Goal: Task Accomplishment & Management: Manage account settings

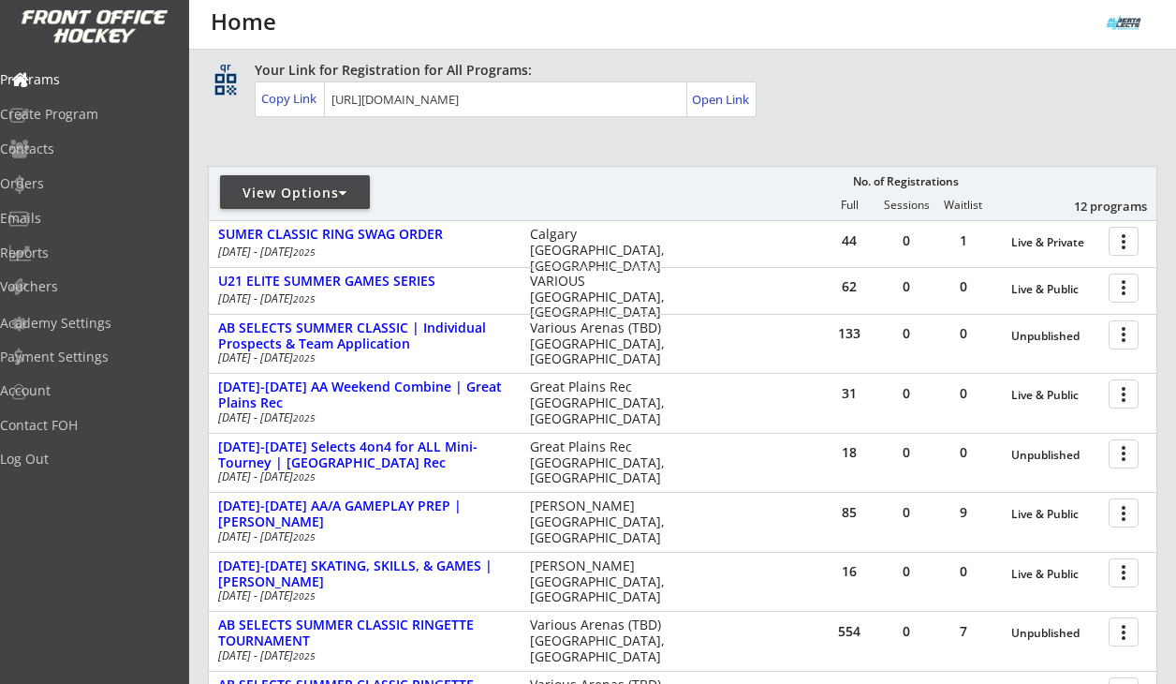
scroll to position [139, 0]
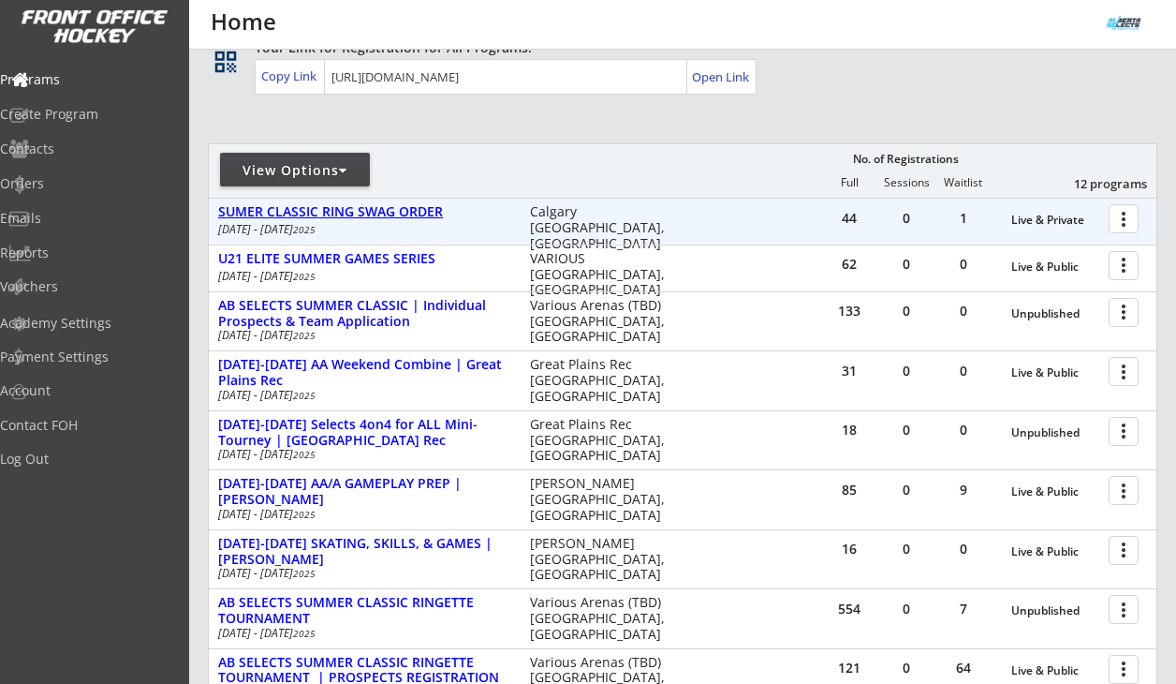
click at [417, 213] on div "SUMER CLASSIC RING SWAG ORDER" at bounding box center [364, 212] width 292 height 16
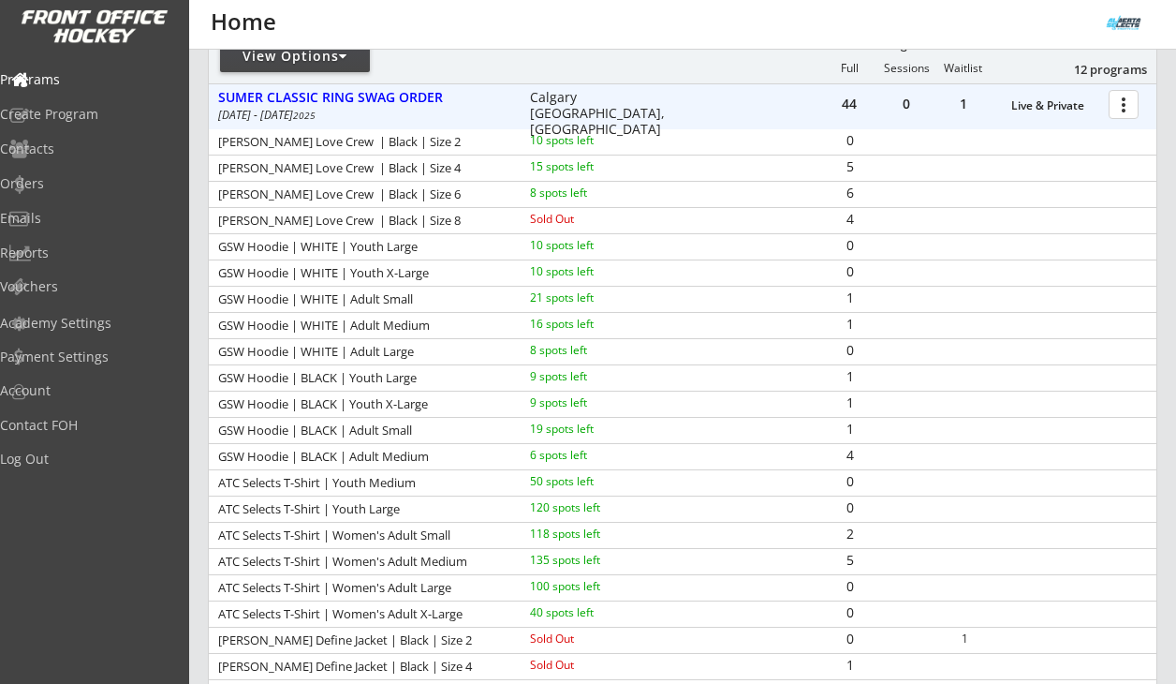
scroll to position [0, 0]
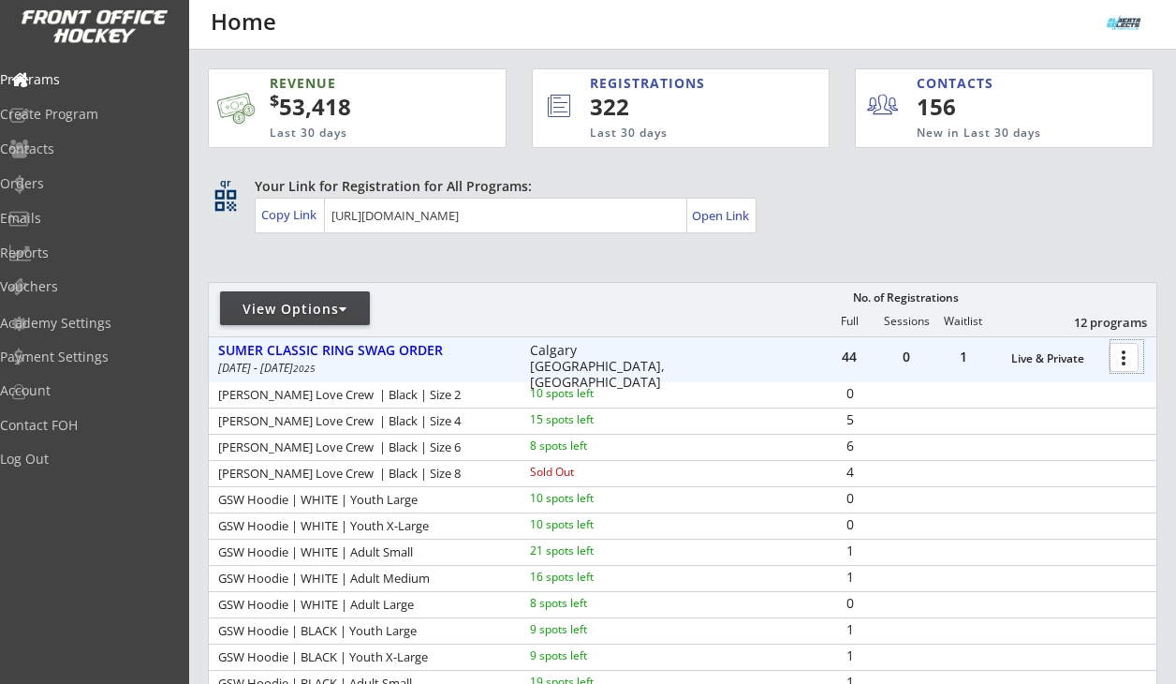
click at [1132, 357] on div at bounding box center [1127, 356] width 33 height 33
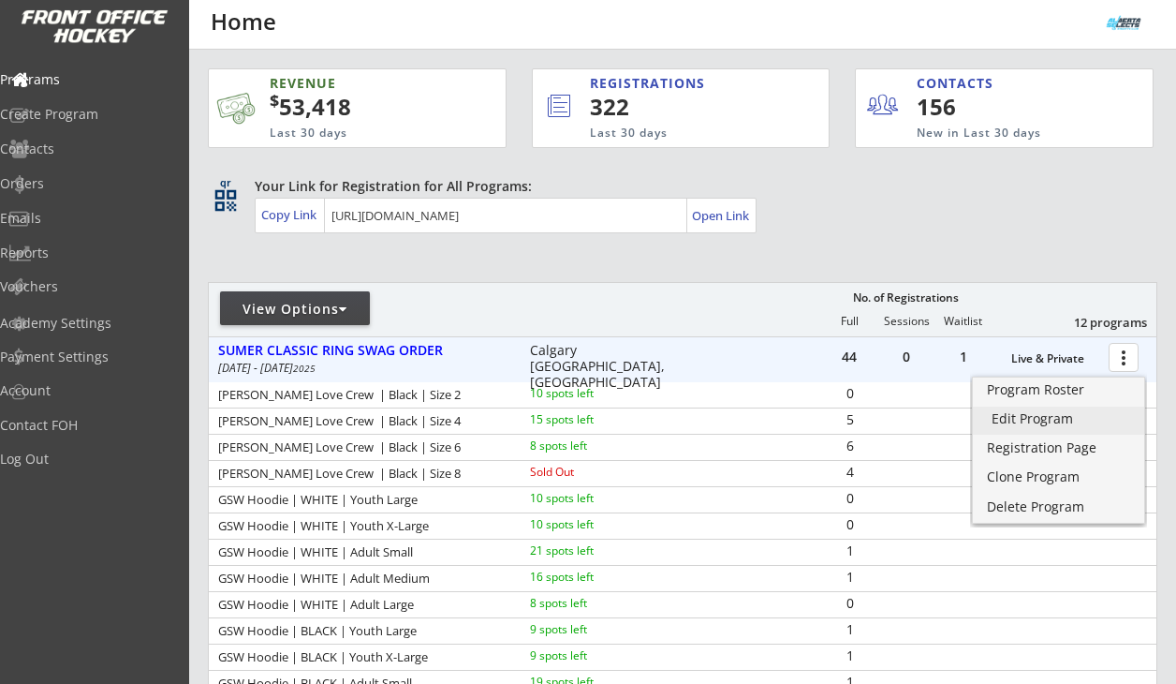
click at [1033, 413] on div "Edit Program" at bounding box center [1059, 418] width 134 height 13
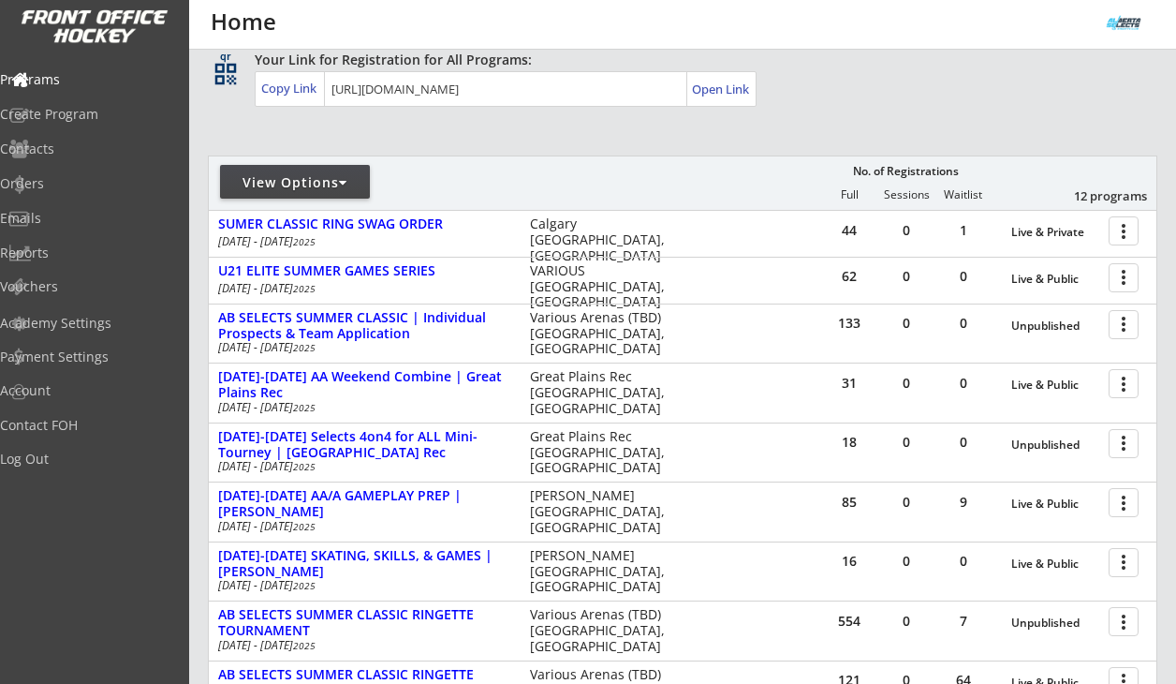
scroll to position [127, 0]
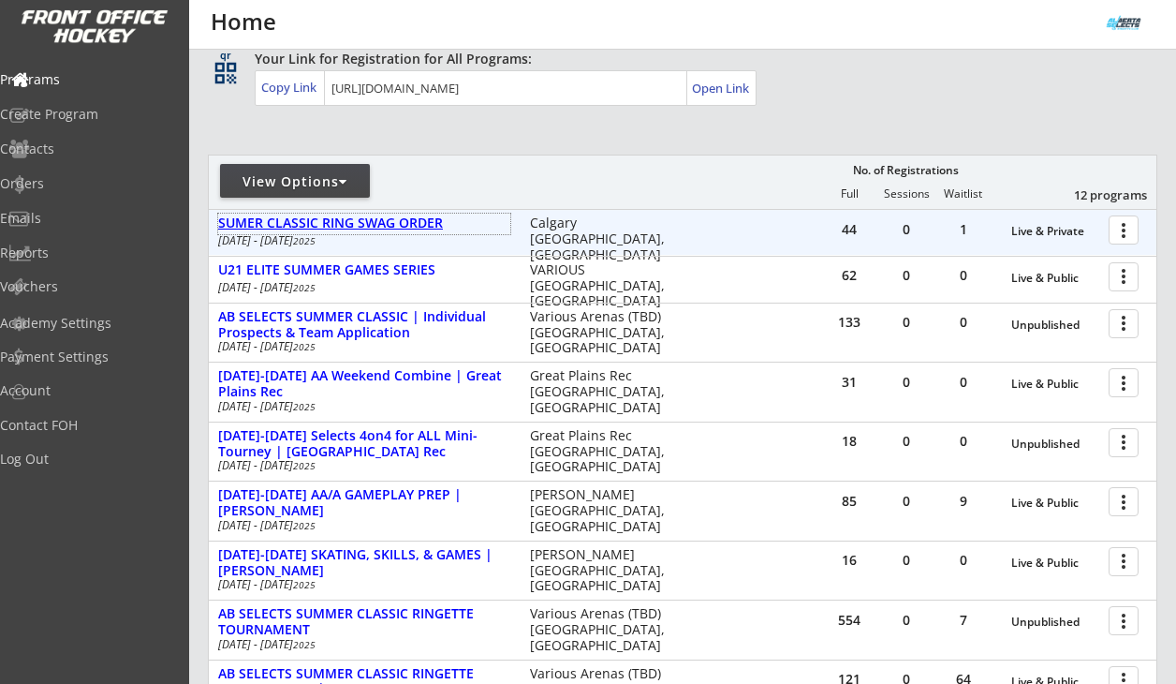
click at [421, 225] on div "SUMER CLASSIC RING SWAG ORDER" at bounding box center [364, 223] width 292 height 16
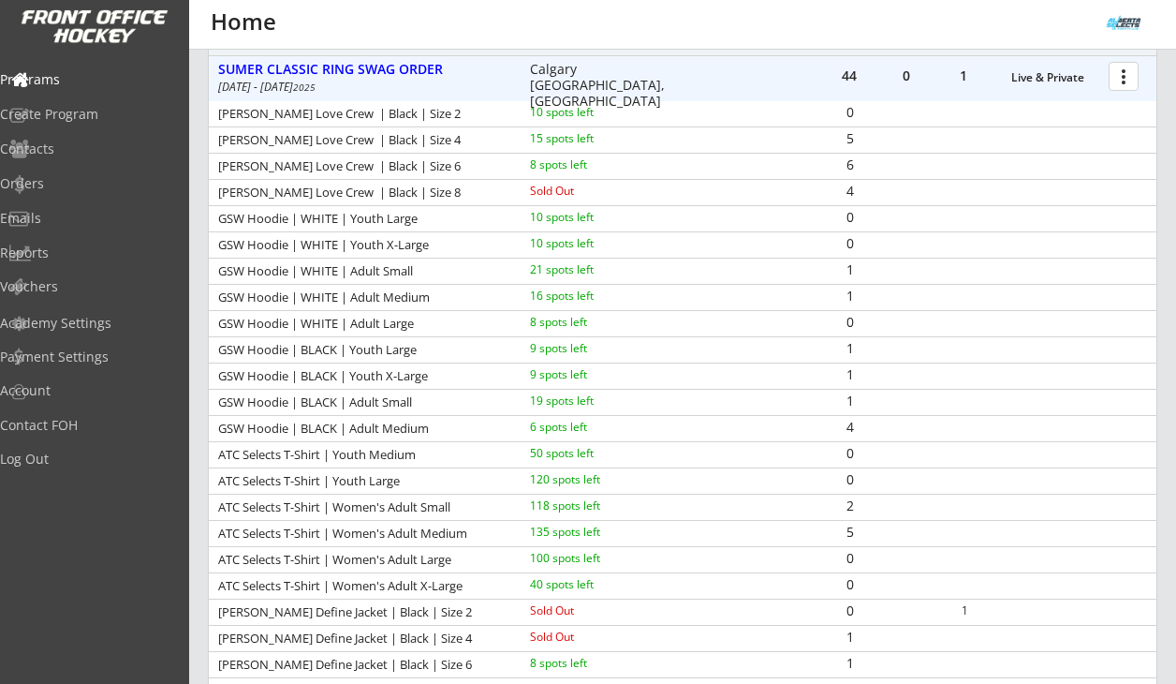
scroll to position [277, 0]
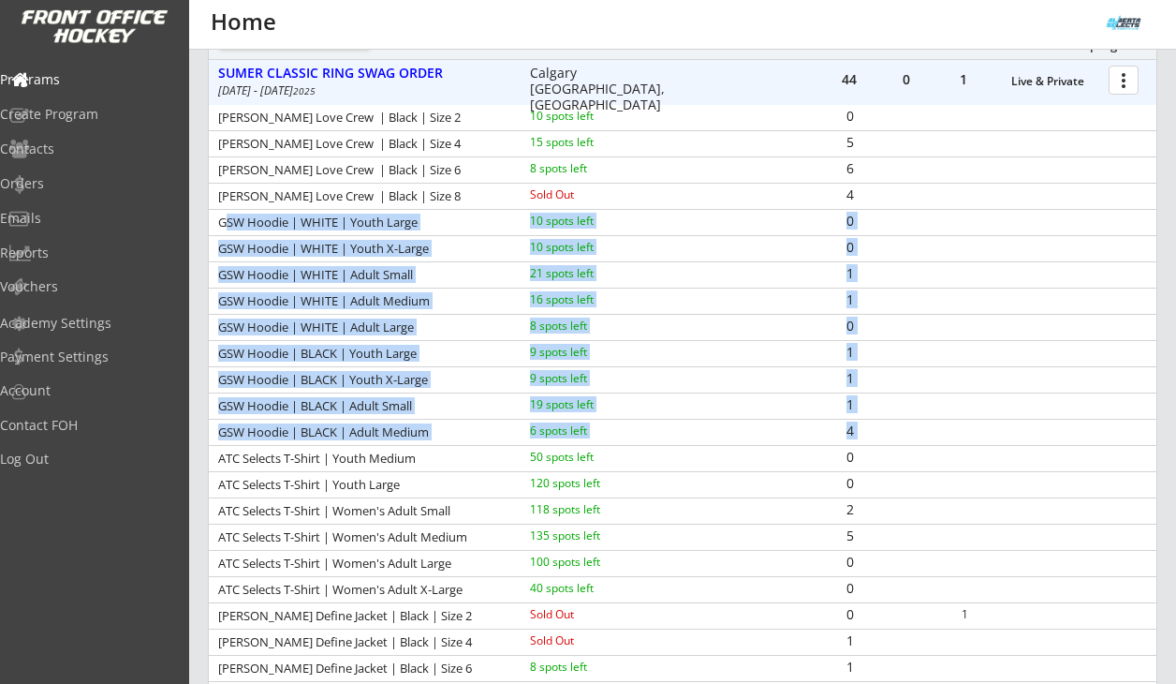
drag, startPoint x: 222, startPoint y: 223, endPoint x: 730, endPoint y: 435, distance: 550.3
click at [730, 435] on div "LULU LEMON Love Crew | Black | Size 2 10 spots left 0 LULU LEMON Love Crew | Bl…" at bounding box center [683, 458] width 948 height 707
click at [894, 417] on div "1" at bounding box center [989, 405] width 334 height 25
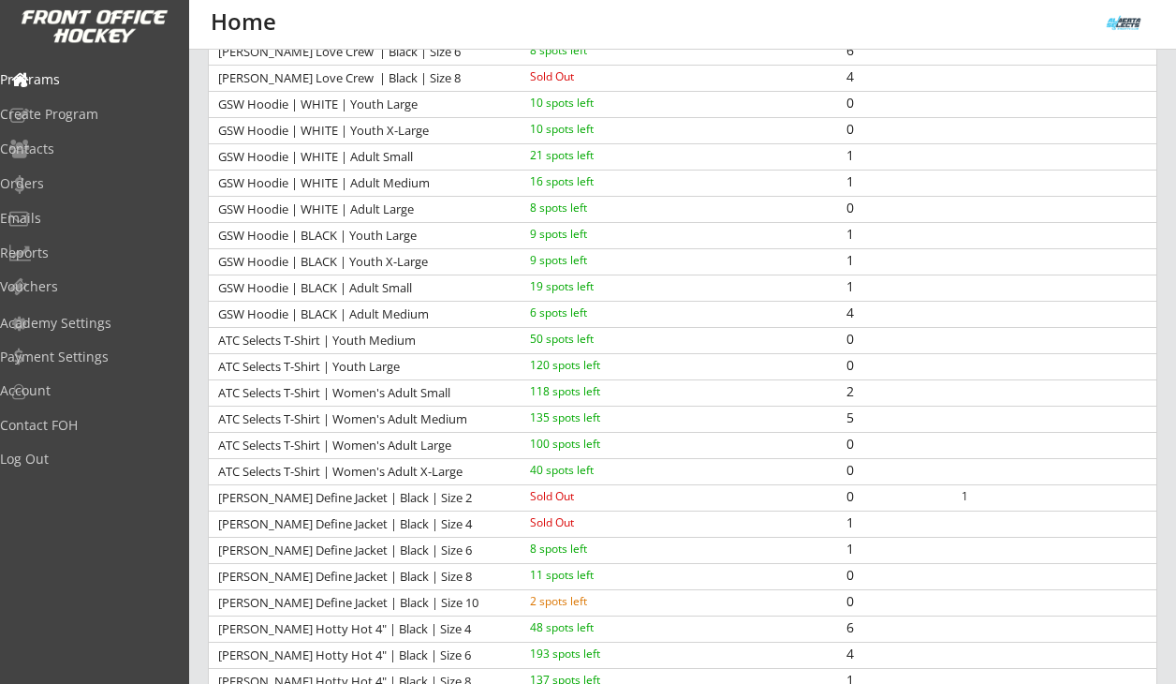
scroll to position [406, 0]
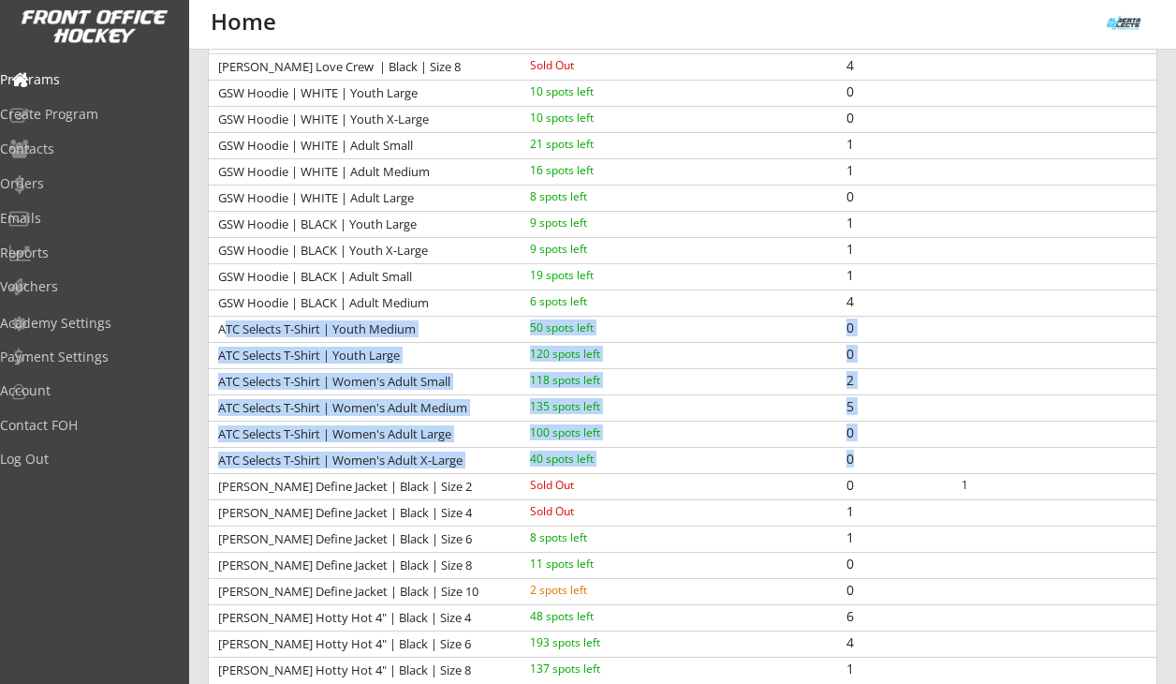
drag, startPoint x: 222, startPoint y: 329, endPoint x: 822, endPoint y: 470, distance: 616.8
click at [822, 470] on div "LULU LEMON Love Crew | Black | Size 2 10 spots left 0 LULU LEMON Love Crew | Bl…" at bounding box center [683, 329] width 948 height 707
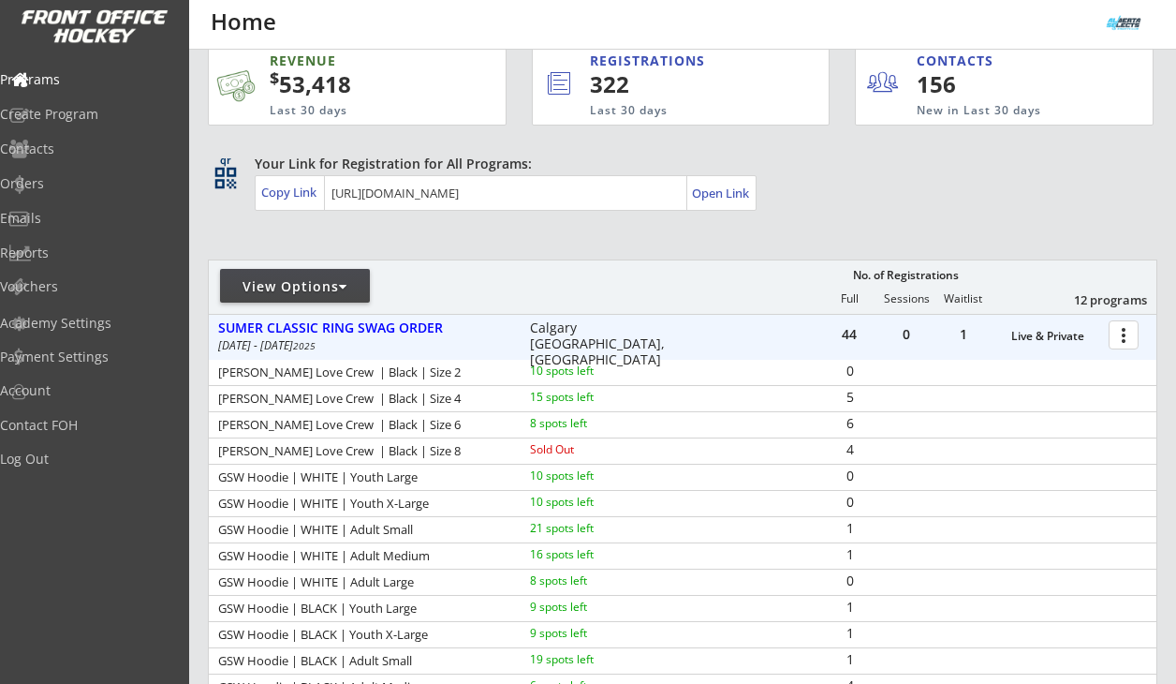
scroll to position [0, 0]
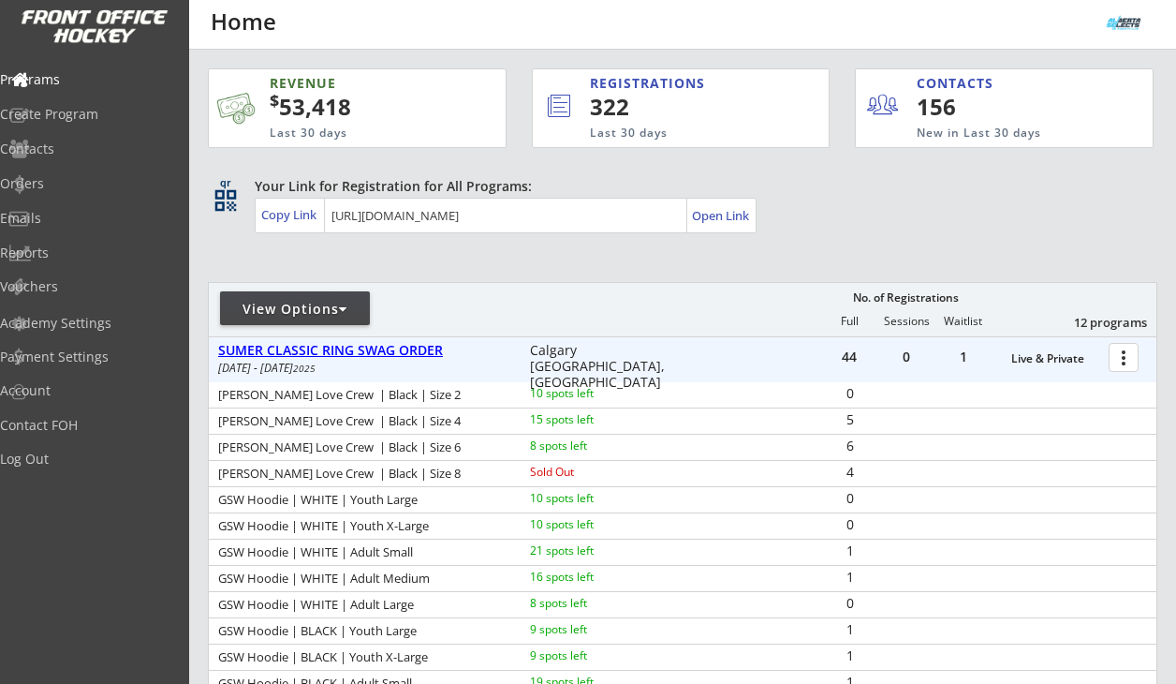
click at [401, 344] on div "SUMER CLASSIC RING SWAG ORDER" at bounding box center [364, 351] width 292 height 16
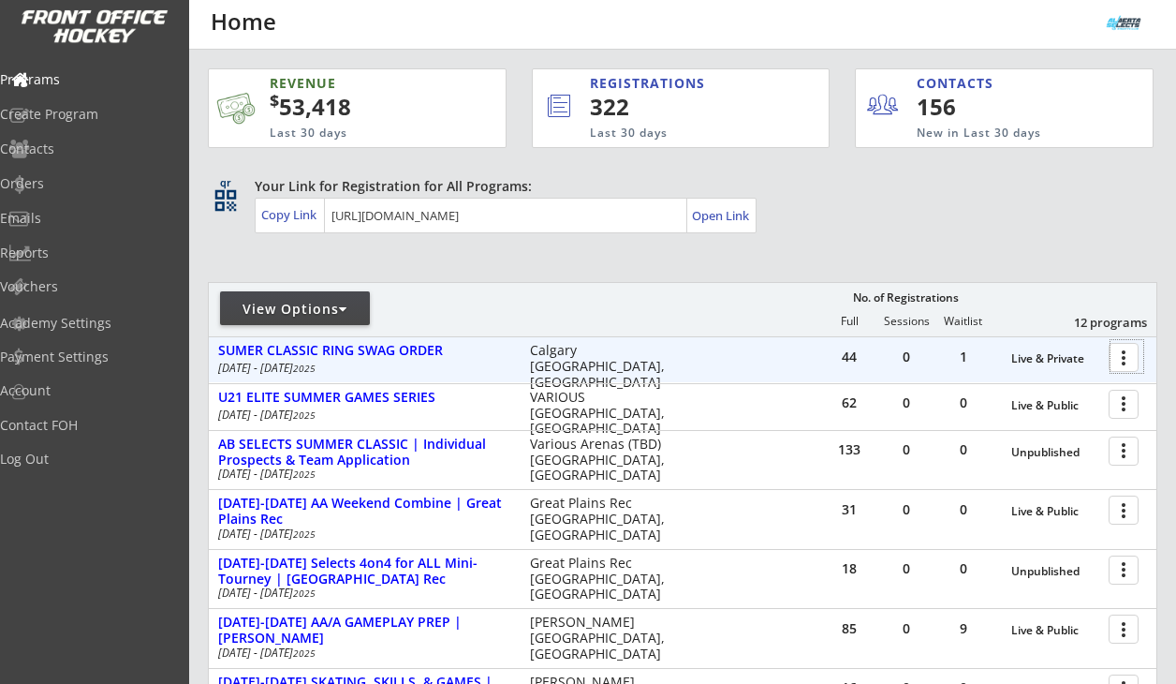
click at [1122, 357] on div at bounding box center [1127, 356] width 33 height 33
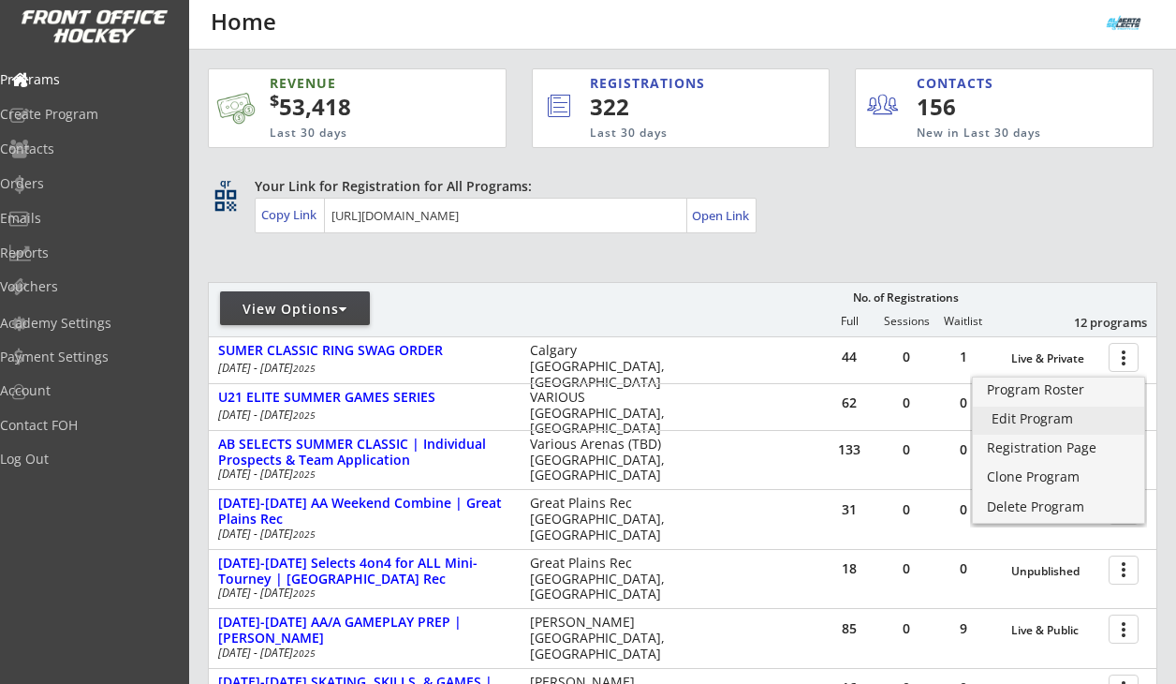
click at [1051, 416] on div "Edit Program" at bounding box center [1059, 418] width 134 height 13
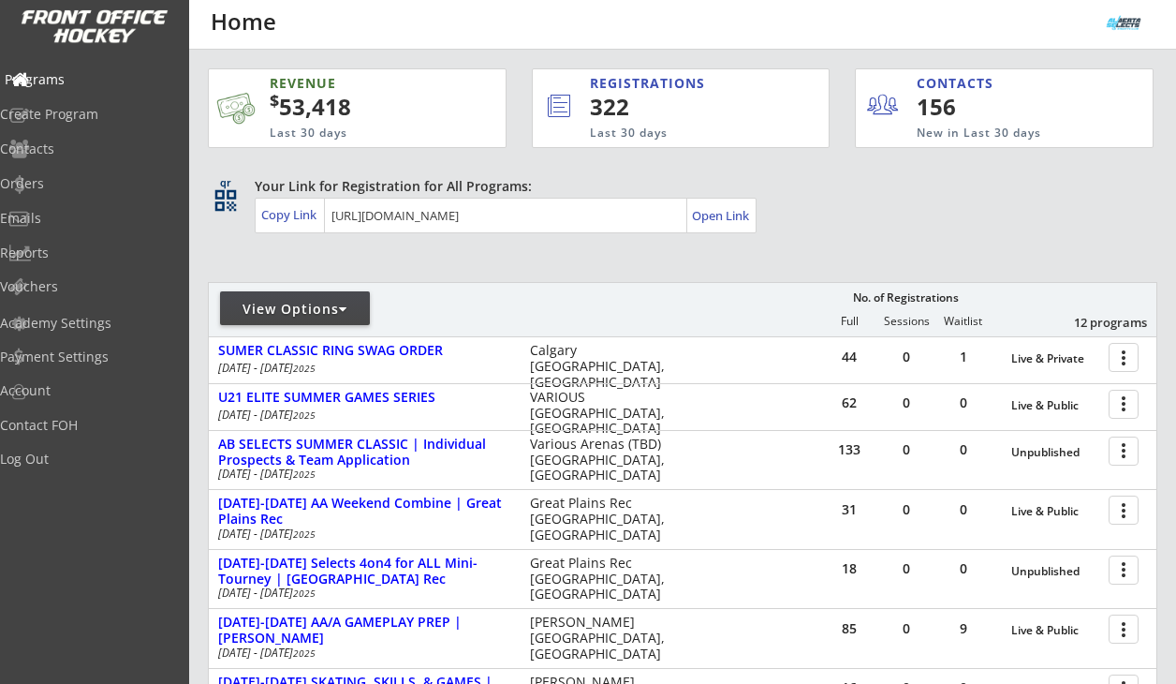
click at [82, 80] on div "Programs" at bounding box center [89, 79] width 169 height 13
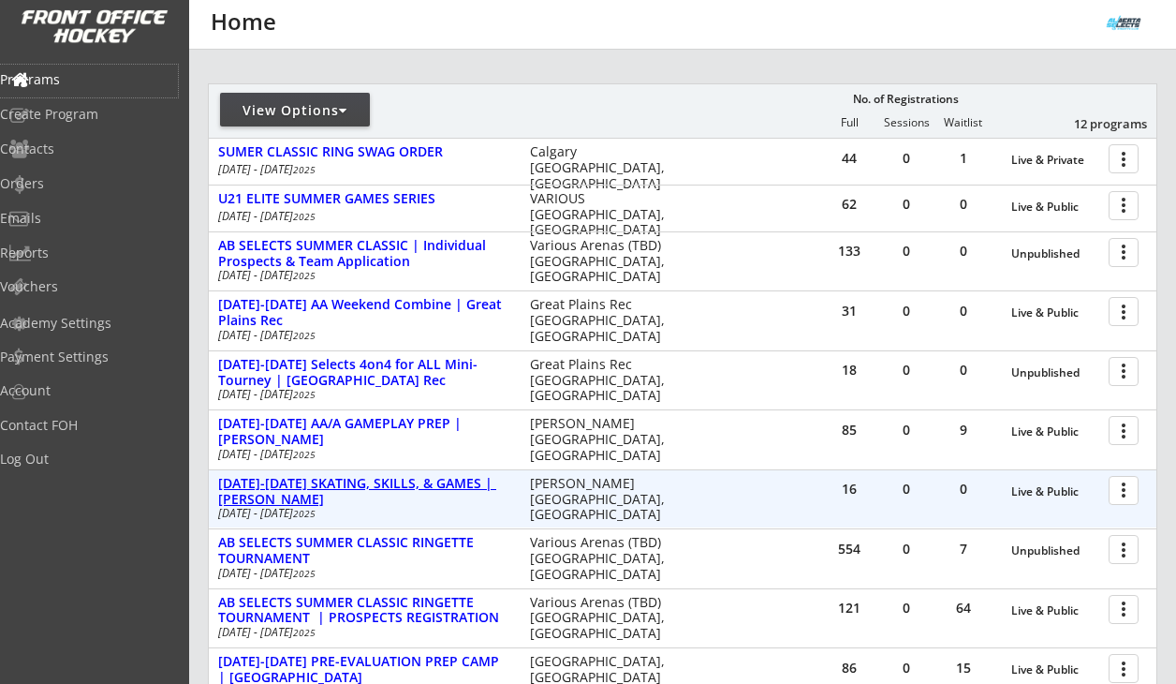
scroll to position [199, 0]
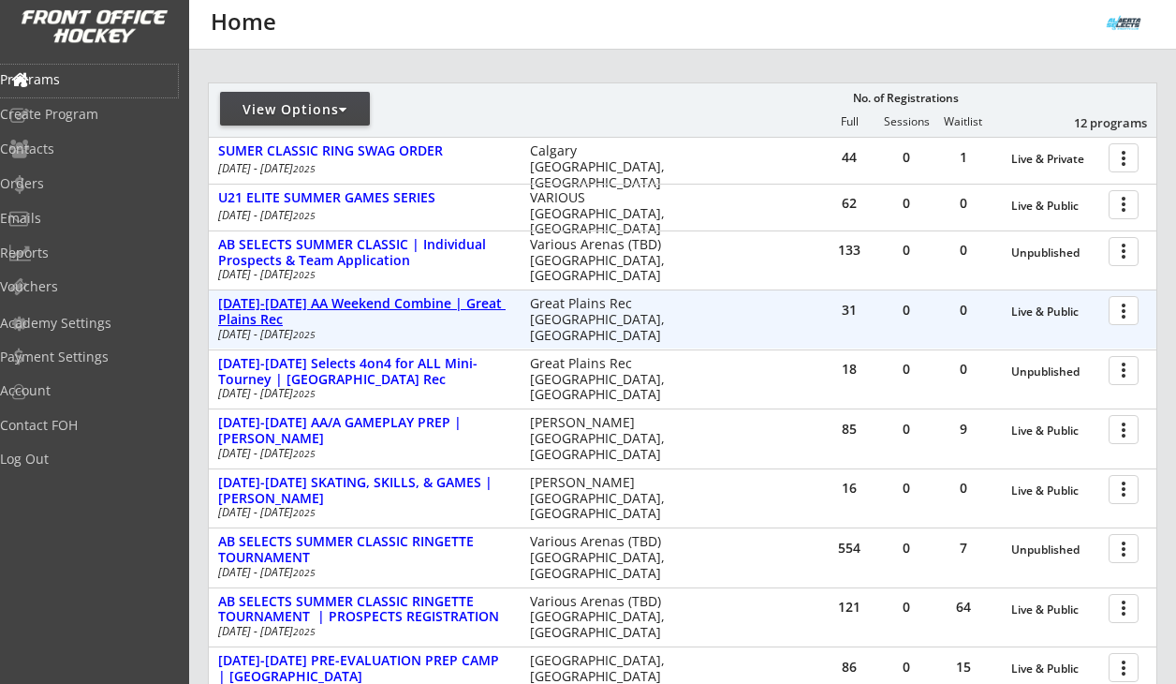
click at [347, 306] on div "[DATE]-[DATE] AA Weekend Combine | Great Plains Rec" at bounding box center [364, 312] width 292 height 32
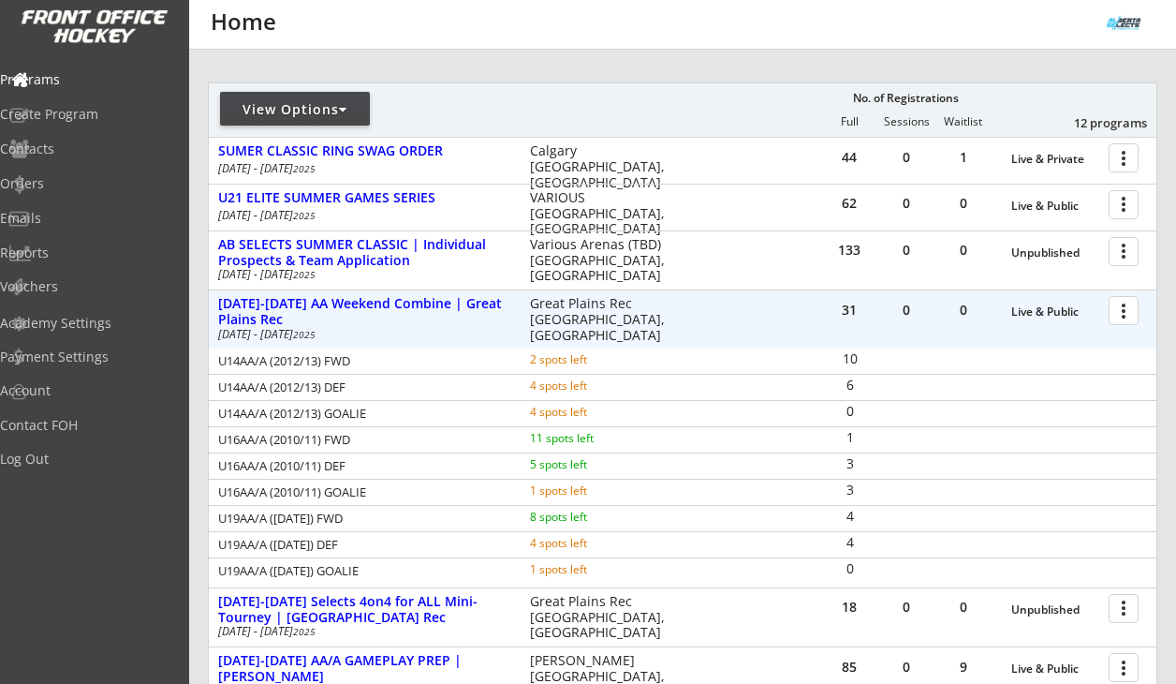
click at [1126, 318] on div at bounding box center [1127, 309] width 33 height 33
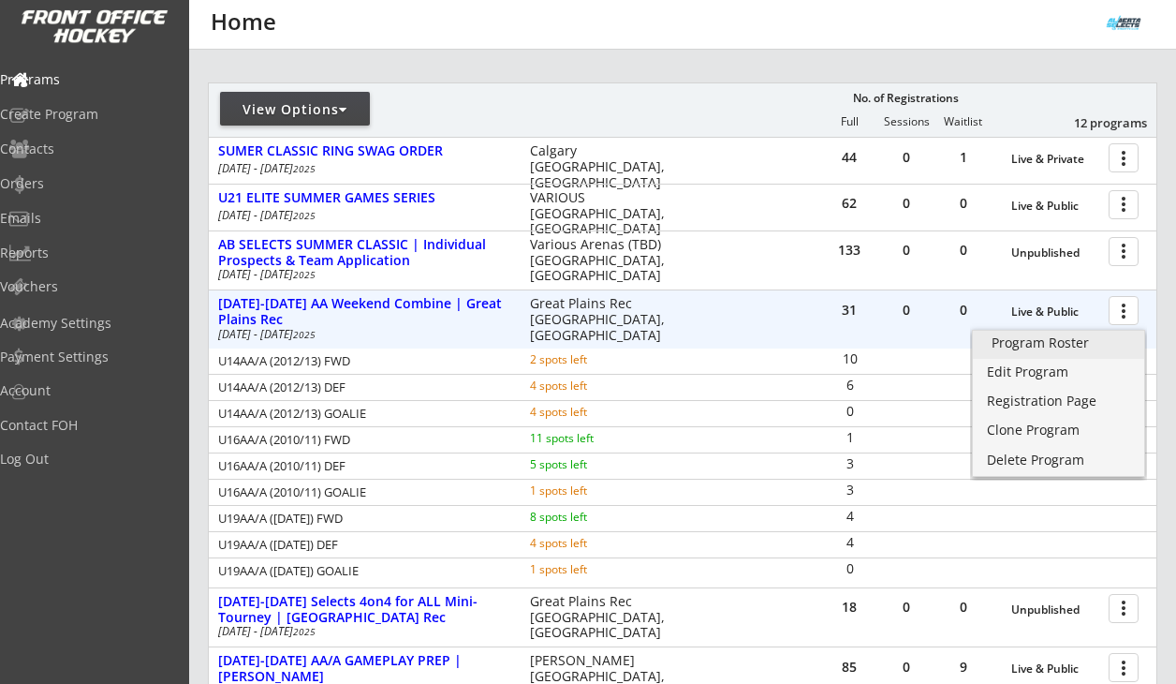
click at [1071, 336] on div "Program Roster" at bounding box center [1059, 342] width 134 height 13
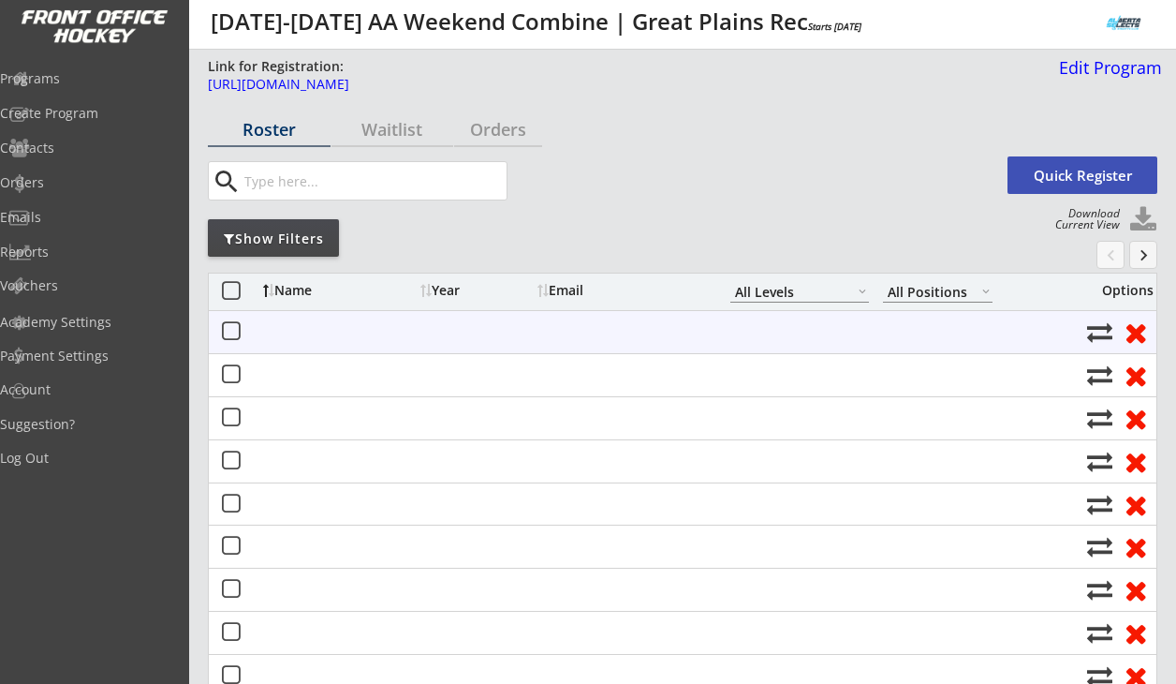
select select ""All Levels""
select select ""All Positions""
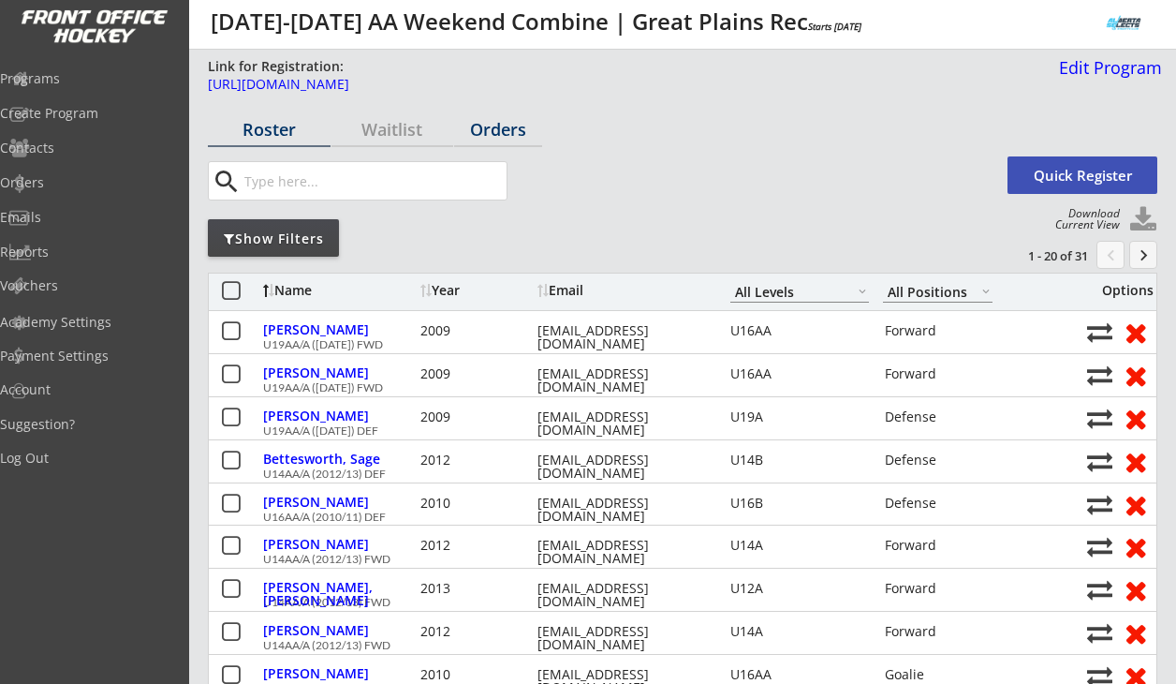
click at [514, 131] on div "Orders" at bounding box center [498, 129] width 88 height 17
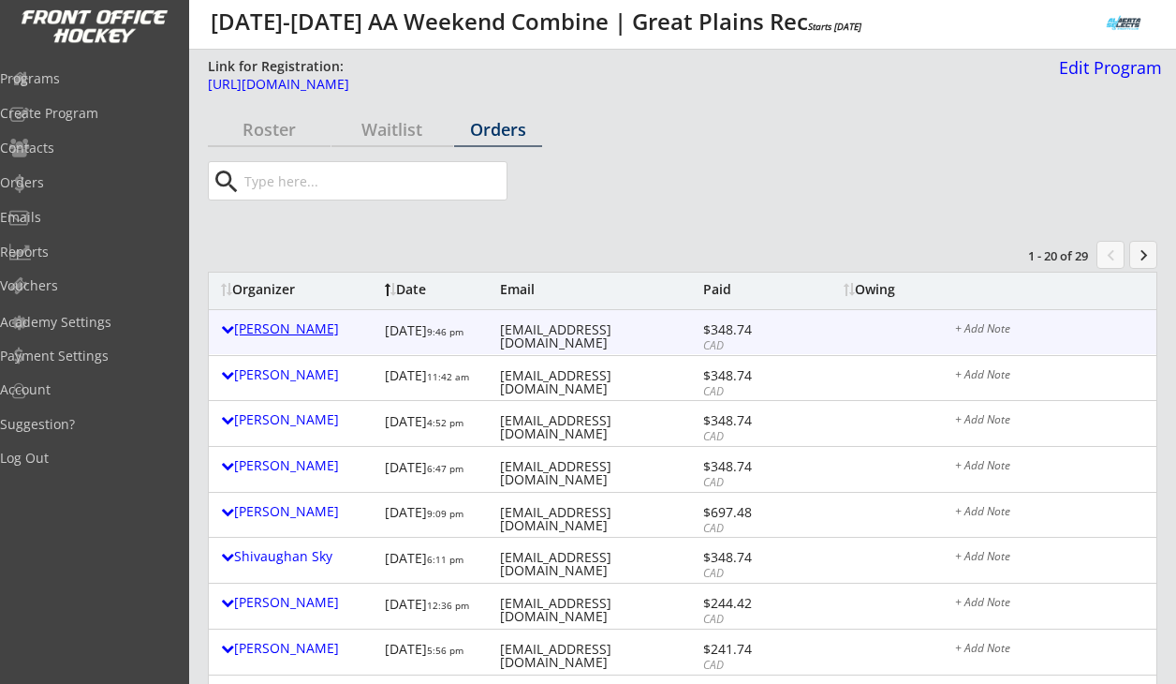
click at [227, 327] on div at bounding box center [227, 328] width 13 height 13
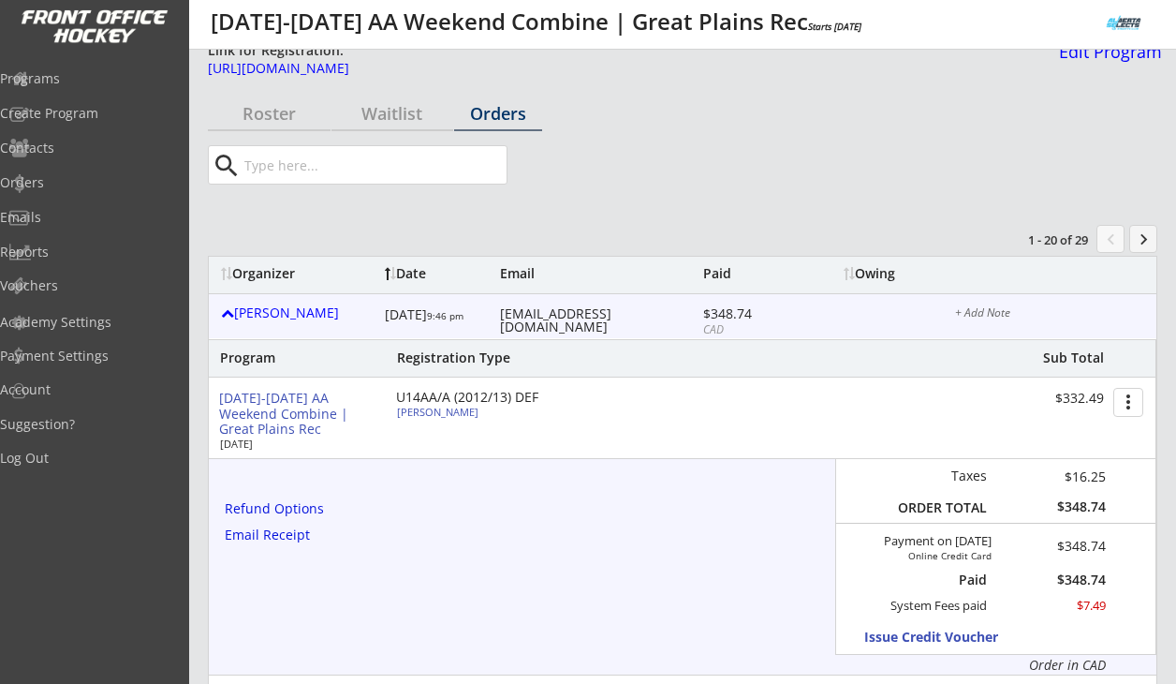
scroll to position [20, 0]
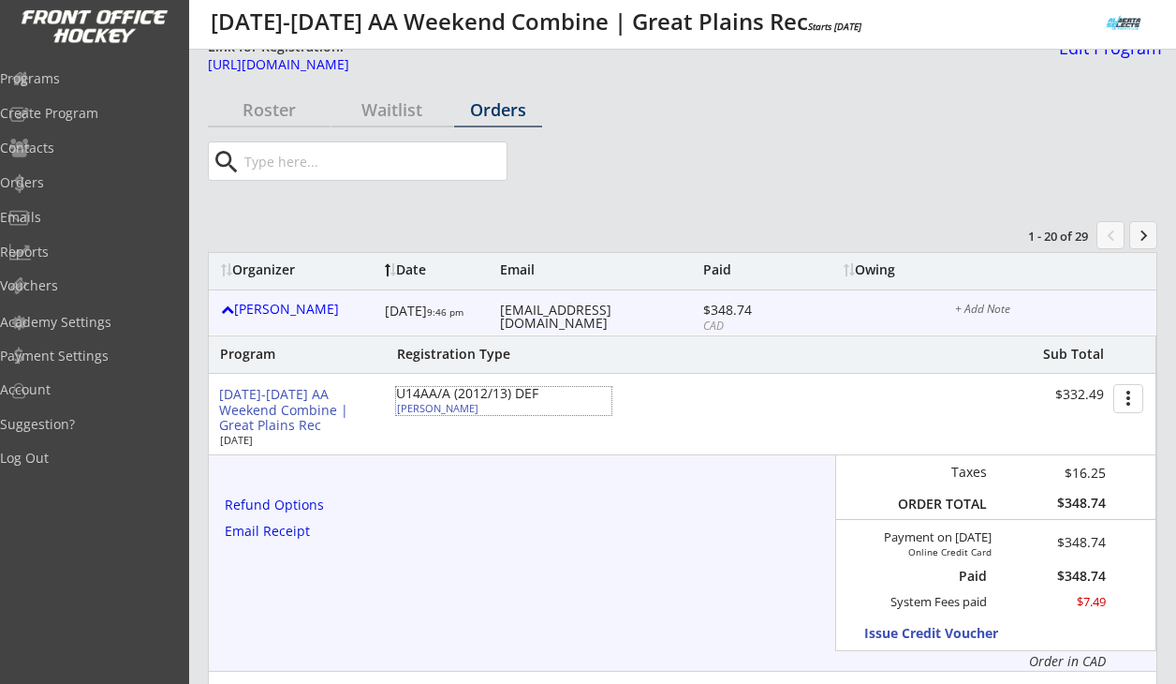
click at [451, 410] on div "Finlee Rudolph" at bounding box center [501, 408] width 209 height 10
select select ""Defense""
select select ""U14A""
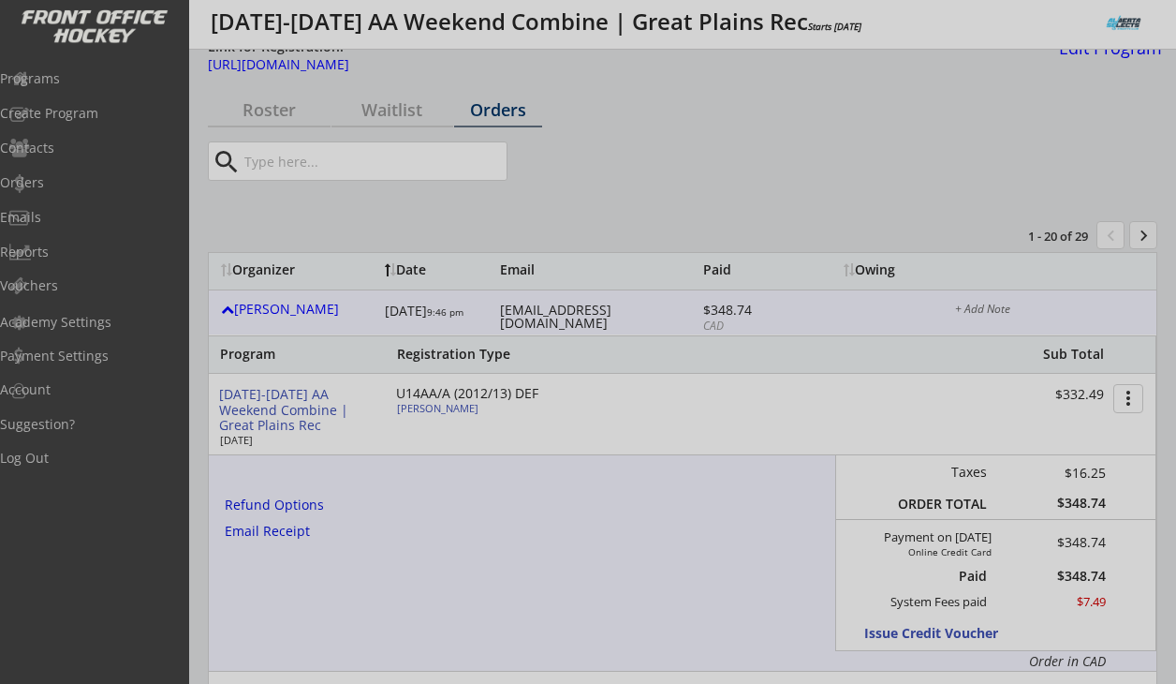
type input "Female"
type input "Red Deer Rush U14A"
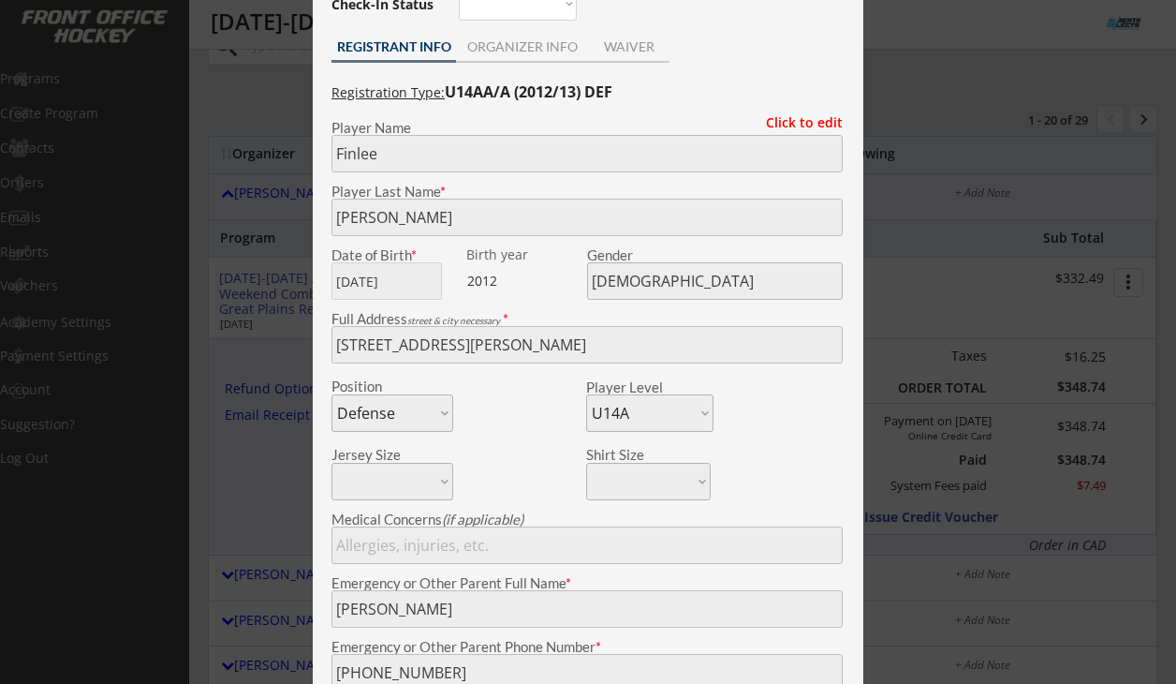
scroll to position [0, 0]
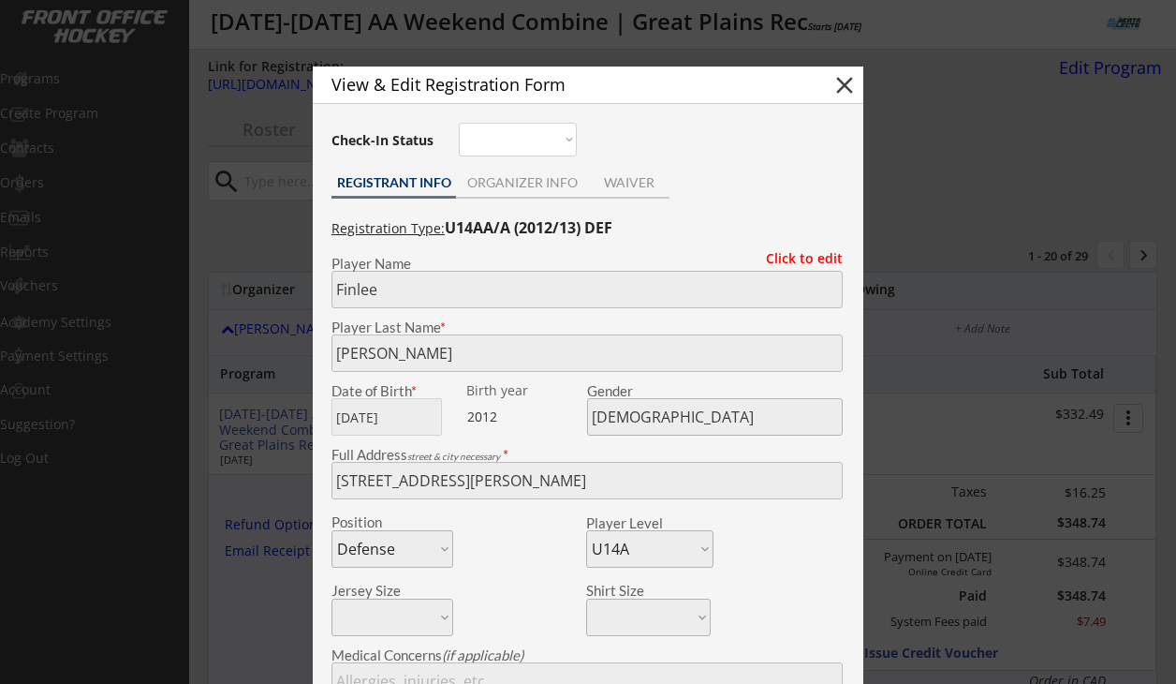
click at [849, 80] on button "close" at bounding box center [845, 85] width 28 height 28
select select ""PLACEHOLDER_1427118222253""
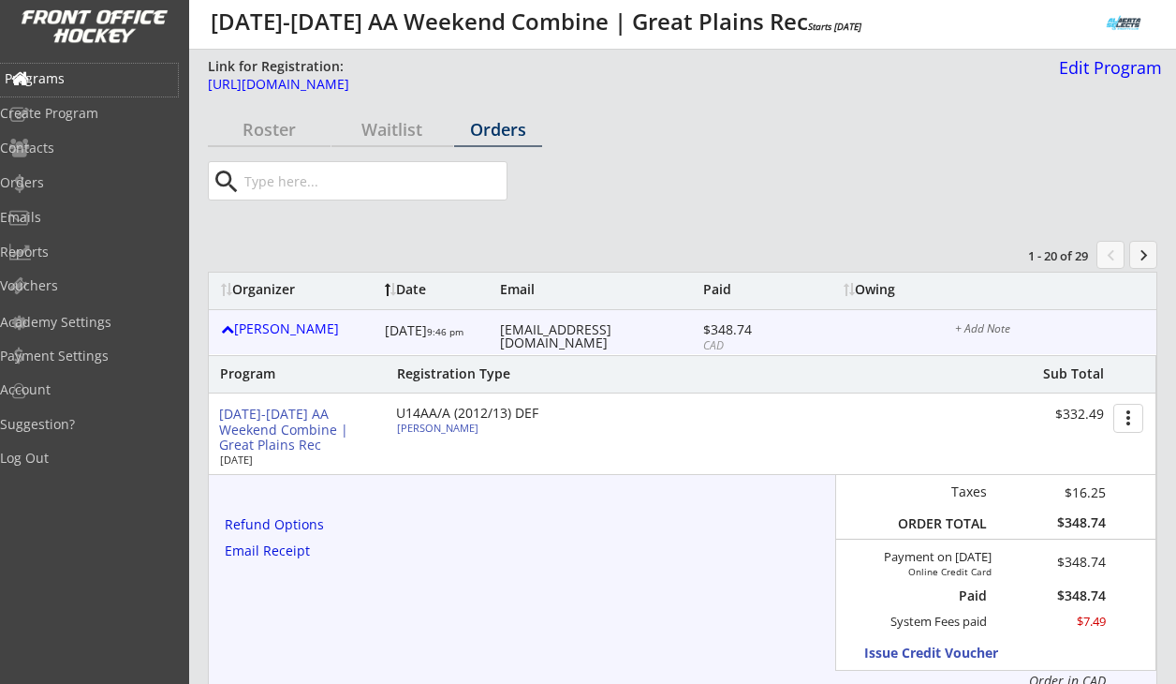
click at [87, 75] on div "Programs" at bounding box center [89, 78] width 169 height 13
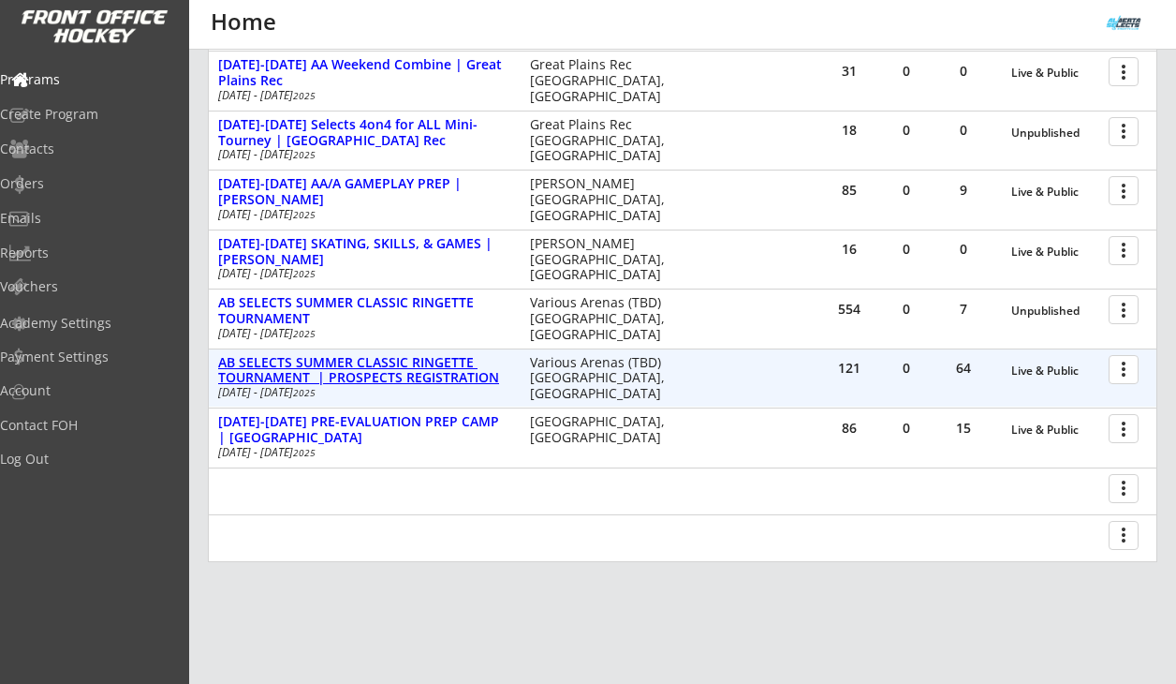
scroll to position [556, 0]
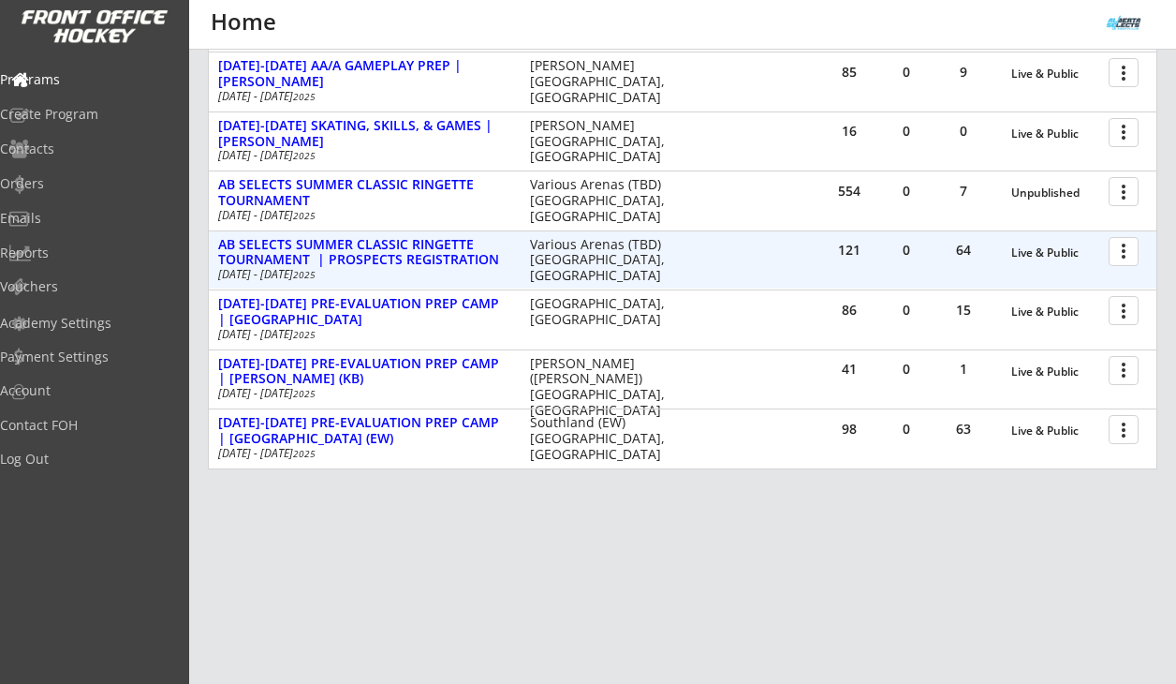
click at [1123, 253] on div at bounding box center [1127, 250] width 33 height 33
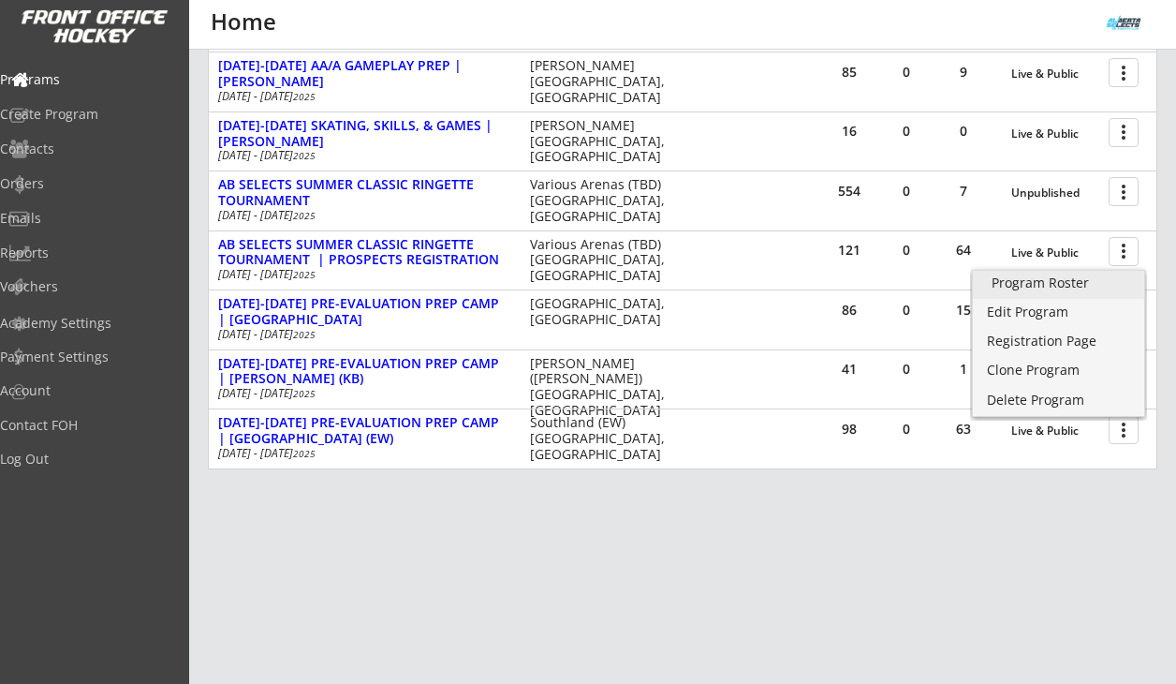
click at [1088, 282] on div "Program Roster" at bounding box center [1059, 282] width 134 height 13
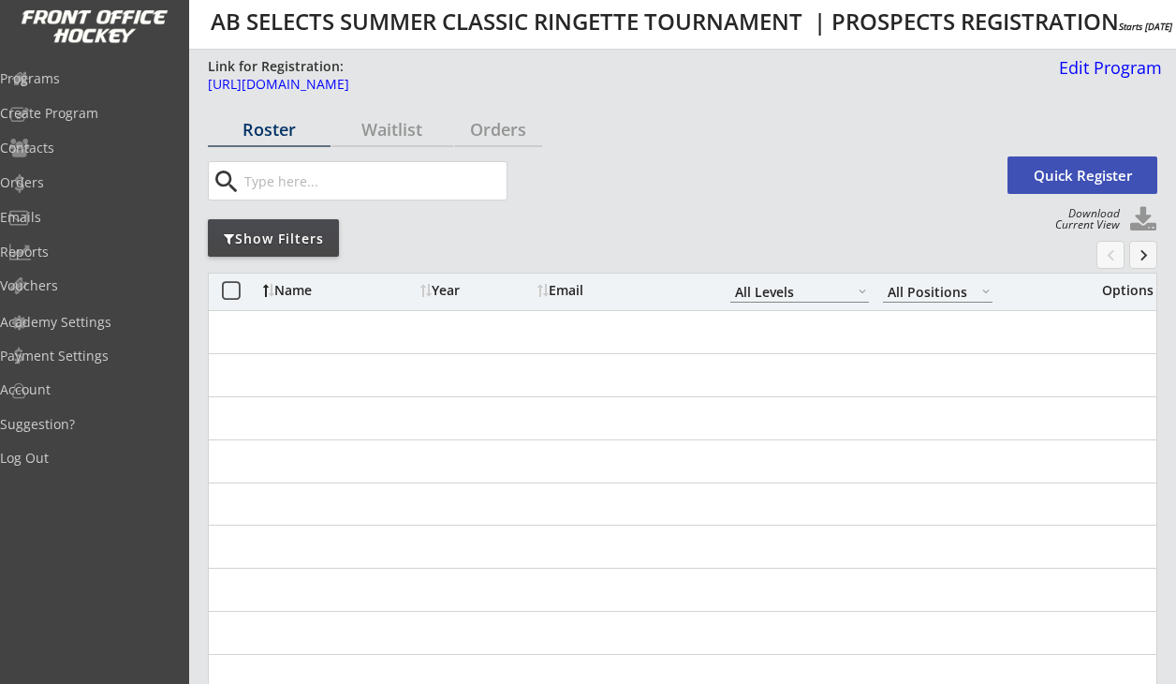
select select ""All Levels""
select select ""All Positions""
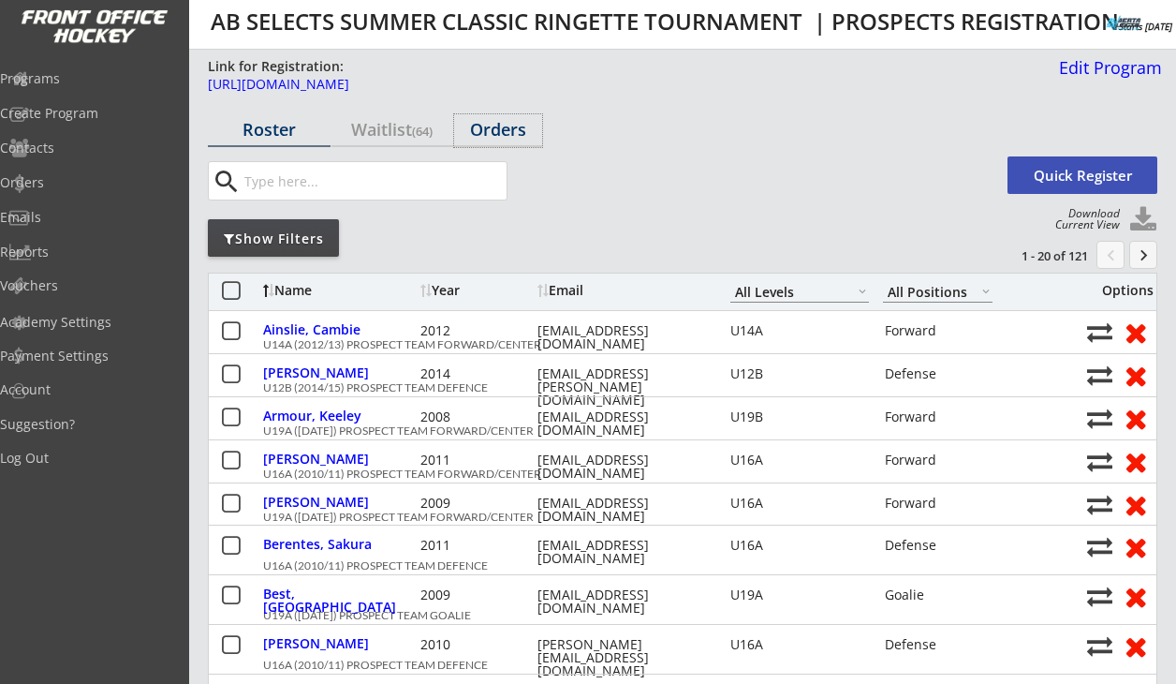
click at [503, 132] on div "Orders" at bounding box center [498, 129] width 88 height 17
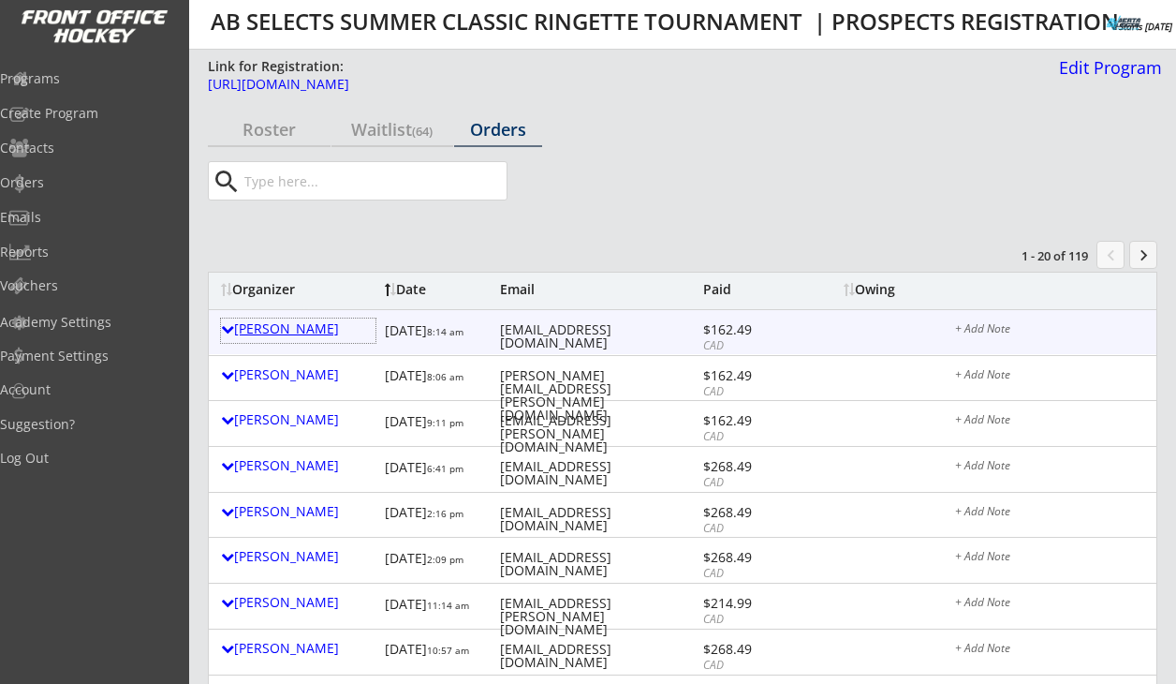
click at [313, 325] on div "Crystal Dekaban" at bounding box center [298, 328] width 155 height 13
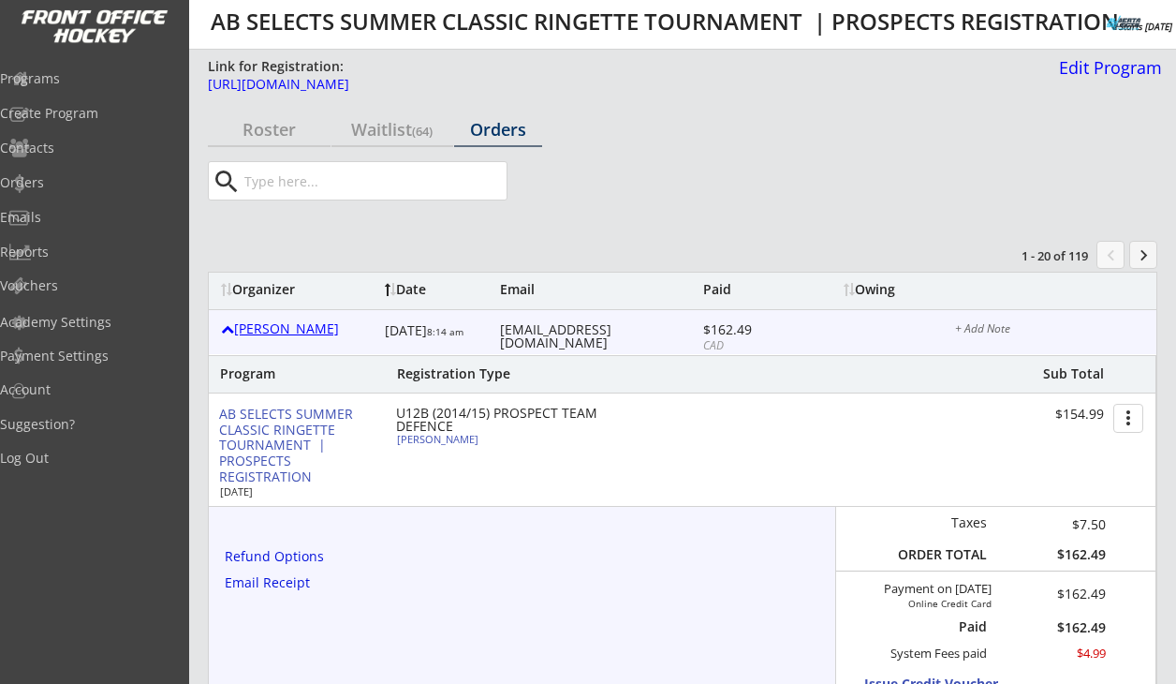
click at [313, 325] on div "Crystal Dekaban" at bounding box center [298, 328] width 155 height 13
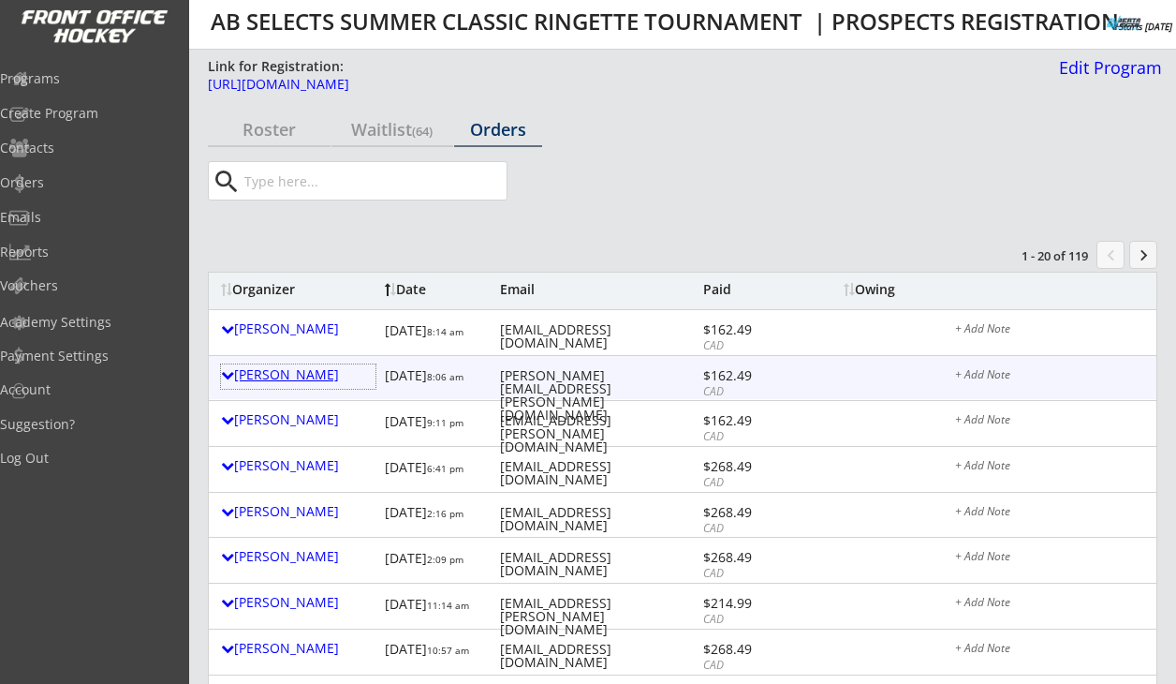
click at [307, 368] on div "Elizabeth Turpin" at bounding box center [298, 374] width 155 height 13
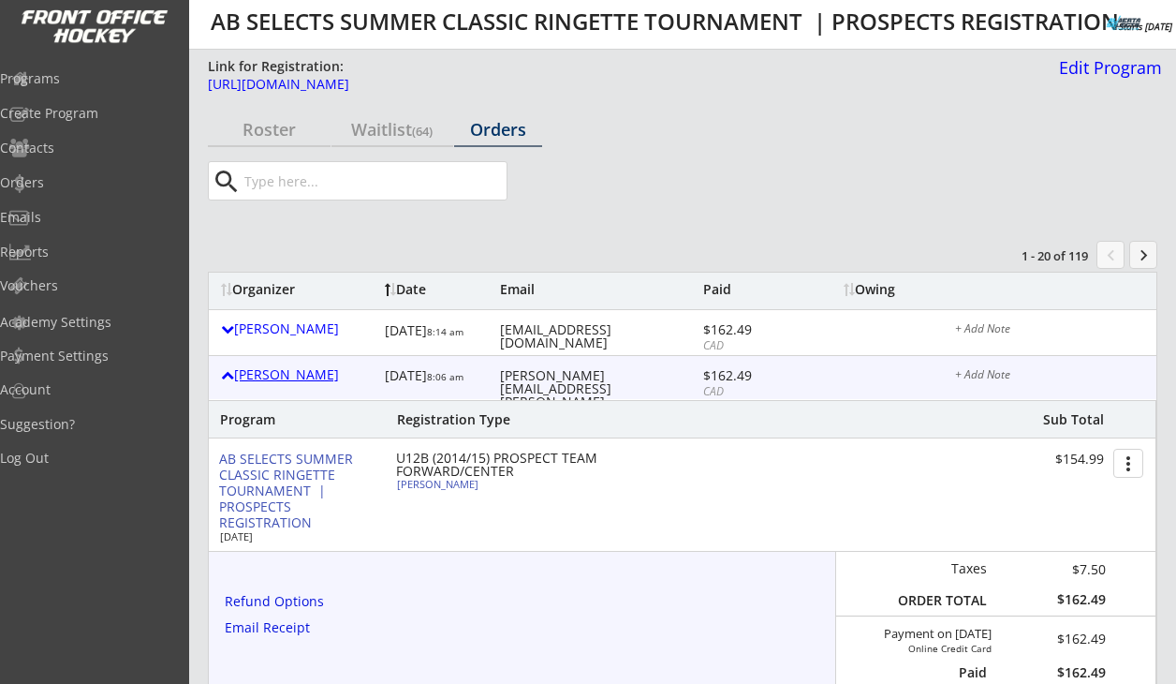
click at [307, 368] on div "[PERSON_NAME]" at bounding box center [298, 374] width 155 height 13
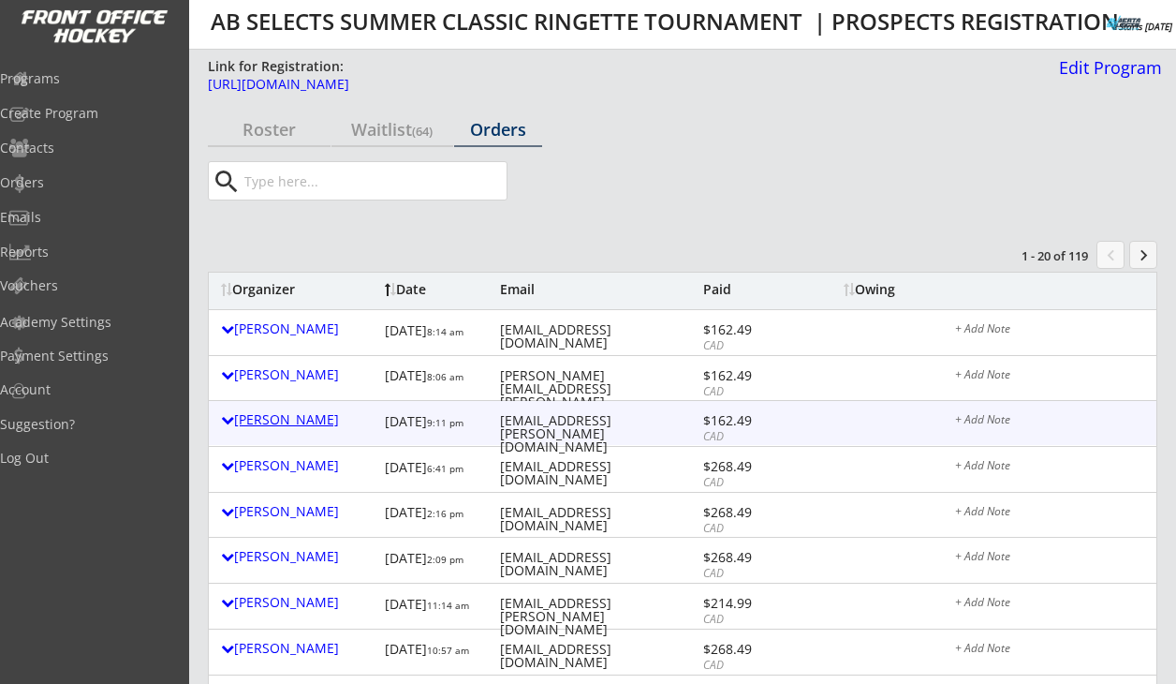
click at [303, 418] on div "[PERSON_NAME]" at bounding box center [298, 419] width 155 height 13
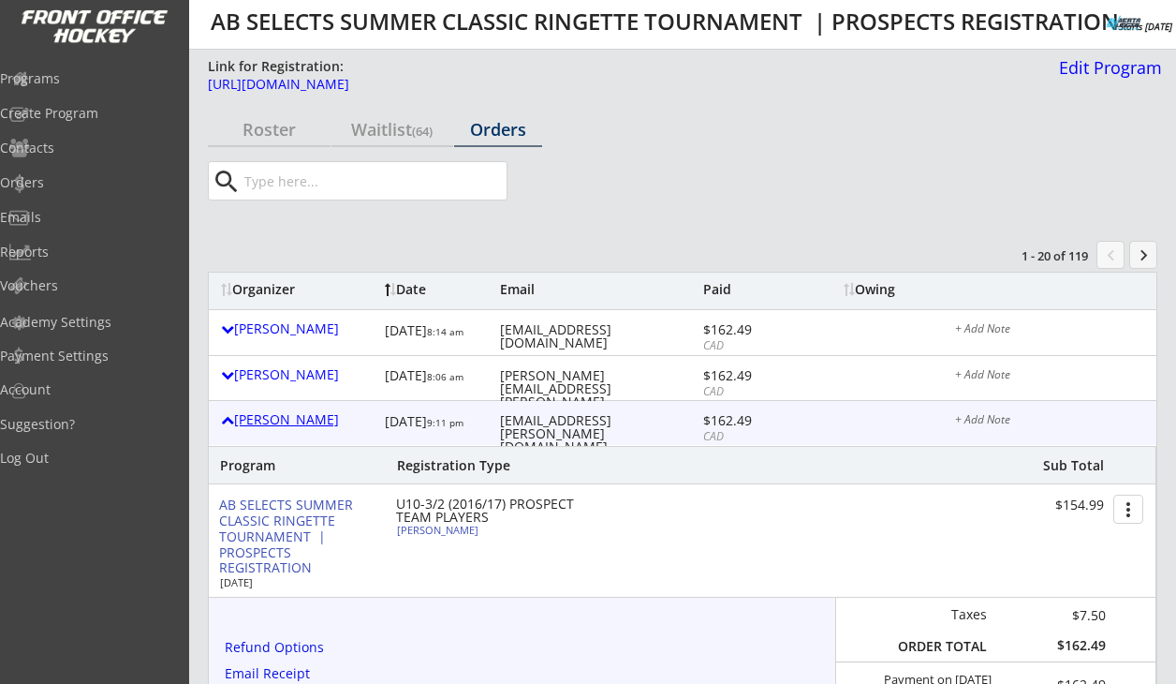
click at [303, 418] on div "[PERSON_NAME]" at bounding box center [298, 419] width 155 height 13
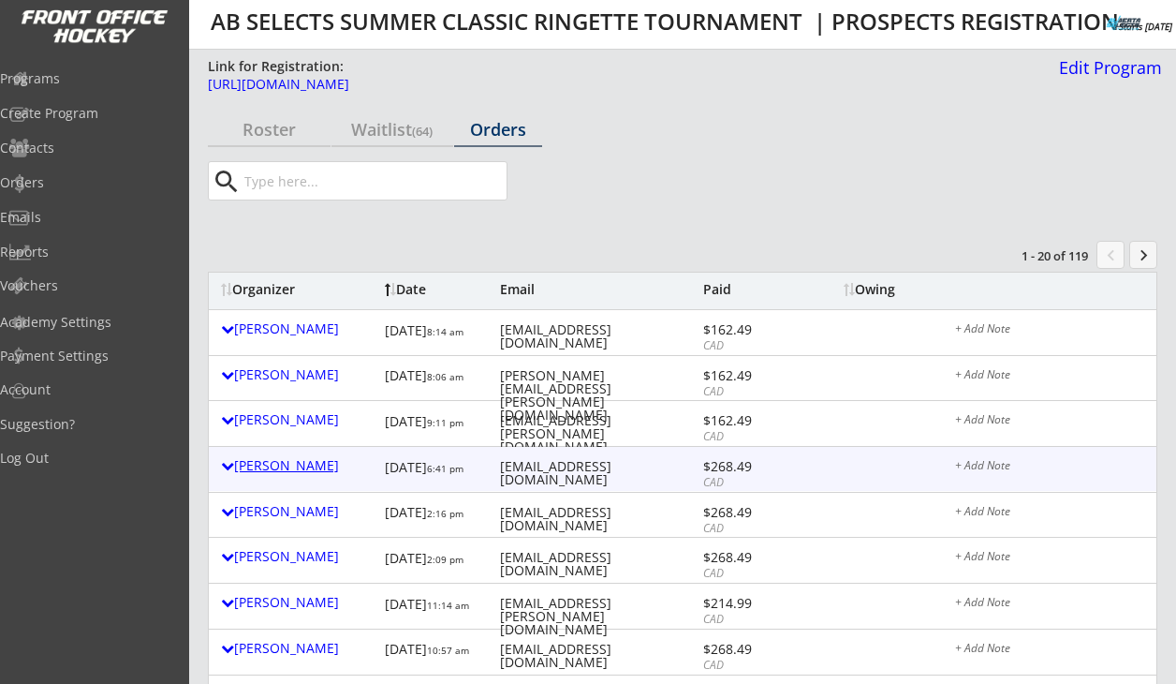
click at [291, 465] on div "Kathy Herriot" at bounding box center [298, 465] width 155 height 13
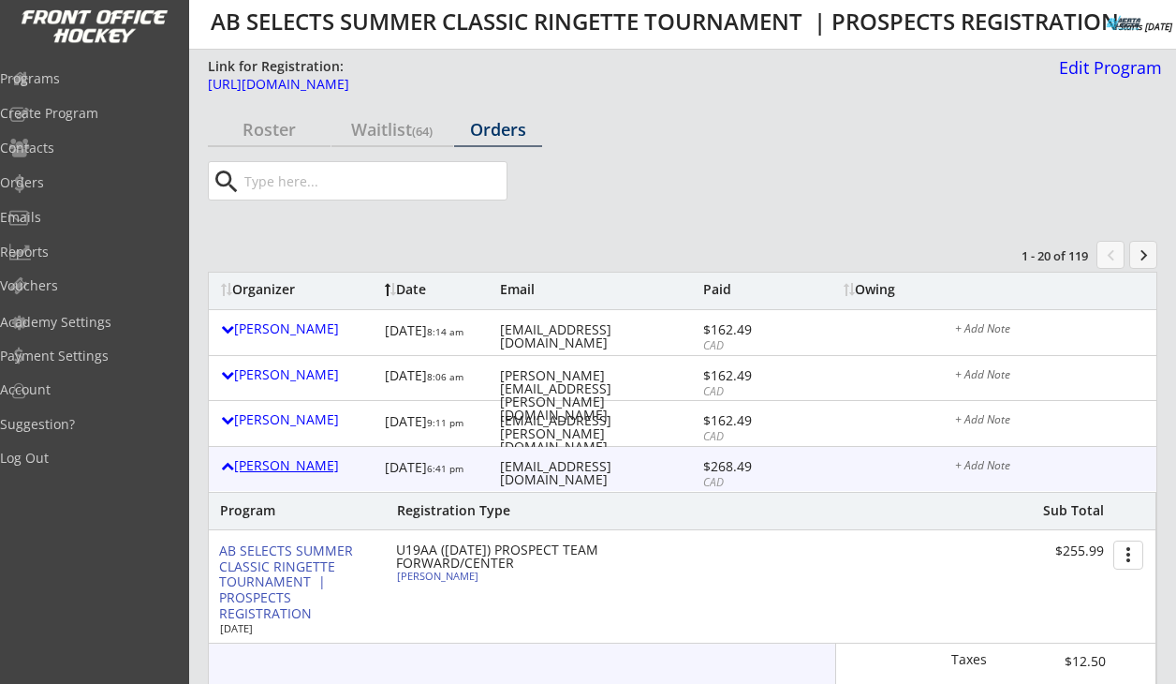
click at [291, 465] on div "Kathy Herriot" at bounding box center [298, 465] width 155 height 13
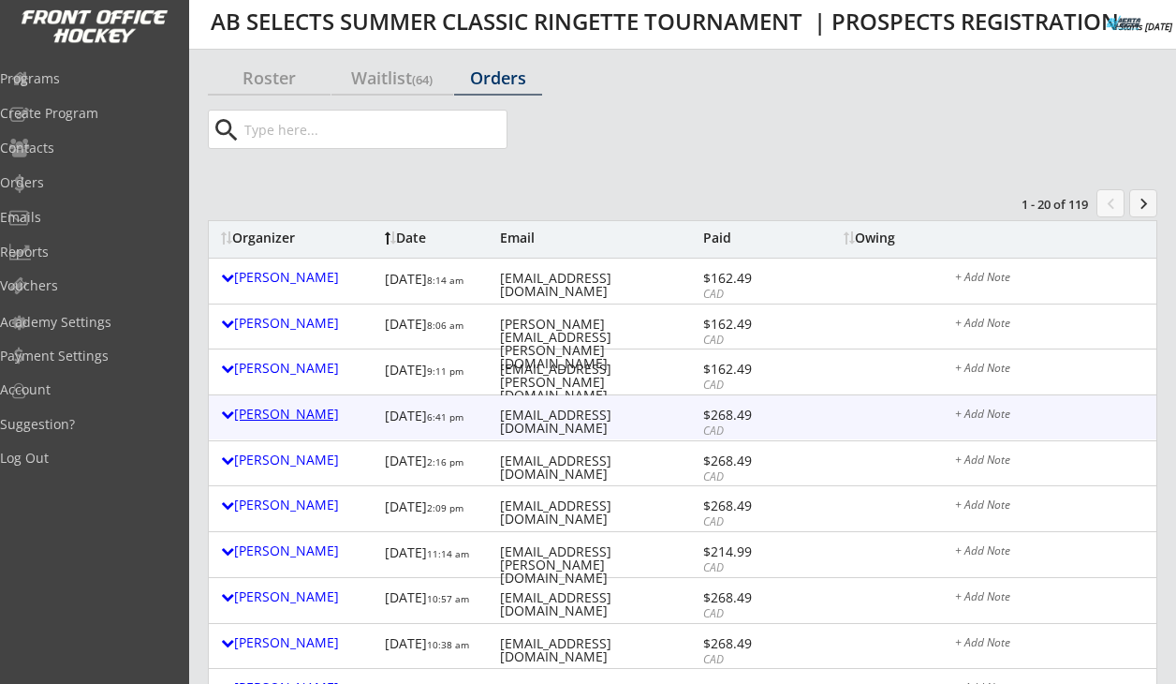
scroll to position [51, 0]
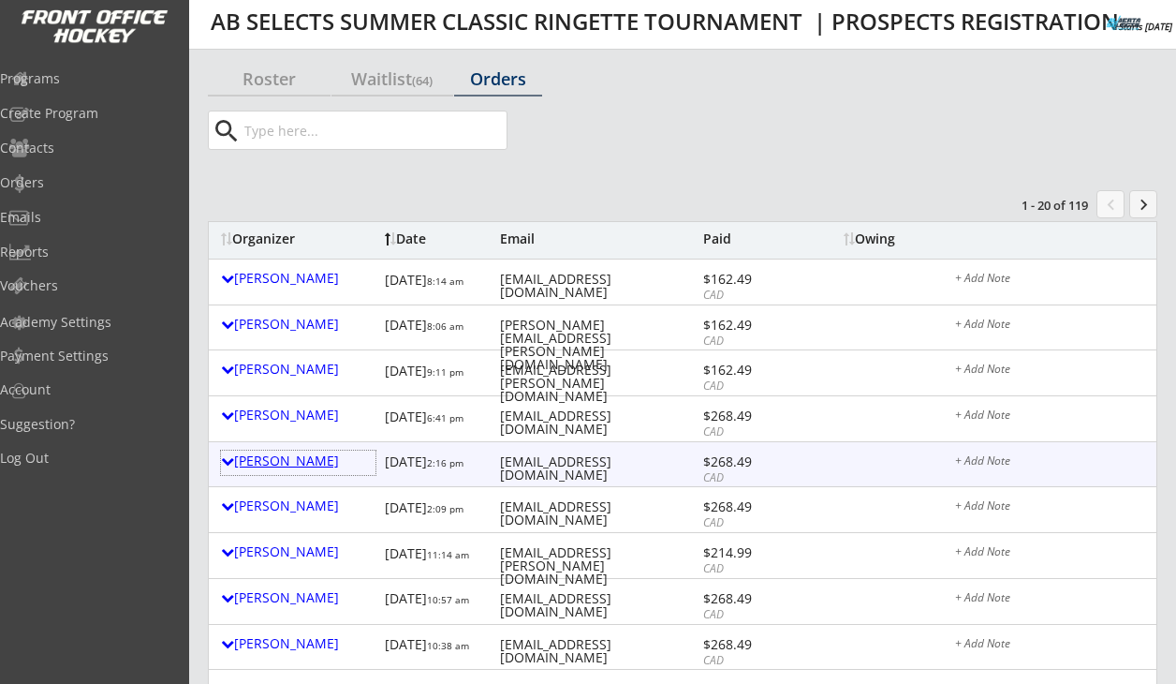
click at [291, 465] on div "Bobbie Halwa" at bounding box center [298, 460] width 155 height 13
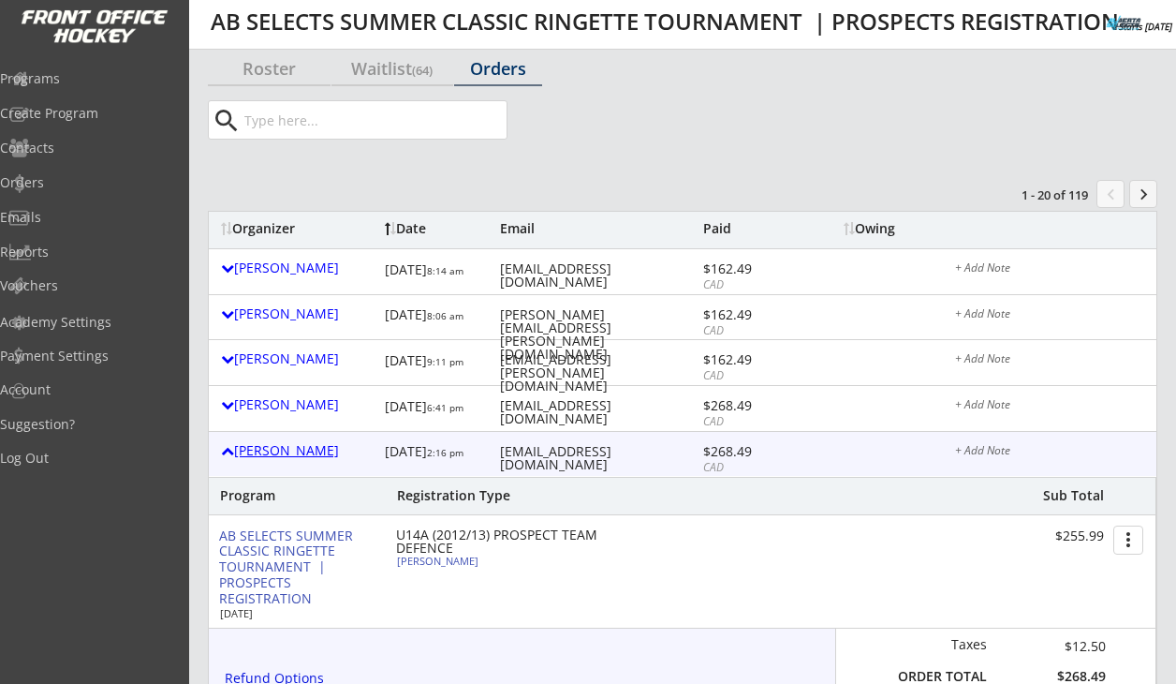
scroll to position [58, 0]
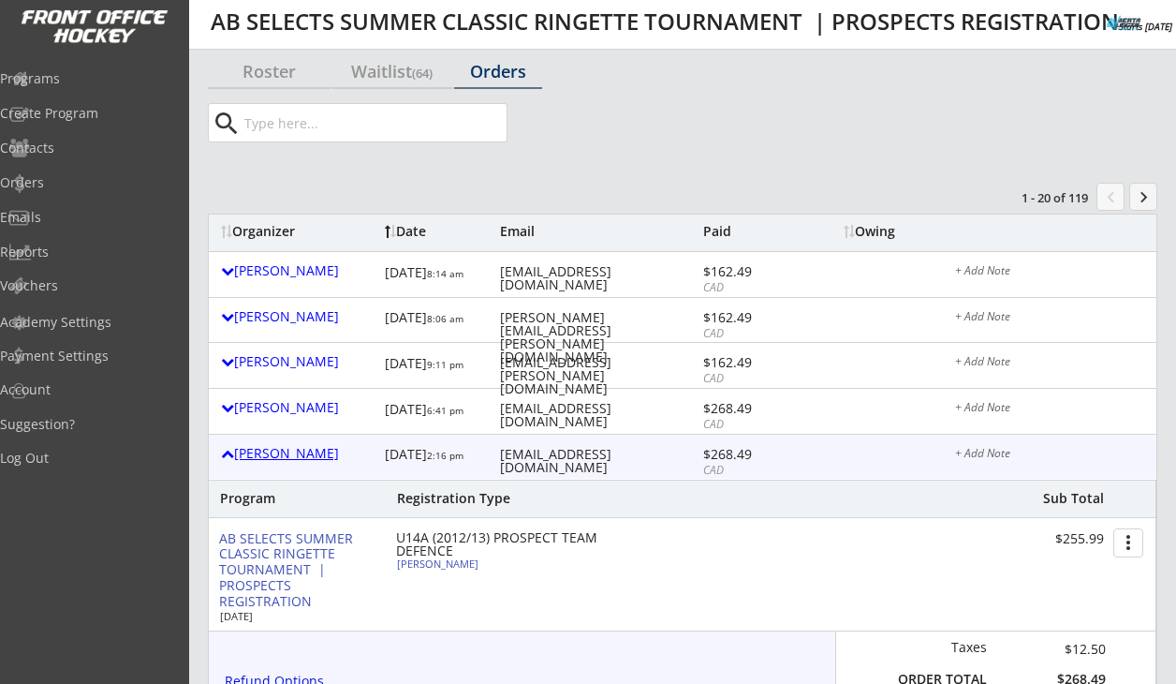
click at [292, 460] on div "Bobbie Halwa" at bounding box center [298, 453] width 155 height 13
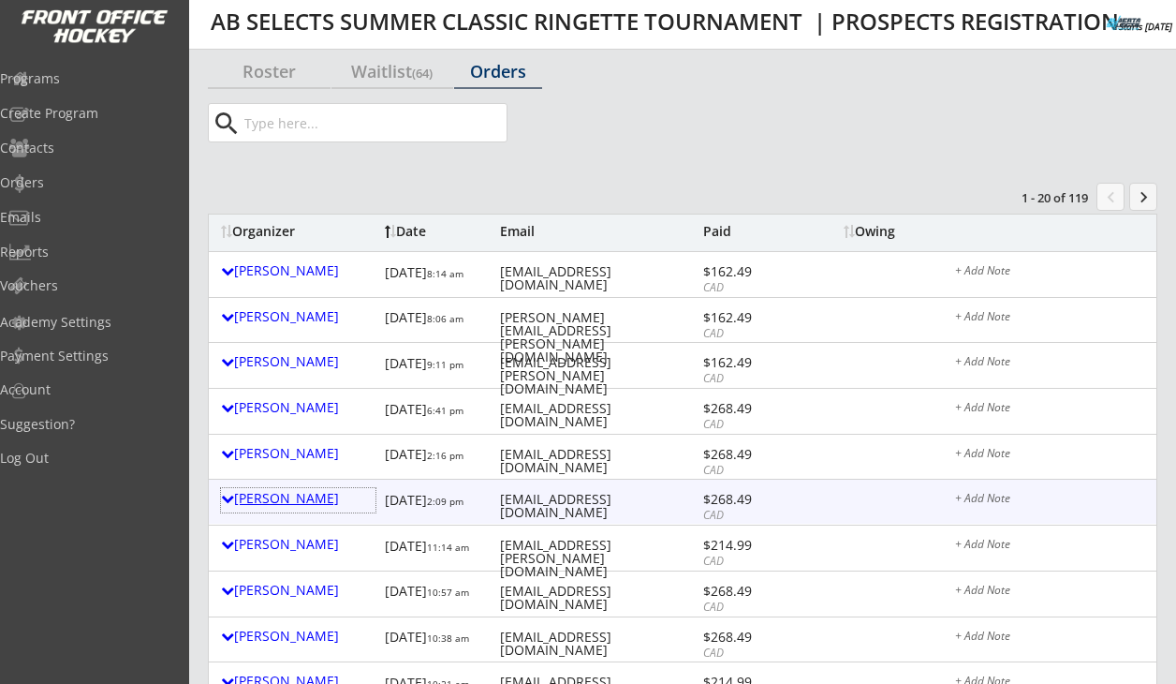
click at [292, 500] on div "Amanda Flaman" at bounding box center [298, 498] width 155 height 13
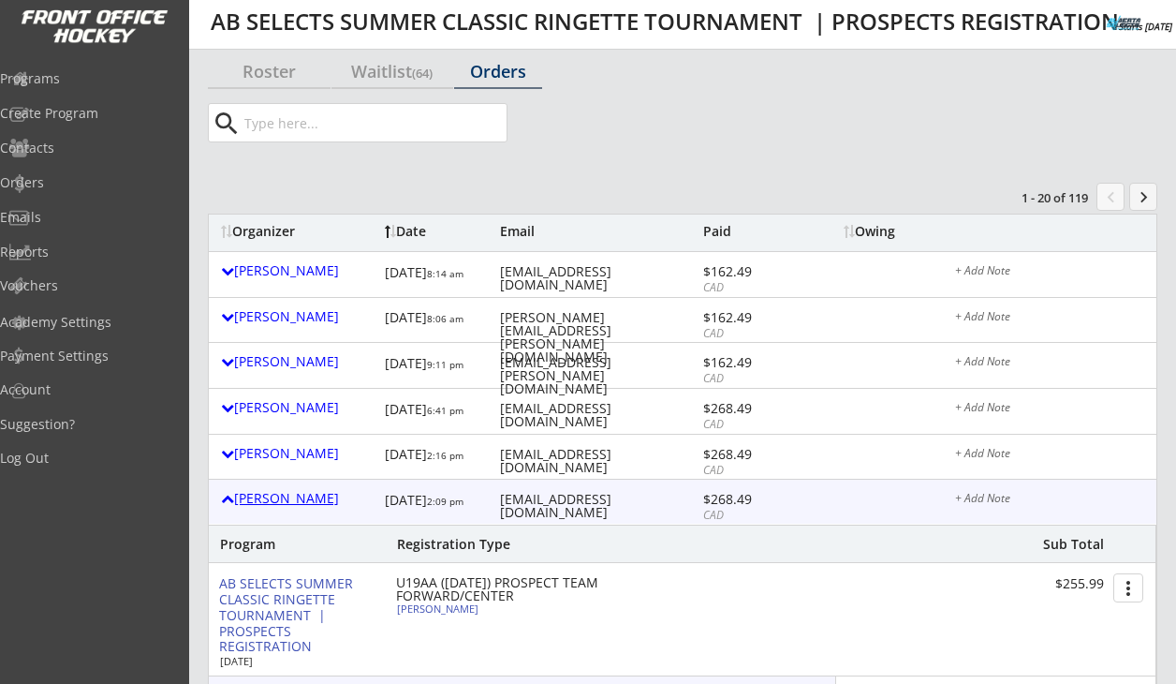
click at [292, 500] on div "Amanda Flaman" at bounding box center [298, 498] width 155 height 13
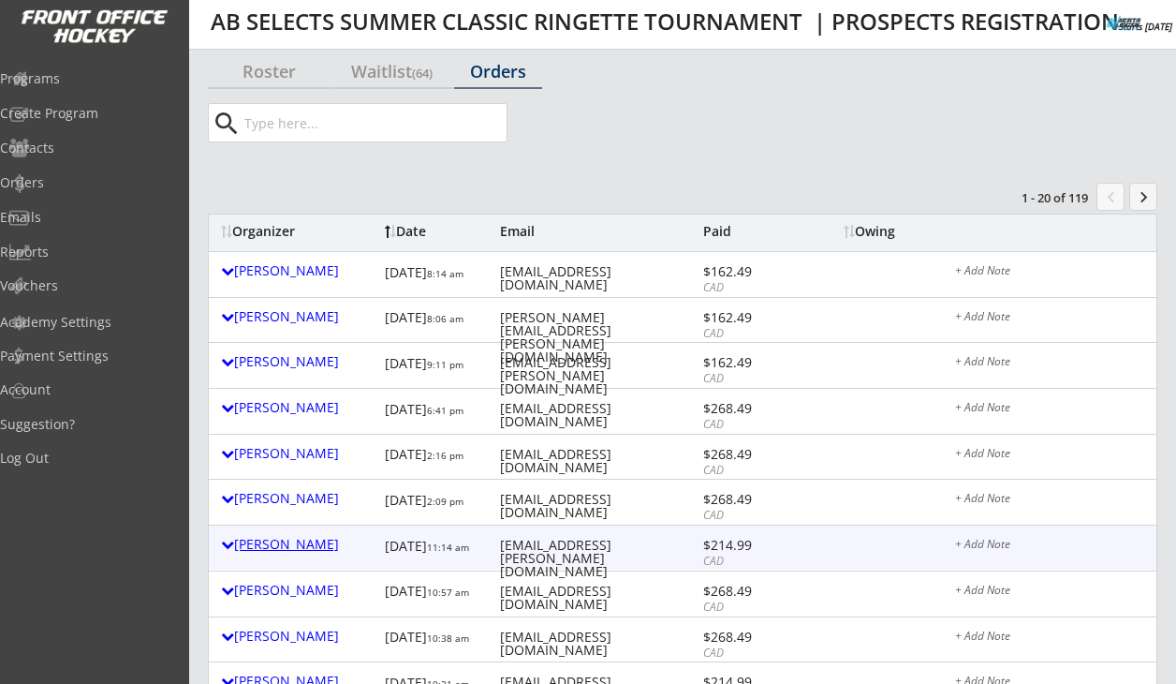
click at [292, 544] on div "Jocelyn Wigelsworth" at bounding box center [298, 544] width 155 height 13
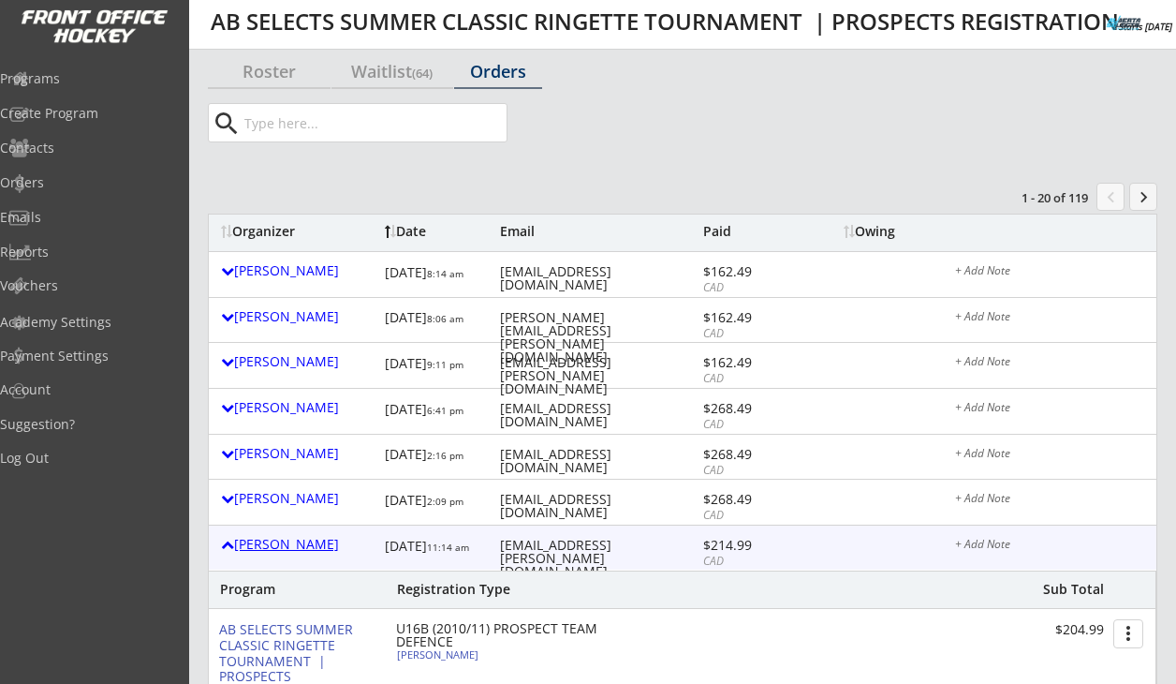
click at [292, 544] on div "Jocelyn Wigelsworth" at bounding box center [298, 544] width 155 height 13
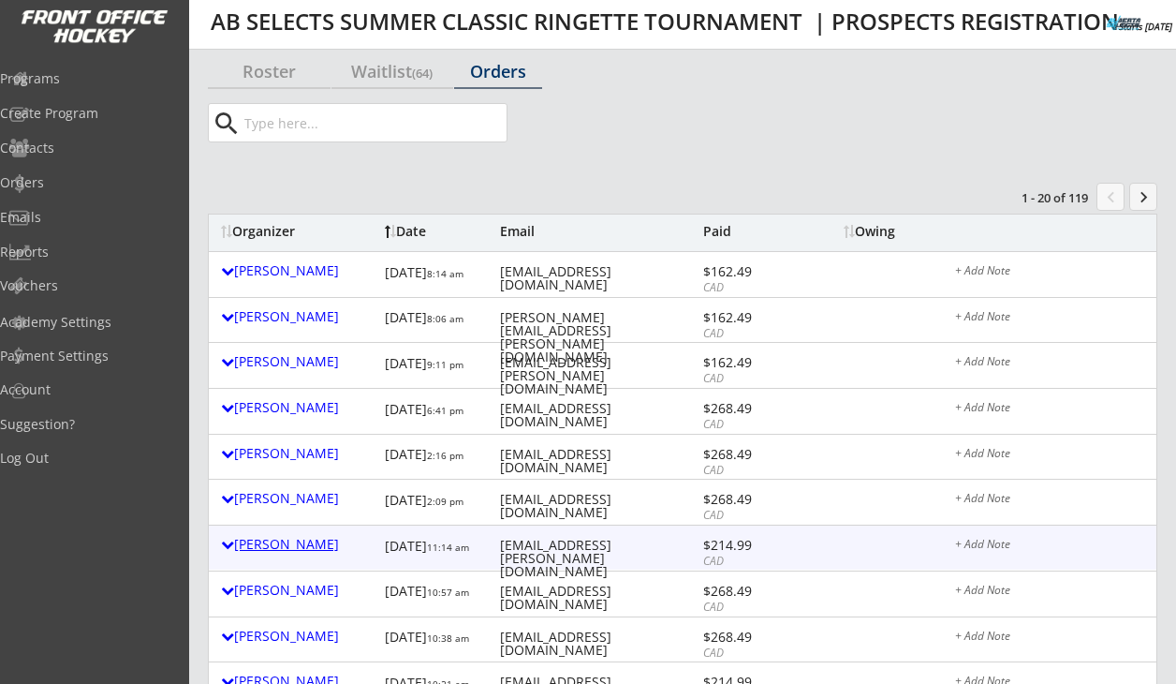
click at [292, 544] on div "Jocelyn Wigelsworth" at bounding box center [298, 544] width 155 height 13
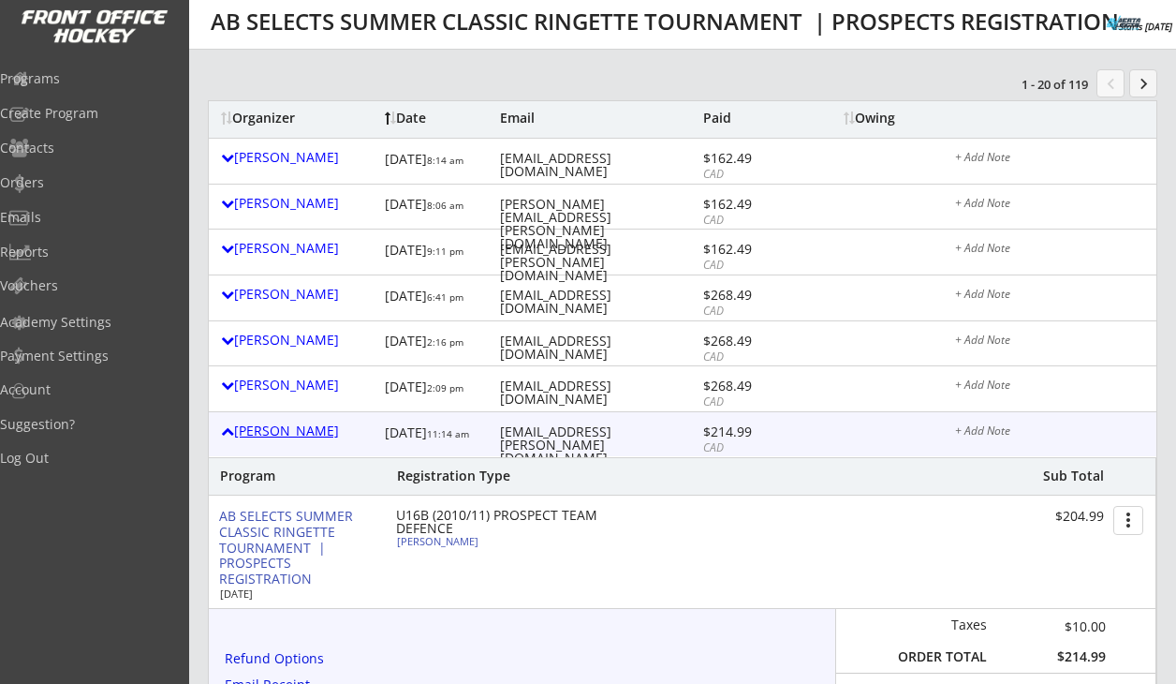
scroll to position [196, 0]
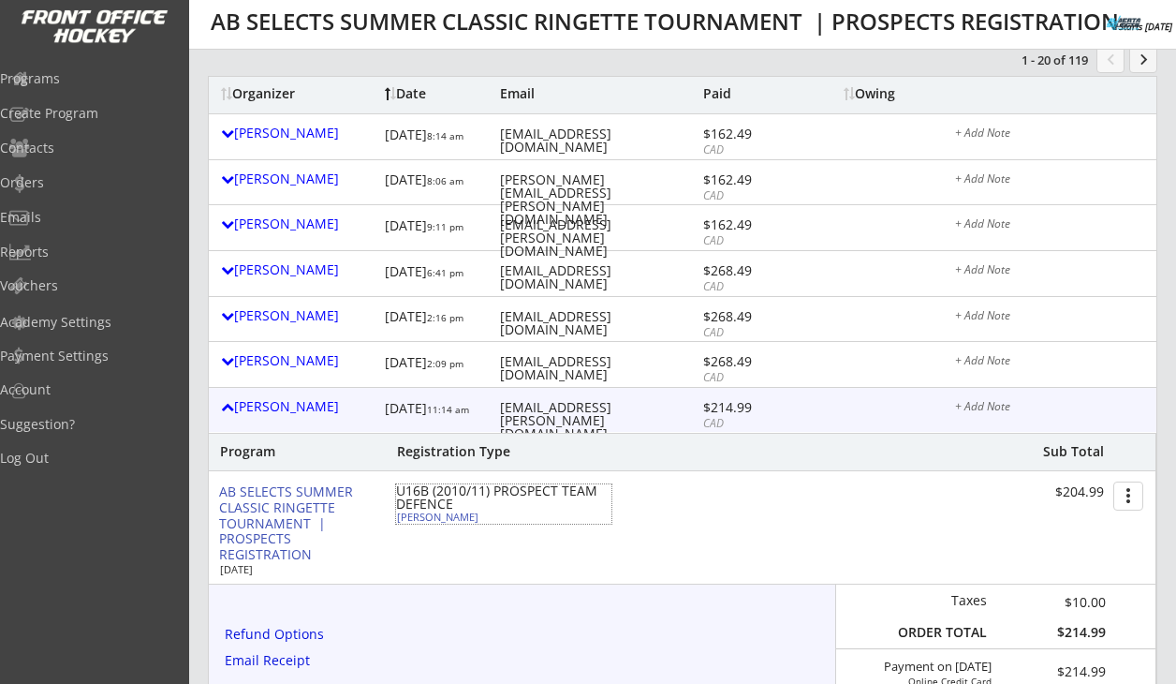
click at [445, 518] on div "Megan Wigelsworth" at bounding box center [501, 516] width 209 height 10
select select ""Defense""
select select ""U16B""
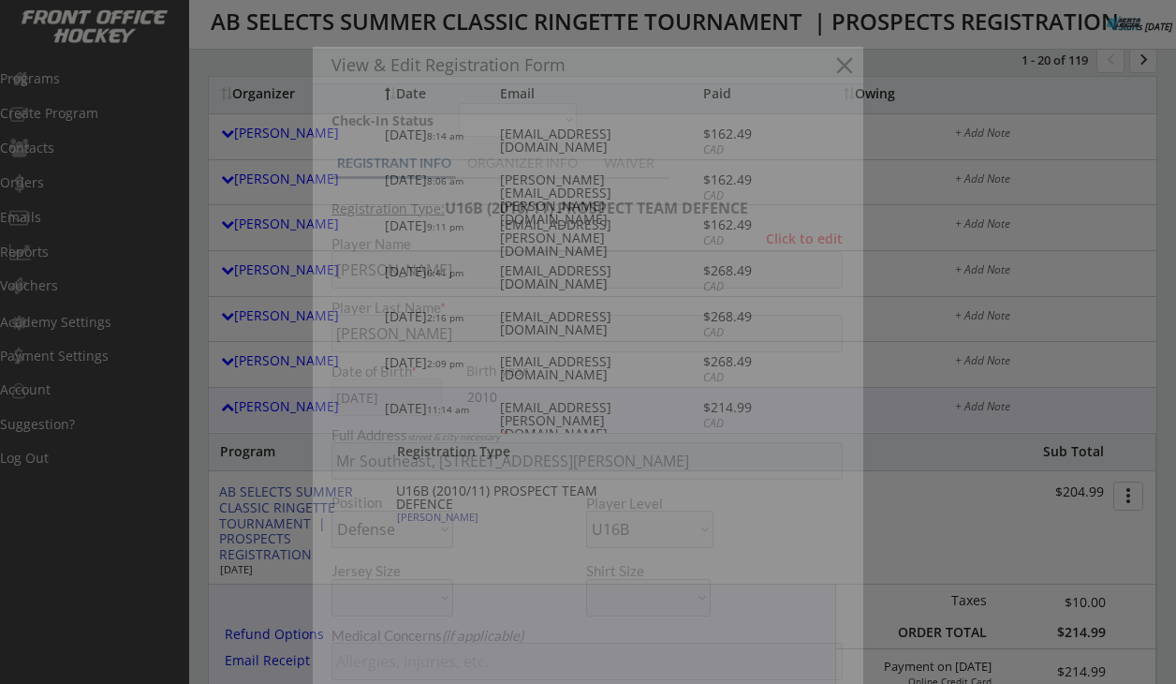
type input "[DEMOGRAPHIC_DATA]"
type input "U16B Bow View"
type input "No"
type input "Team Armstrong"
select select ""No""
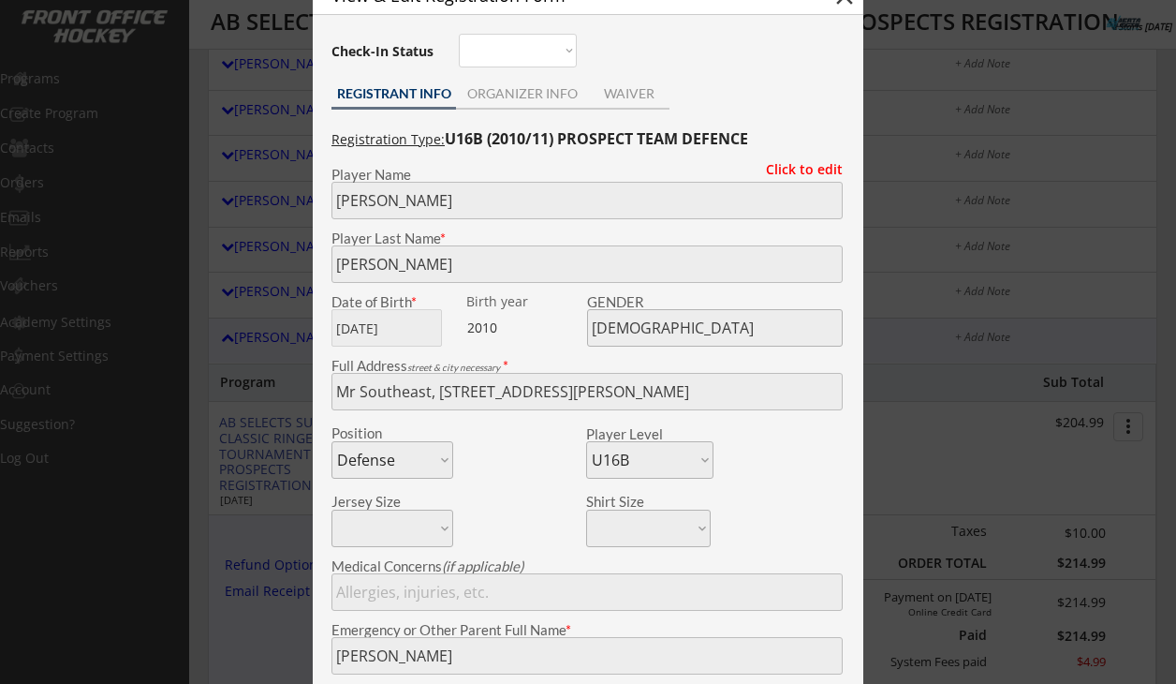
scroll to position [263, 0]
click at [285, 434] on div at bounding box center [588, 342] width 1176 height 684
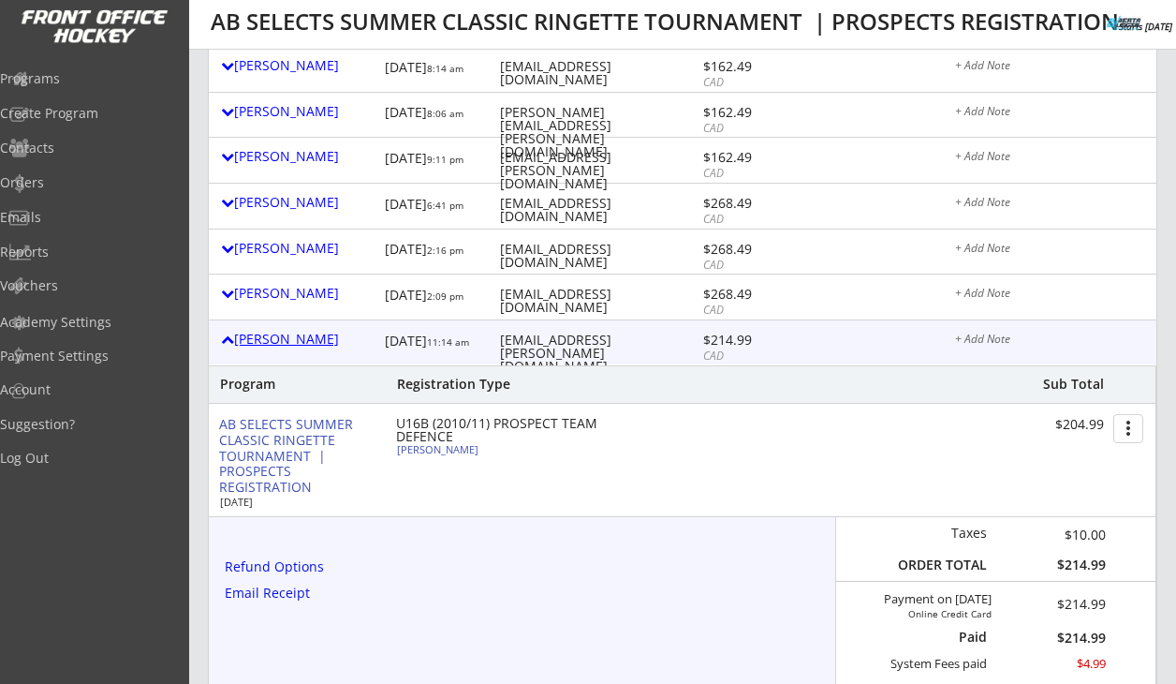
click at [303, 337] on div "Jocelyn Wigelsworth" at bounding box center [298, 338] width 155 height 13
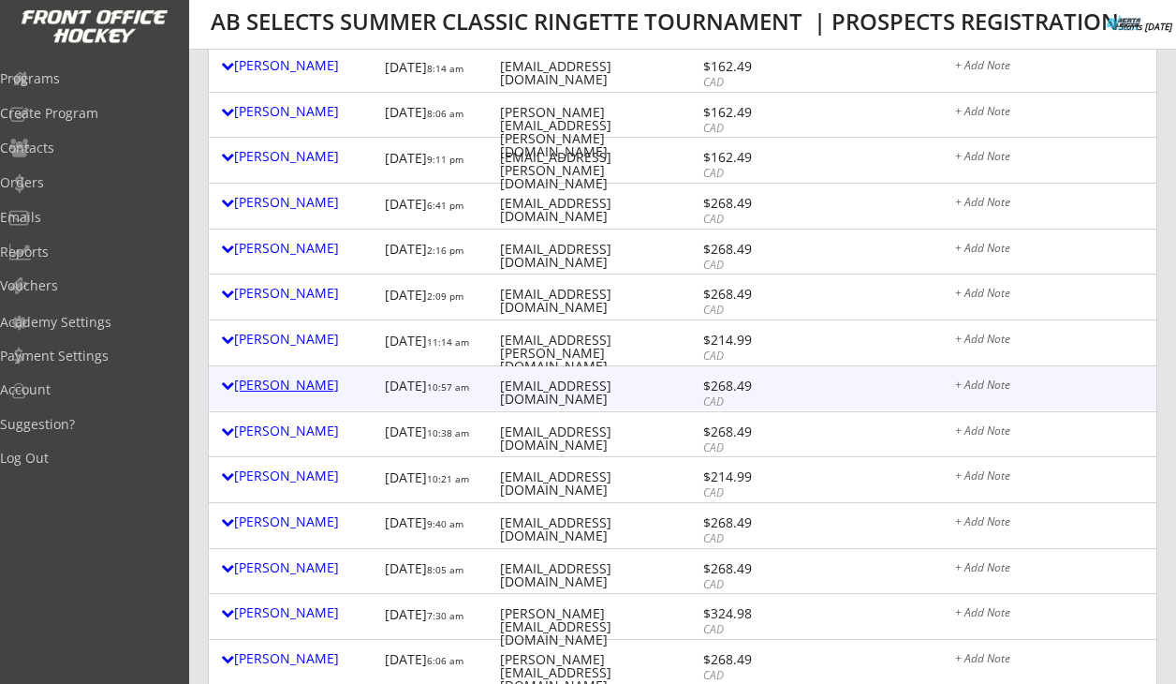
click at [296, 391] on div "Kelly Blacklaws" at bounding box center [298, 384] width 155 height 13
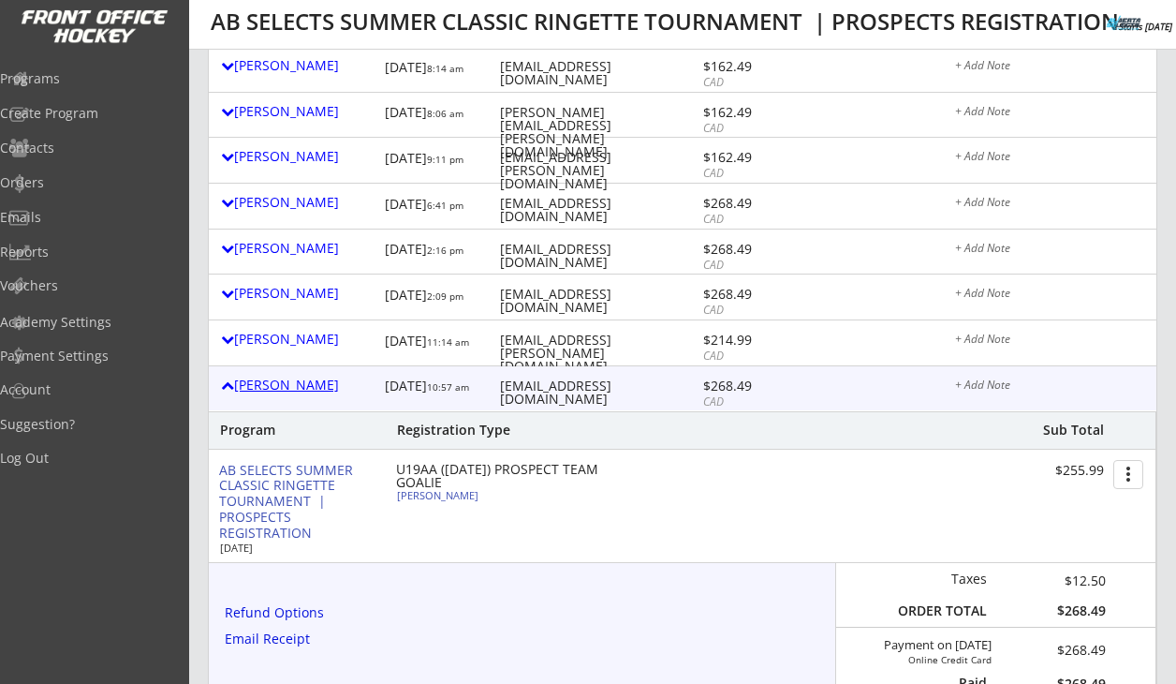
click at [296, 391] on div "Kelly Blacklaws" at bounding box center [298, 384] width 155 height 13
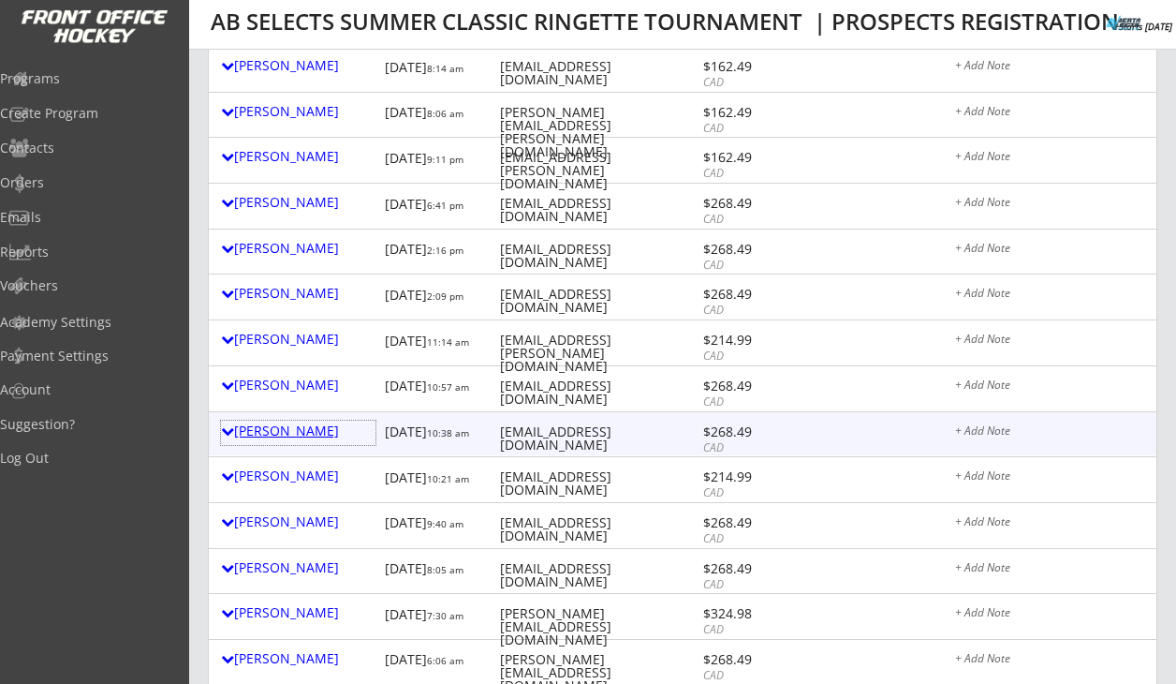
click at [294, 428] on div "Monique Yellowega" at bounding box center [298, 430] width 155 height 13
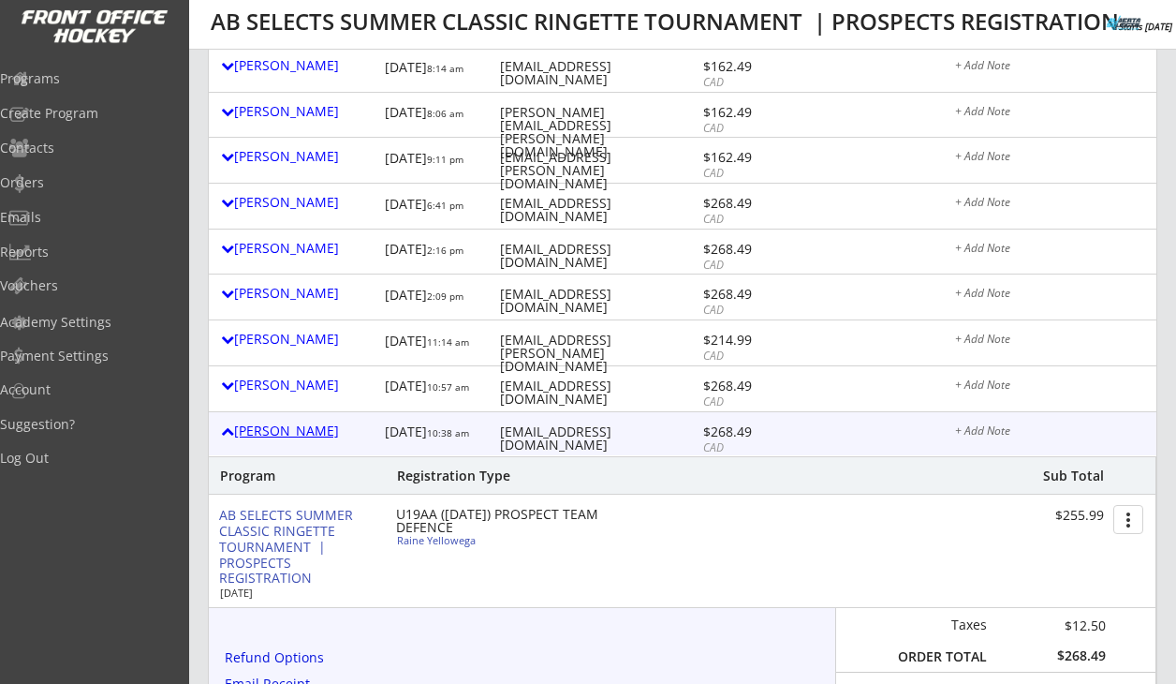
click at [294, 428] on div "Monique Yellowega" at bounding box center [298, 430] width 155 height 13
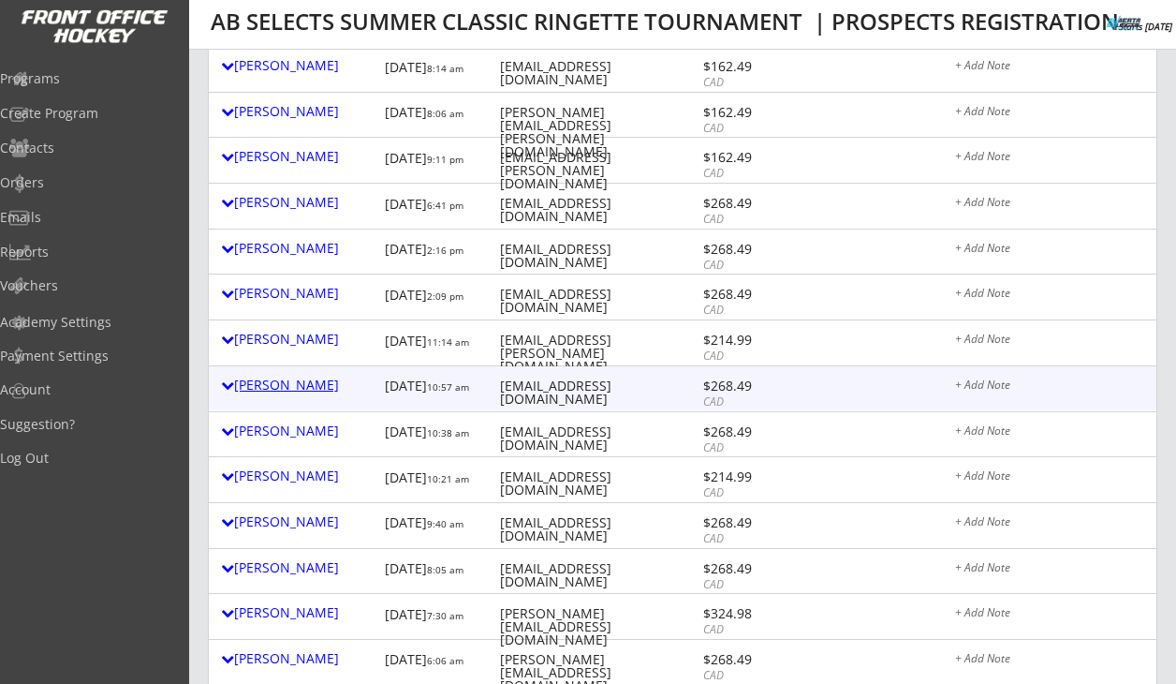
click at [294, 380] on div "Kelly Blacklaws" at bounding box center [298, 384] width 155 height 13
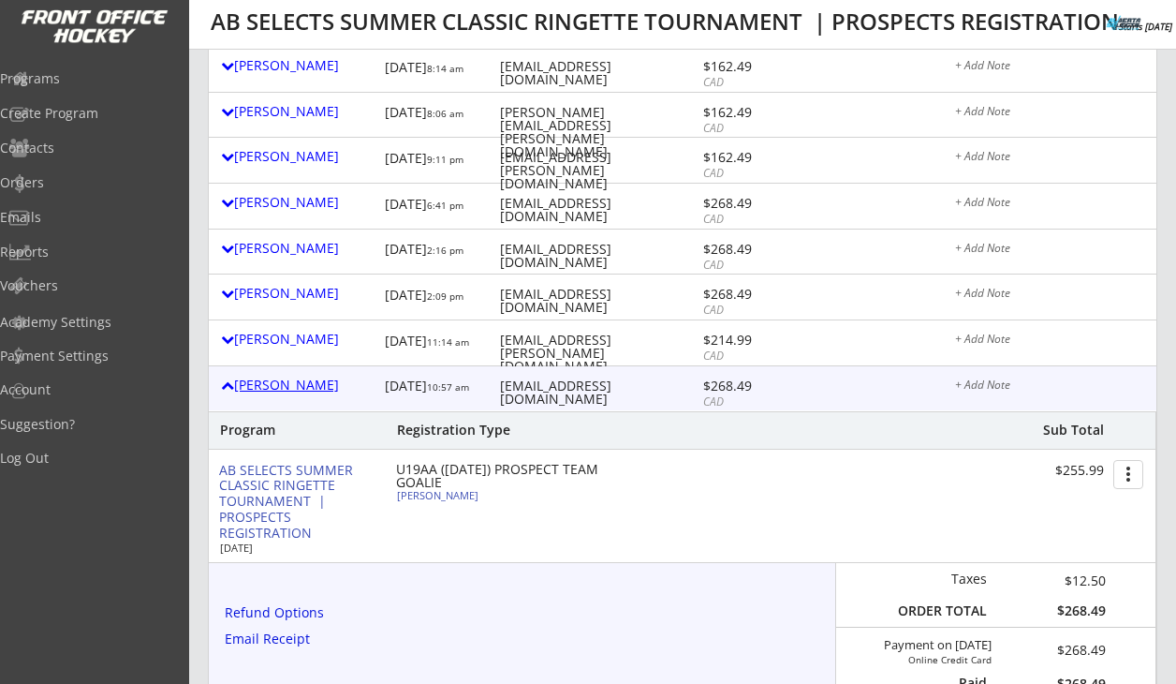
click at [294, 380] on div "Kelly Blacklaws" at bounding box center [298, 384] width 155 height 13
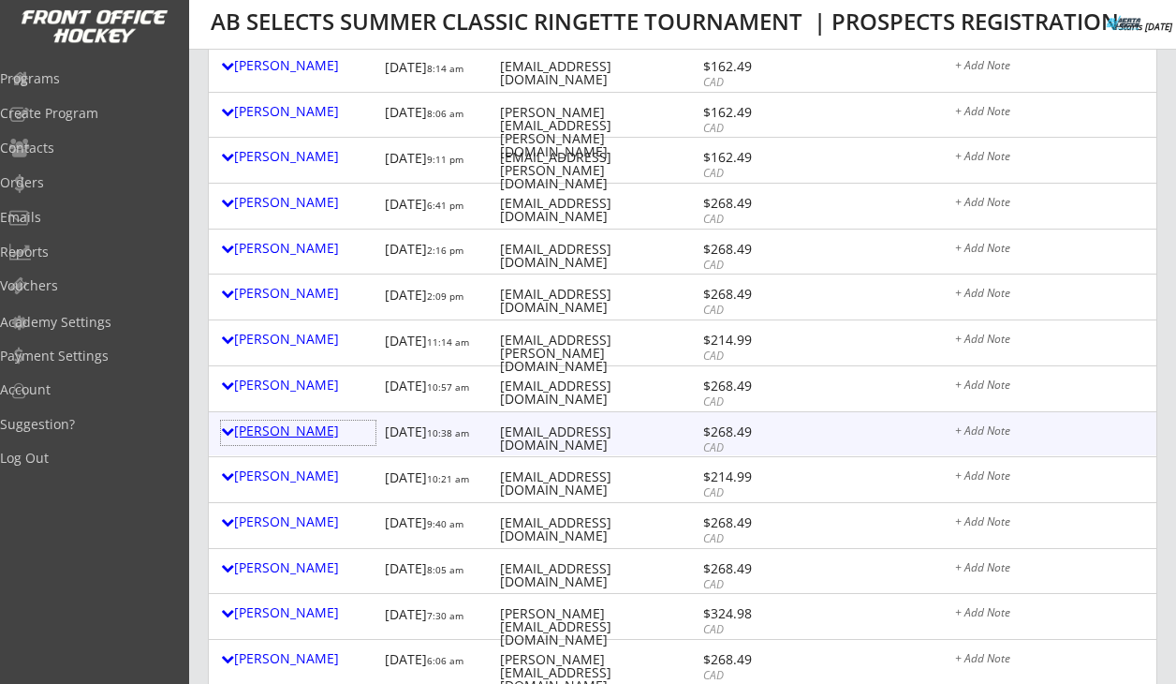
click at [288, 426] on div "Monique Yellowega" at bounding box center [298, 430] width 155 height 13
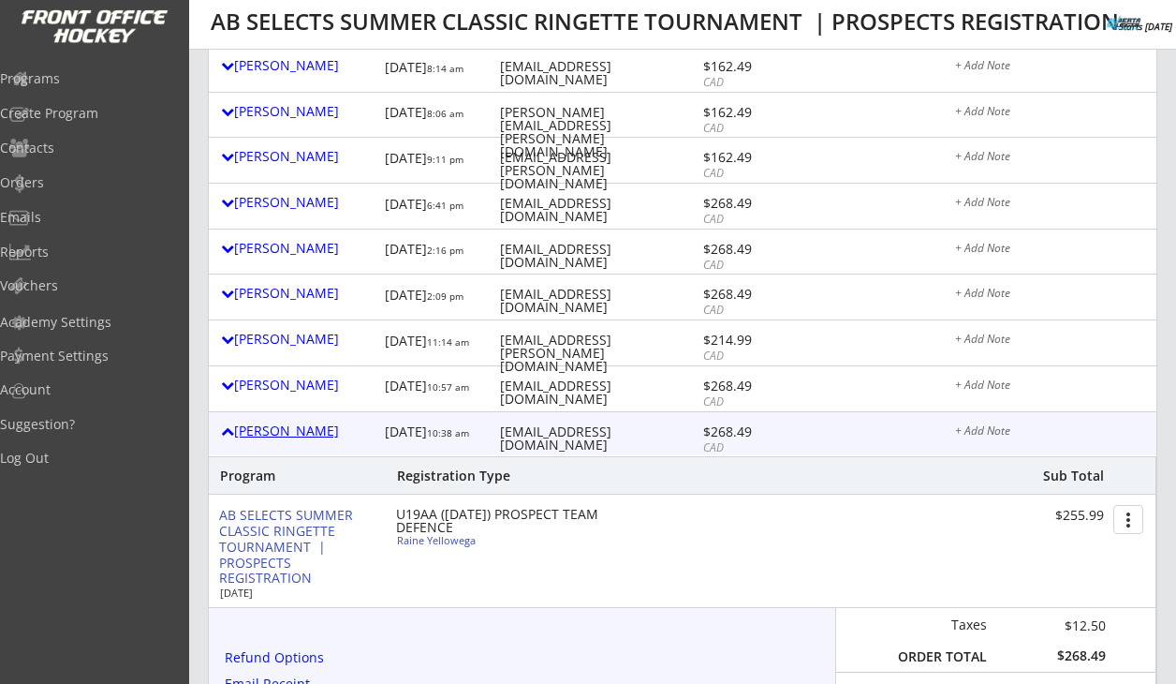
click at [288, 426] on div "Monique Yellowega" at bounding box center [298, 430] width 155 height 13
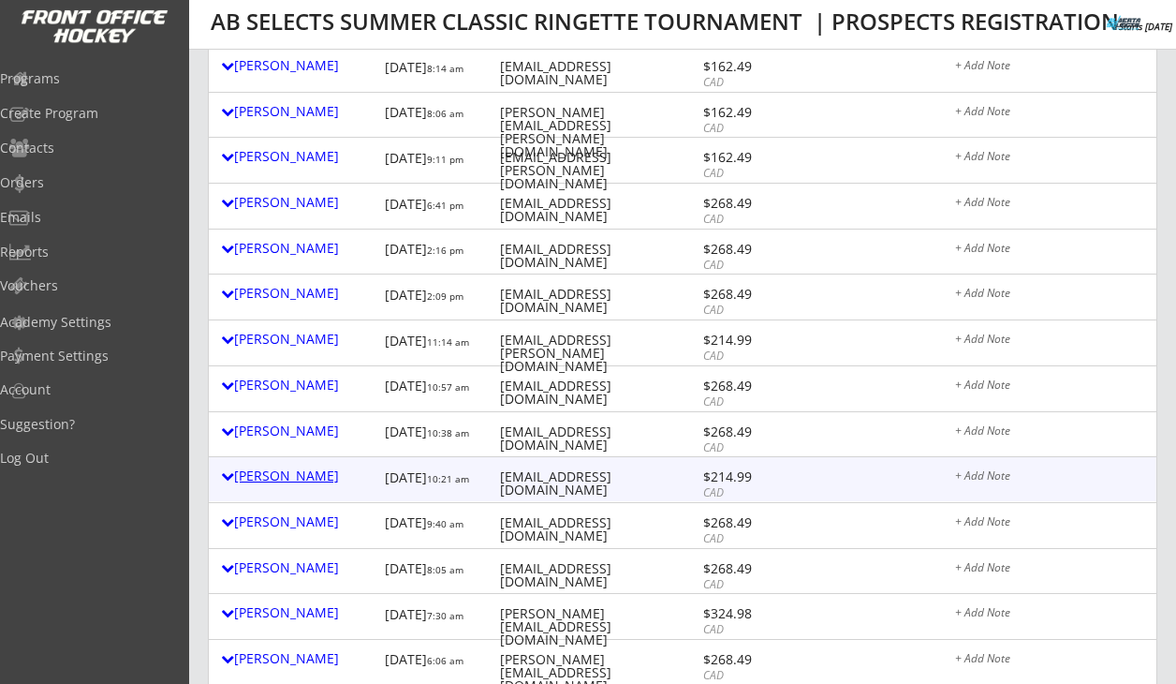
click at [286, 470] on div "Erinn Knoll" at bounding box center [298, 475] width 155 height 13
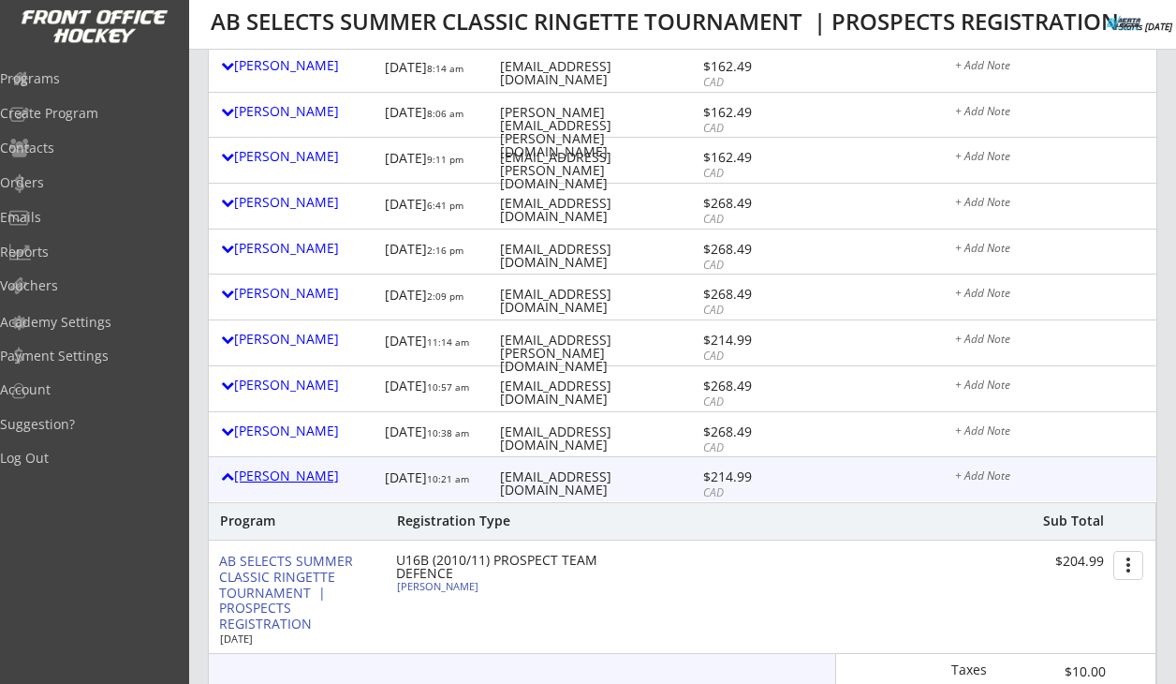
click at [286, 470] on div "Erinn Knoll" at bounding box center [298, 475] width 155 height 13
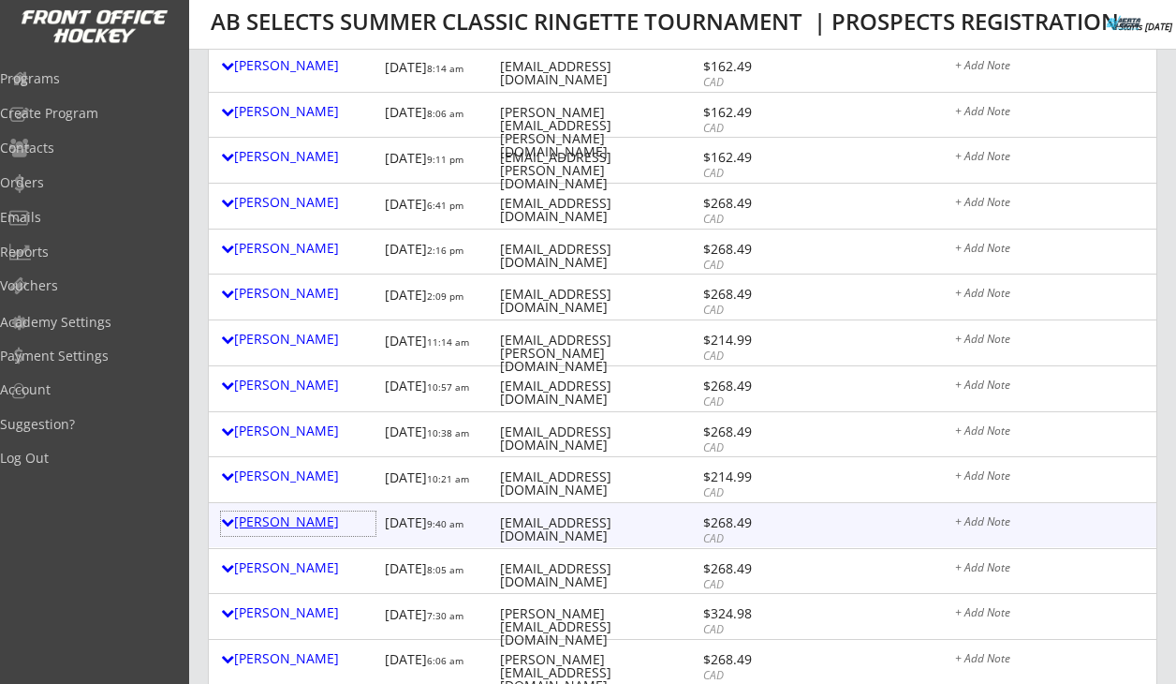
click at [286, 524] on div "Natalie Flynn-doherty" at bounding box center [298, 521] width 155 height 13
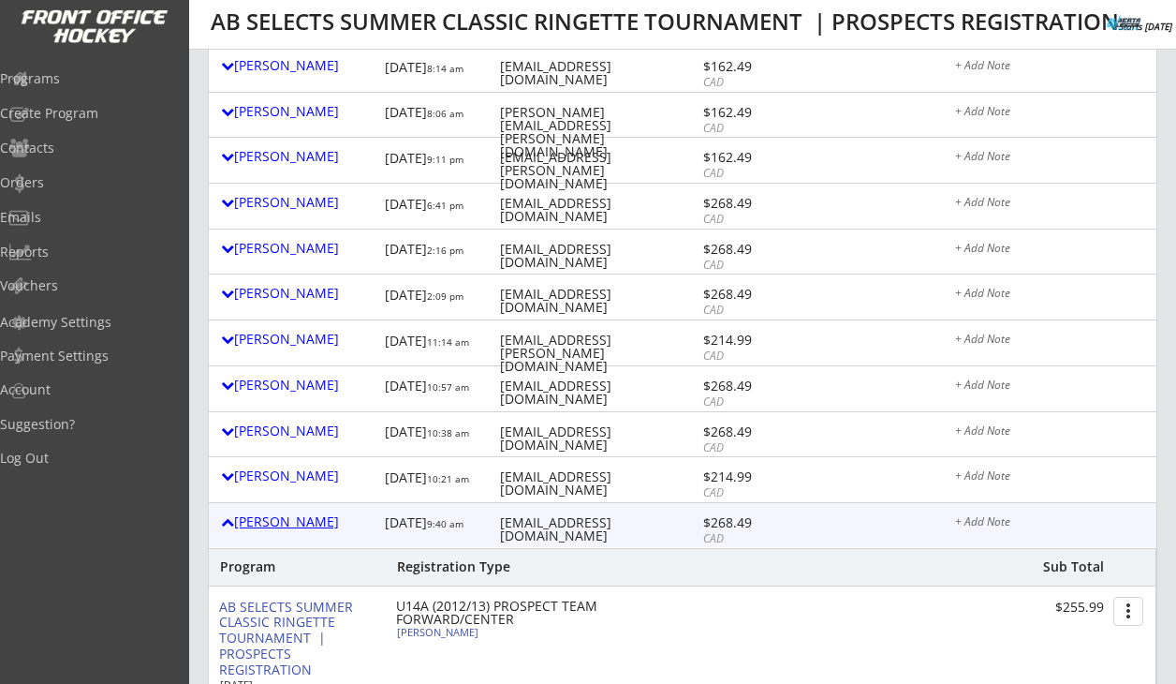
click at [286, 524] on div "Natalie Flynn-doherty" at bounding box center [298, 521] width 155 height 13
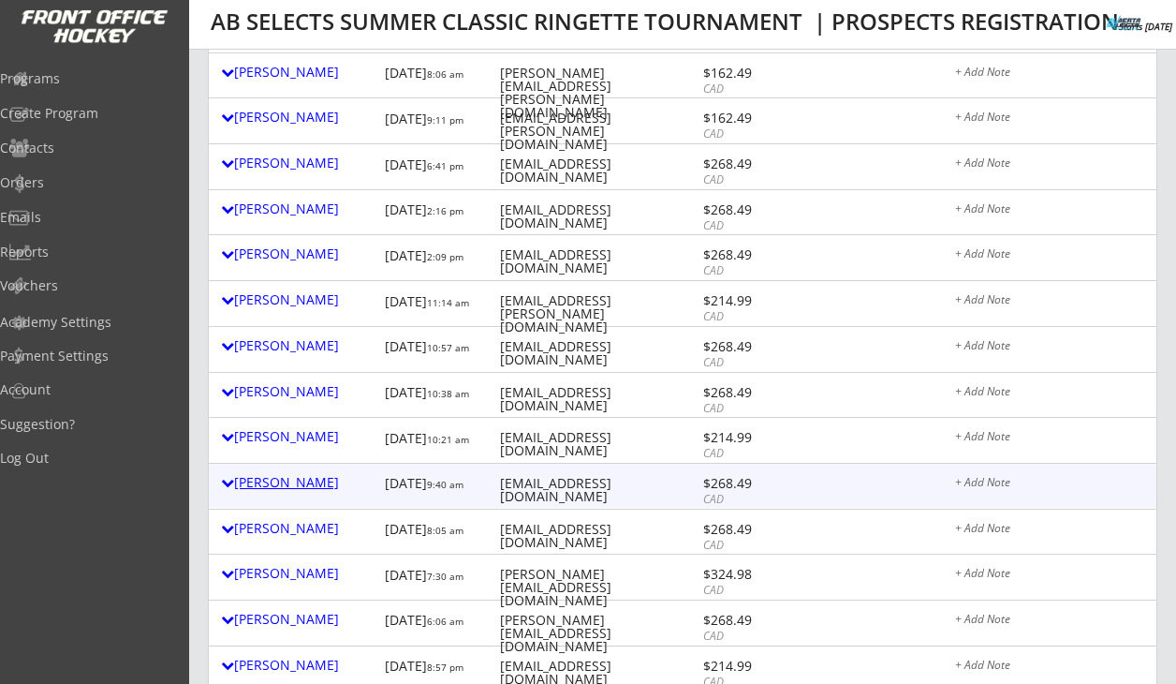
scroll to position [318, 0]
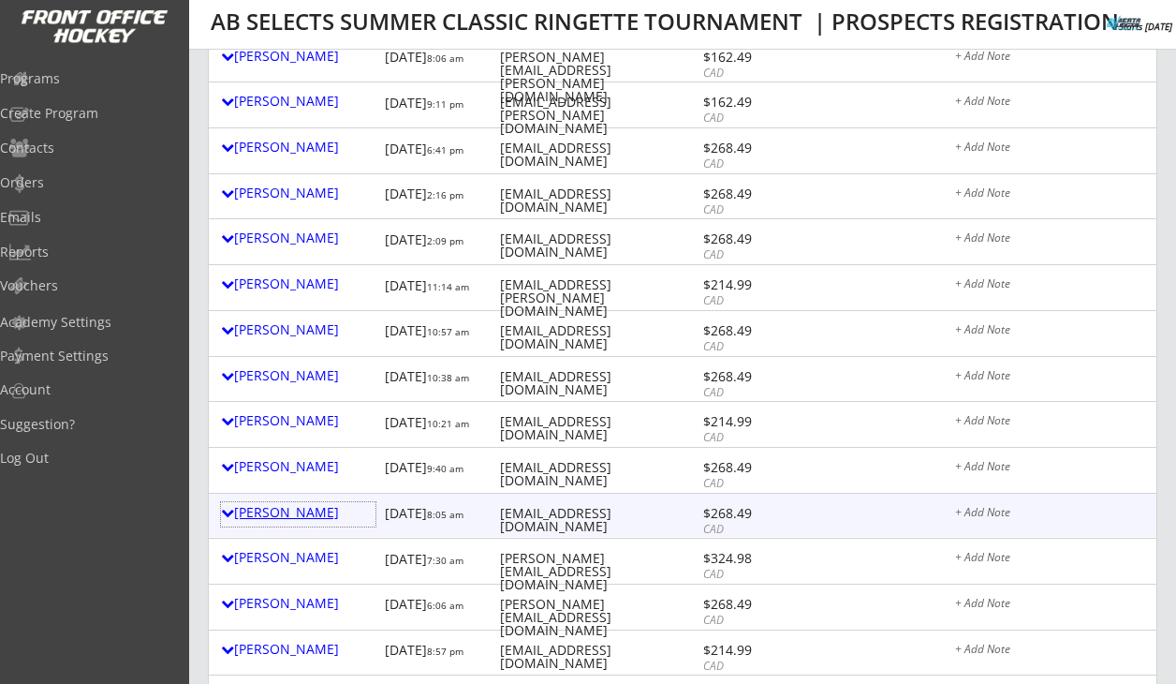
click at [288, 519] on div "Chelsea Mouland" at bounding box center [298, 512] width 155 height 13
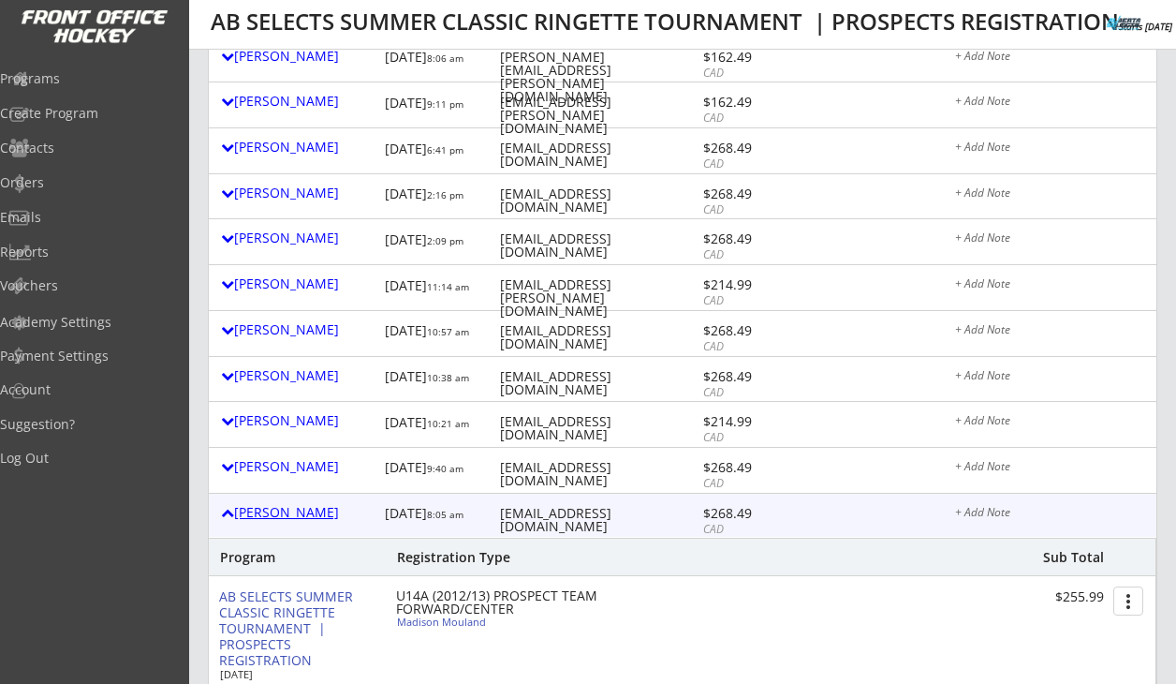
click at [288, 519] on div "Chelsea Mouland" at bounding box center [298, 512] width 155 height 13
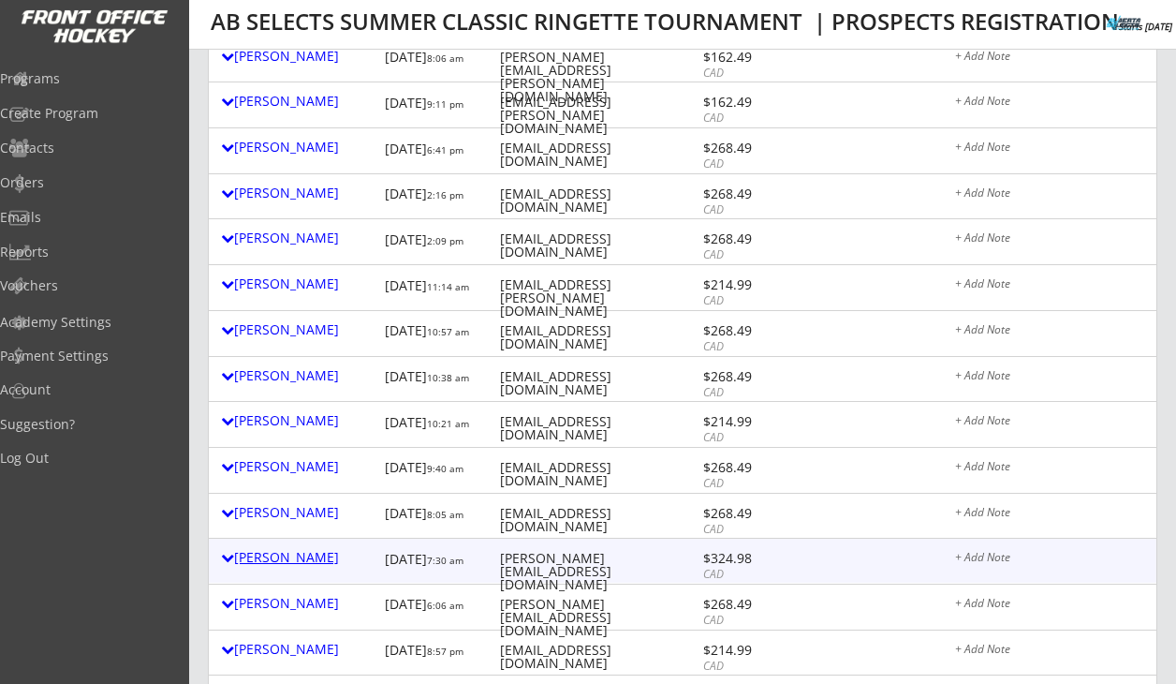
click at [285, 554] on div "Rachel Wanchulak" at bounding box center [298, 557] width 155 height 13
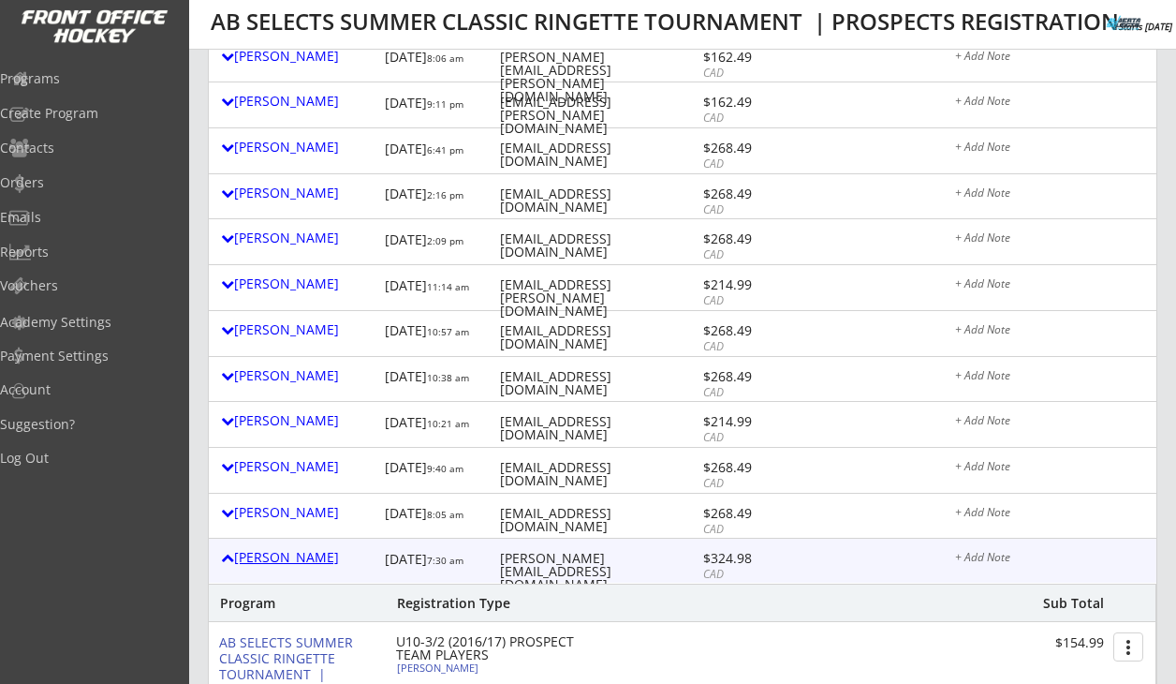
click at [285, 554] on div "Rachel Wanchulak" at bounding box center [298, 557] width 155 height 13
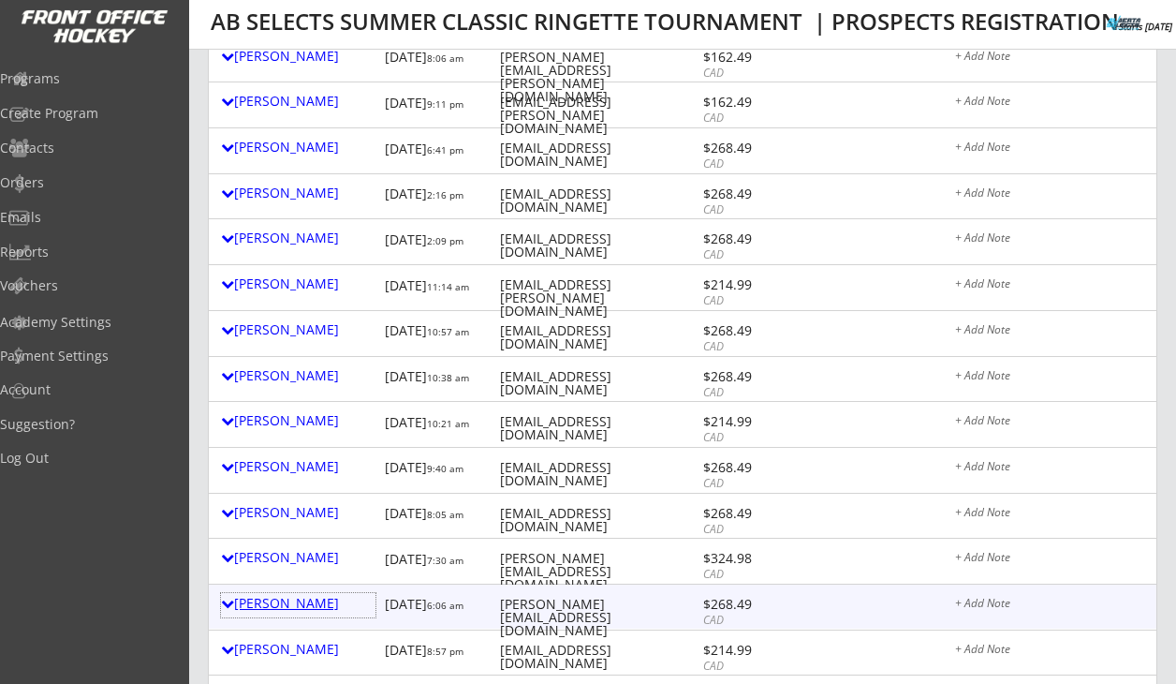
click at [285, 593] on div "Karl Hendrickson" at bounding box center [298, 605] width 155 height 24
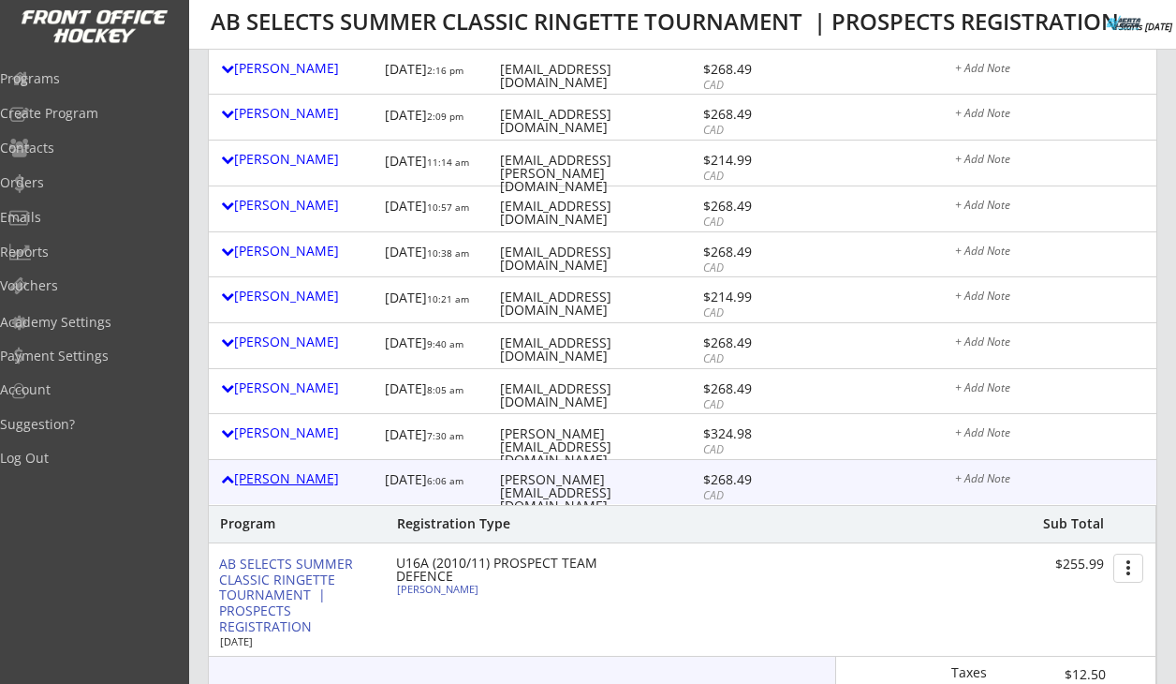
scroll to position [447, 0]
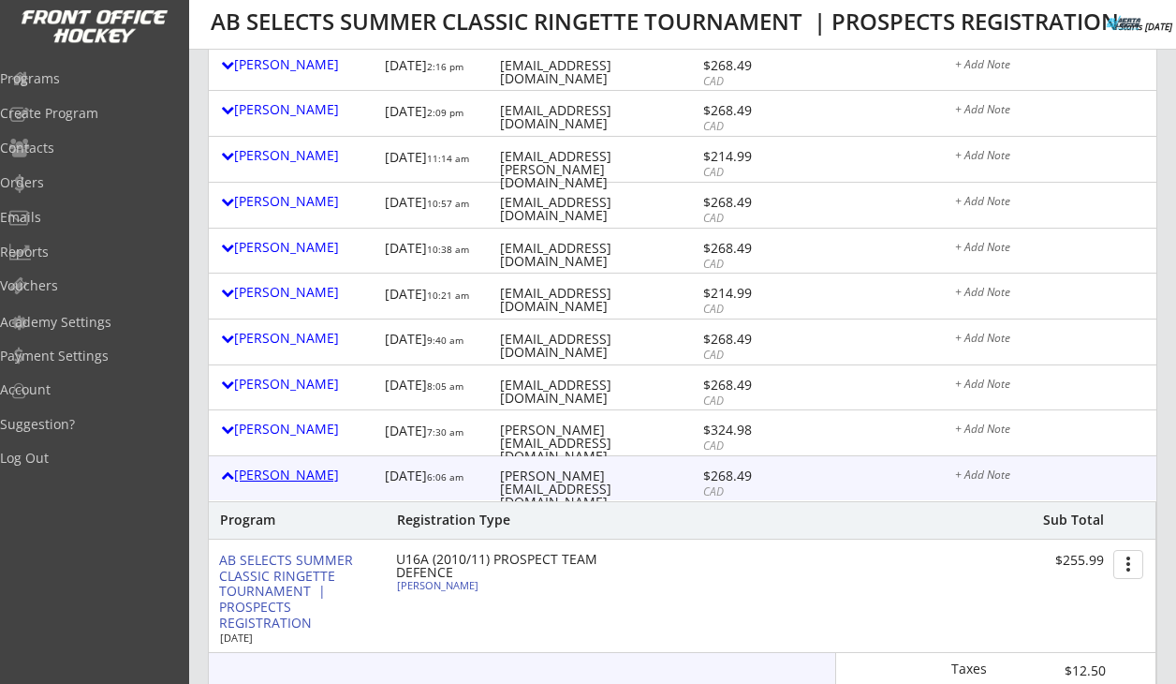
click at [299, 488] on div "Karl Hendrickson" at bounding box center [298, 477] width 155 height 24
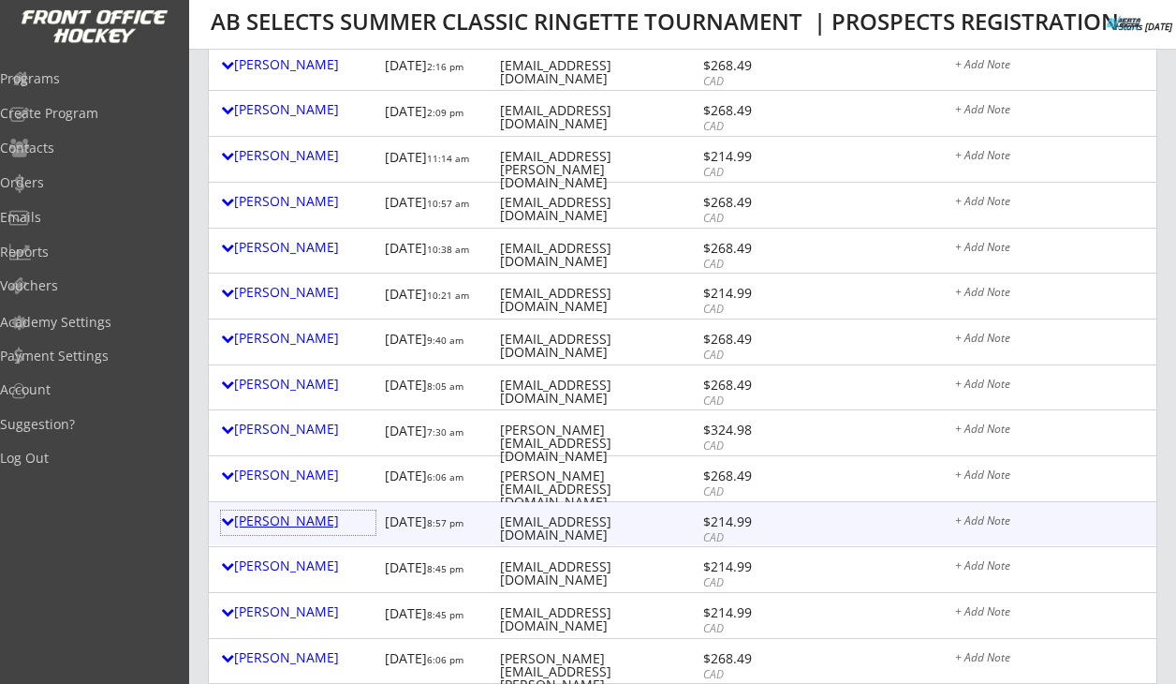
click at [300, 518] on div "Graham Lauten" at bounding box center [298, 520] width 155 height 13
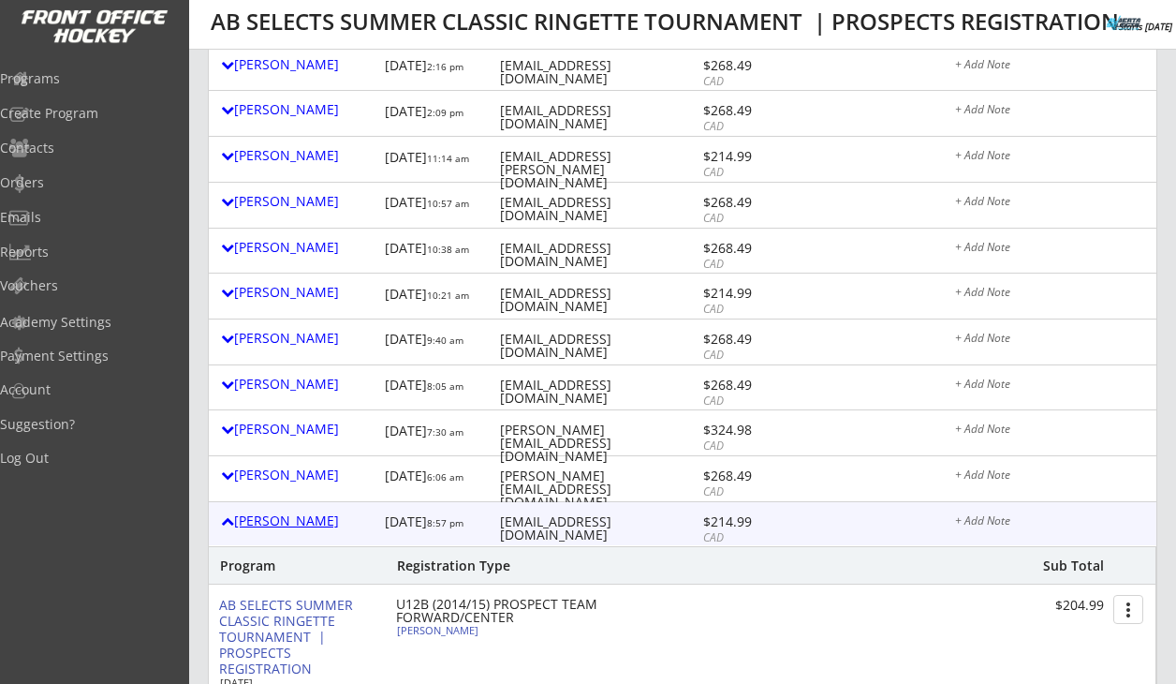
click at [300, 518] on div "Graham Lauten" at bounding box center [298, 520] width 155 height 13
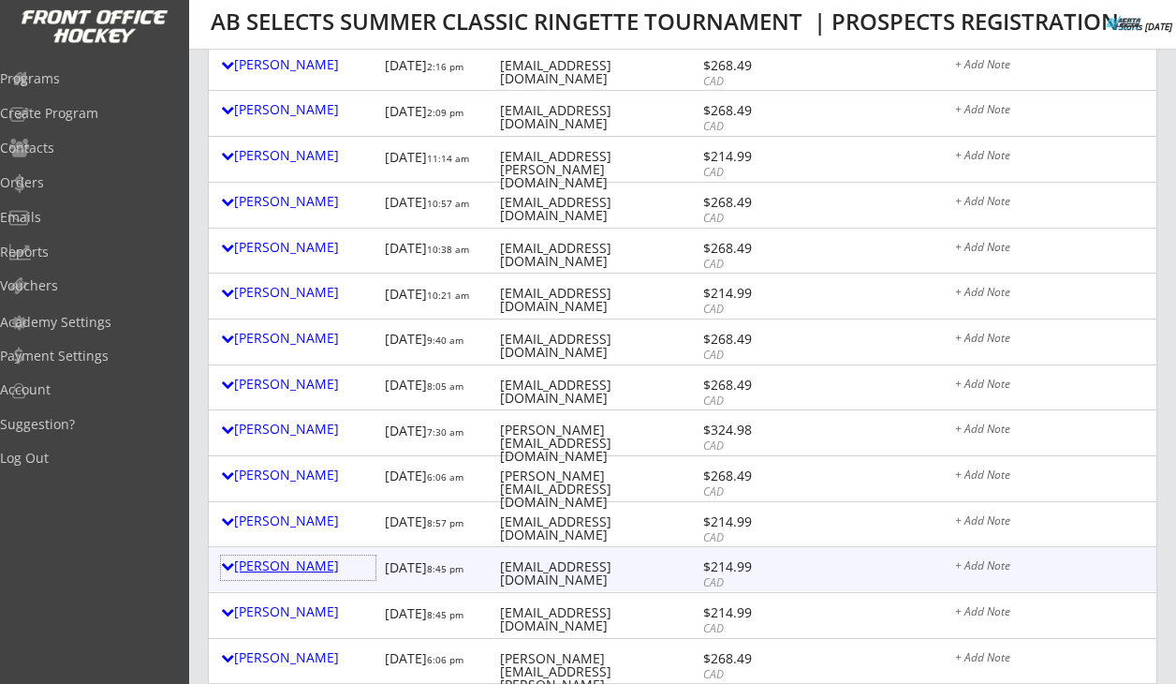
click at [293, 564] on div "Trista Douglas" at bounding box center [298, 565] width 155 height 13
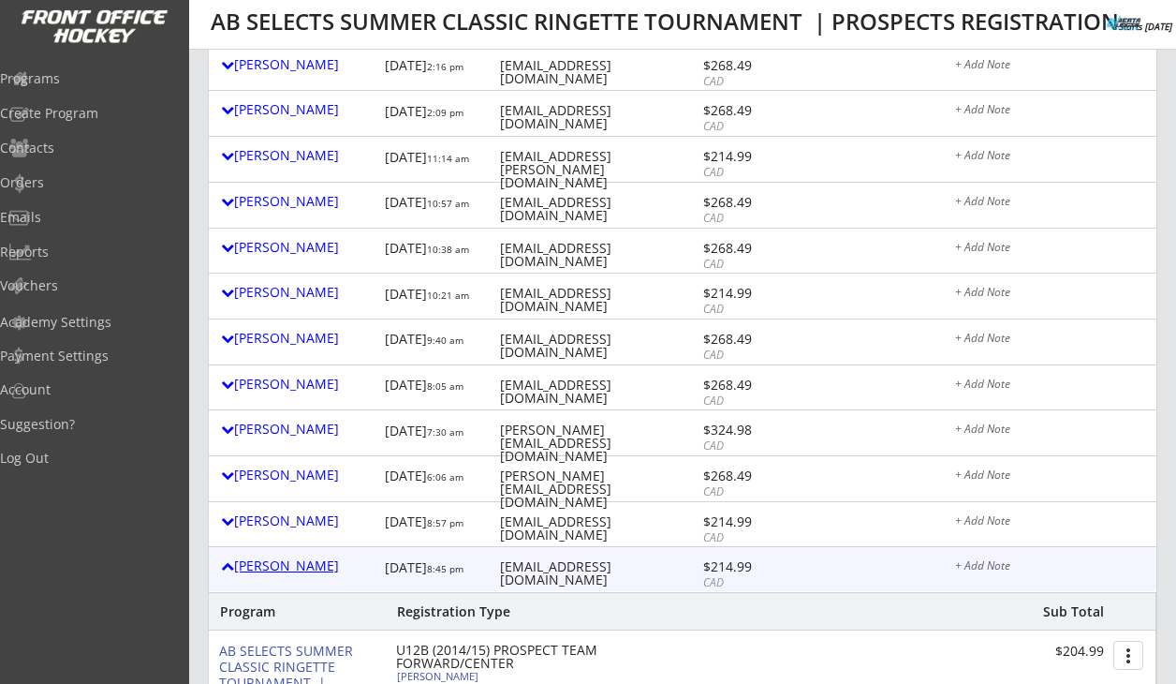
click at [293, 564] on div "Trista Douglas" at bounding box center [298, 565] width 155 height 13
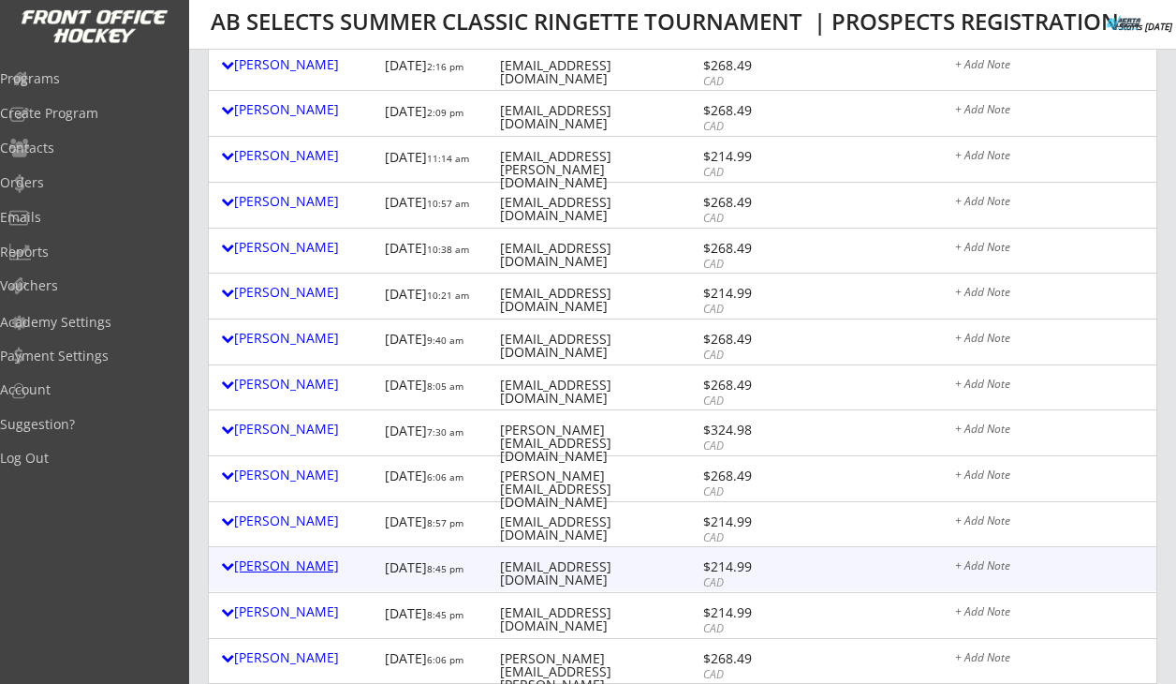
scroll to position [0, 0]
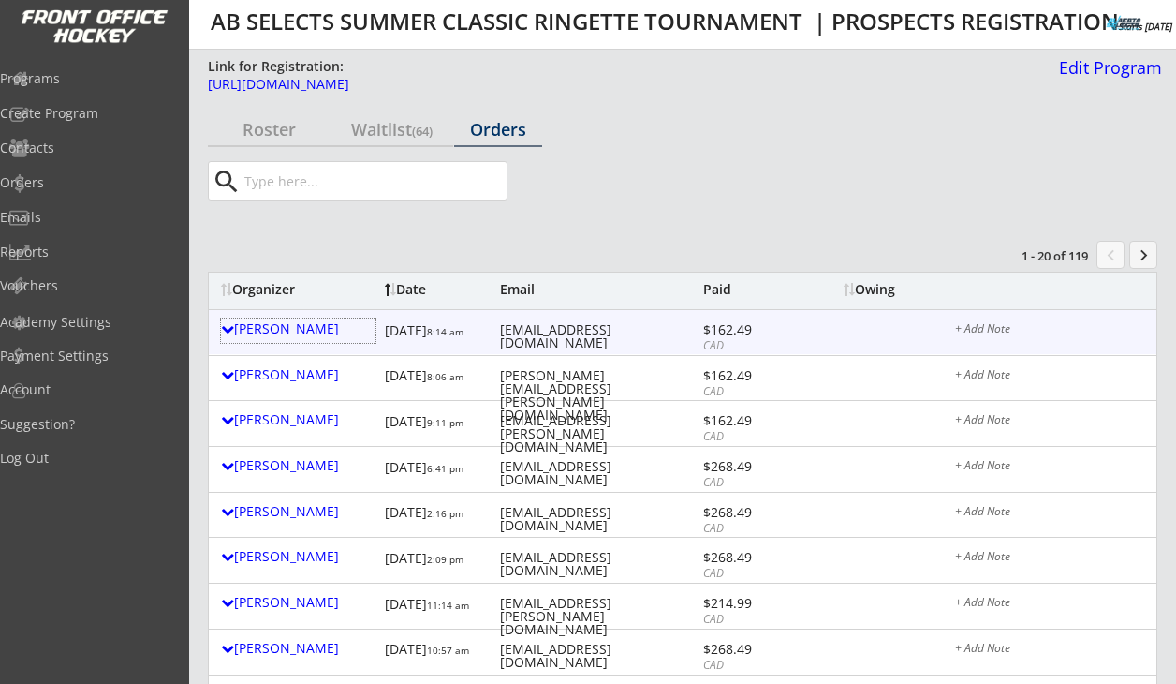
click at [313, 335] on div "[PERSON_NAME]" at bounding box center [298, 328] width 155 height 13
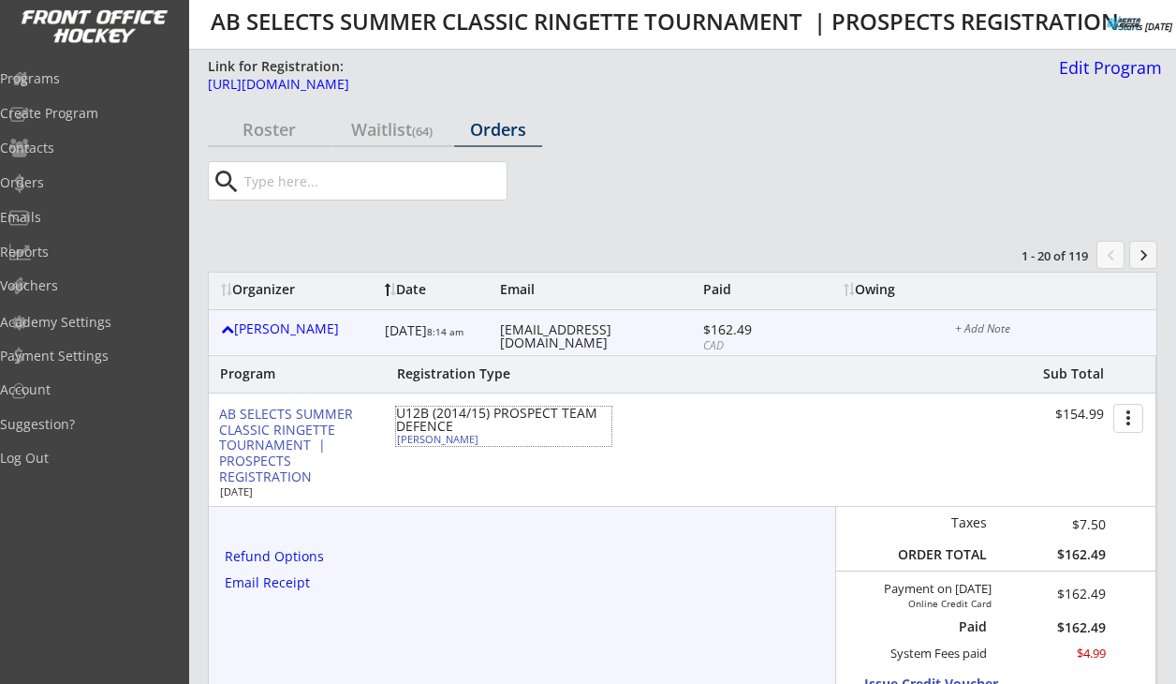
drag, startPoint x: 473, startPoint y: 439, endPoint x: 397, endPoint y: 439, distance: 75.9
click at [397, 439] on div "Claire Dekaban" at bounding box center [501, 439] width 209 height 10
select select ""Defense""
select select ""U12C""
select select ""No""
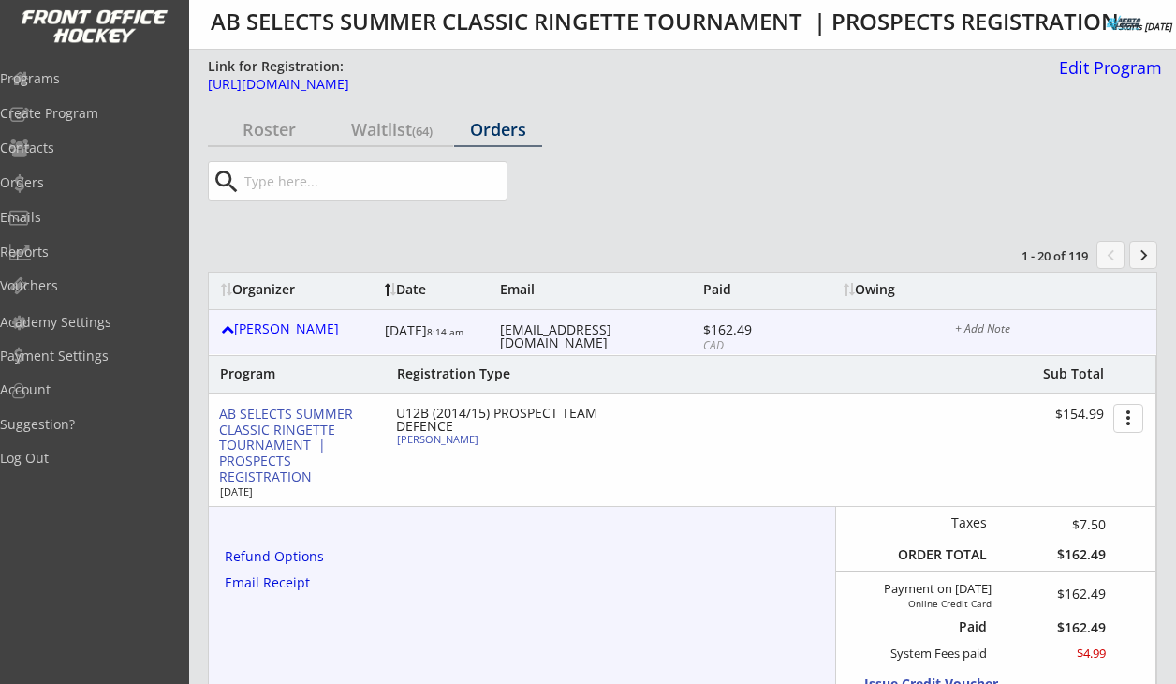
type input "Bow View U12C"
type input "None"
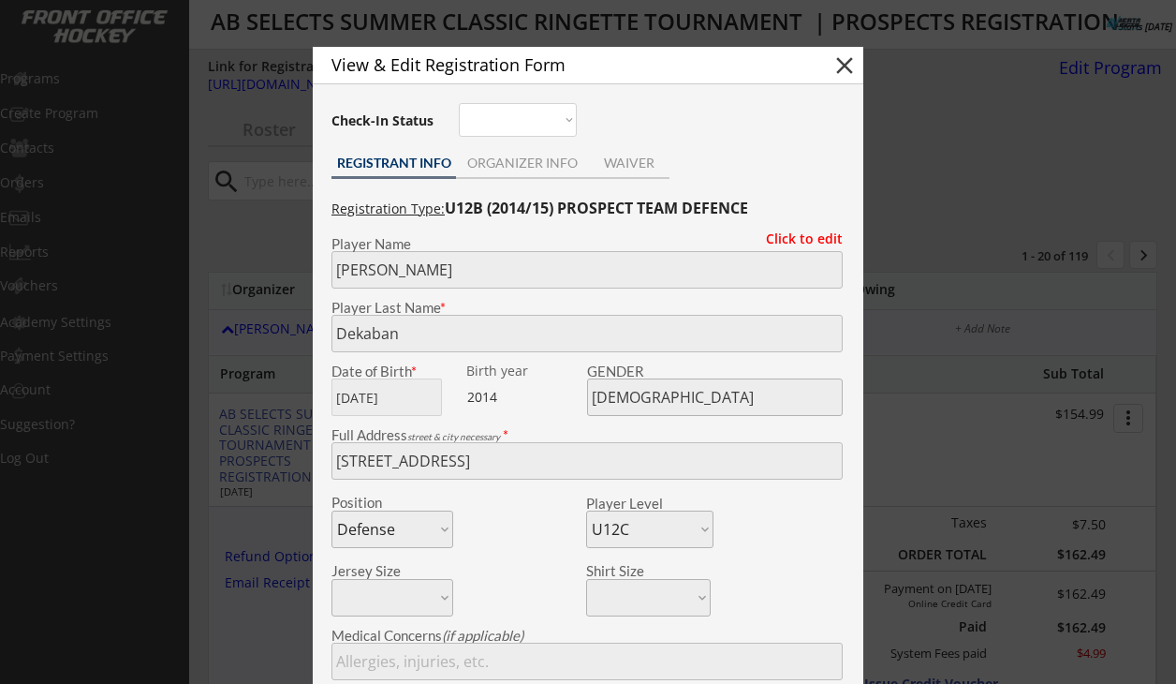
copy div "Claire Dekaban"
click at [850, 56] on button "close" at bounding box center [845, 66] width 28 height 28
select select ""PLACEHOLDER_1427118222253""
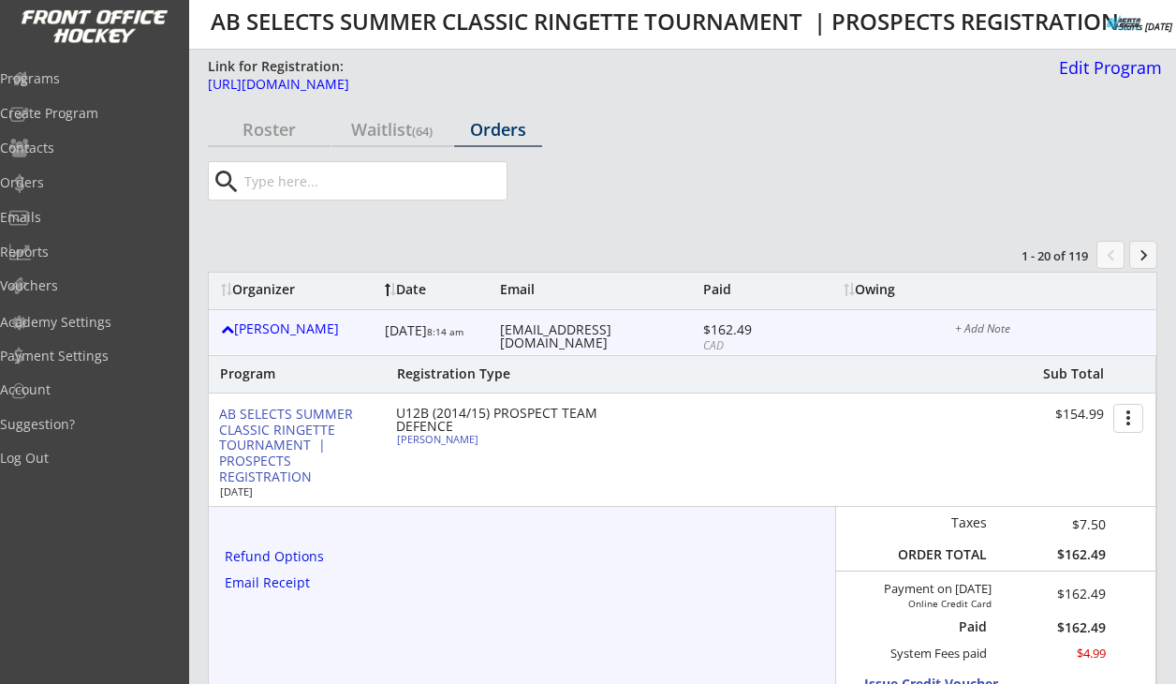
click at [425, 437] on div "Claire Dekaban" at bounding box center [501, 439] width 209 height 10
type input "Claire"
type input "Dekaban"
type input "05/08/2014"
type input "FEMALE"
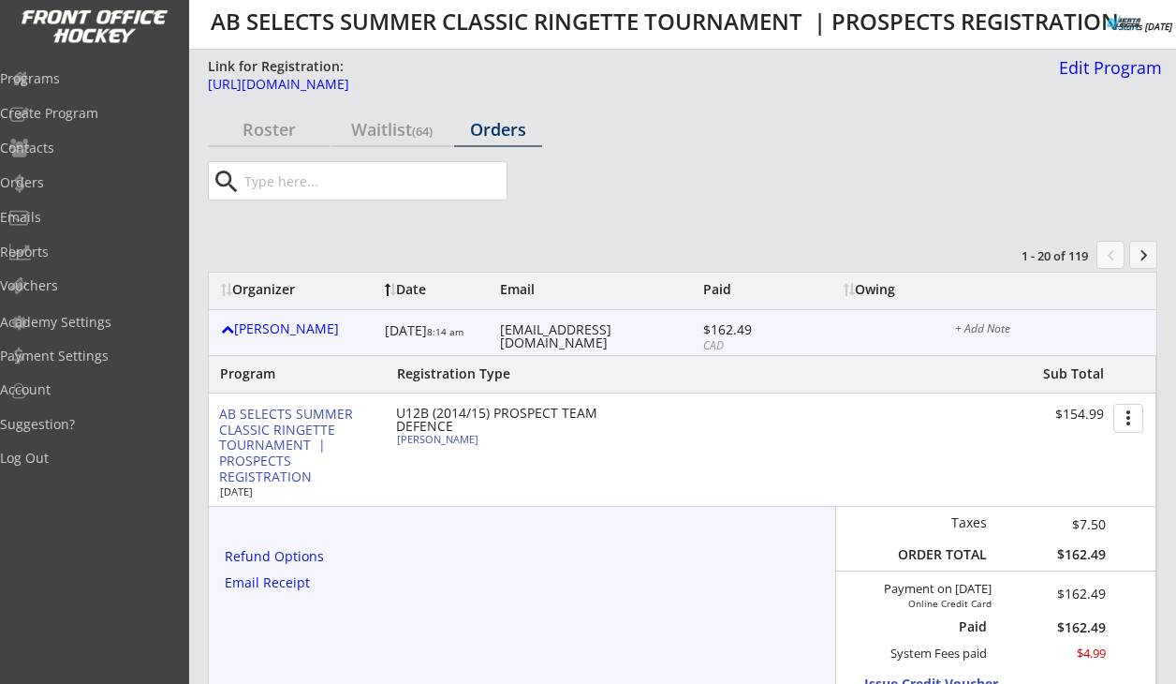
type input "22 Marquis Cove, Calgary, AB T3M, Canada"
select select ""Defense""
select select ""U12C""
type input "Mark Dekaban"
type input "(403) 700-5189"
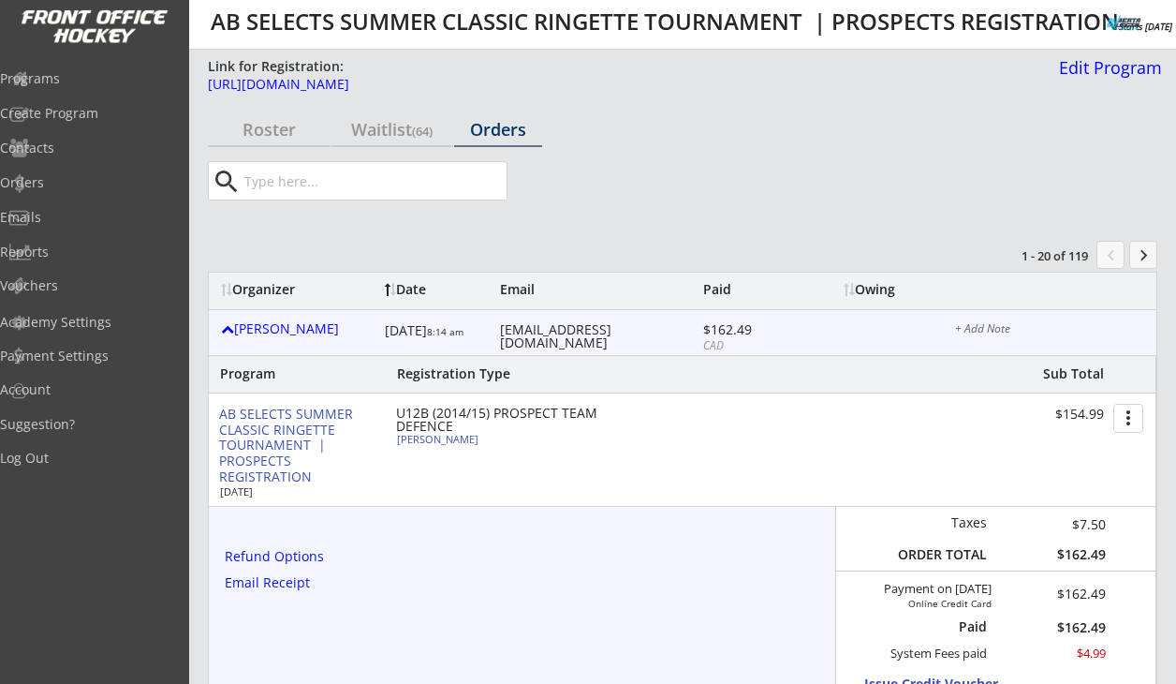
type input "Bow View U12C"
type input "No"
select select ""No""
type input "None"
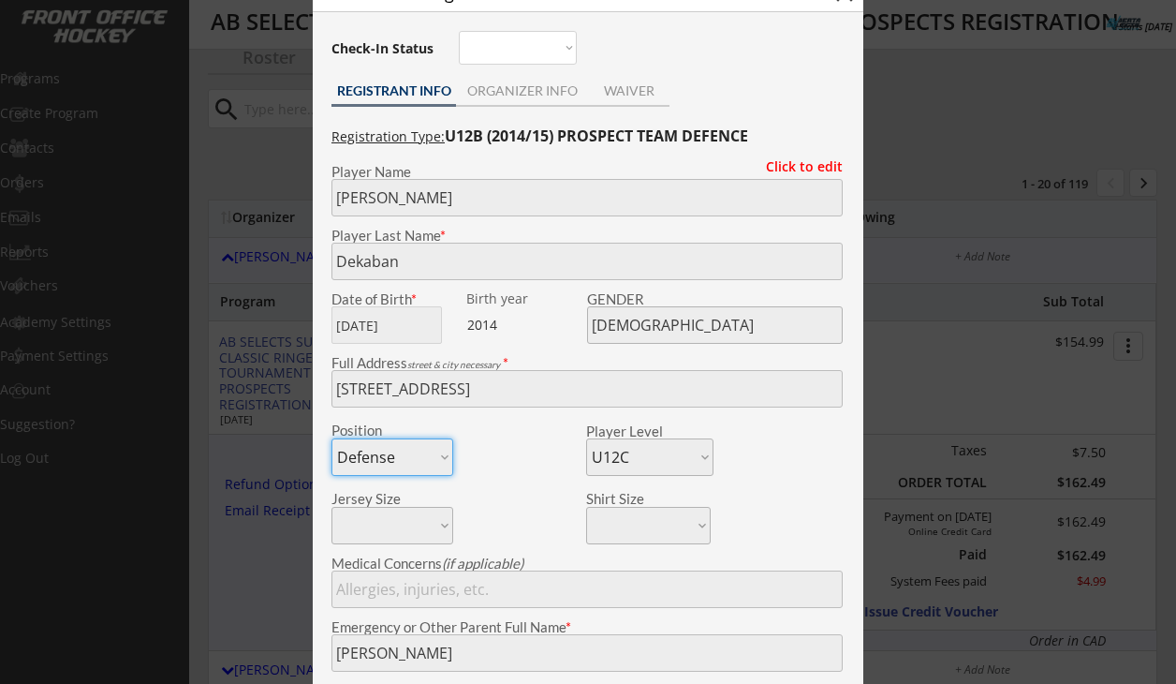
scroll to position [65, 0]
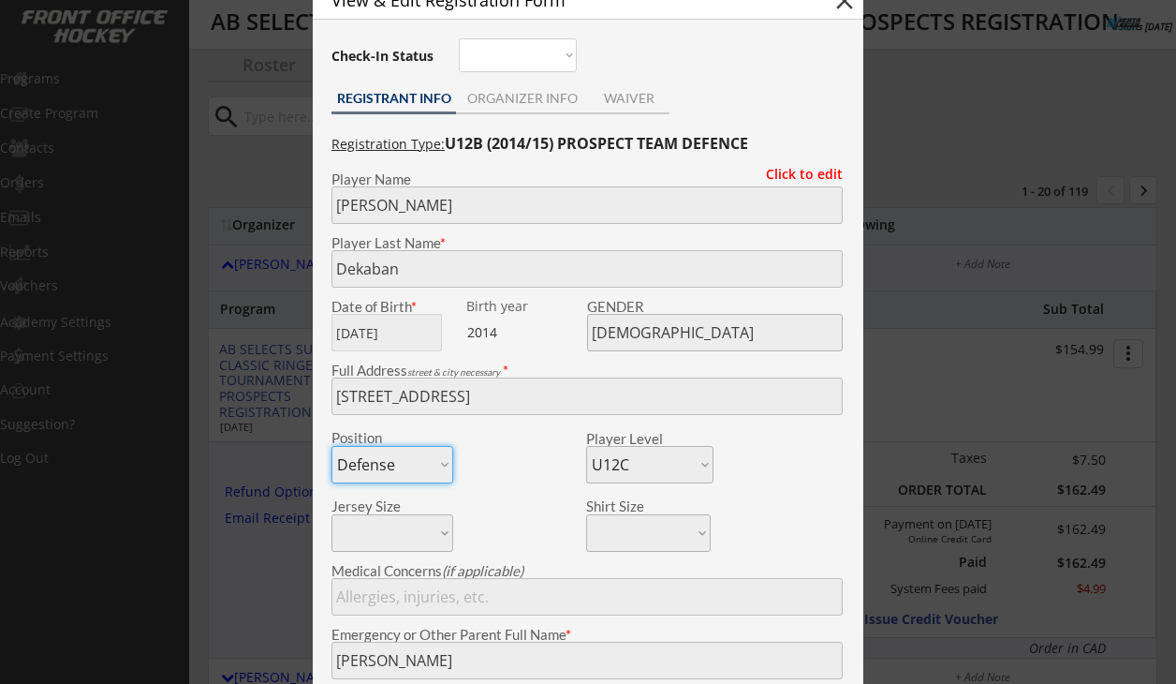
click at [925, 338] on div at bounding box center [588, 342] width 1176 height 684
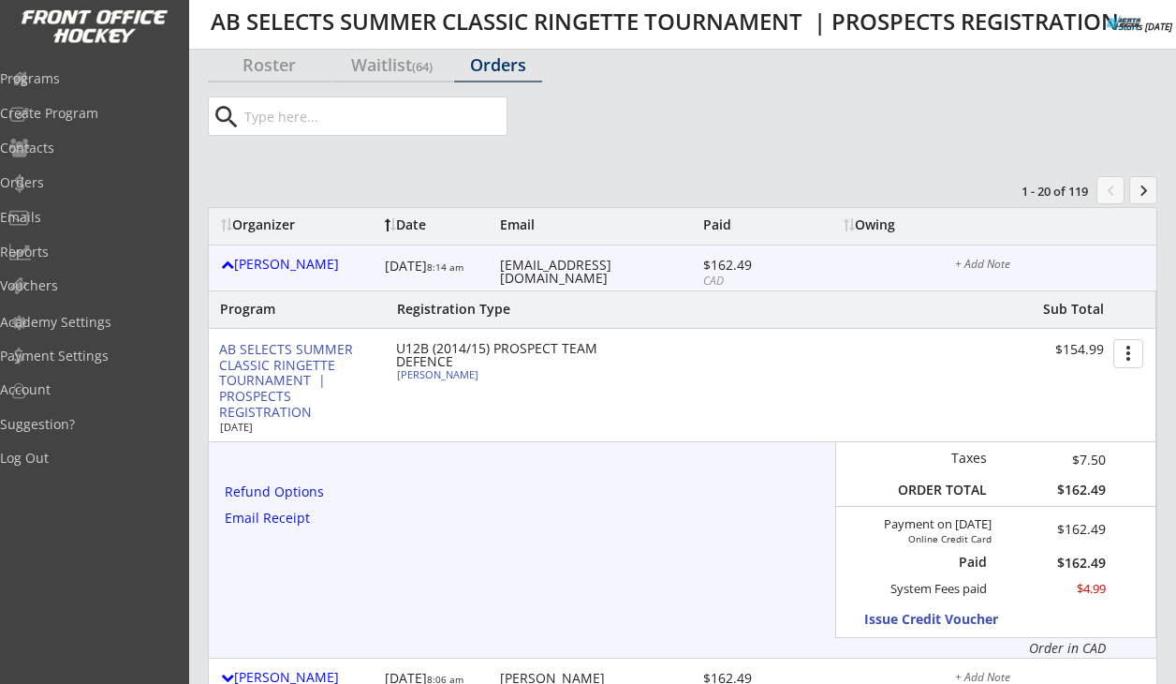
click at [543, 271] on div "cdekaban@gmail.com" at bounding box center [599, 271] width 199 height 26
copy div "cdekaban@gmail.com"
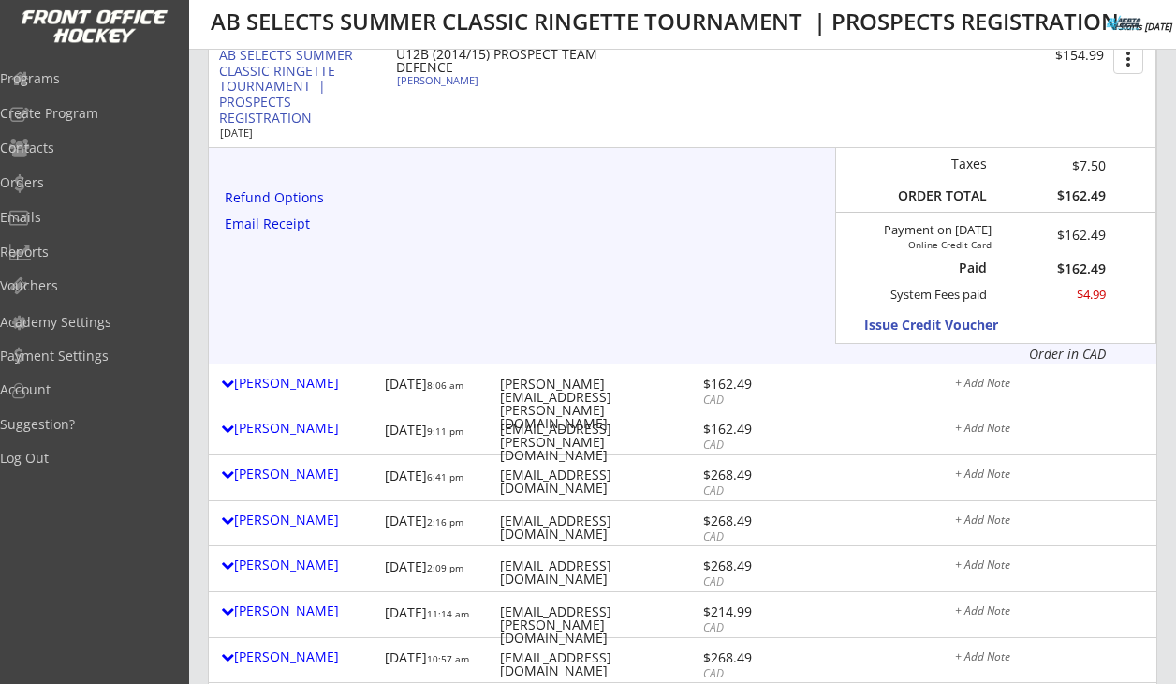
scroll to position [366, 0]
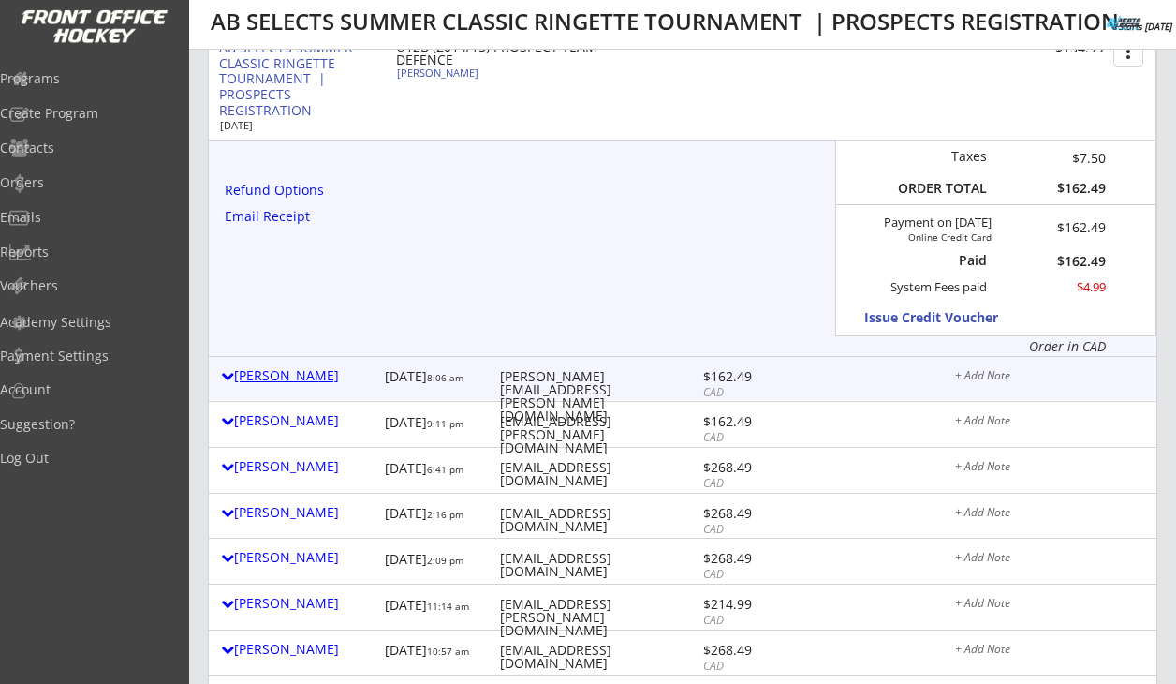
click at [315, 377] on div "[PERSON_NAME]" at bounding box center [298, 375] width 155 height 13
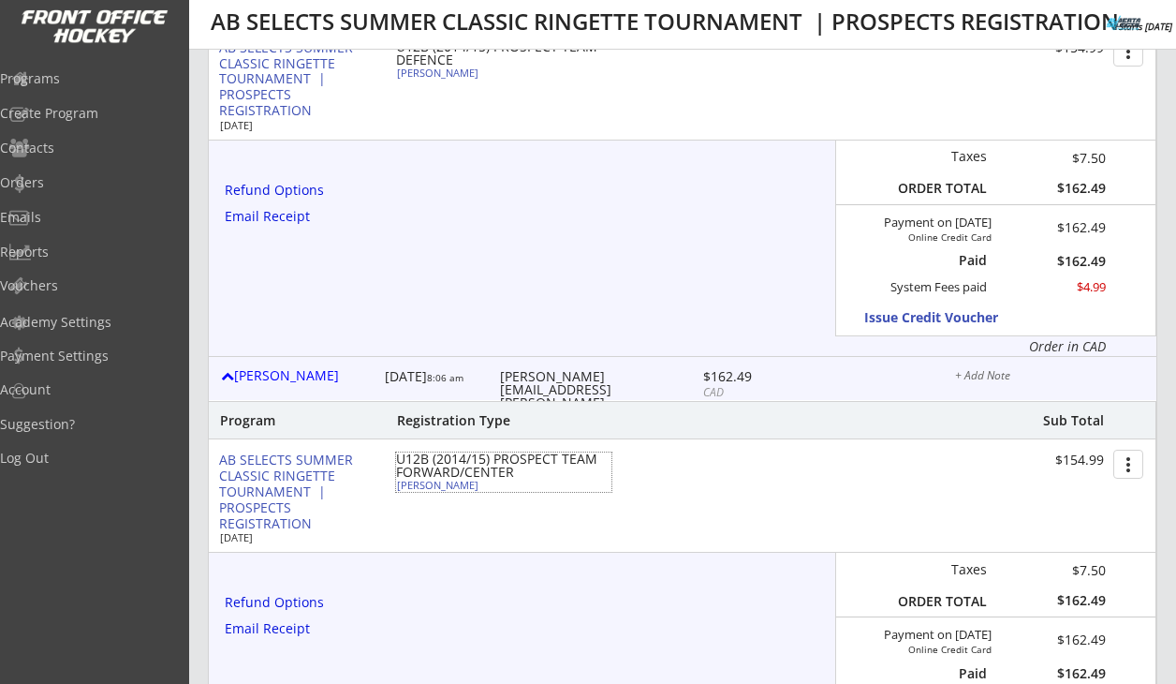
click at [433, 487] on div "Ava Turpin" at bounding box center [501, 485] width 209 height 10
select select ""Forward""
select select ""U12B""
select select ""No""
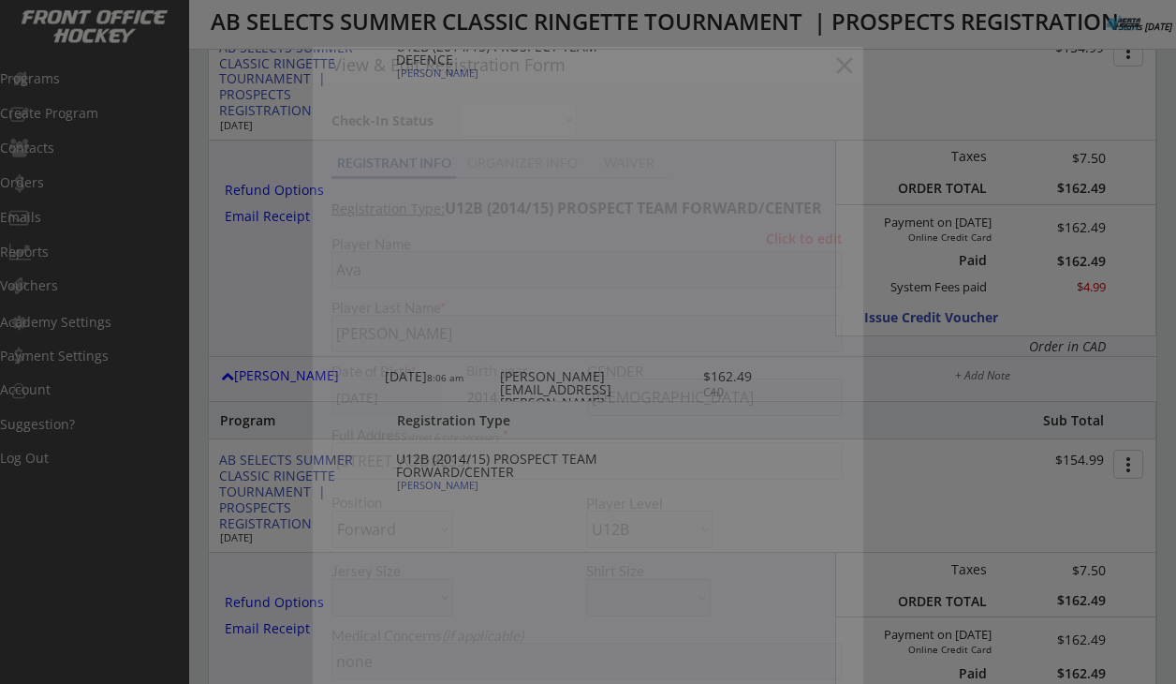
type input "U12/Northwest Ringette/B"
type input "-"
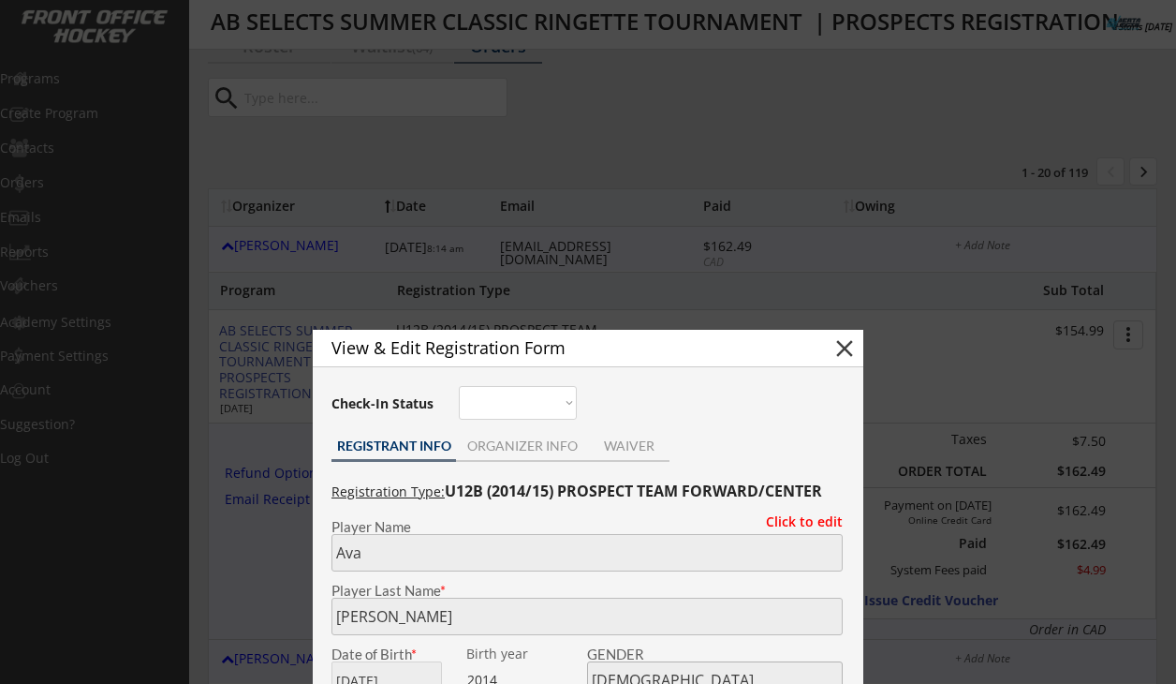
scroll to position [24, 0]
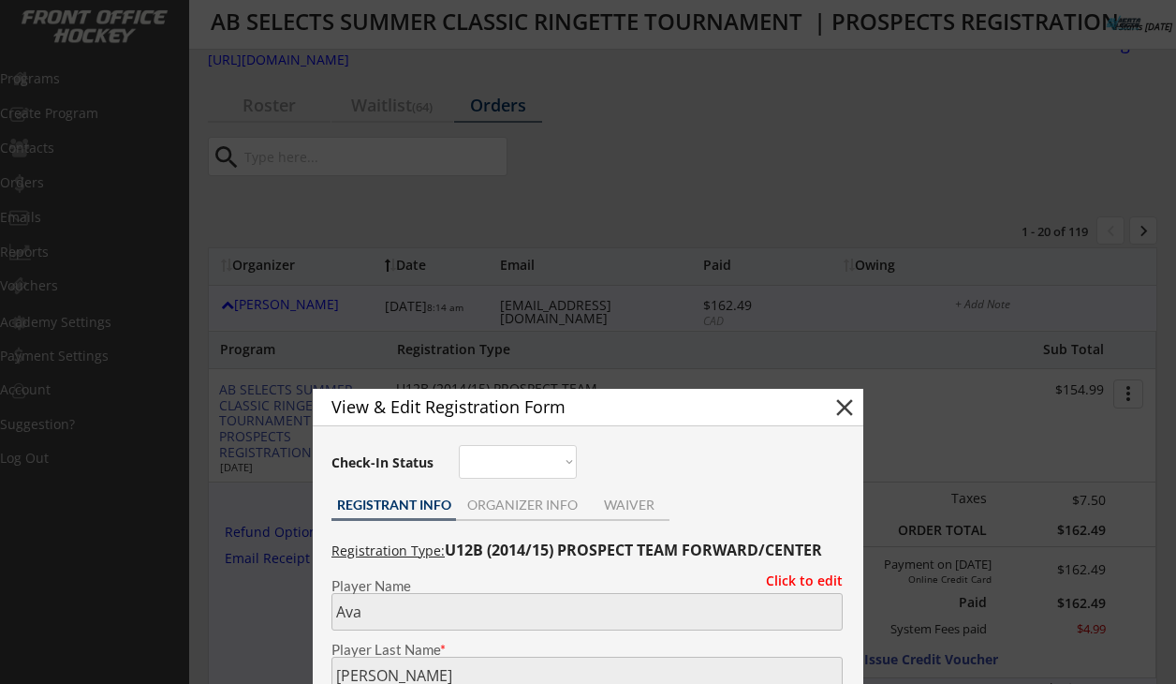
click at [563, 363] on div at bounding box center [588, 342] width 1176 height 684
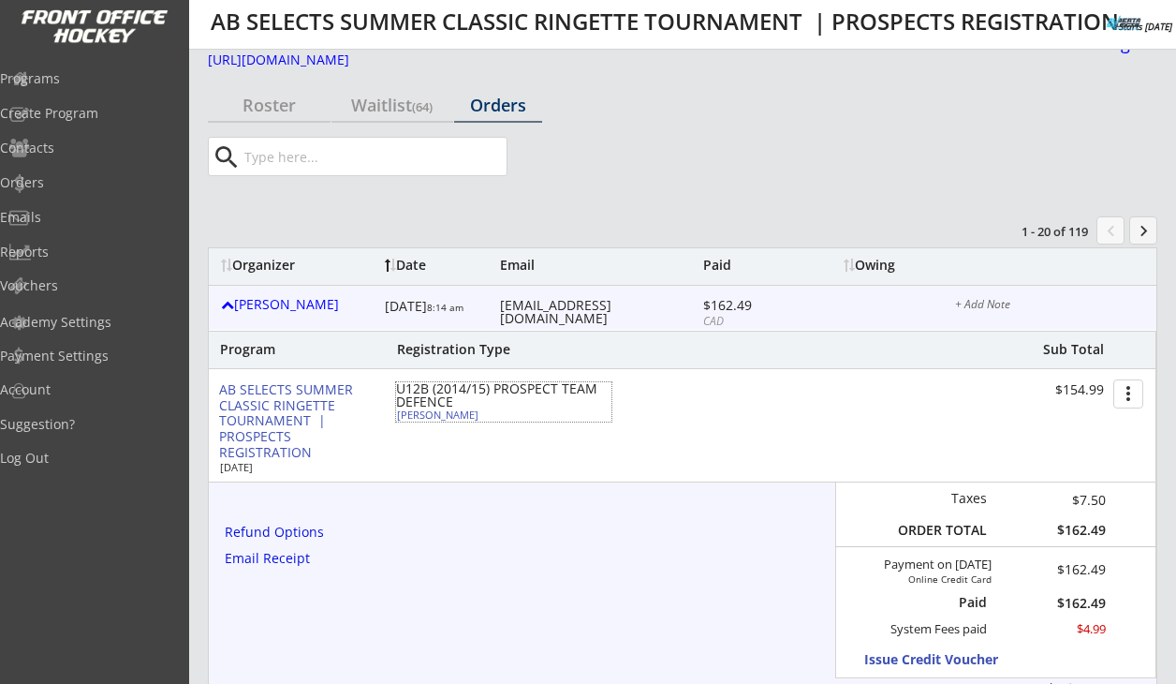
drag, startPoint x: 474, startPoint y: 416, endPoint x: 398, endPoint y: 417, distance: 75.9
click at [398, 417] on div "Claire Dekaban" at bounding box center [501, 414] width 209 height 10
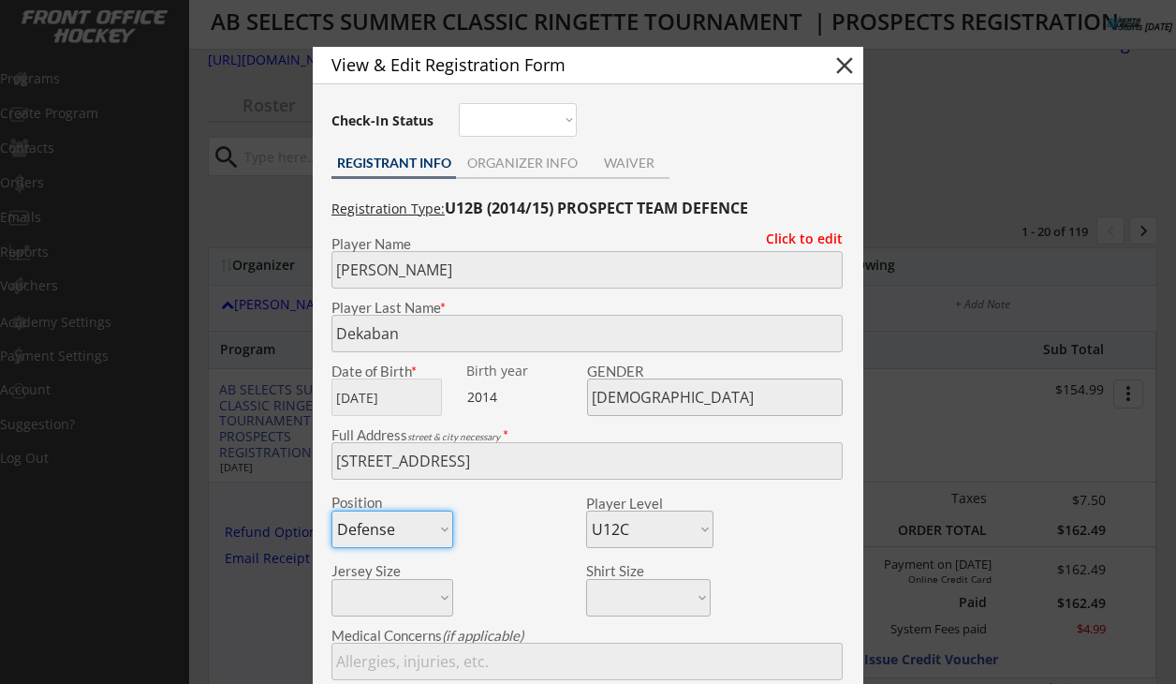
click at [283, 553] on div at bounding box center [588, 342] width 1176 height 684
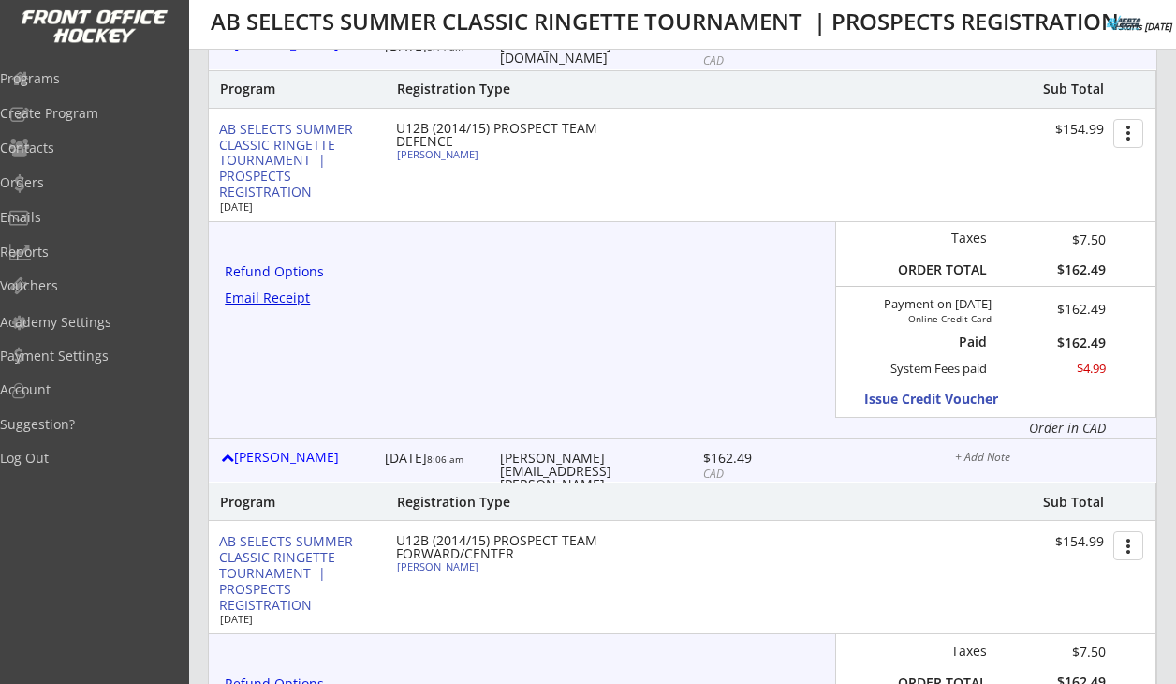
scroll to position [286, 0]
drag, startPoint x: 452, startPoint y: 565, endPoint x: 397, endPoint y: 567, distance: 55.3
click at [397, 567] on div "Ava Turpin" at bounding box center [501, 565] width 209 height 10
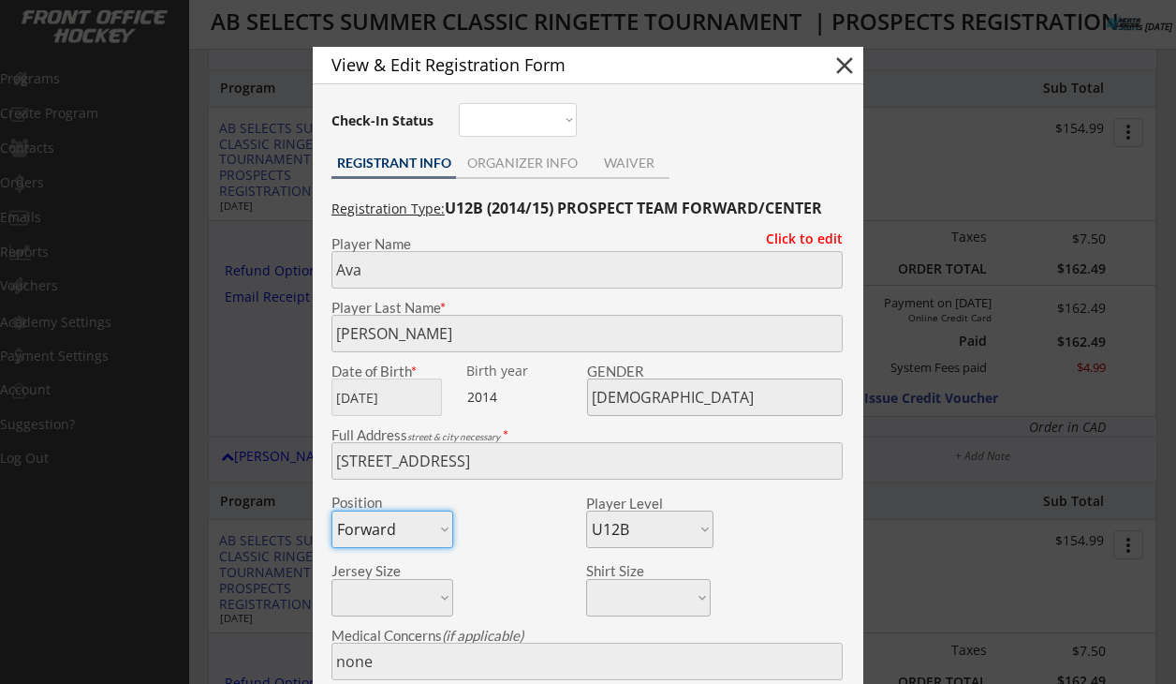
copy div "Ava Turpin"
click at [844, 66] on button "close" at bounding box center [845, 66] width 28 height 28
select select ""PLACEHOLDER_1427118222253""
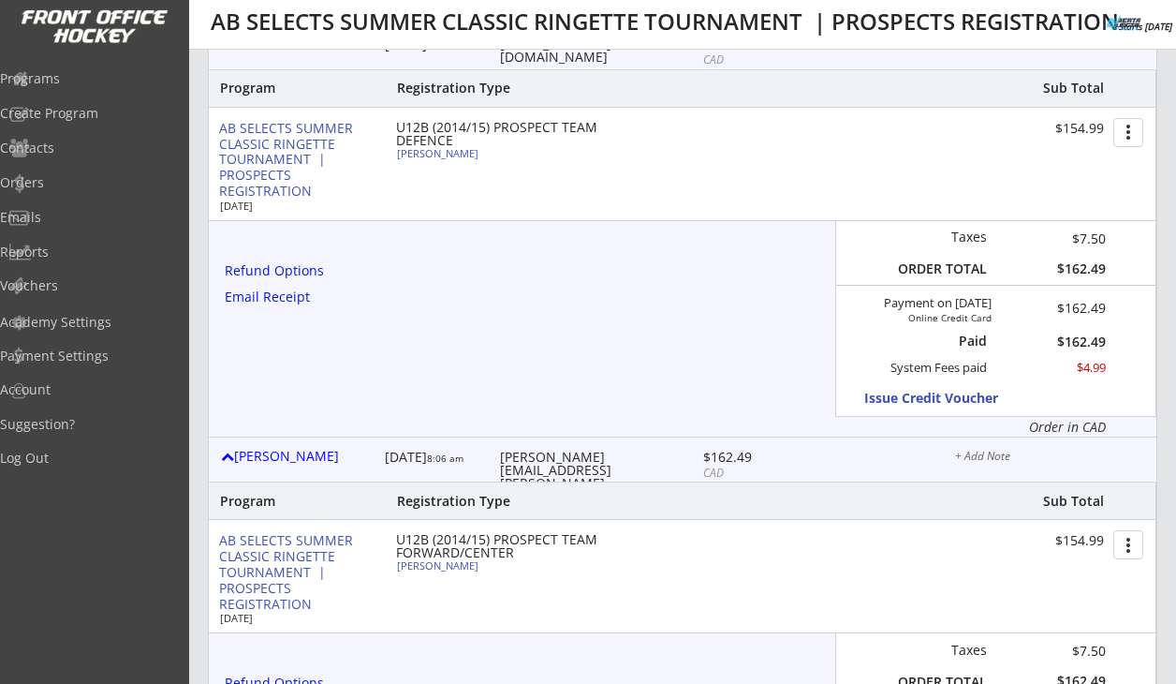
click at [556, 456] on div "elizabeth.dawn@live.ca" at bounding box center [599, 476] width 199 height 52
copy div "elizabeth.dawn@live.ca"
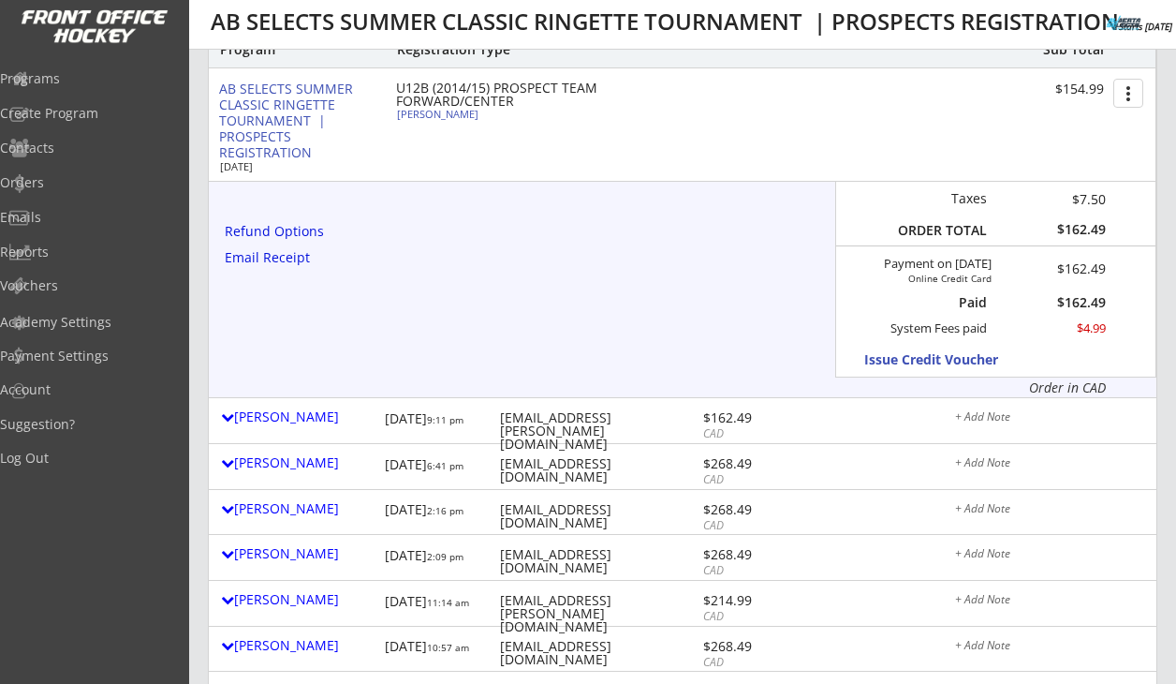
scroll to position [738, 0]
click at [85, 77] on div "Programs" at bounding box center [89, 78] width 169 height 13
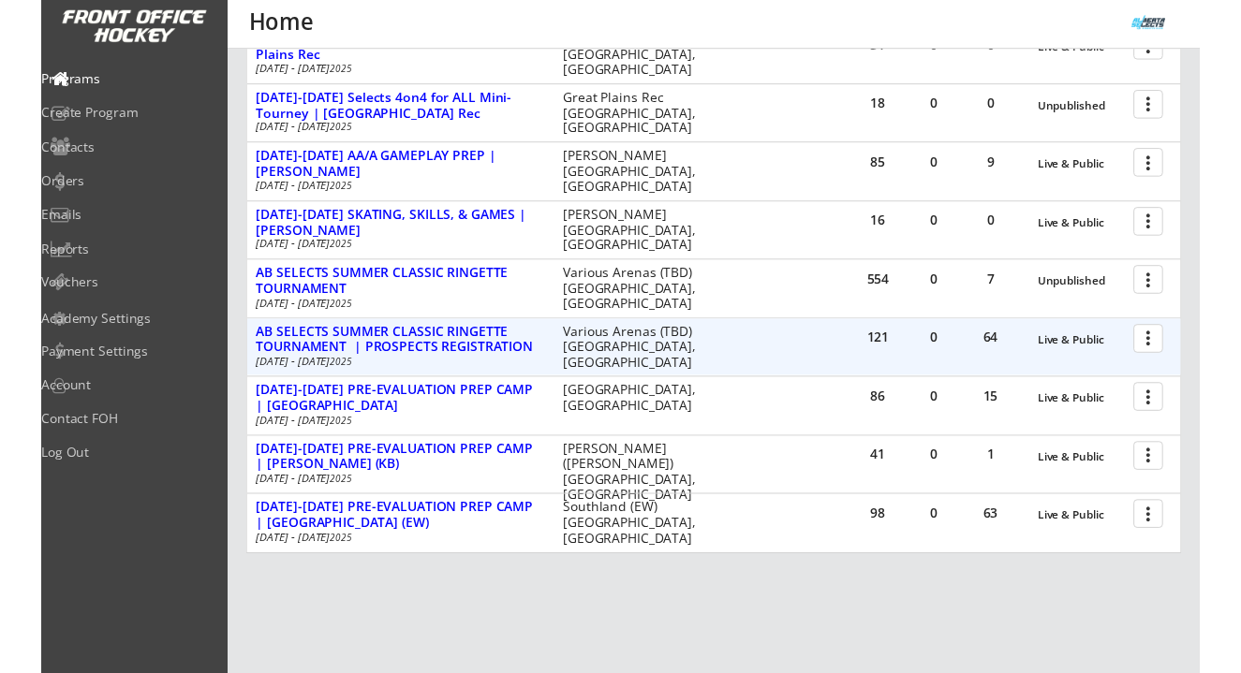
scroll to position [469, 0]
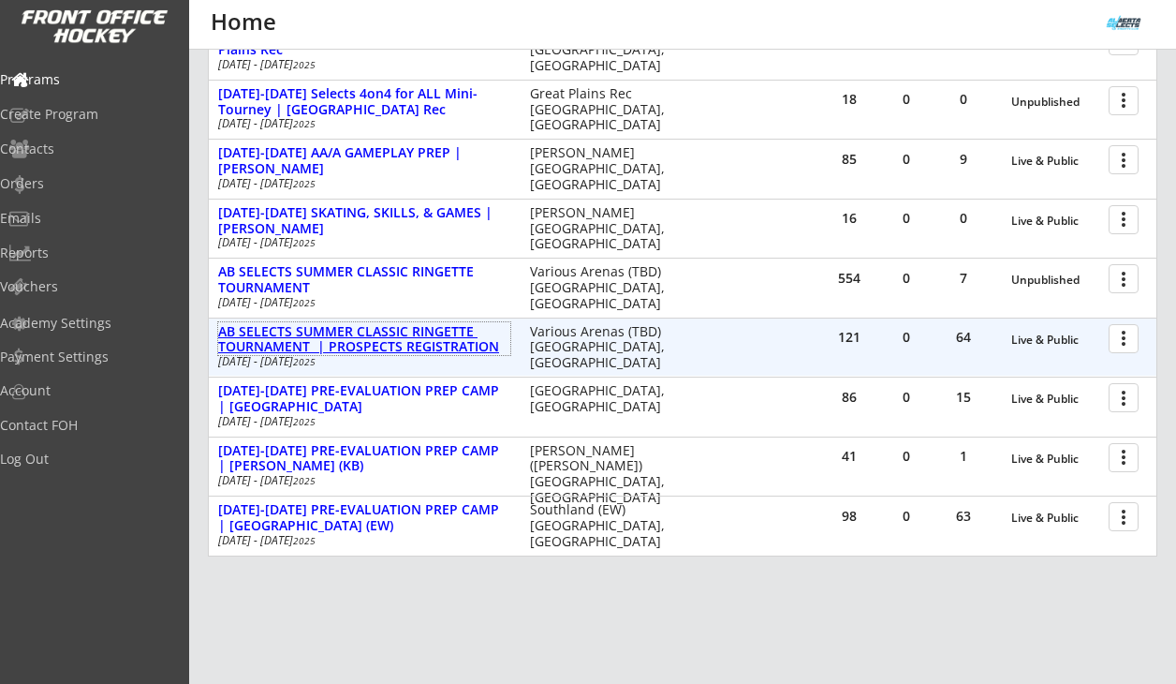
click at [455, 340] on div "AB SELECTS SUMMER CLASSIC RINGETTE TOURNAMENT | PROSPECTS REGISTRATION" at bounding box center [364, 340] width 292 height 32
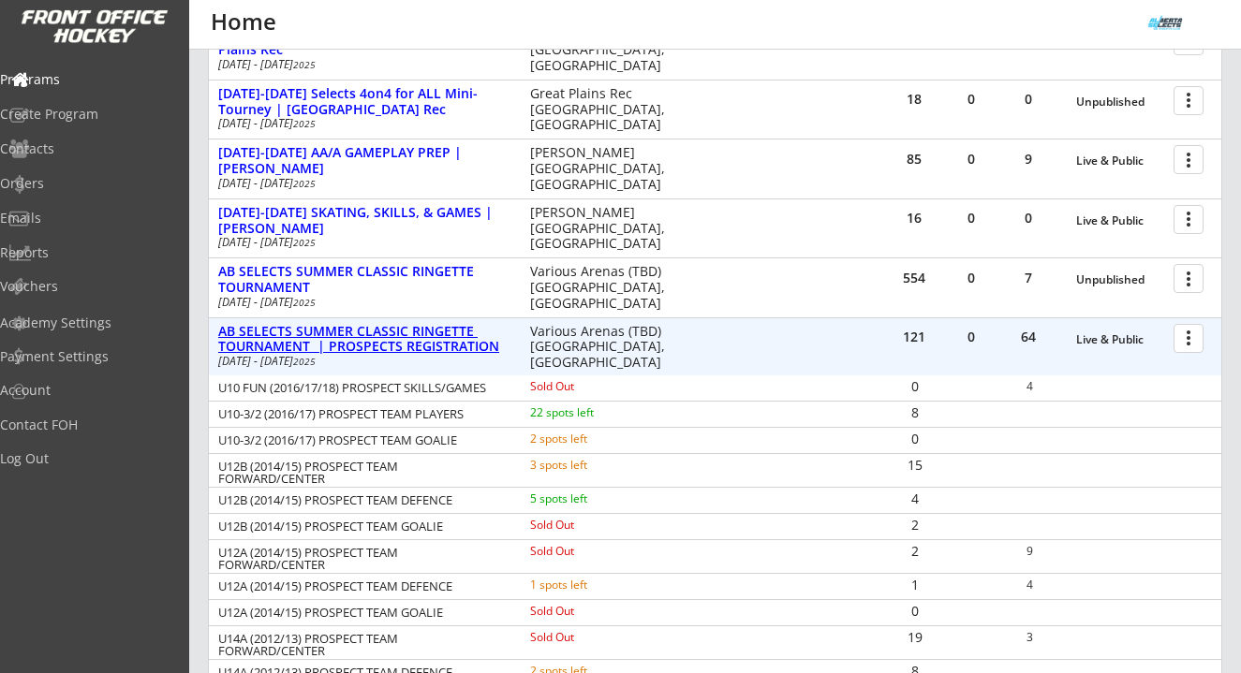
click at [397, 331] on div "AB SELECTS SUMMER CLASSIC RINGETTE TOURNAMENT | PROSPECTS REGISTRATION" at bounding box center [364, 340] width 292 height 32
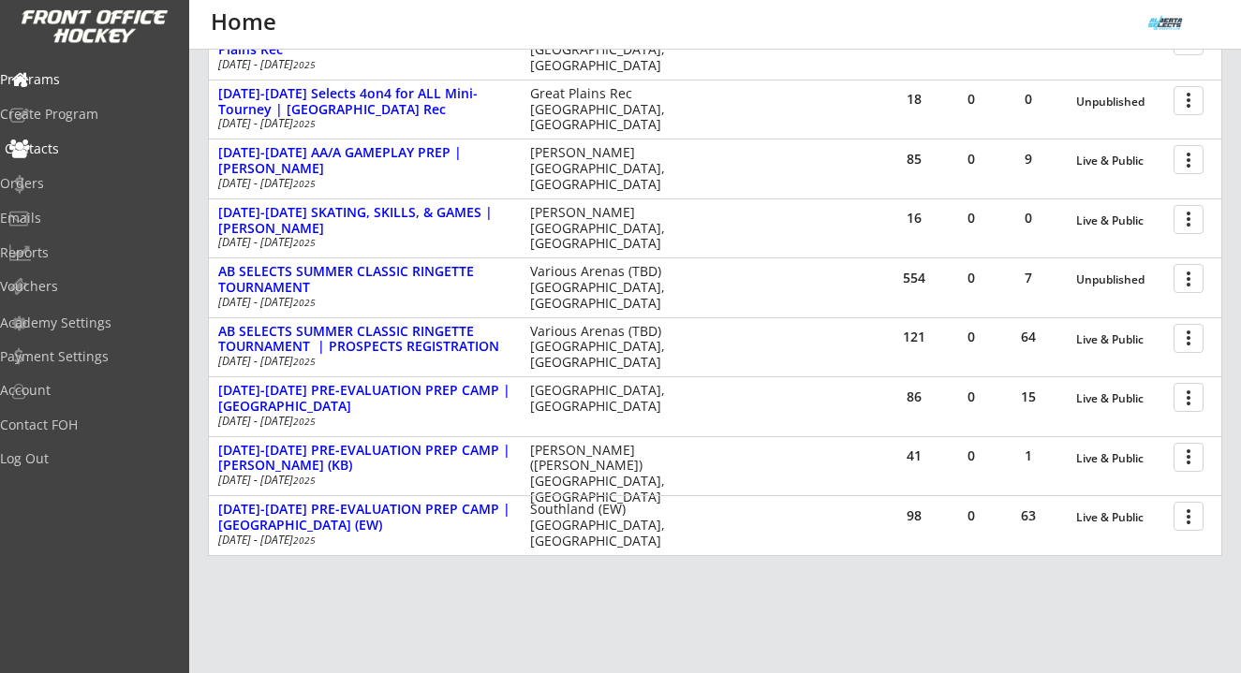
click at [91, 148] on div "Contacts" at bounding box center [89, 148] width 169 height 13
select select ""Players""
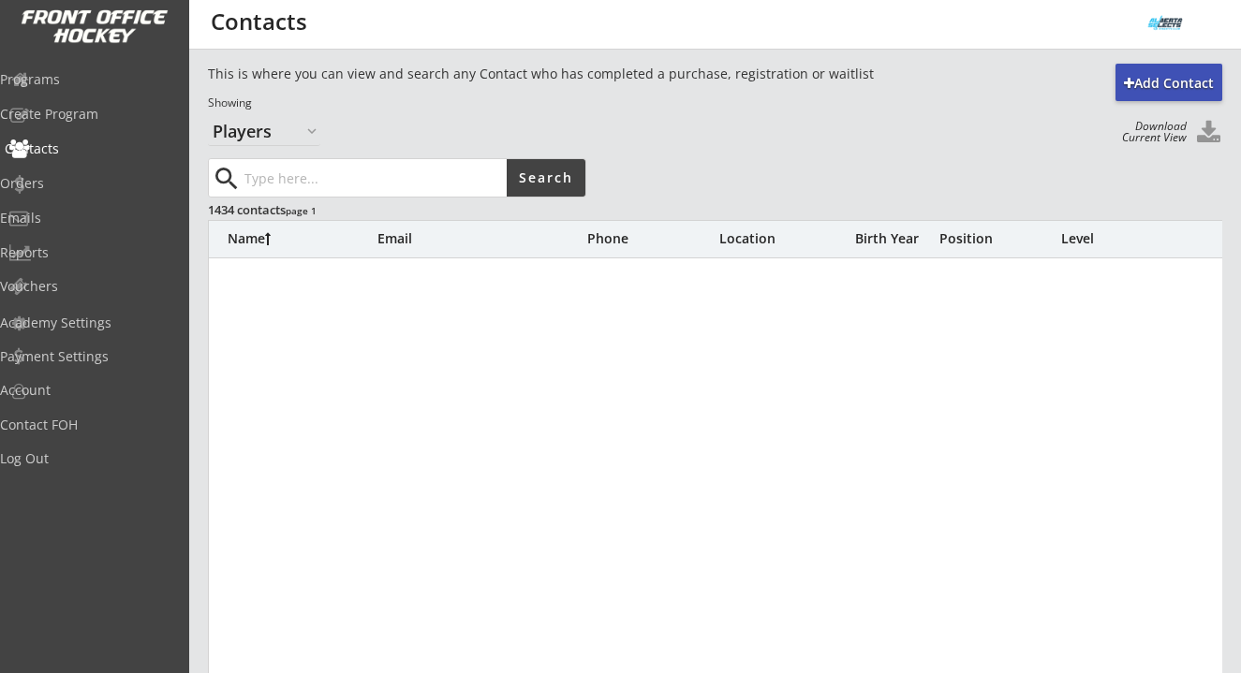
click at [76, 177] on div "Orders" at bounding box center [89, 183] width 178 height 13
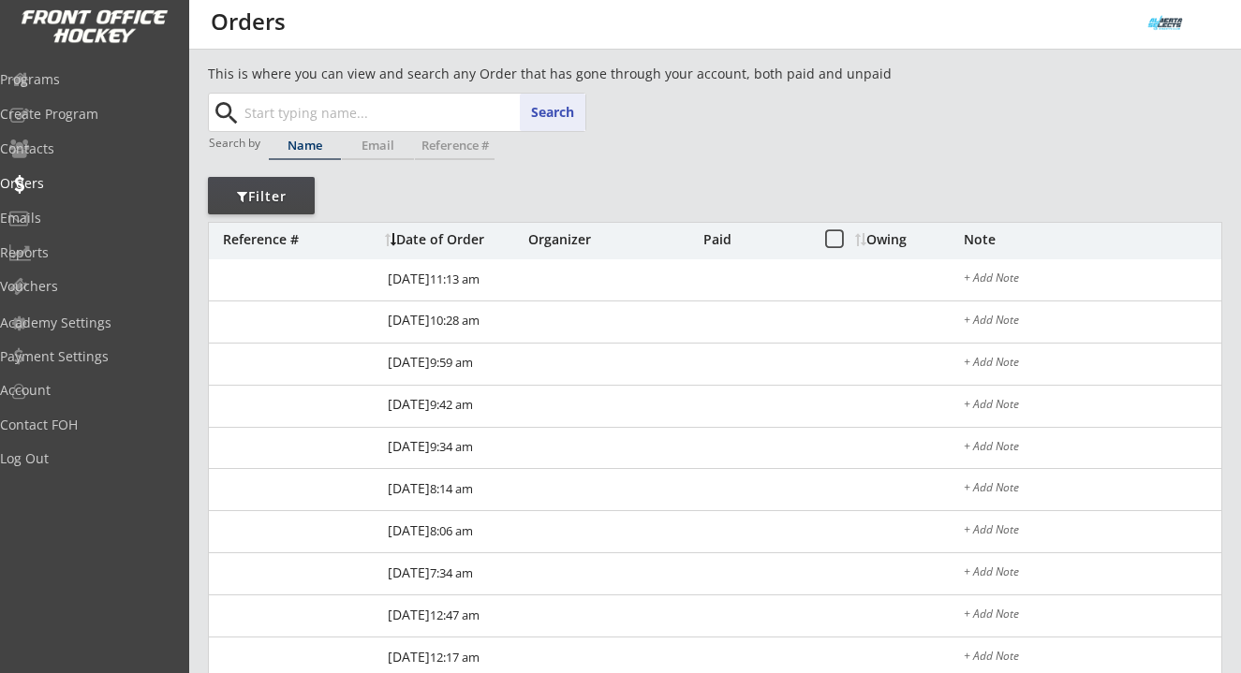
click at [313, 118] on input "text" at bounding box center [413, 112] width 345 height 37
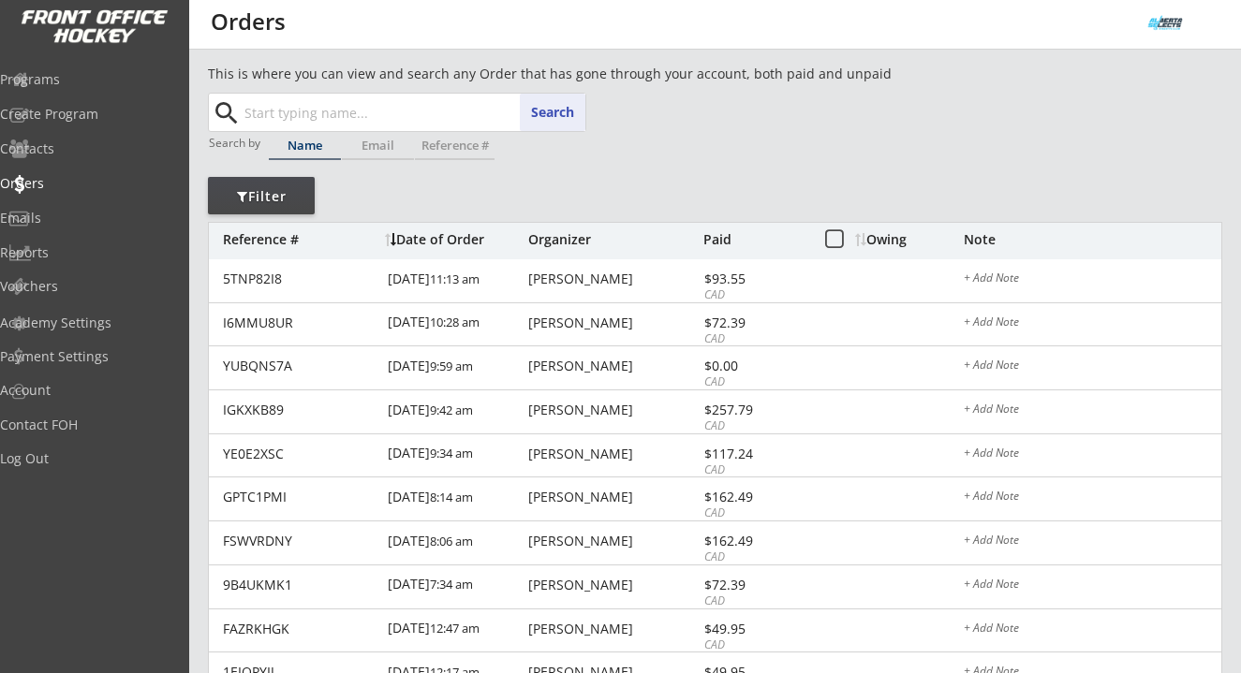
paste input "[PERSON_NAME]"
click at [564, 123] on button "Search" at bounding box center [553, 112] width 66 height 37
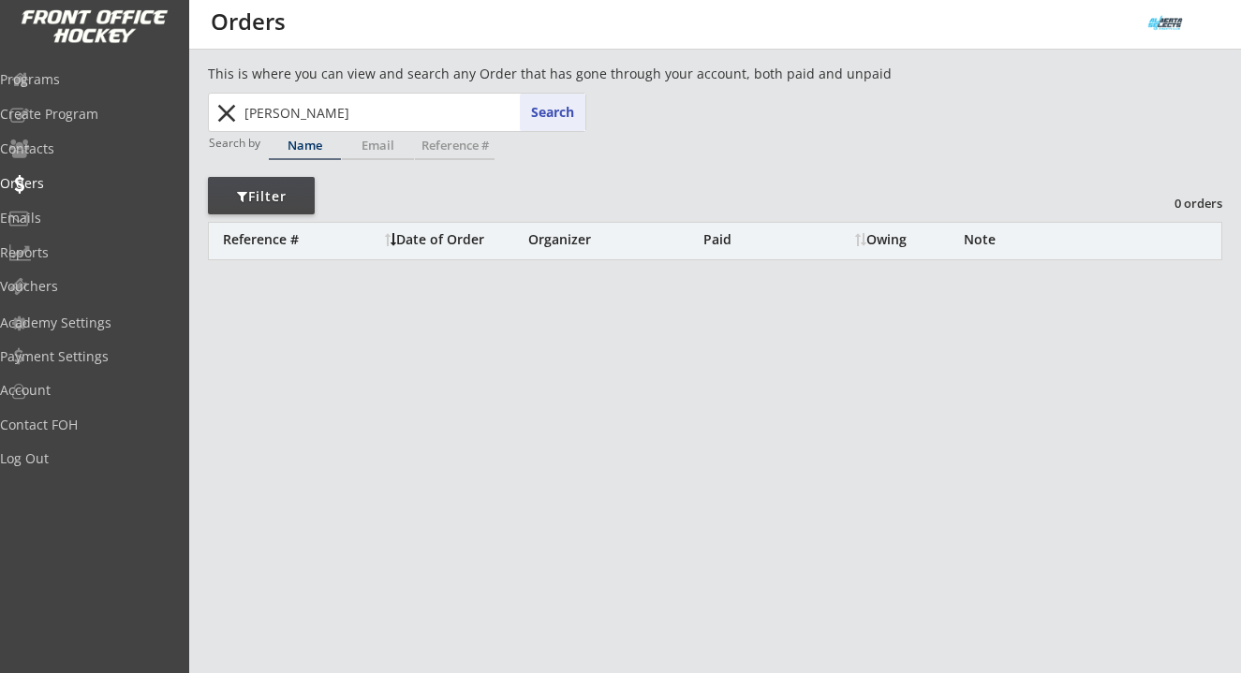
click at [268, 104] on input "McLean" at bounding box center [413, 112] width 345 height 37
click at [294, 118] on input "McLean" at bounding box center [413, 112] width 345 height 37
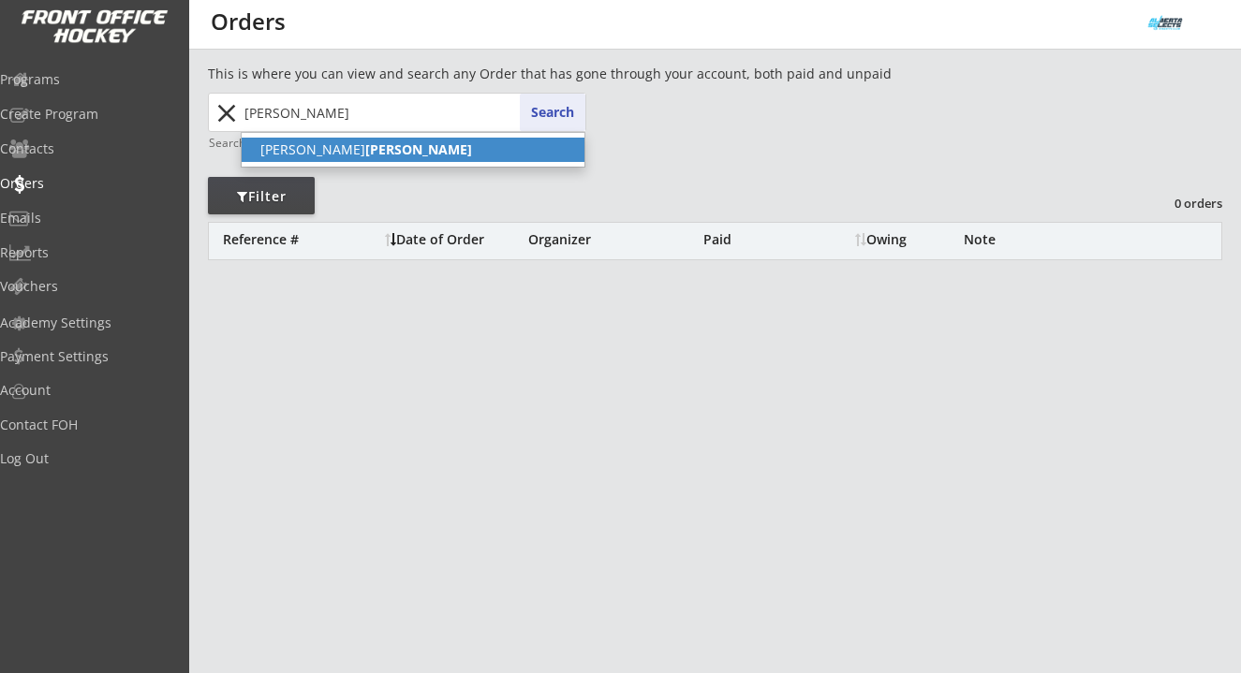
click at [299, 144] on p "Rowan Mclean" at bounding box center [413, 150] width 343 height 24
type input "Rowan Mclean"
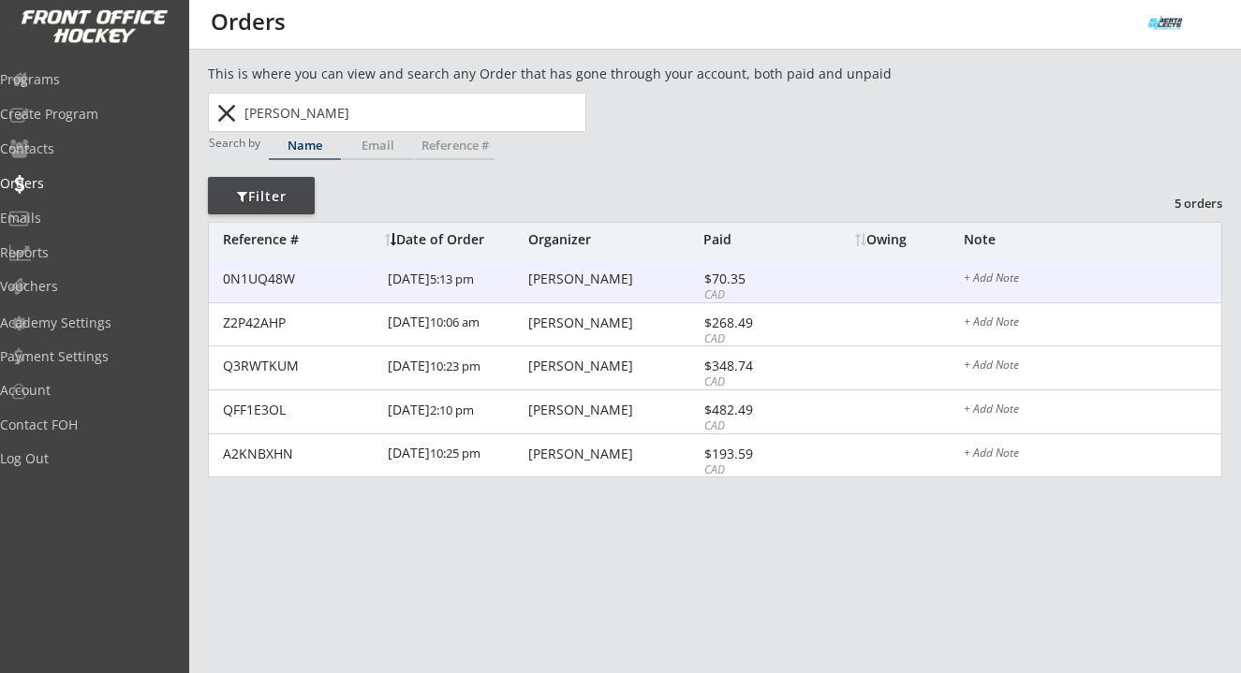
click at [564, 281] on div "Amy Norman" at bounding box center [613, 279] width 170 height 13
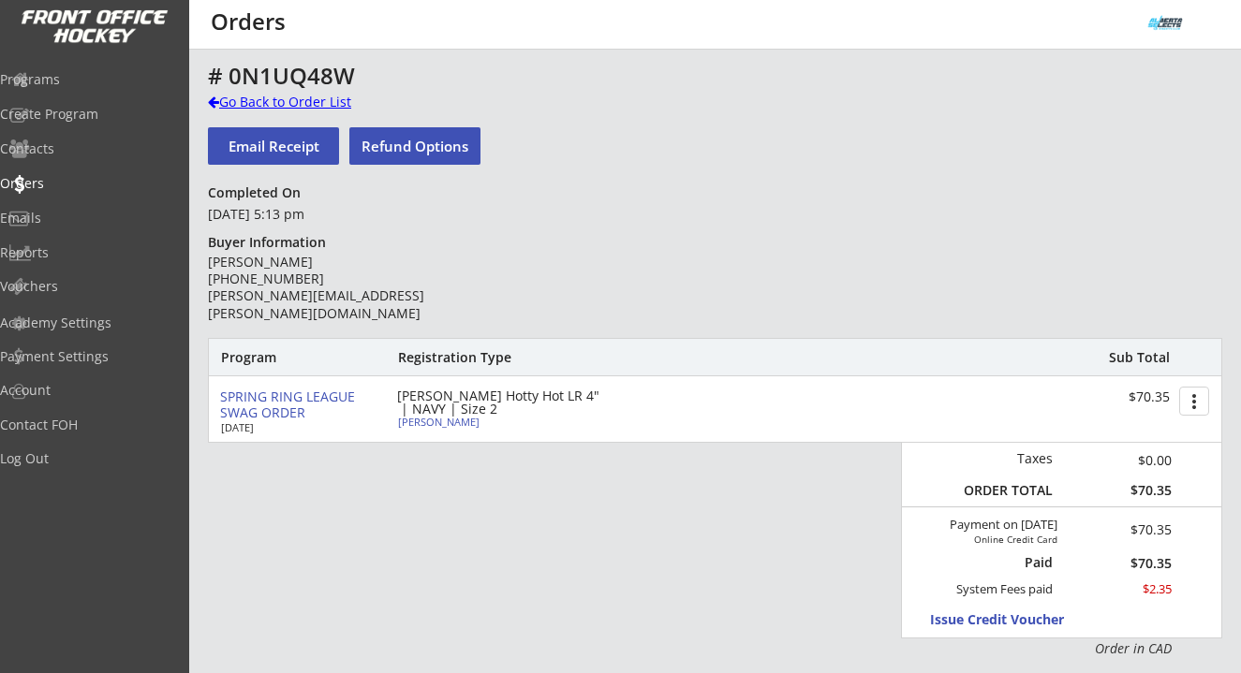
click at [301, 98] on div "Go Back to Order List" at bounding box center [304, 102] width 193 height 19
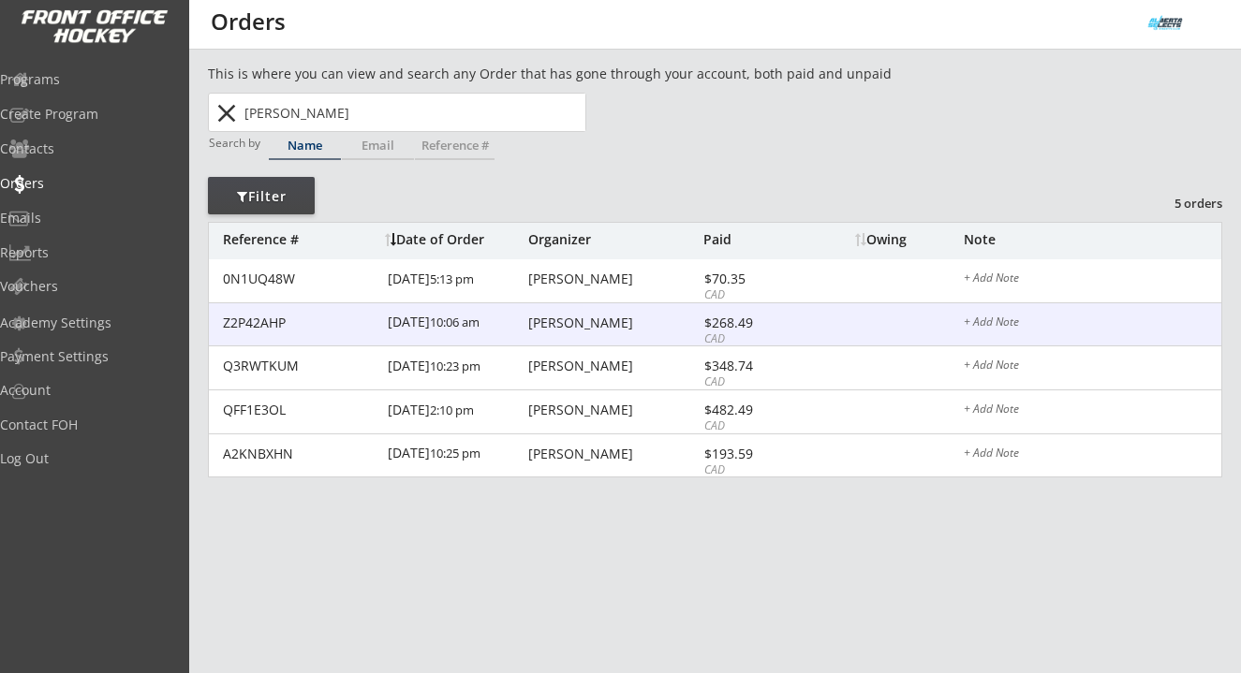
click at [578, 312] on div "Z2P42AHP 2/05/25 10:06 am Amy Norman $268.49 CAD + Add Note" at bounding box center [715, 325] width 1012 height 44
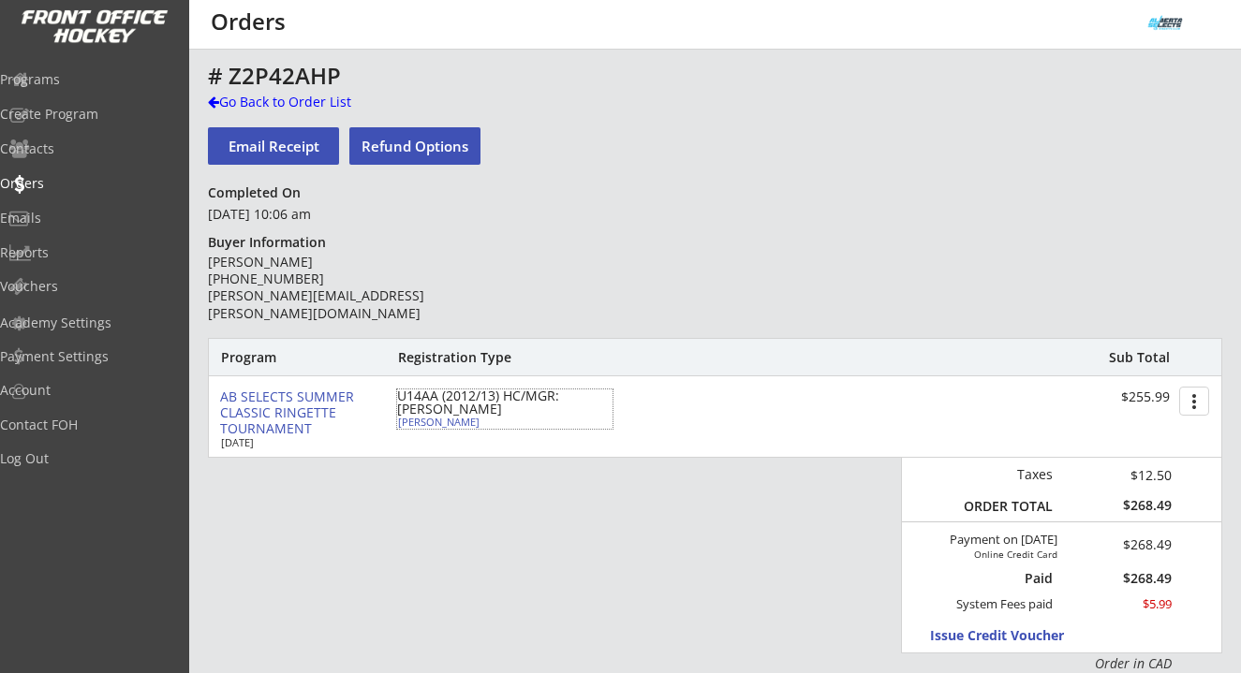
click at [456, 423] on div "Rowan Mclean" at bounding box center [502, 422] width 209 height 10
select select ""Defense""
select select ""U12A""
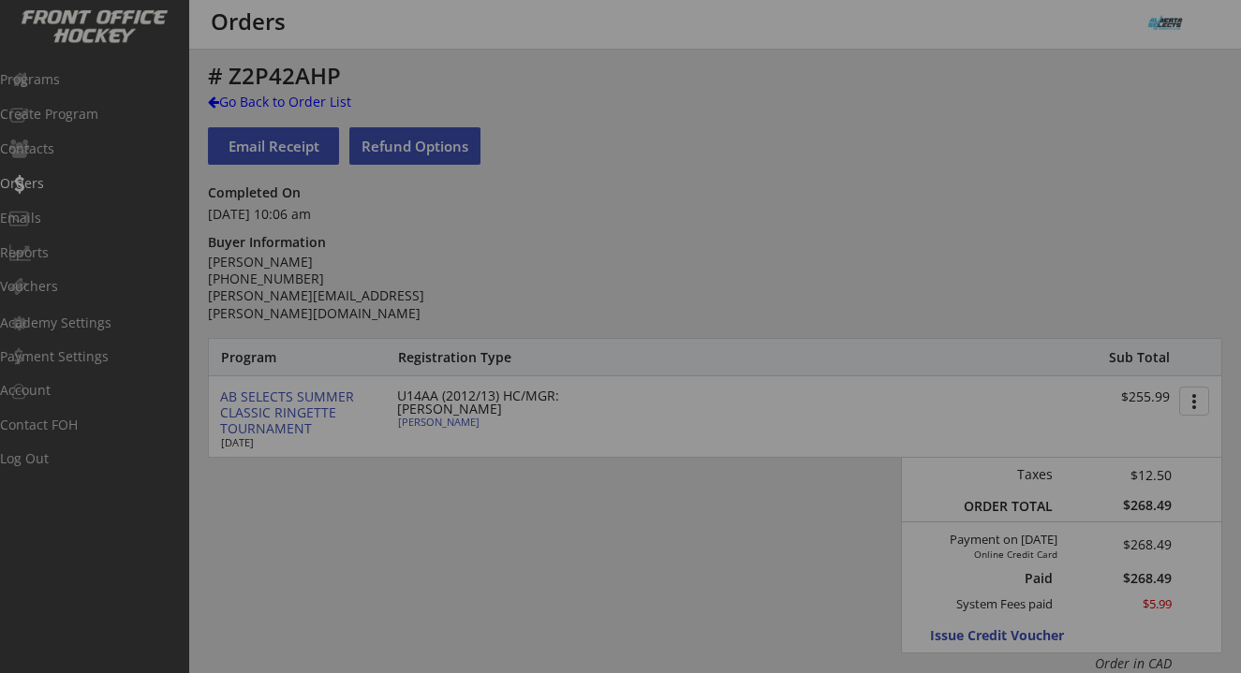
type input "FEMALE"
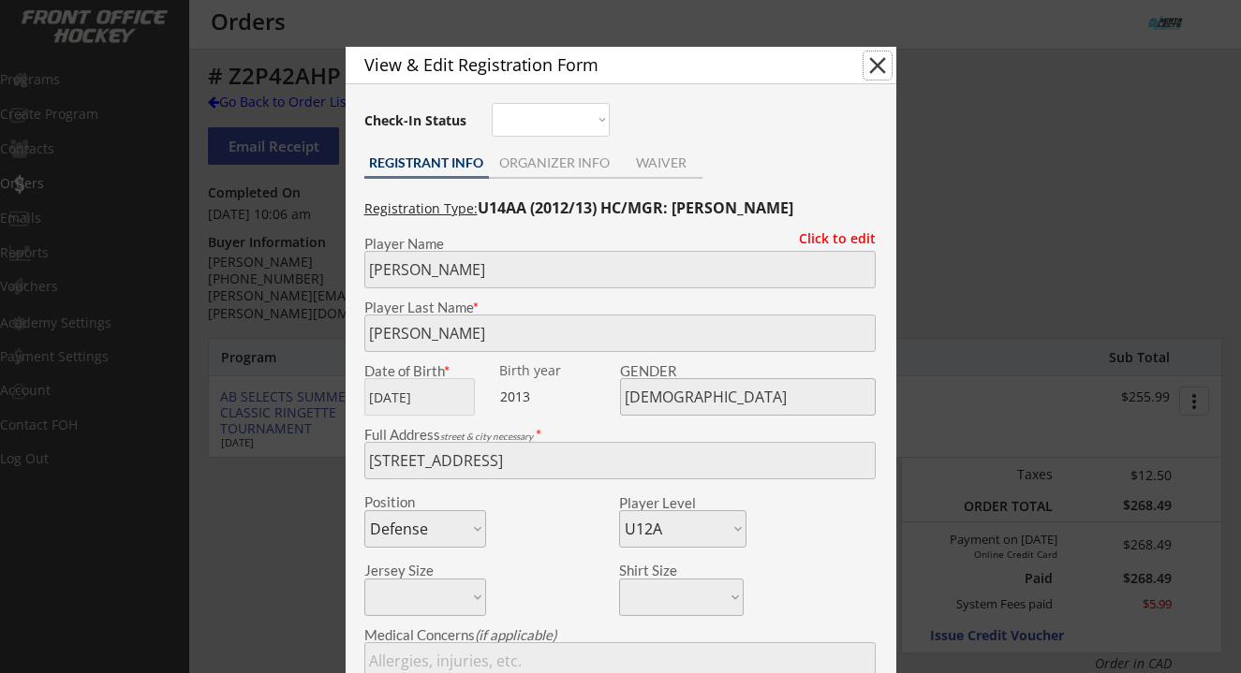
click at [881, 70] on button "close" at bounding box center [878, 66] width 28 height 28
select select ""PLACEHOLDER_1427118222253""
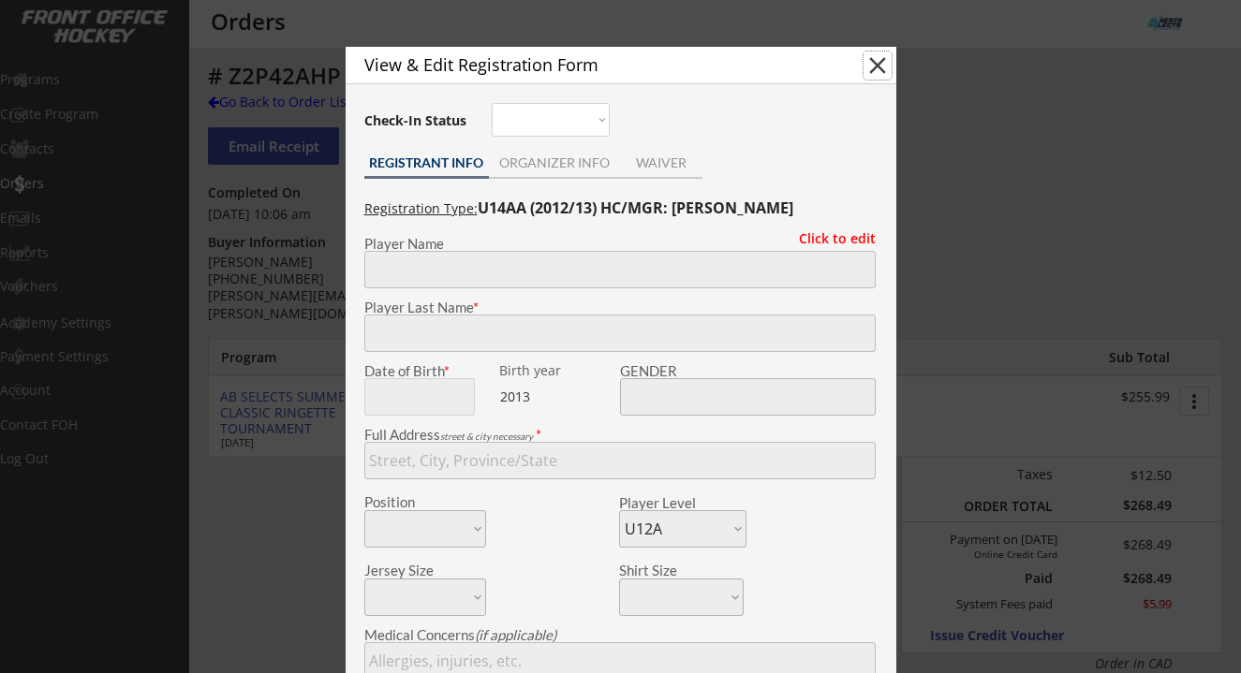
select select ""PLACEHOLDER_1427118222253""
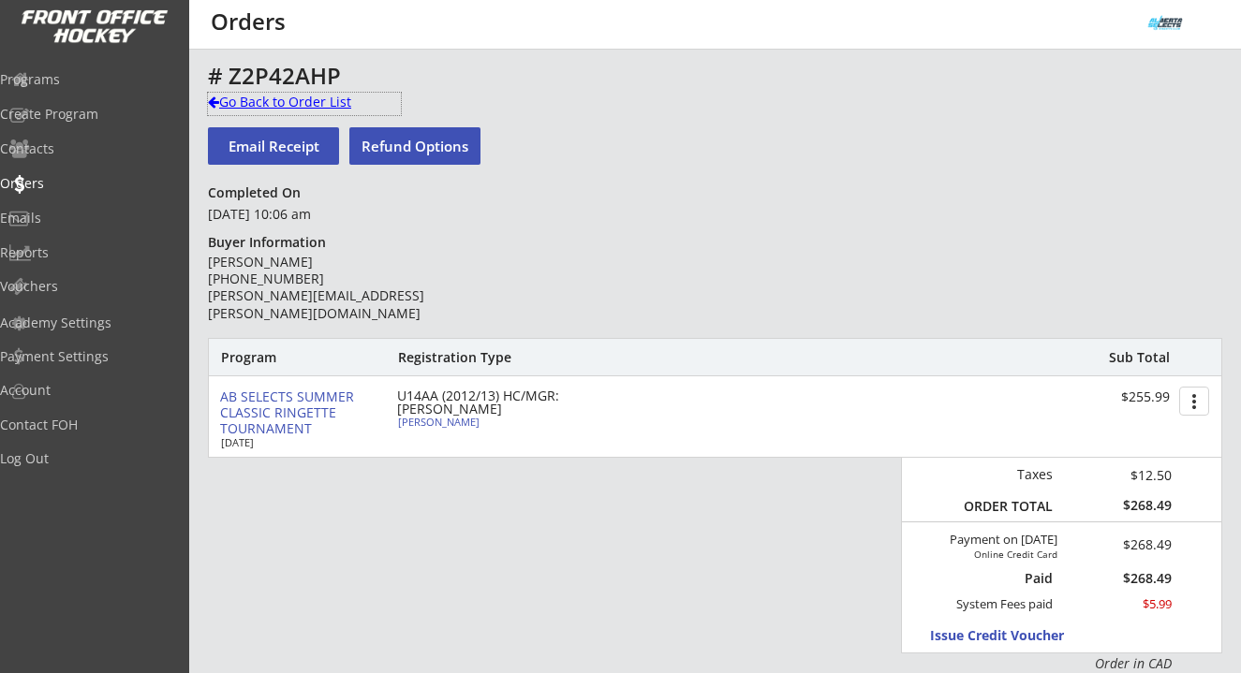
click at [328, 106] on div "Go Back to Order List" at bounding box center [304, 102] width 193 height 19
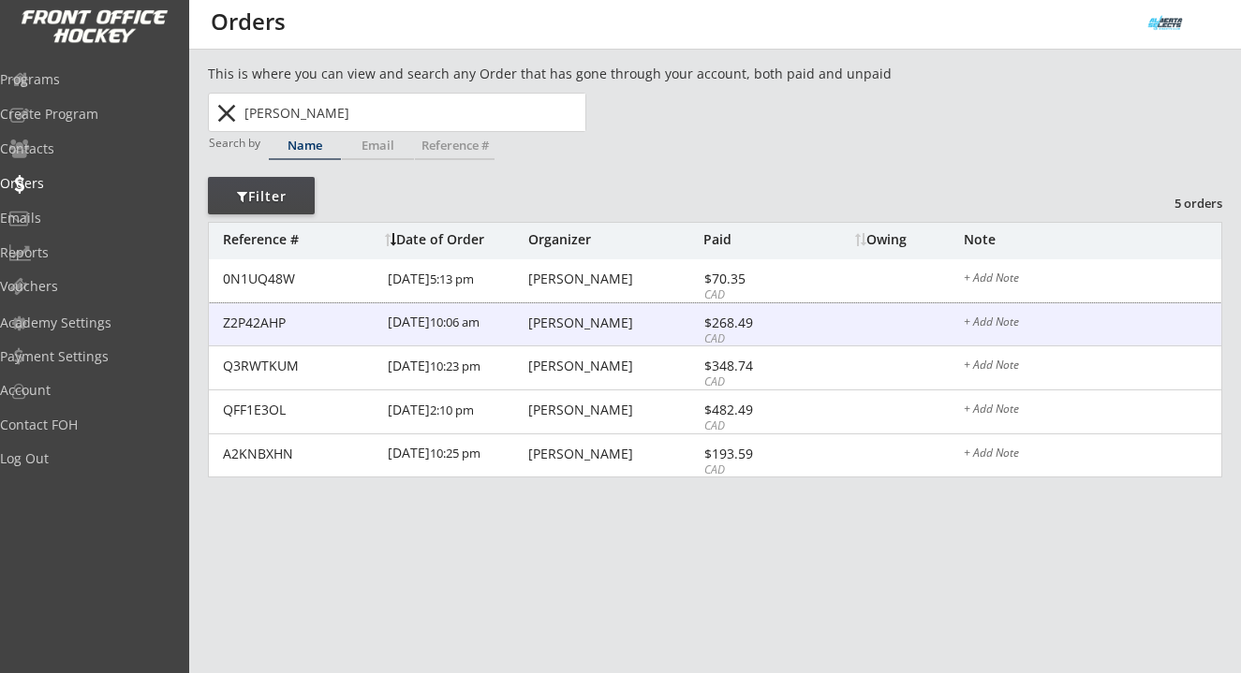
click at [573, 325] on div "Amy Norman" at bounding box center [613, 323] width 170 height 13
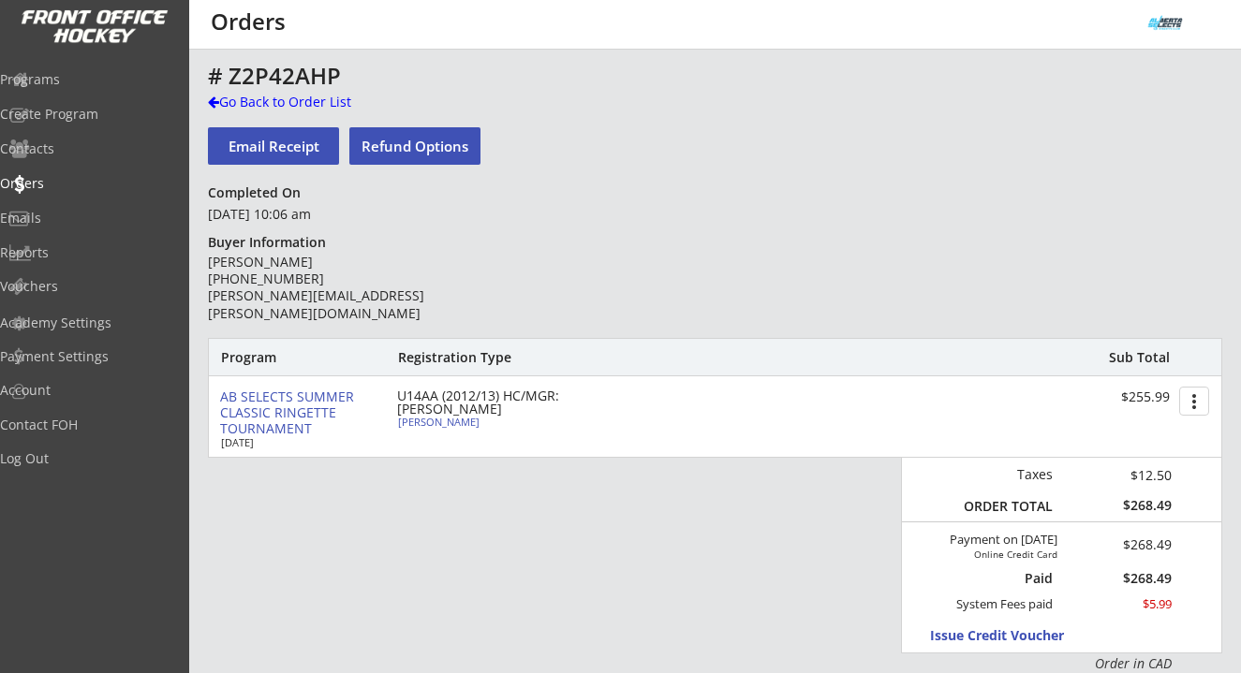
click at [459, 422] on div "Rowan Mclean" at bounding box center [502, 422] width 209 height 10
type input "Rowan"
type input "Mclean"
type input "03/26/2013"
type input "FEMALE"
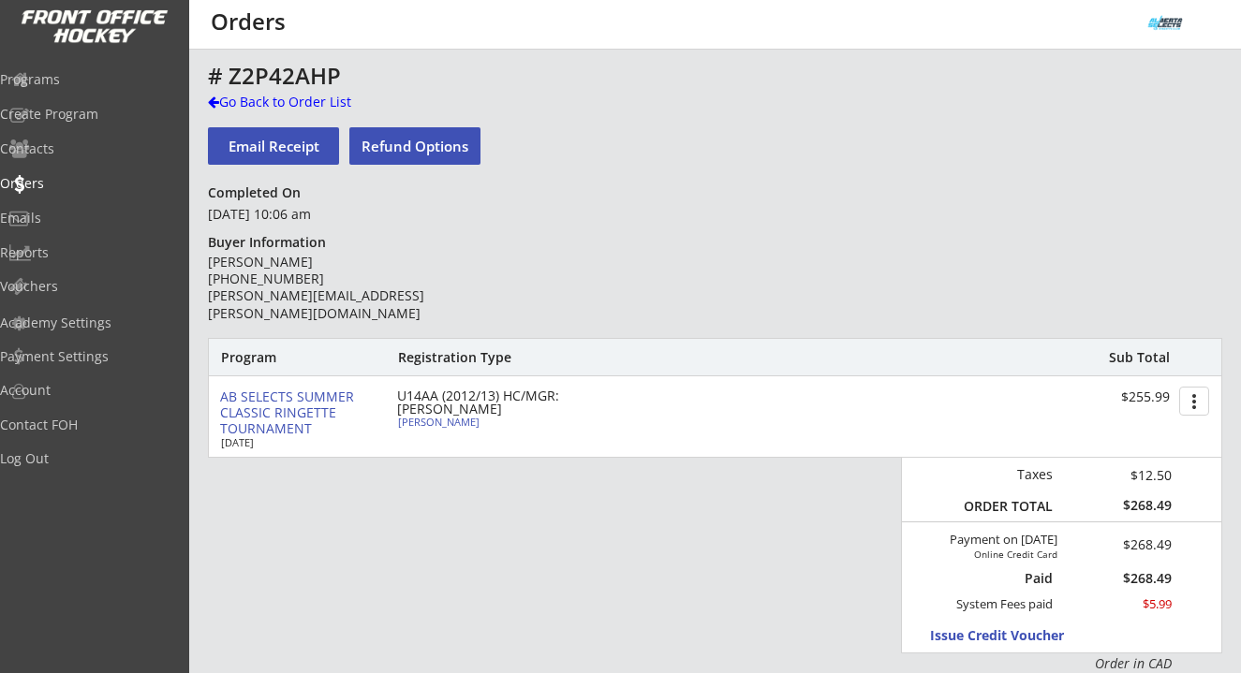
type input "3213 7 St SW, Calgary, AB T2T 2X8, Canada"
select select ""Defense""
select select ""U12A""
type input "Angus McLean"
type input "(403) 461-5640"
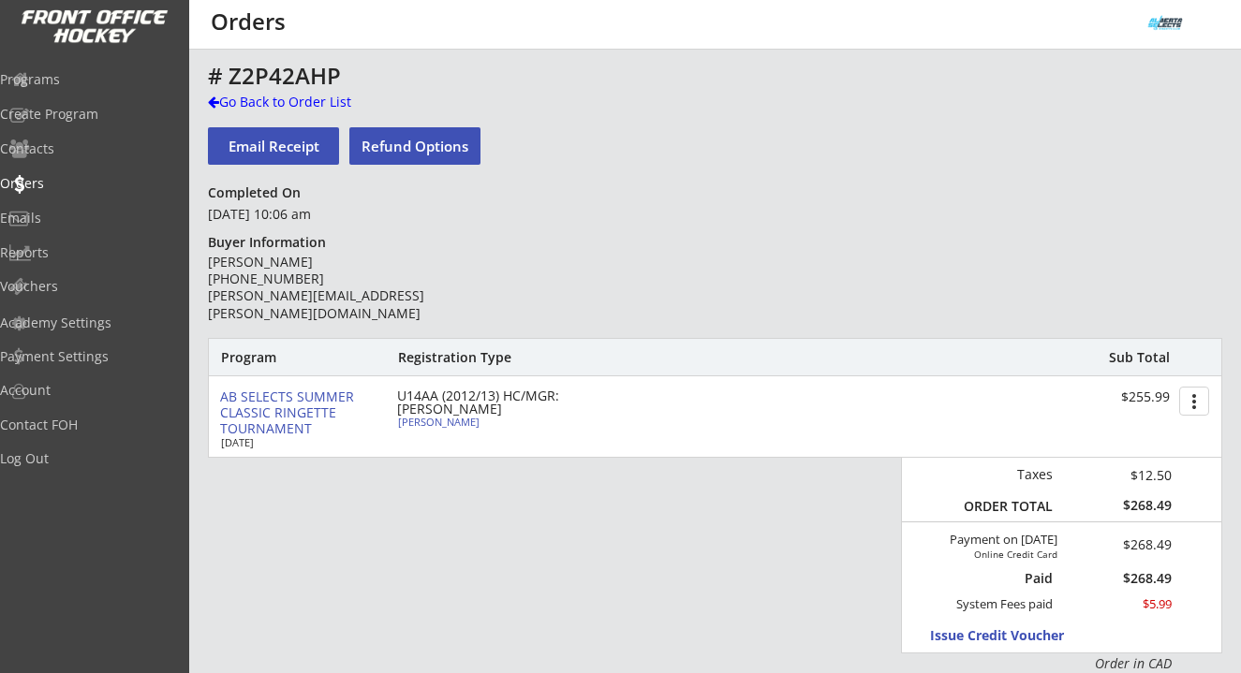
type input "U12A"
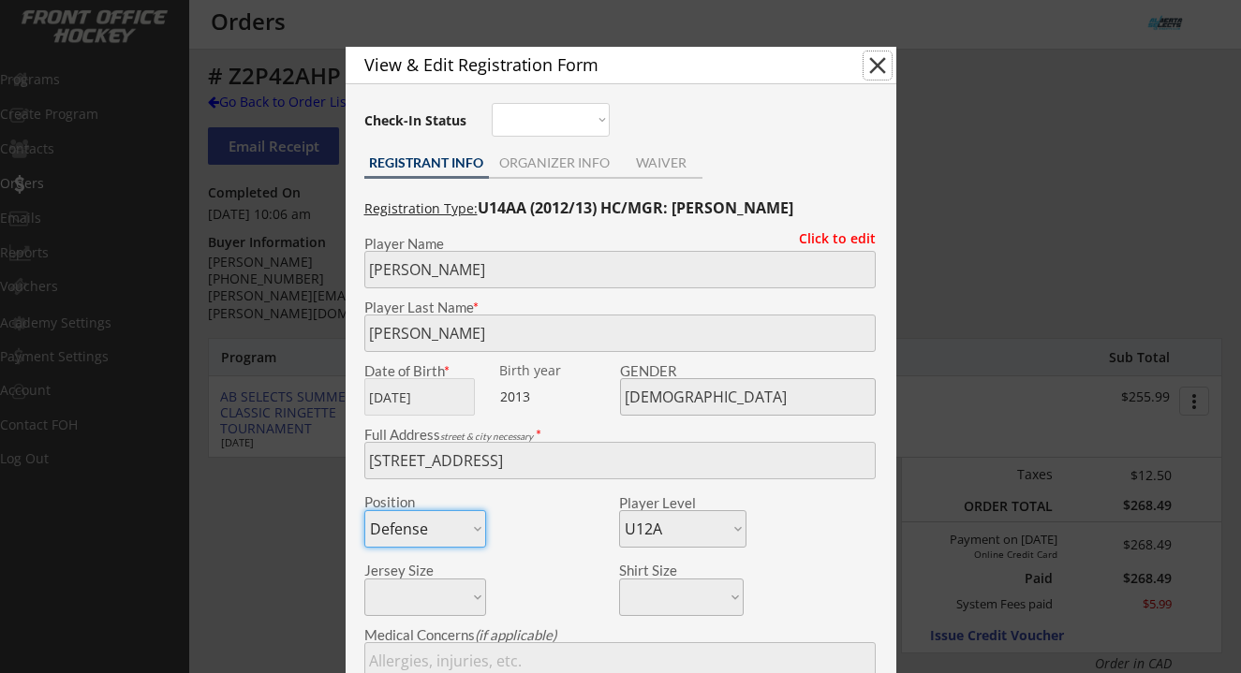
click at [885, 60] on button "close" at bounding box center [878, 66] width 28 height 28
select select ""PLACEHOLDER_1427118222253""
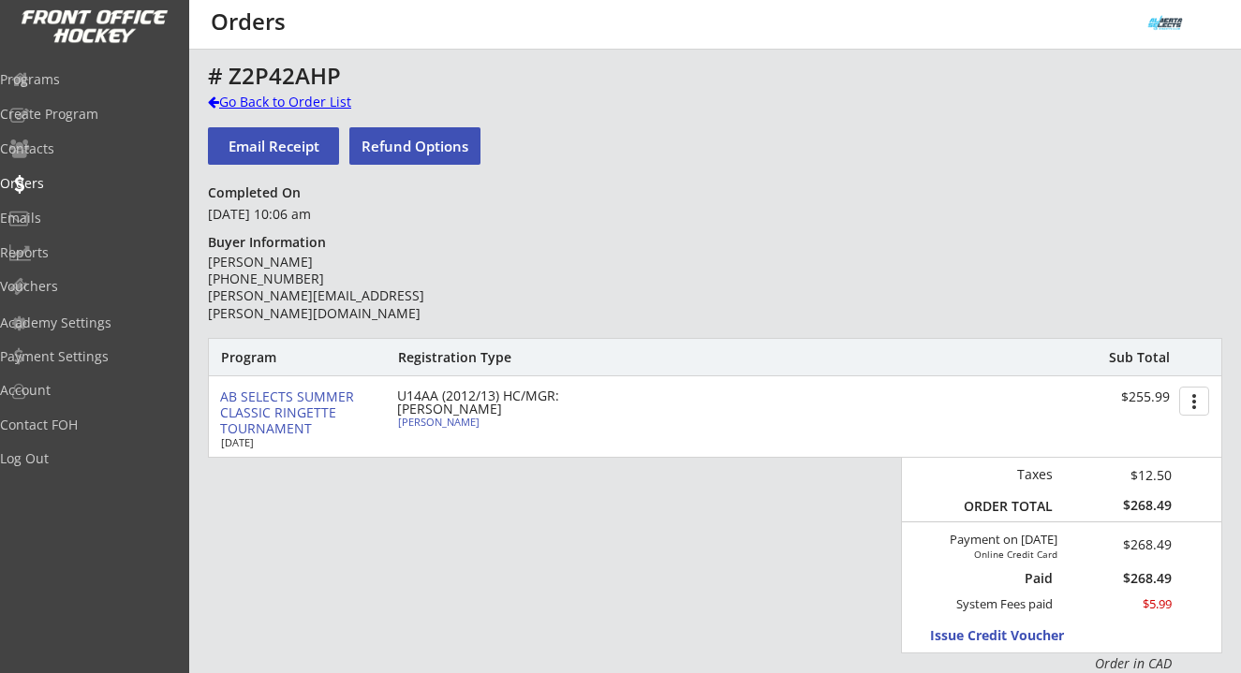
click at [298, 101] on div "Go Back to Order List" at bounding box center [304, 102] width 193 height 19
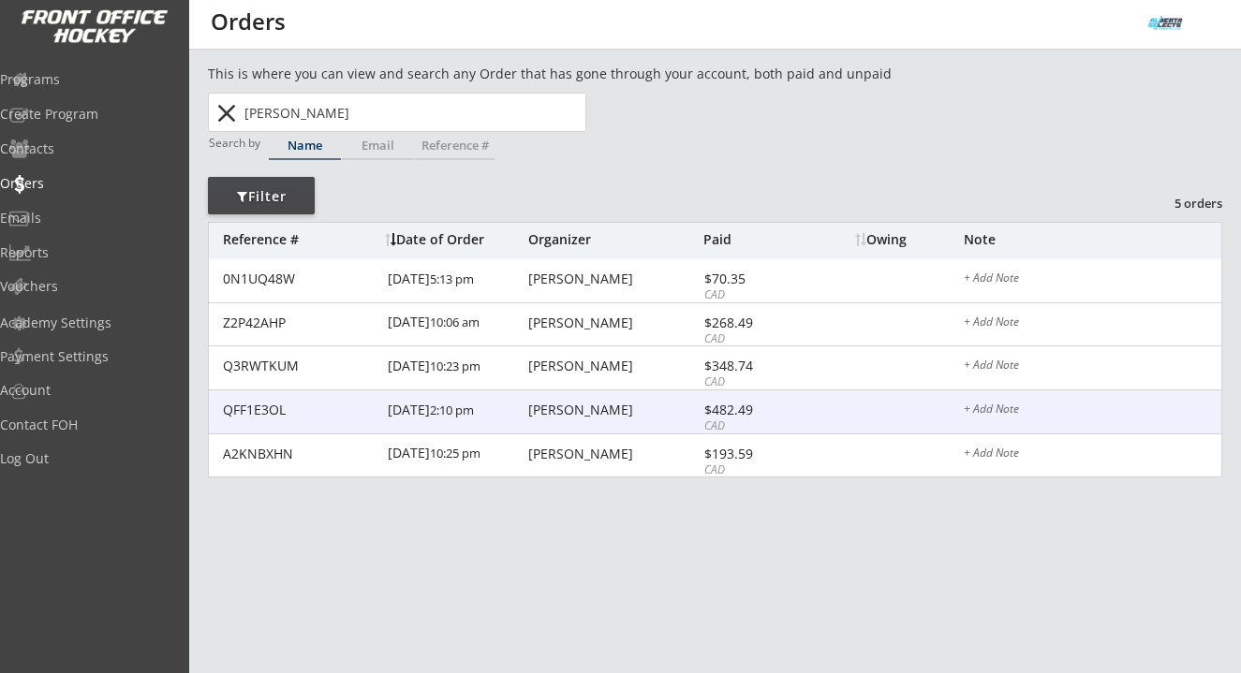
click at [587, 410] on div "Amy Norman" at bounding box center [613, 410] width 170 height 13
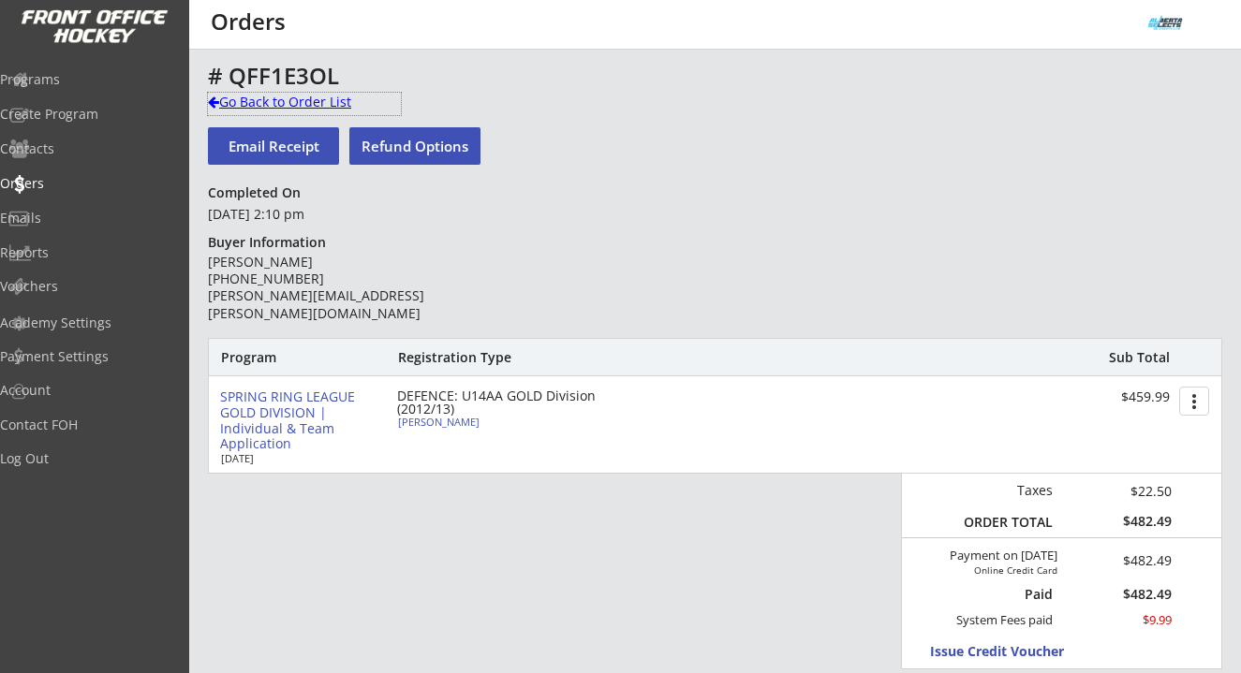
click at [343, 107] on div "Go Back to Order List" at bounding box center [304, 102] width 193 height 19
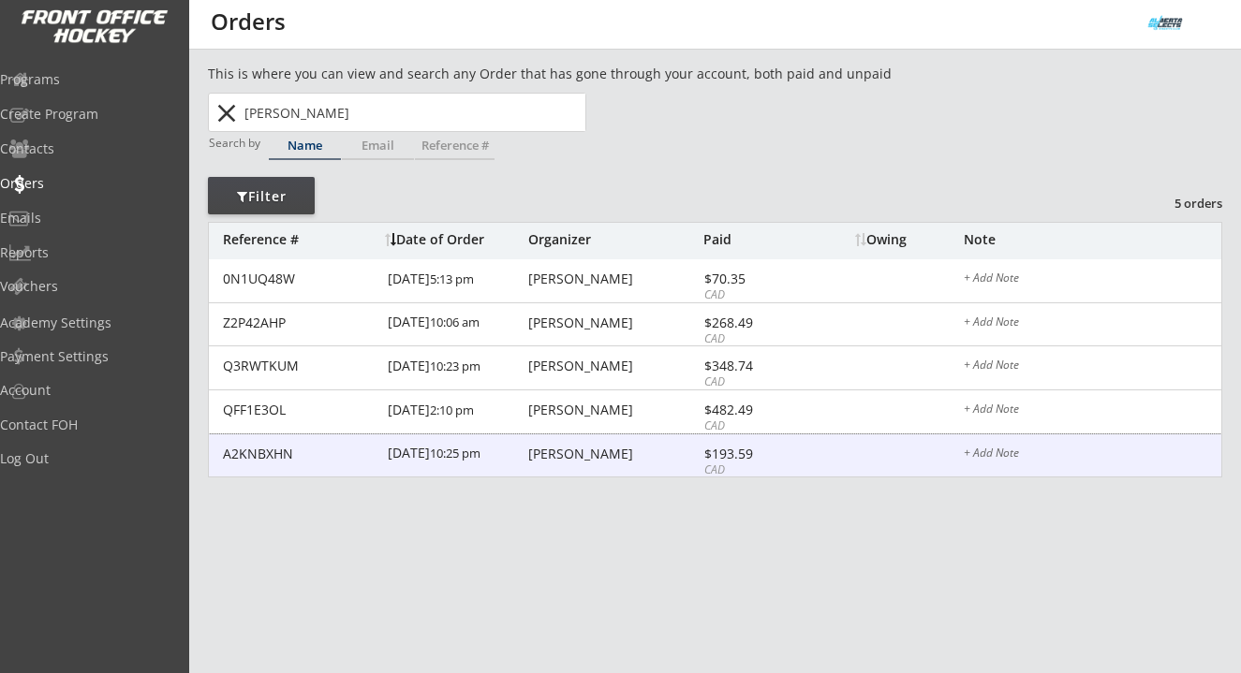
click at [557, 455] on div "Amy Norman" at bounding box center [613, 454] width 170 height 13
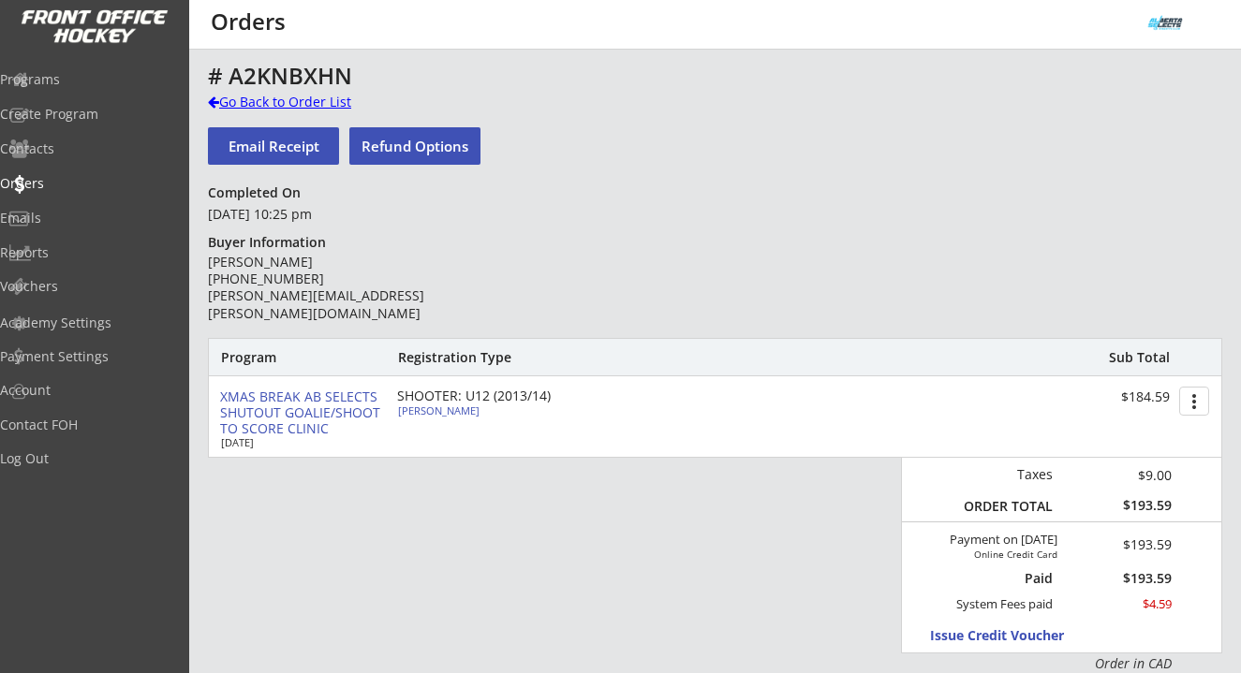
click at [321, 96] on div "Go Back to Order List" at bounding box center [304, 102] width 193 height 19
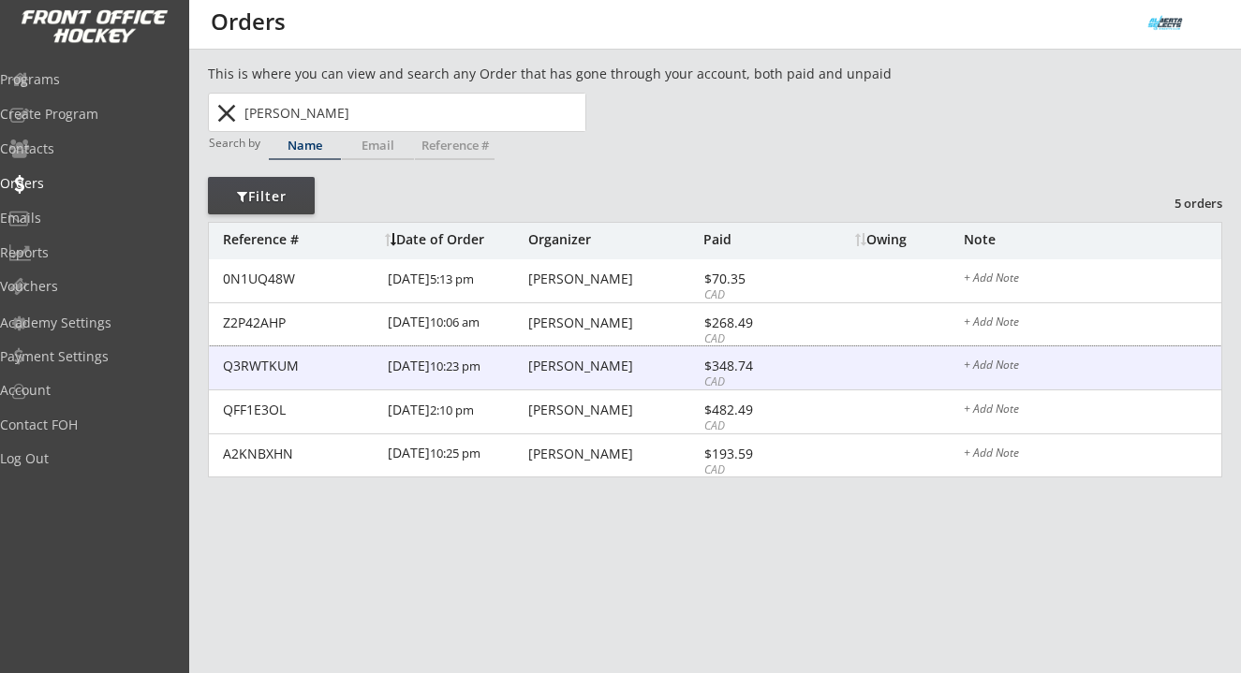
click at [569, 369] on div "Amy Norman" at bounding box center [613, 366] width 170 height 13
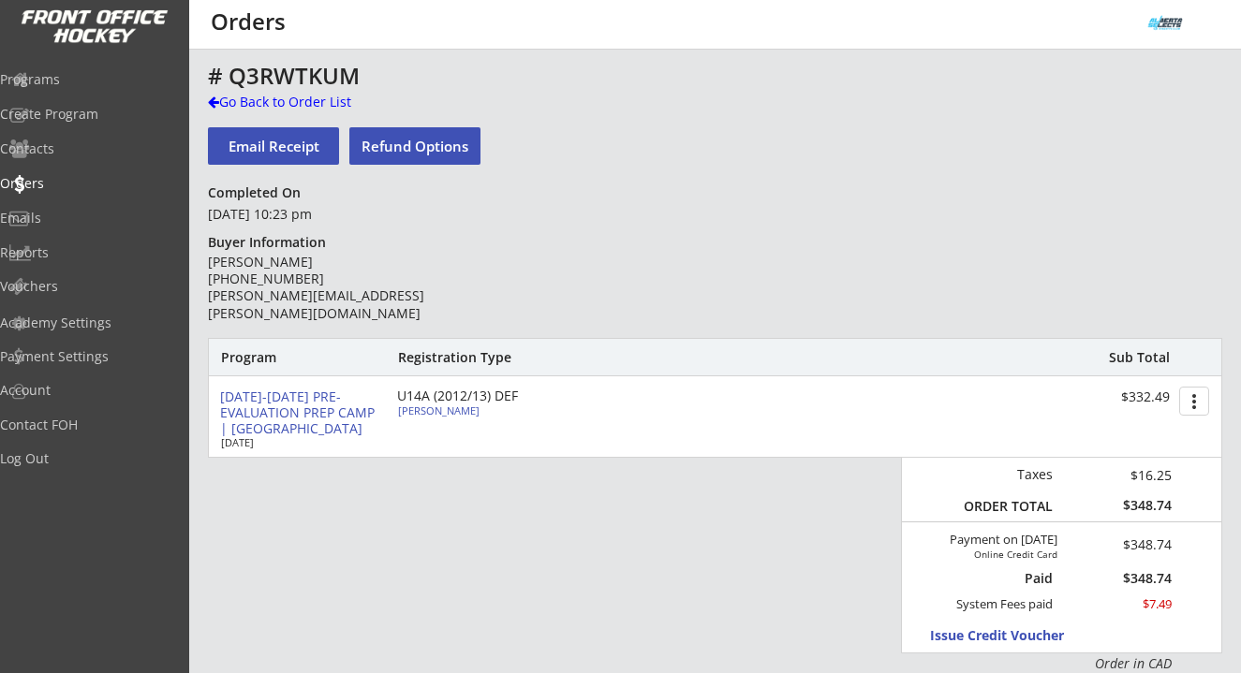
click at [456, 414] on div "Rowan Mclean" at bounding box center [502, 411] width 209 height 10
type input "Rowan"
type input "Mclean"
type input "03/26/2013"
type input "Female"
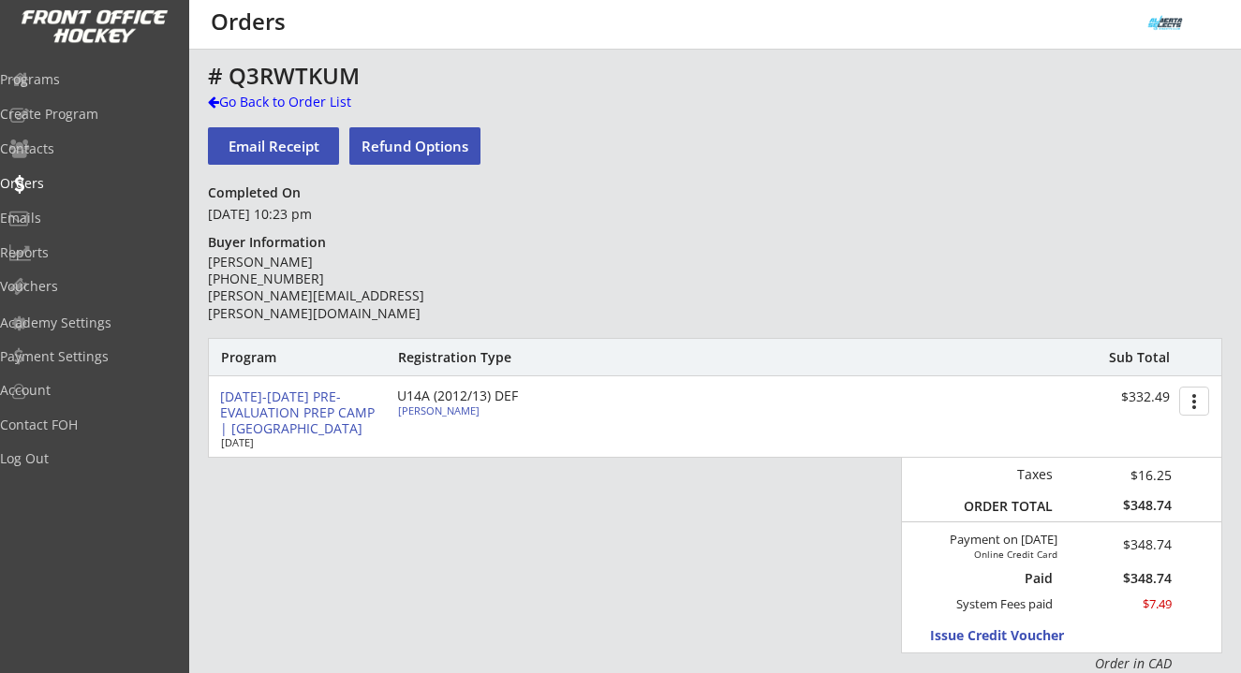
type input "3213 7 St SW, Calgary, AB T2T 2X8, Canada"
select select ""Defense""
select select ""U12A""
type input "Angus McLean"
type input "(403) 461-5640"
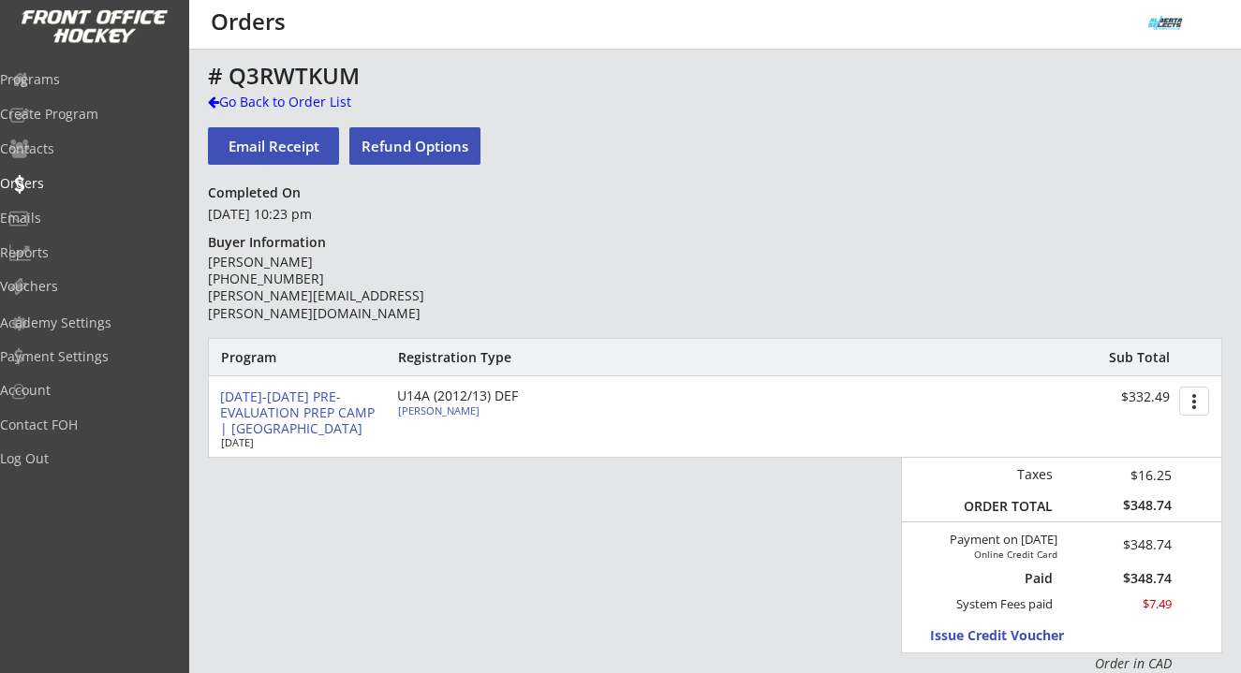
type input "SCRA U12A"
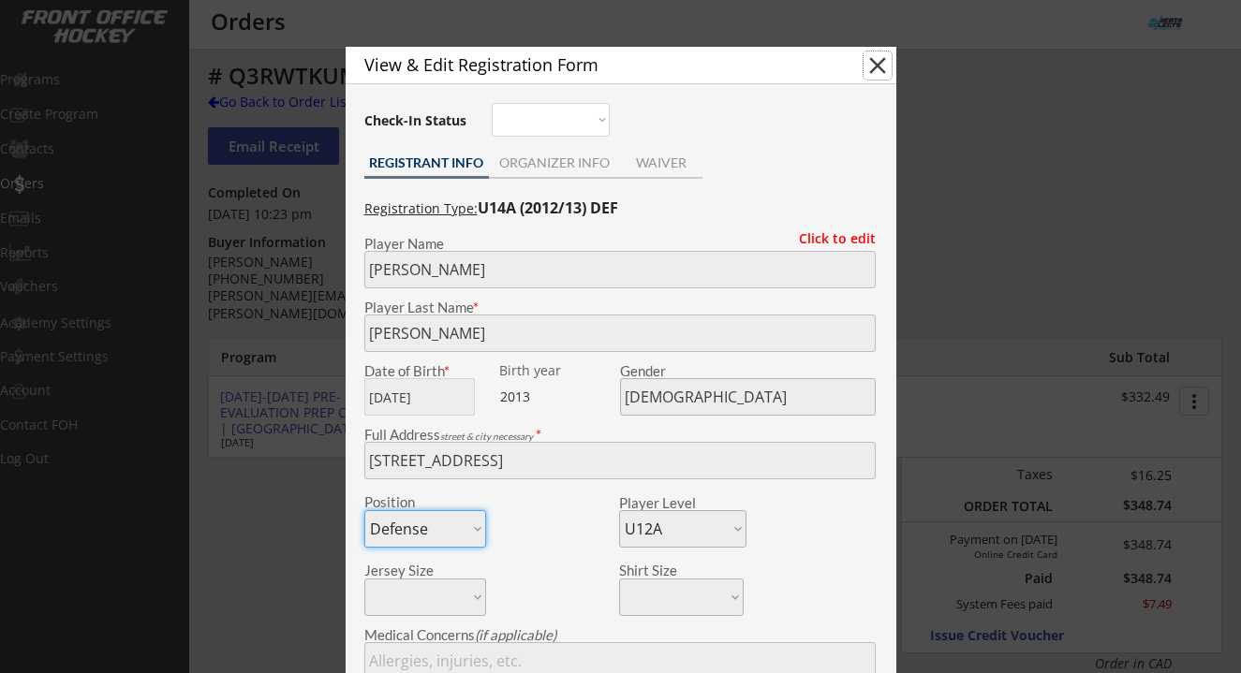
click at [870, 64] on button "close" at bounding box center [878, 66] width 28 height 28
select select ""PLACEHOLDER_1427118222253""
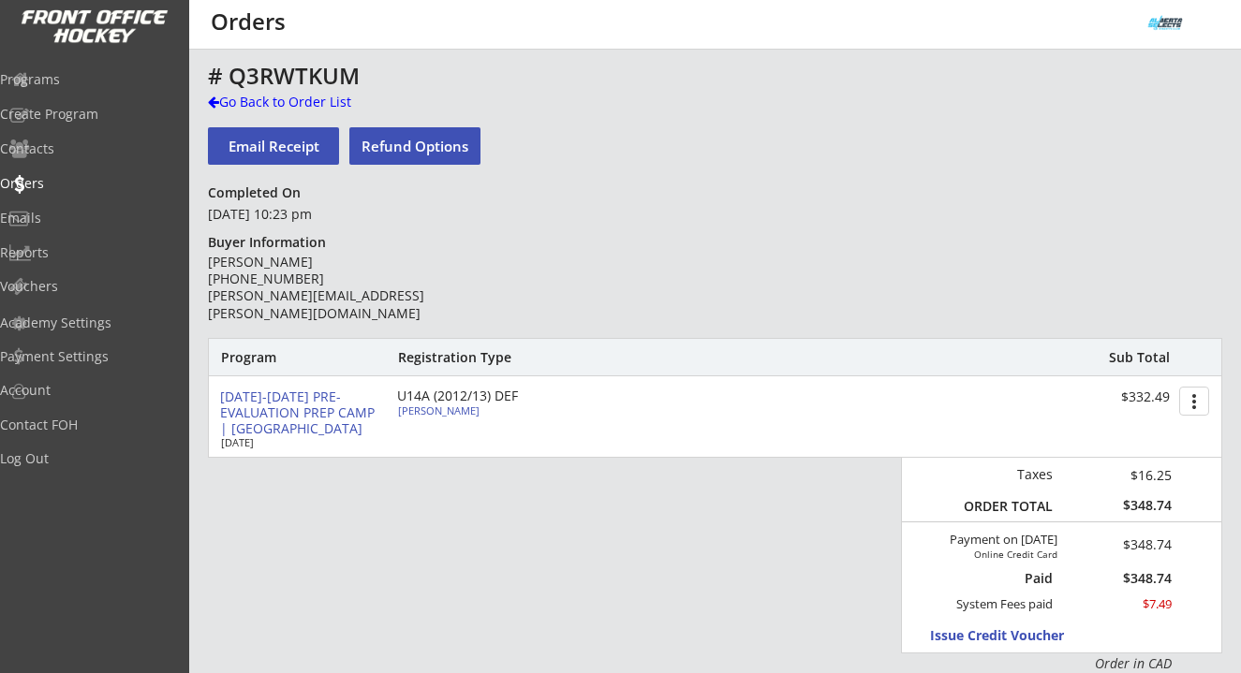
click at [235, 99] on div "Go Back to Order List" at bounding box center [304, 102] width 193 height 19
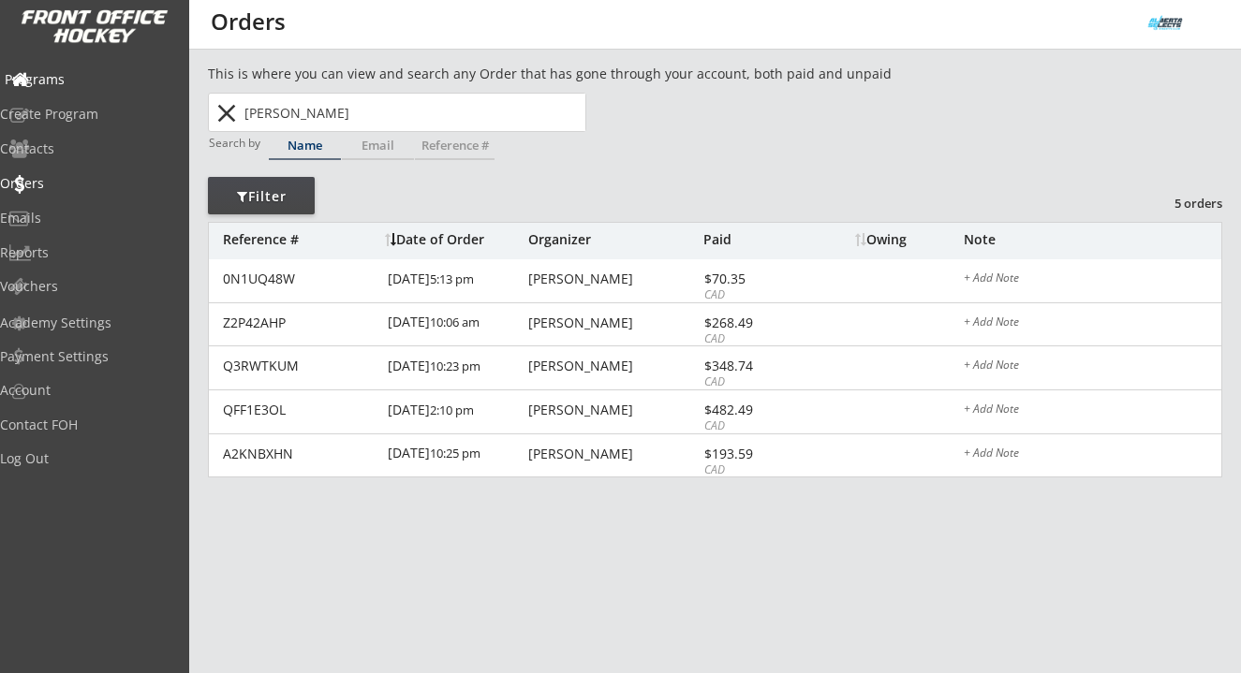
click at [85, 81] on div "Programs" at bounding box center [89, 79] width 169 height 13
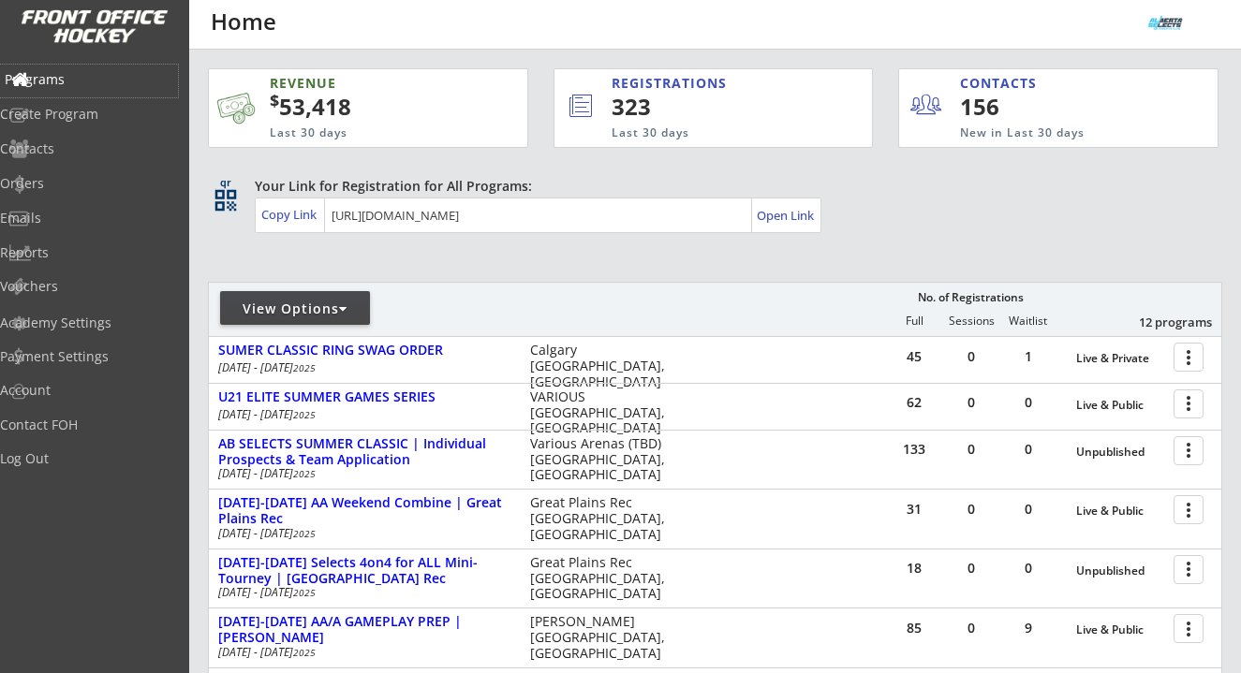
click at [86, 78] on div "Programs" at bounding box center [89, 79] width 169 height 13
click at [75, 73] on div "Programs" at bounding box center [89, 79] width 169 height 13
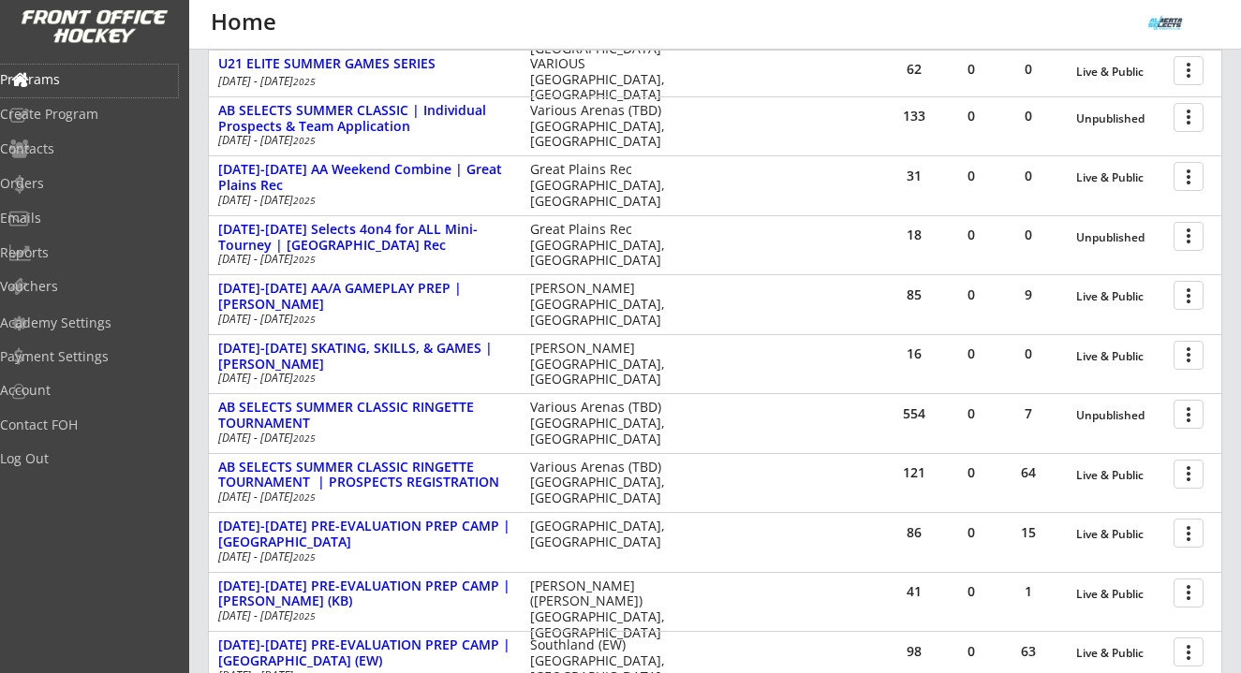
scroll to position [567, 0]
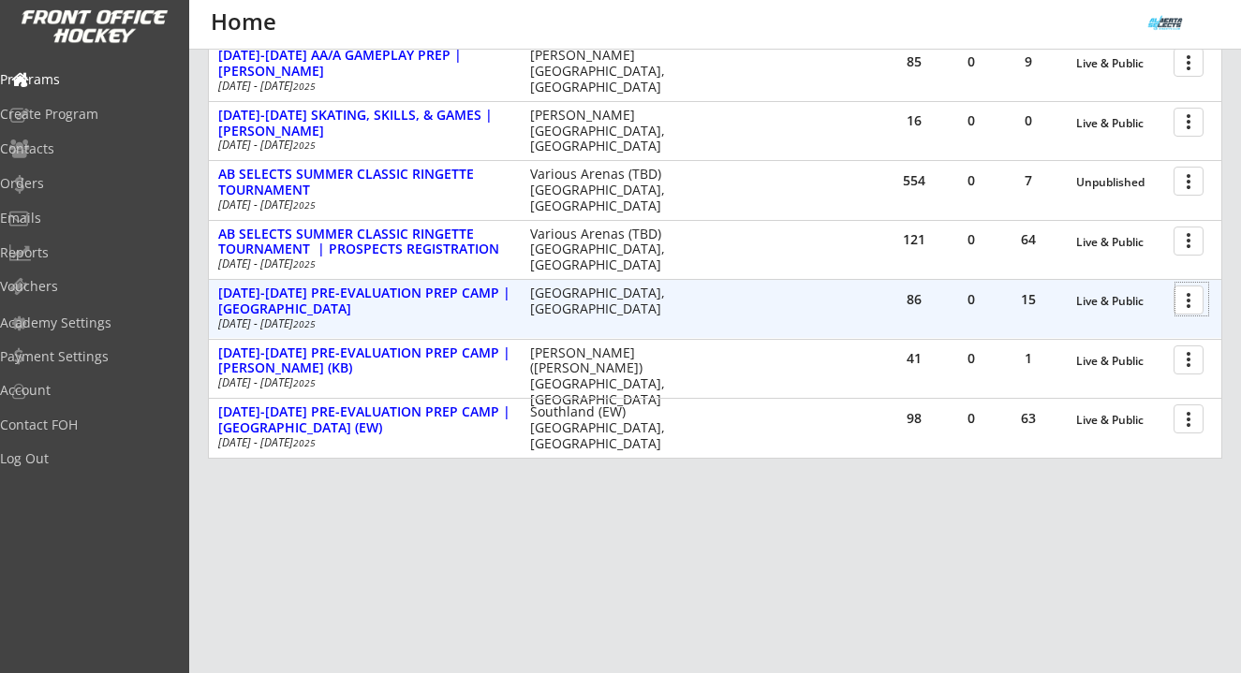
click at [1175, 291] on div at bounding box center [1191, 299] width 33 height 33
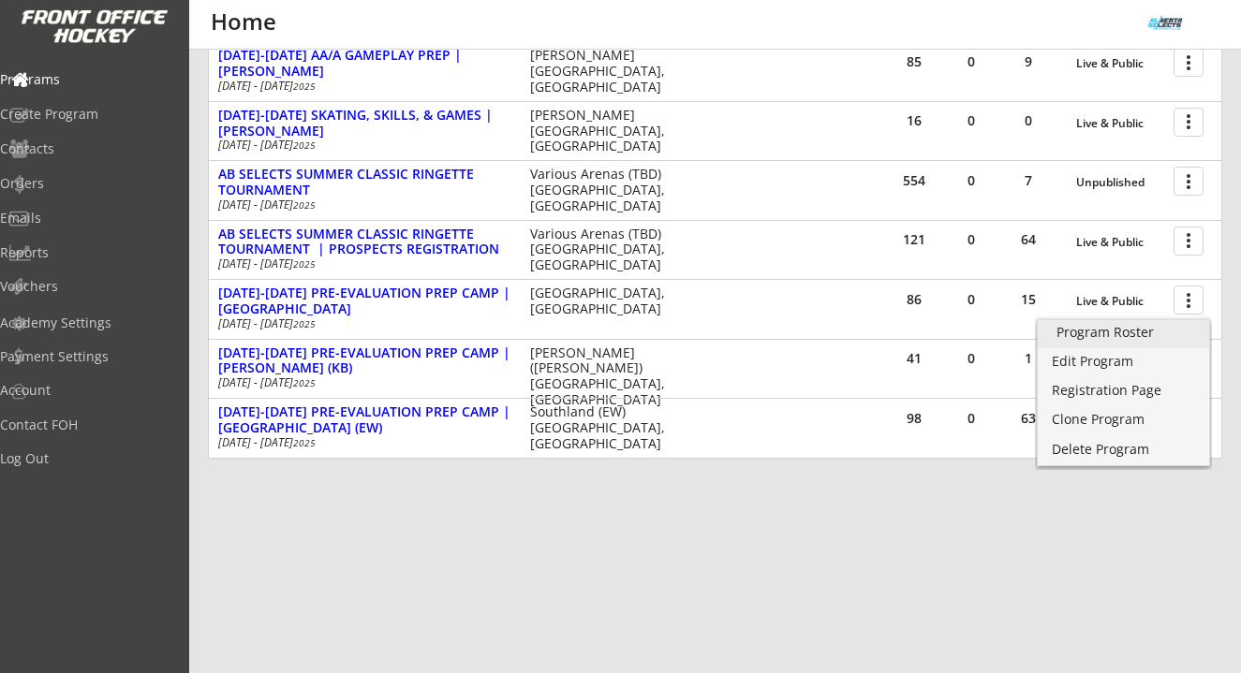
click at [1114, 326] on div "Program Roster" at bounding box center [1123, 332] width 134 height 13
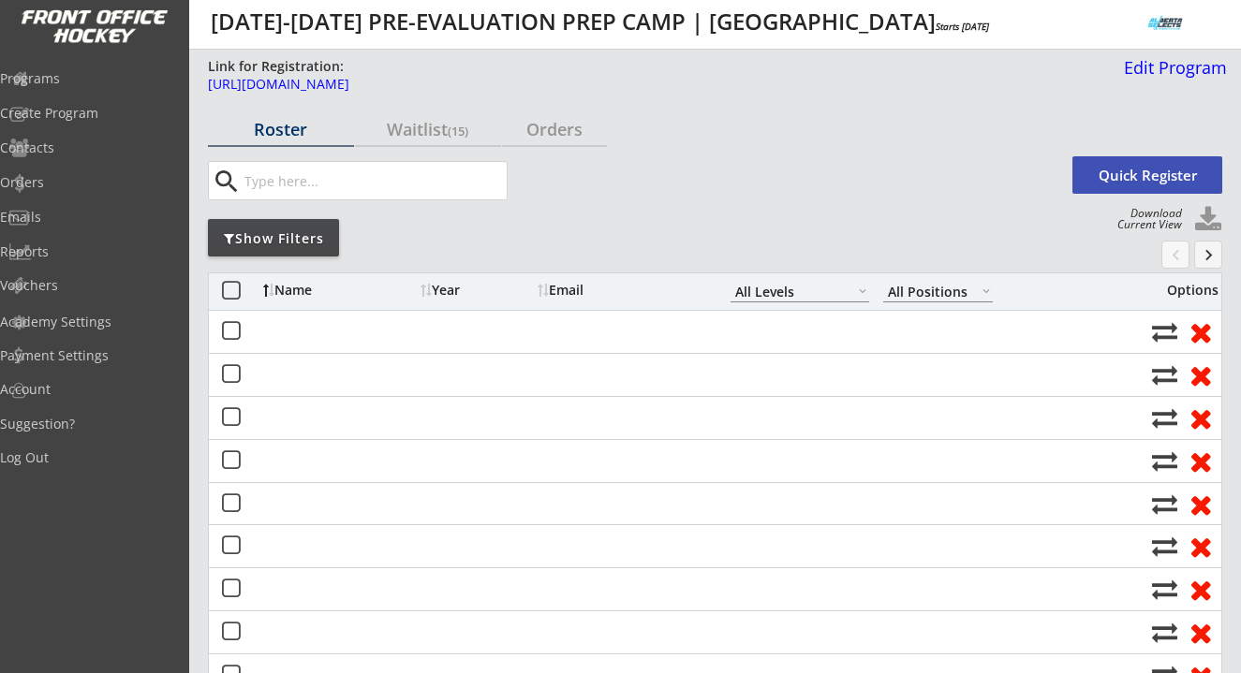
select select ""All Levels""
select select ""All Positions""
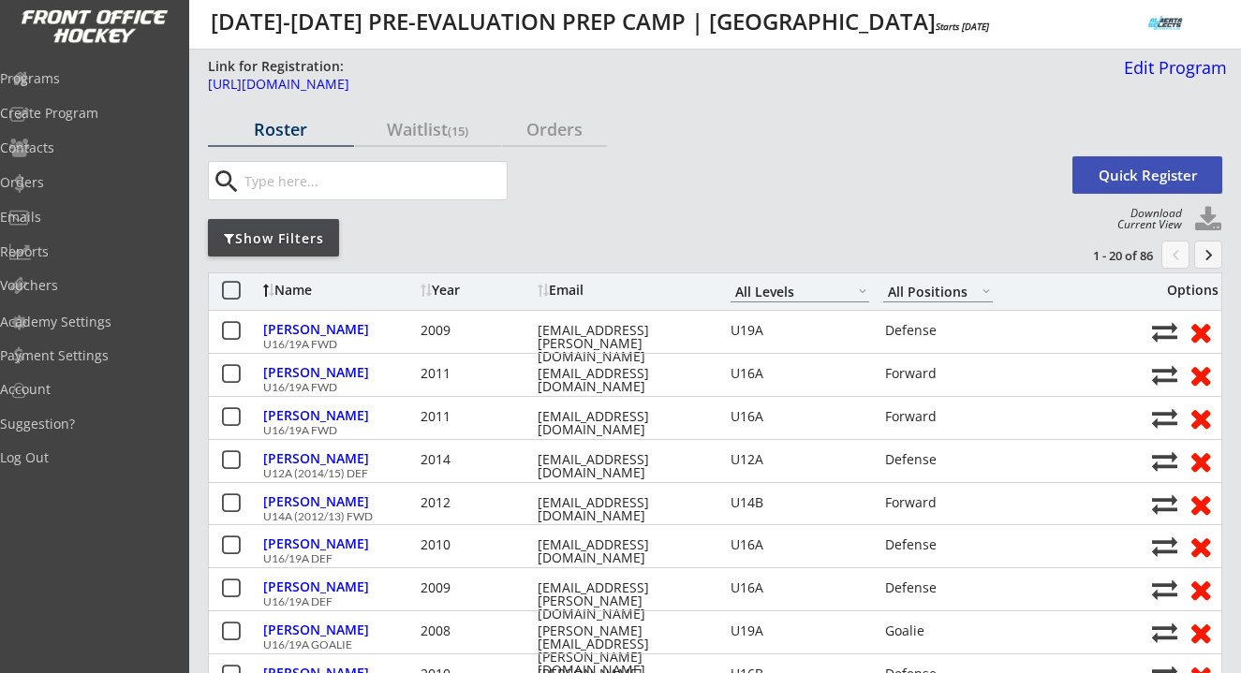
click at [322, 235] on div "Show Filters" at bounding box center [273, 238] width 131 height 19
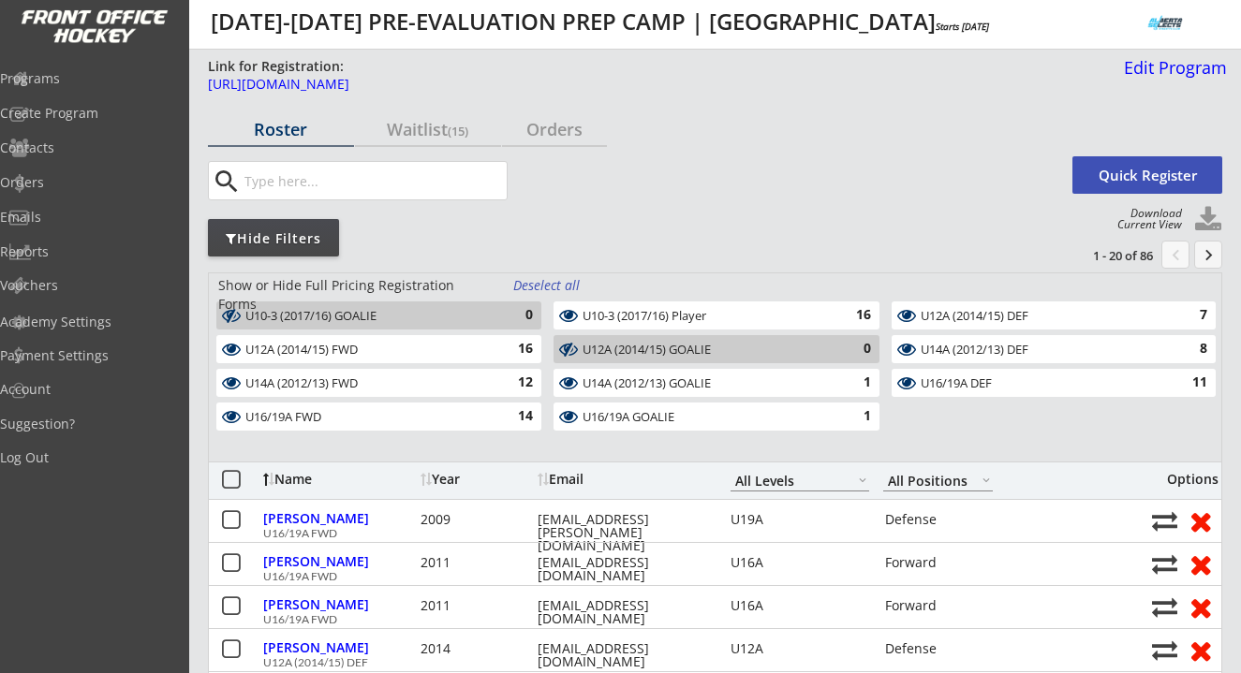
click at [554, 289] on div "Deselect all" at bounding box center [547, 285] width 69 height 19
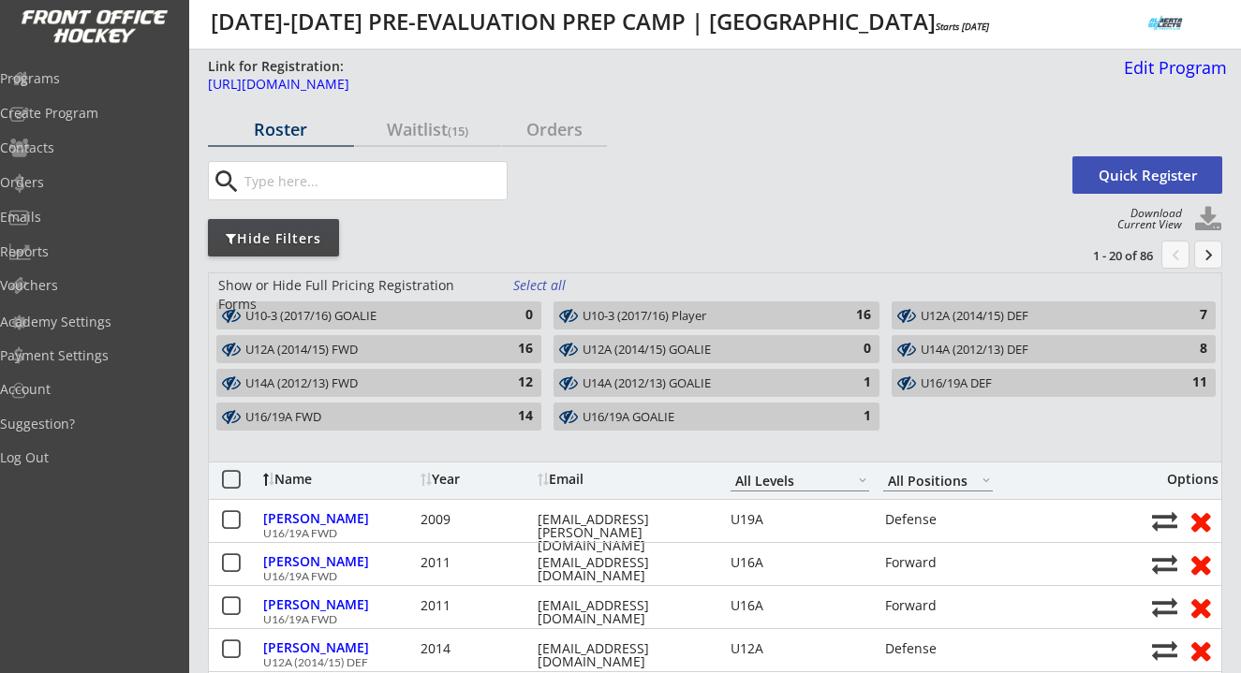
click at [434, 378] on div "U14A (2012/13) FWD" at bounding box center [367, 383] width 245 height 15
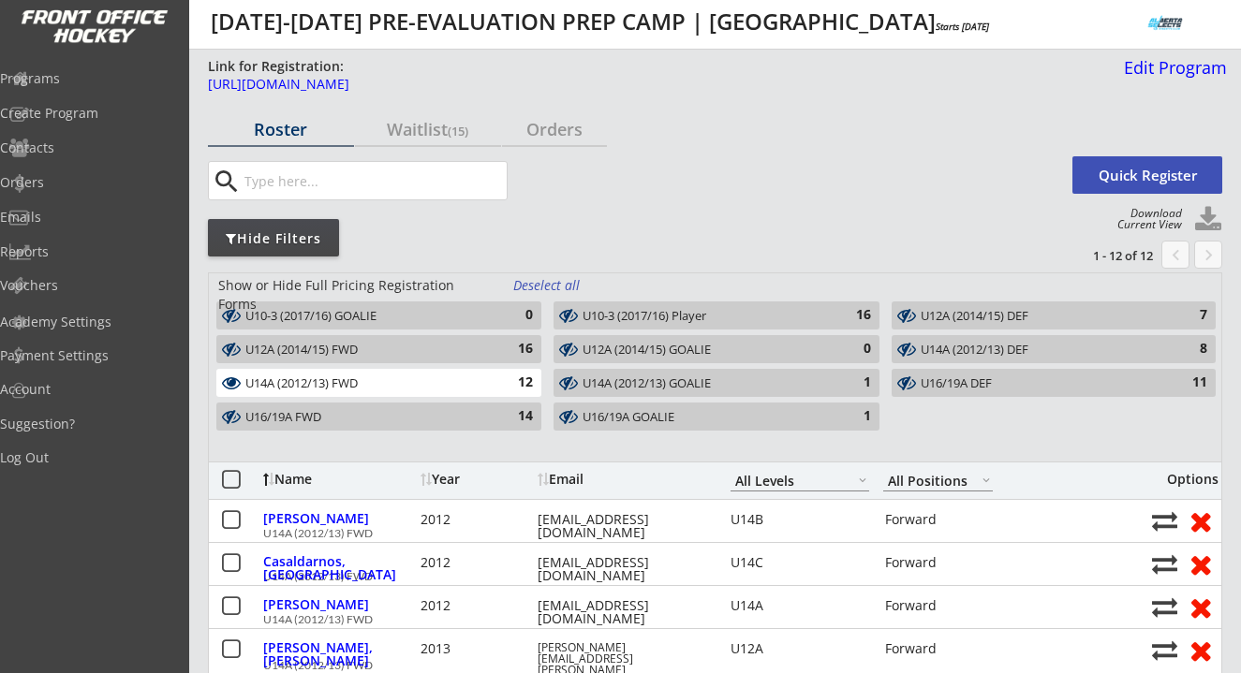
click at [960, 348] on div "U14A (2012/13) DEF" at bounding box center [1043, 350] width 244 height 15
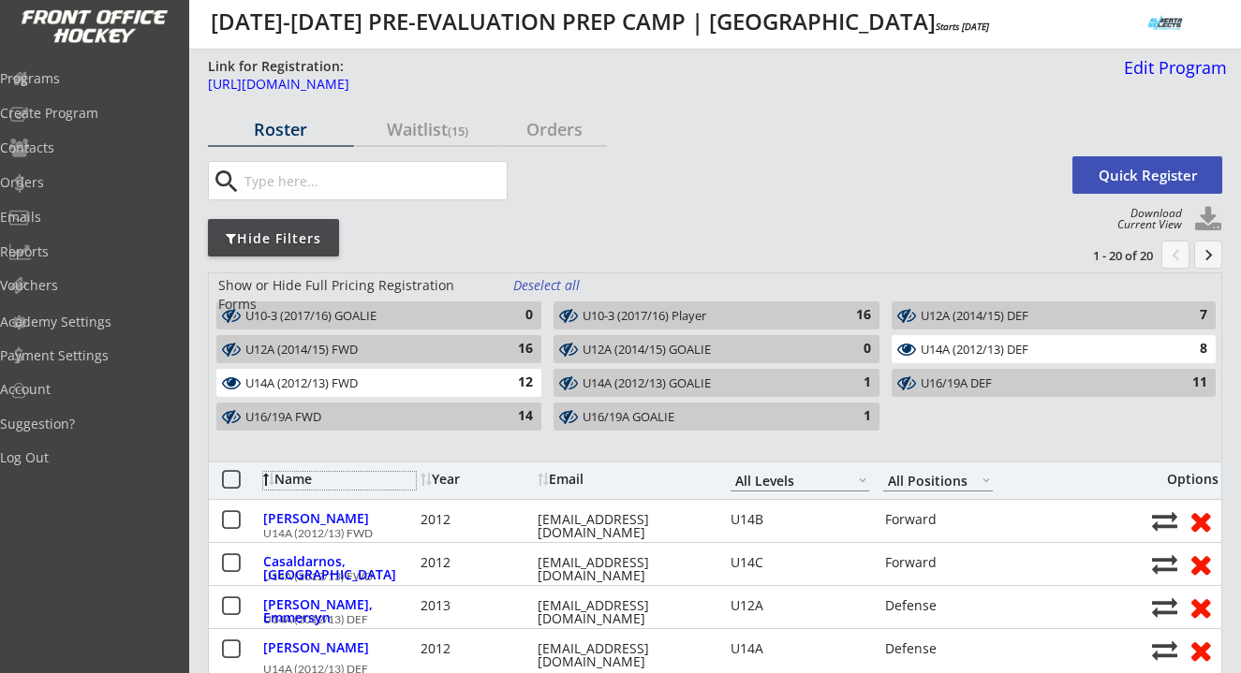
click at [301, 479] on div "Name" at bounding box center [339, 479] width 153 height 13
click at [431, 127] on div "Waitlist (15)" at bounding box center [428, 129] width 146 height 17
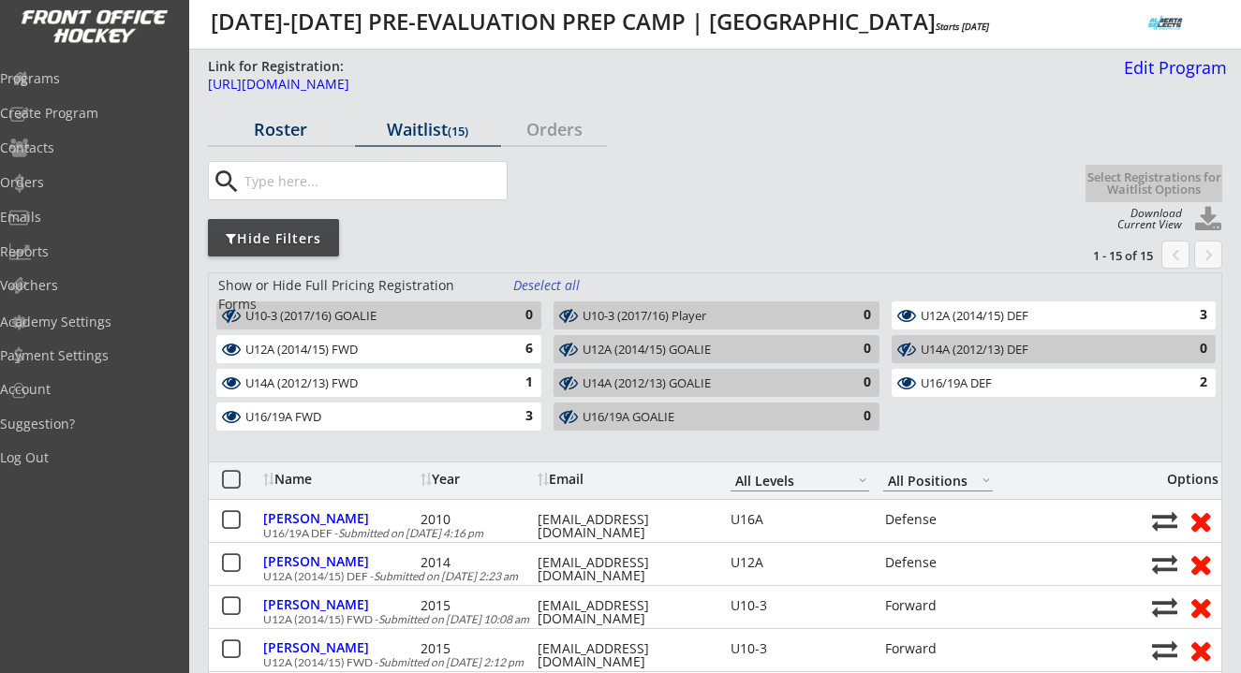
click at [299, 124] on div "Roster" at bounding box center [281, 129] width 146 height 17
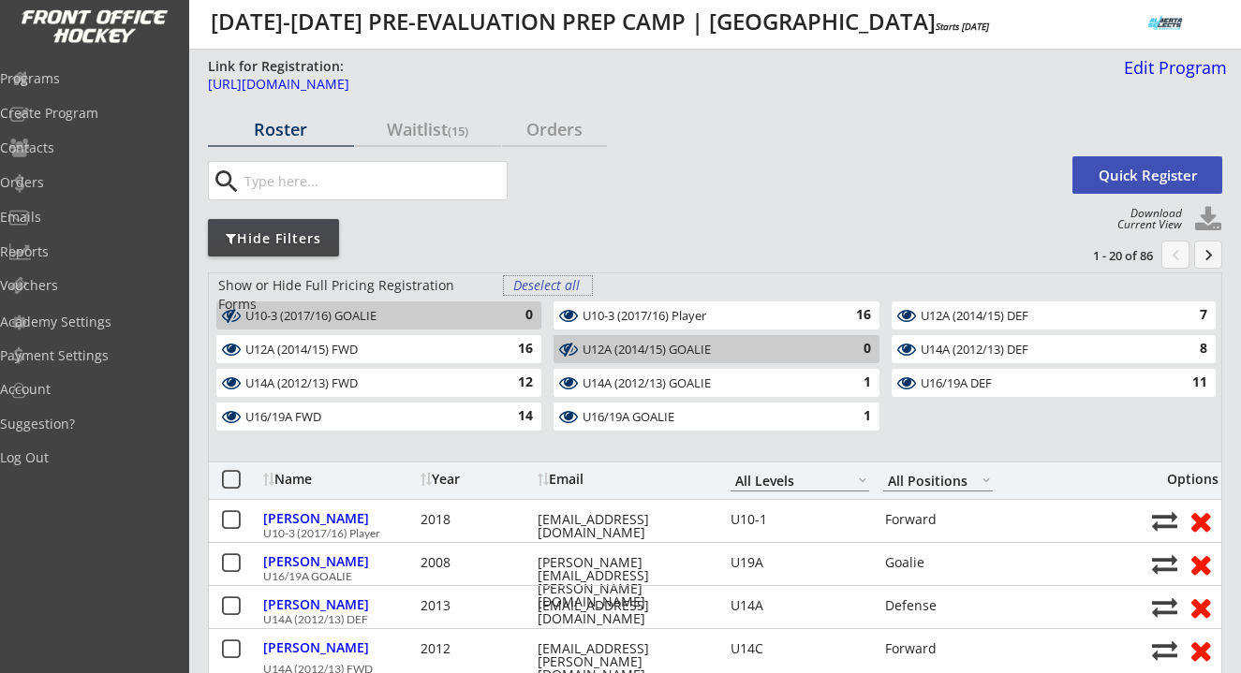
click at [558, 284] on div "Deselect all" at bounding box center [547, 285] width 69 height 19
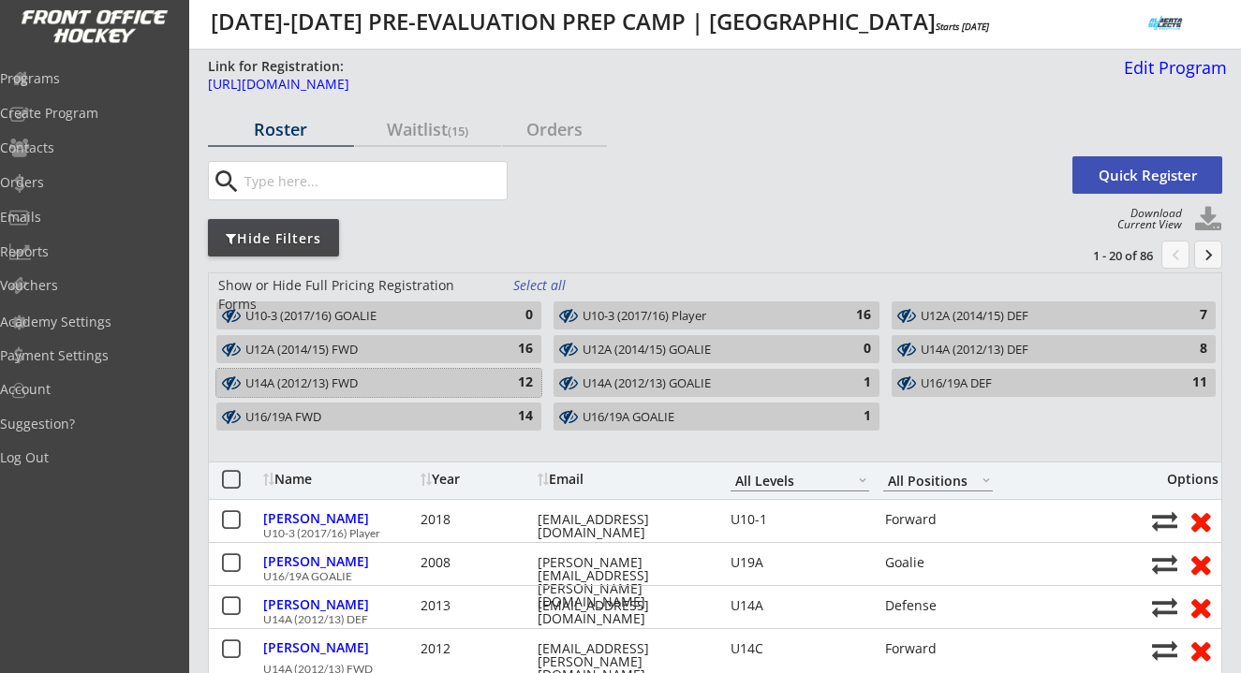
click at [498, 382] on div "12" at bounding box center [513, 383] width 37 height 19
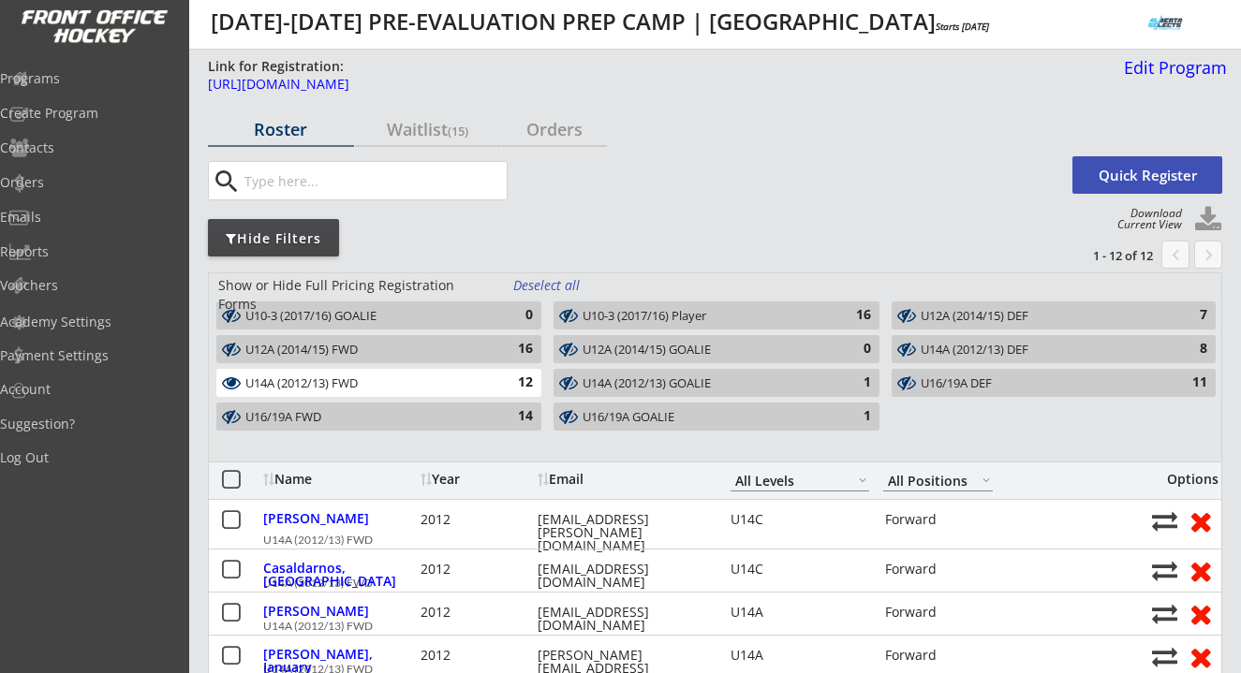
click at [1003, 346] on div "U14A (2012/13) DEF" at bounding box center [1043, 350] width 244 height 15
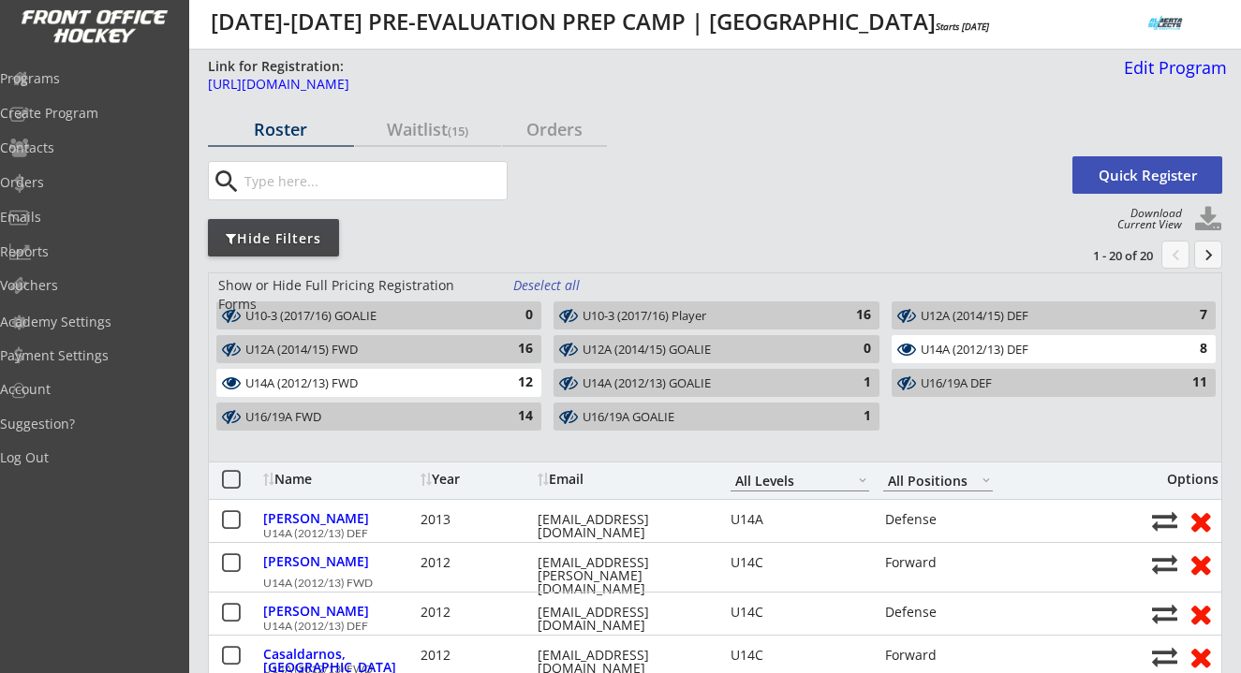
click at [524, 379] on div "12" at bounding box center [513, 383] width 37 height 19
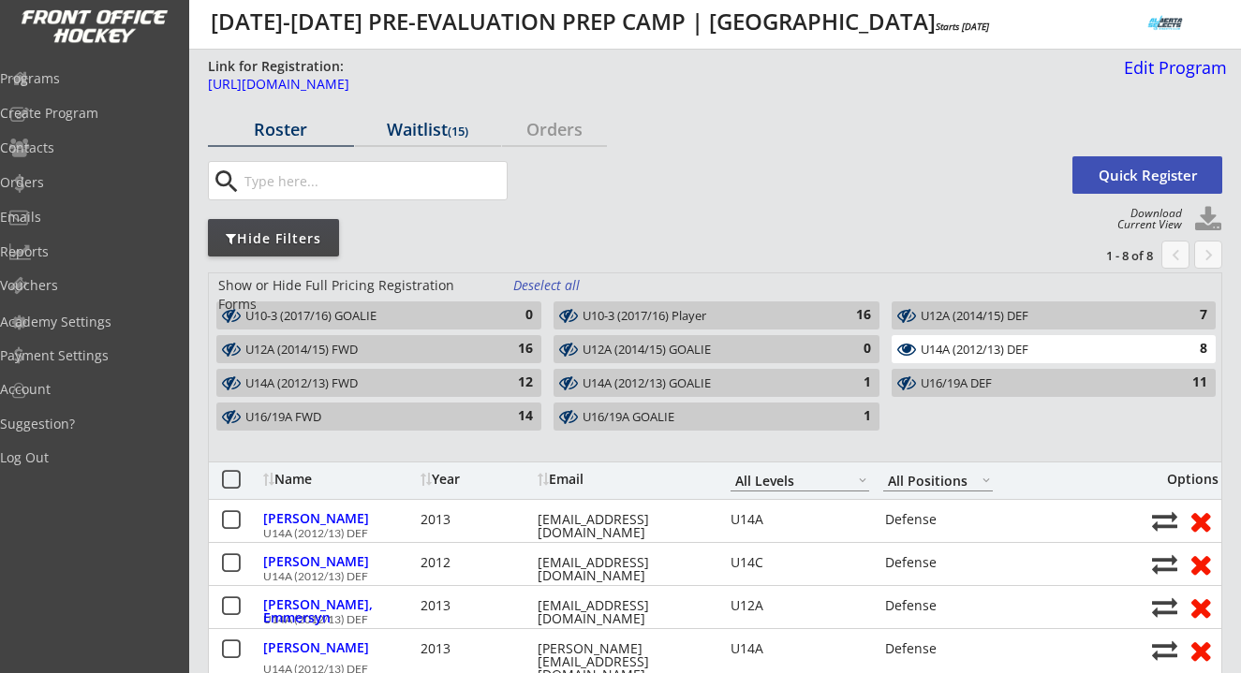
click at [427, 133] on div "Waitlist (15)" at bounding box center [428, 129] width 146 height 17
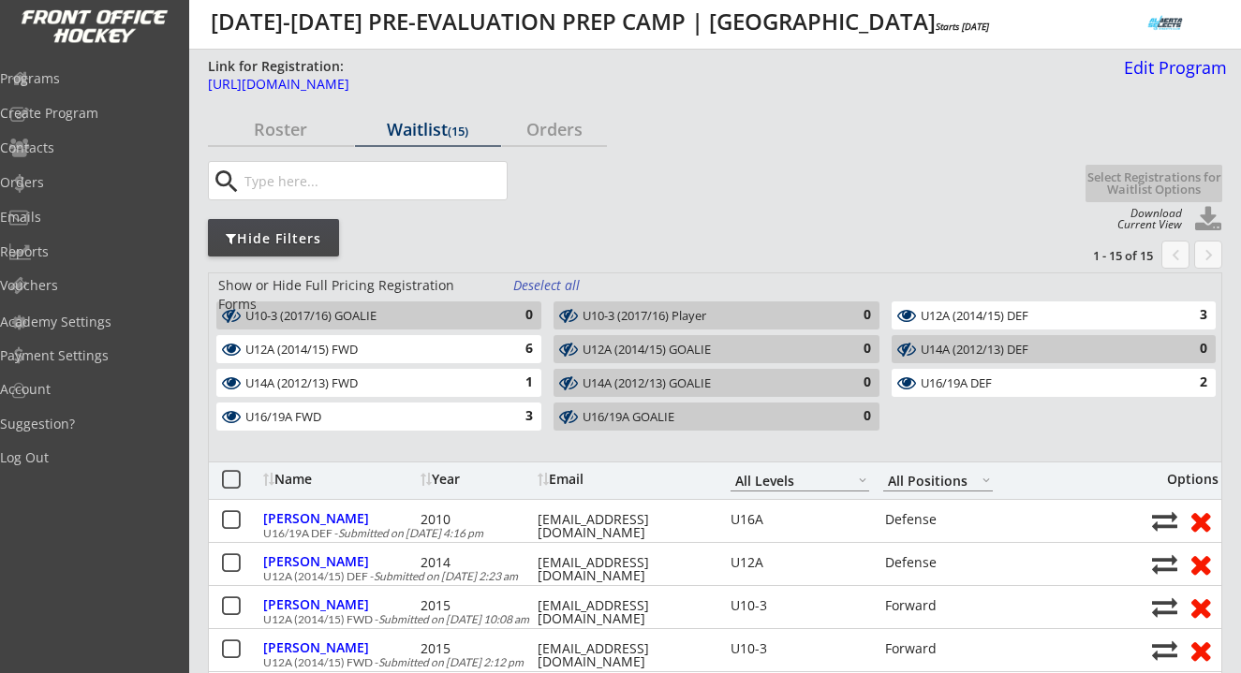
click at [547, 283] on div "Deselect all" at bounding box center [547, 285] width 69 height 19
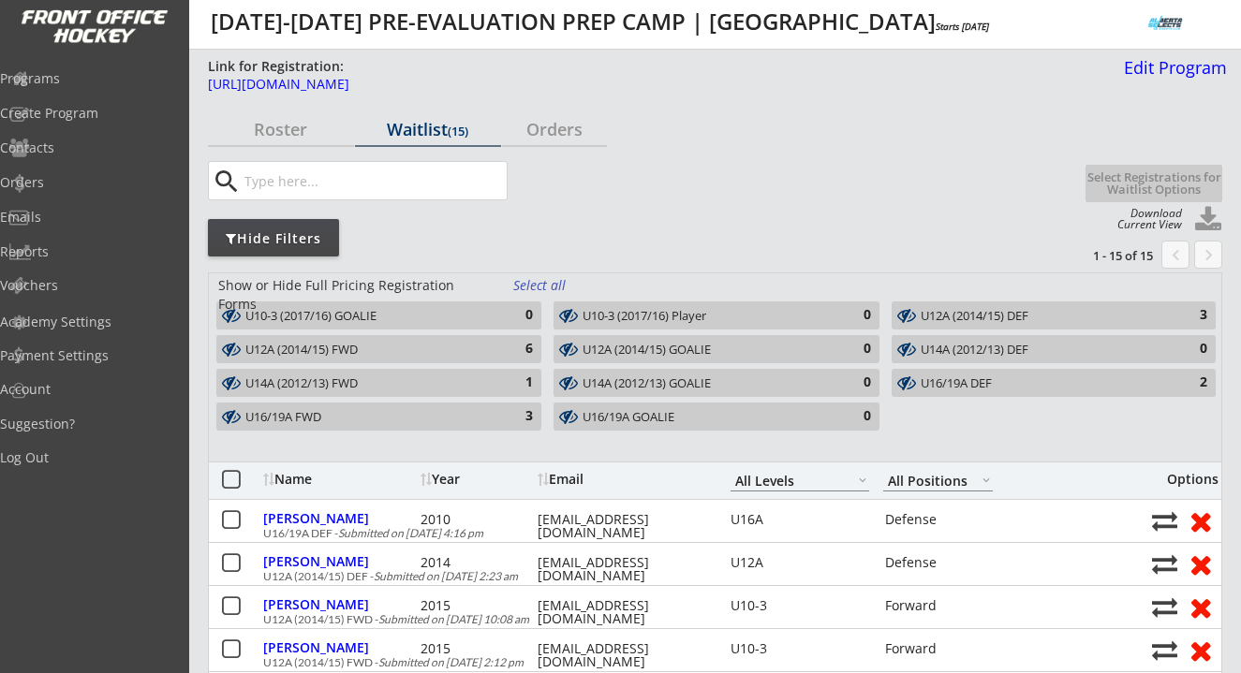
click at [547, 283] on div "Select all" at bounding box center [547, 285] width 69 height 19
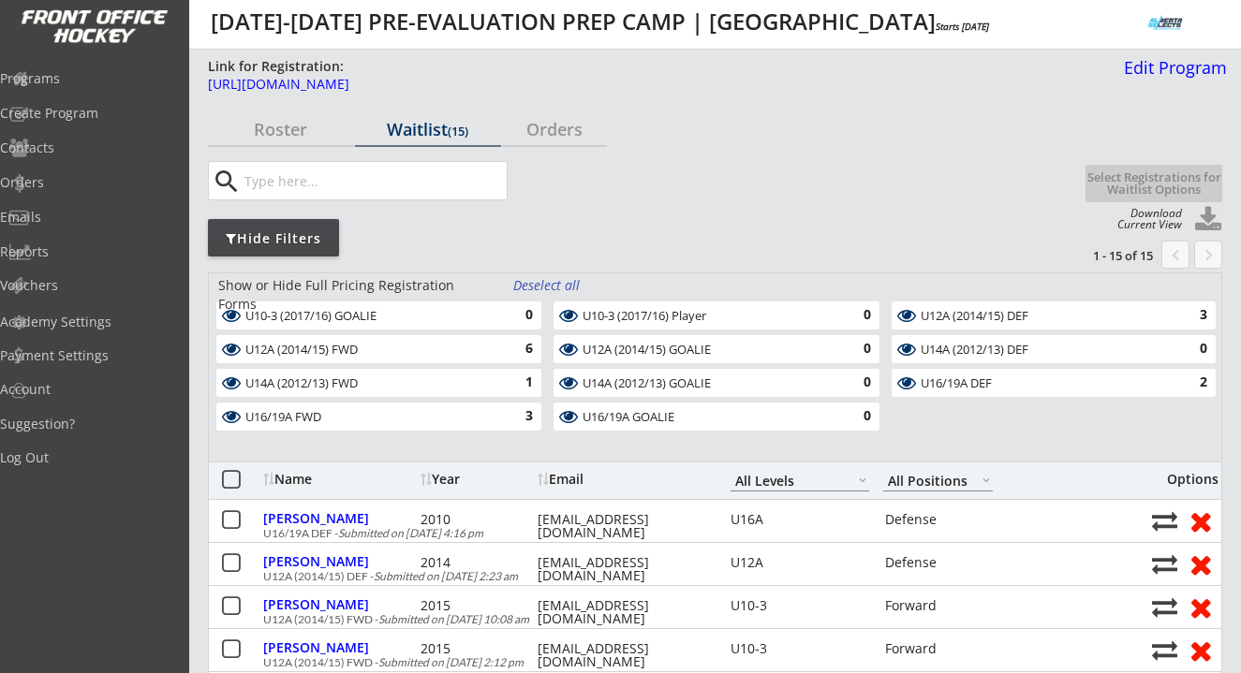
click at [547, 283] on div "Deselect all" at bounding box center [547, 285] width 69 height 19
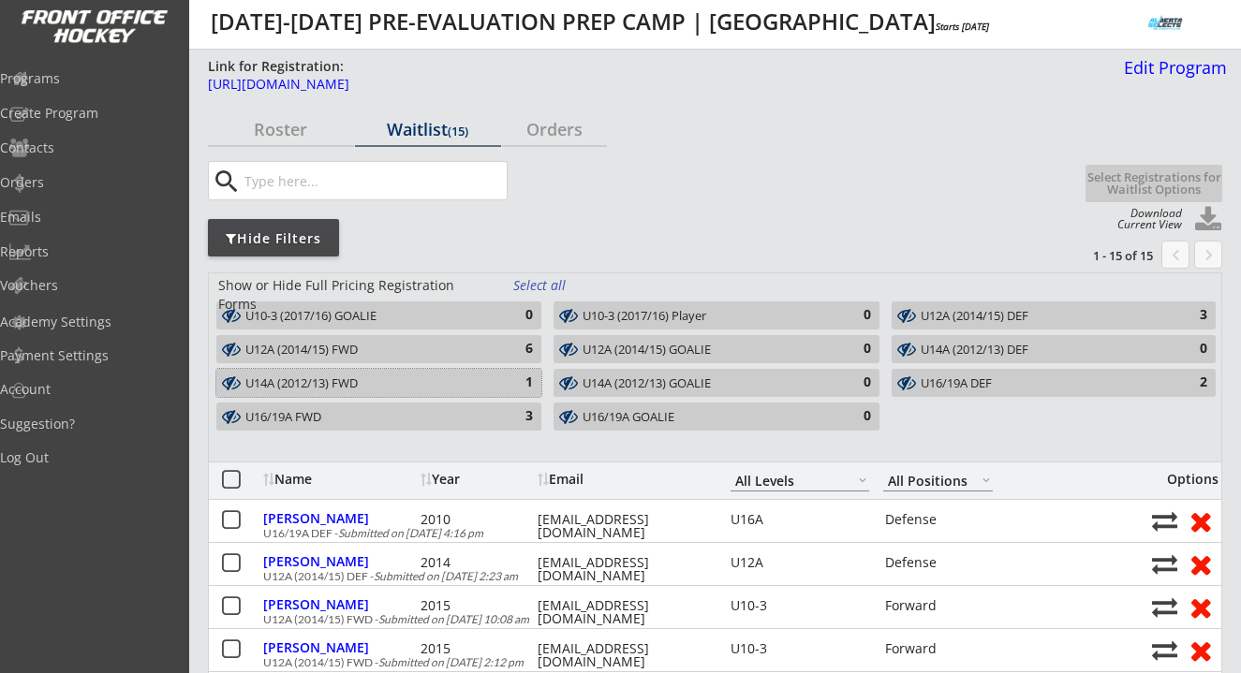
click at [512, 387] on div "1" at bounding box center [513, 383] width 37 height 19
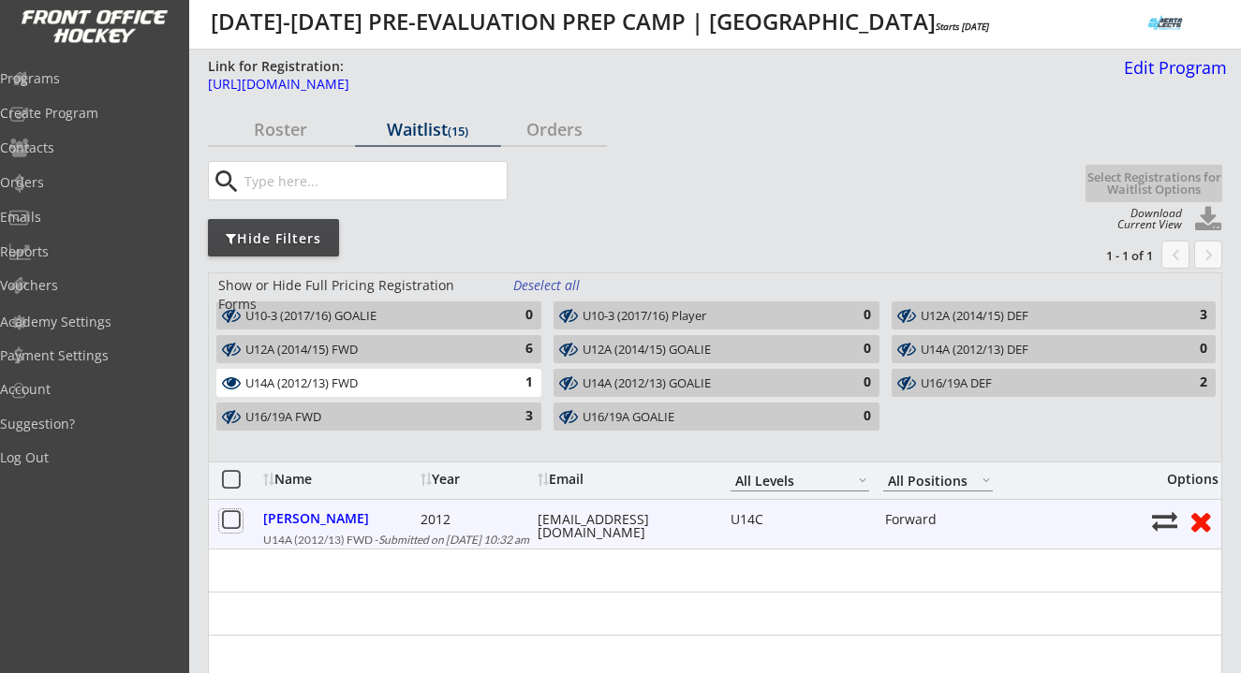
click at [233, 514] on button at bounding box center [230, 520] width 23 height 23
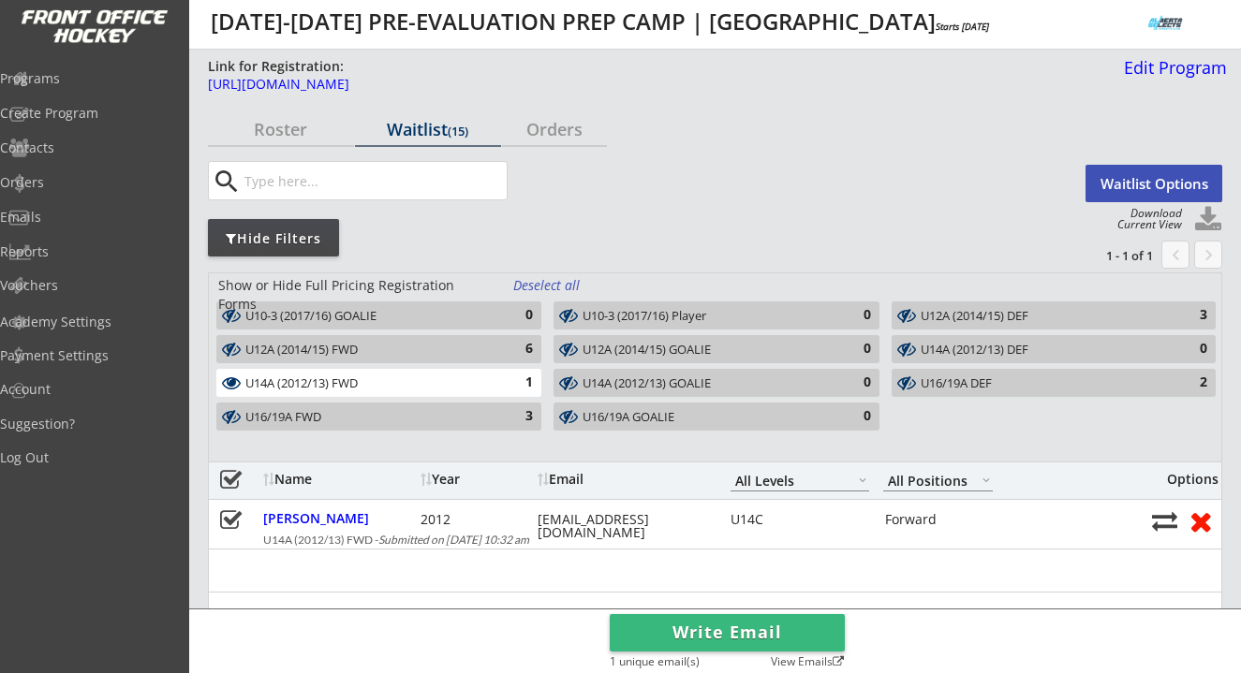
click at [1117, 176] on button "Waitlist Options" at bounding box center [1153, 183] width 137 height 37
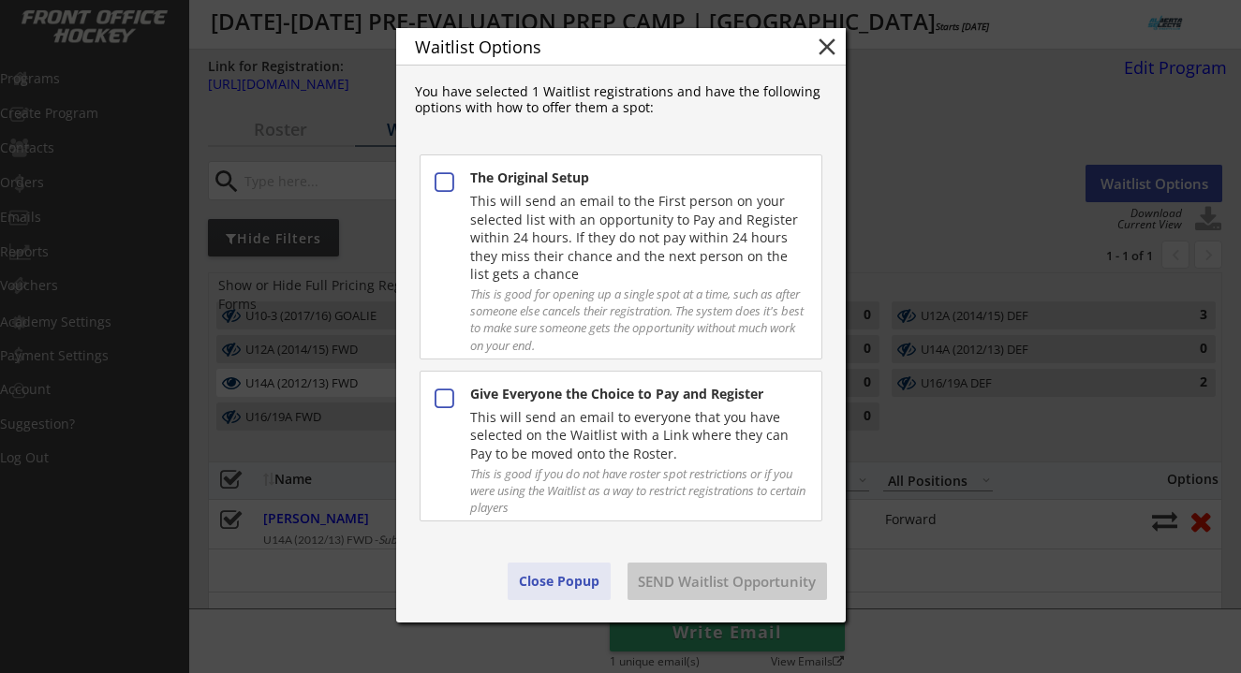
click at [551, 578] on button "Close Popup" at bounding box center [559, 581] width 103 height 37
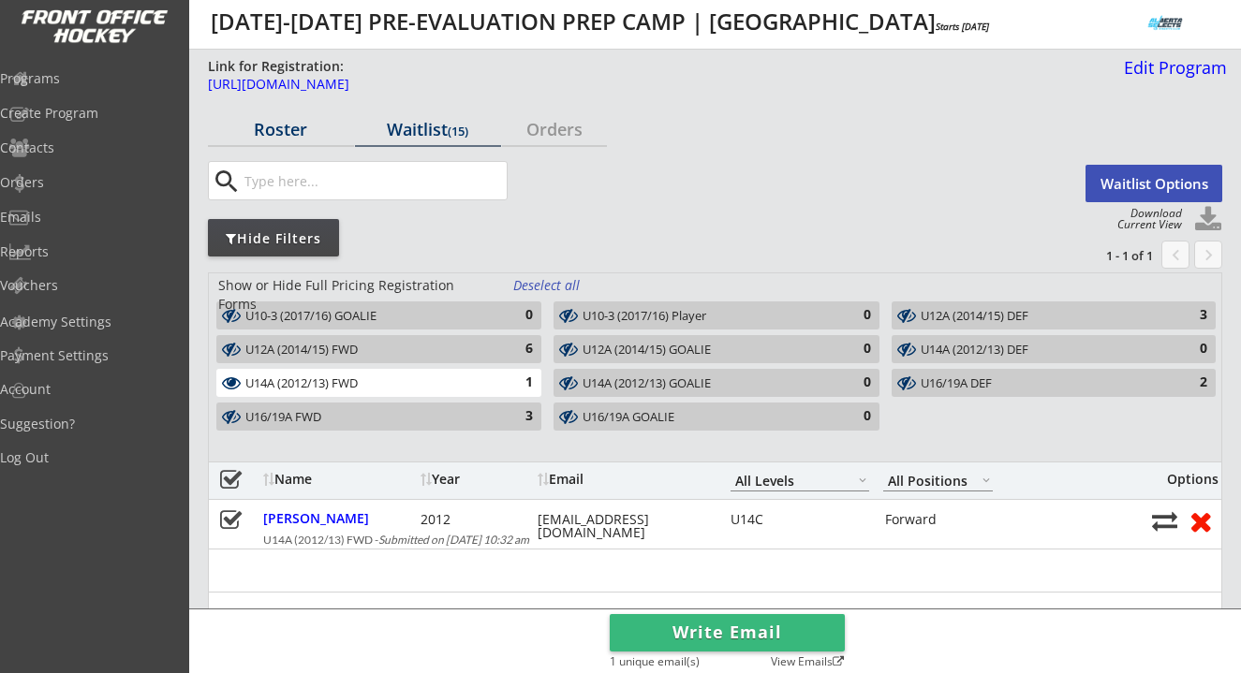
click at [282, 123] on div "Roster" at bounding box center [281, 129] width 146 height 17
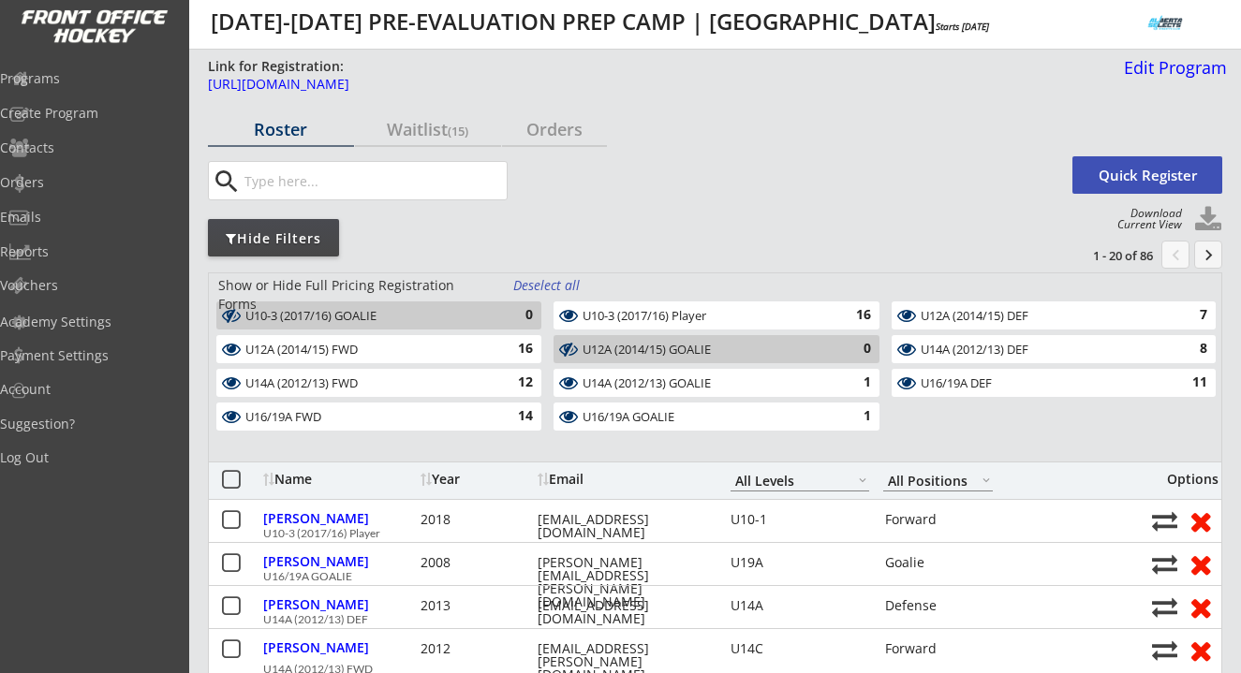
click at [555, 283] on div "Deselect all" at bounding box center [547, 285] width 69 height 19
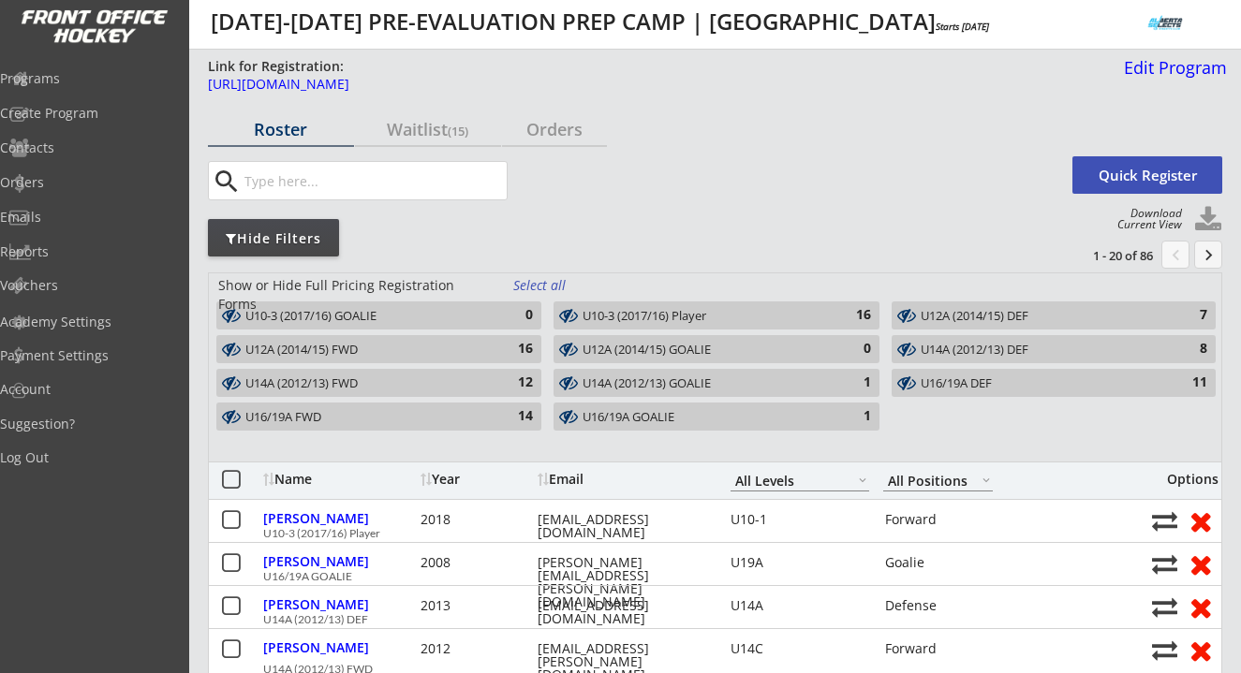
click at [697, 311] on div "U10-3 (2017/16) Player" at bounding box center [705, 316] width 245 height 15
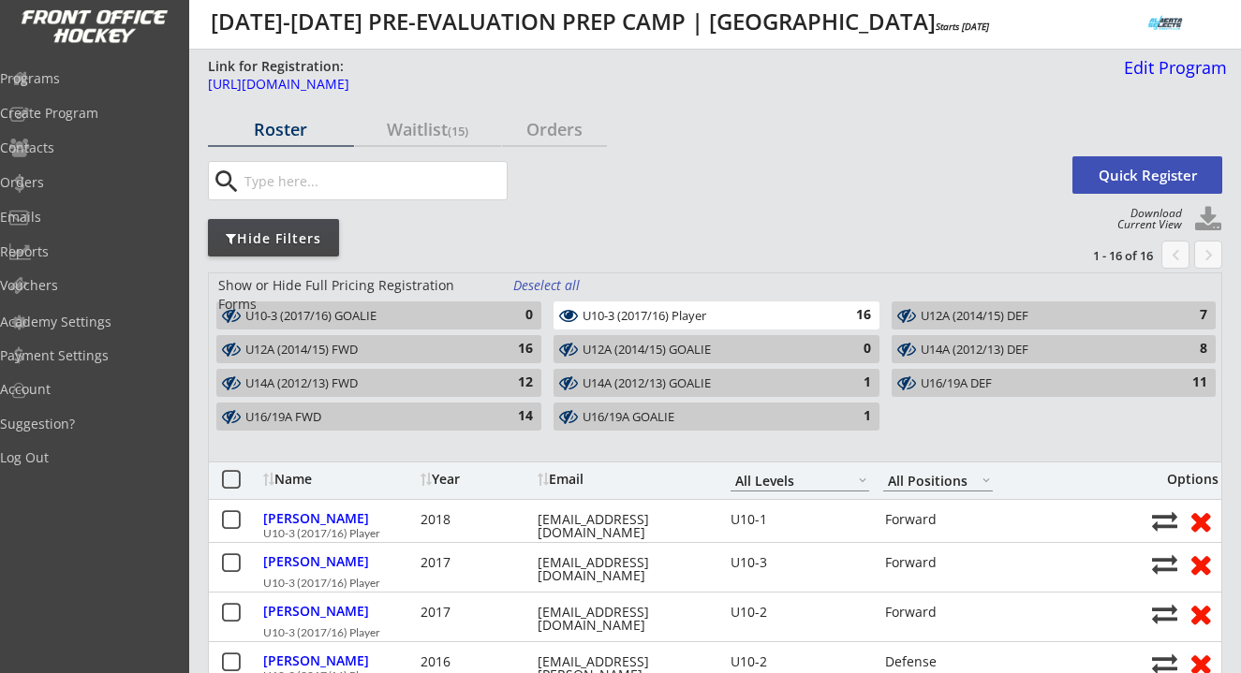
scroll to position [27, 0]
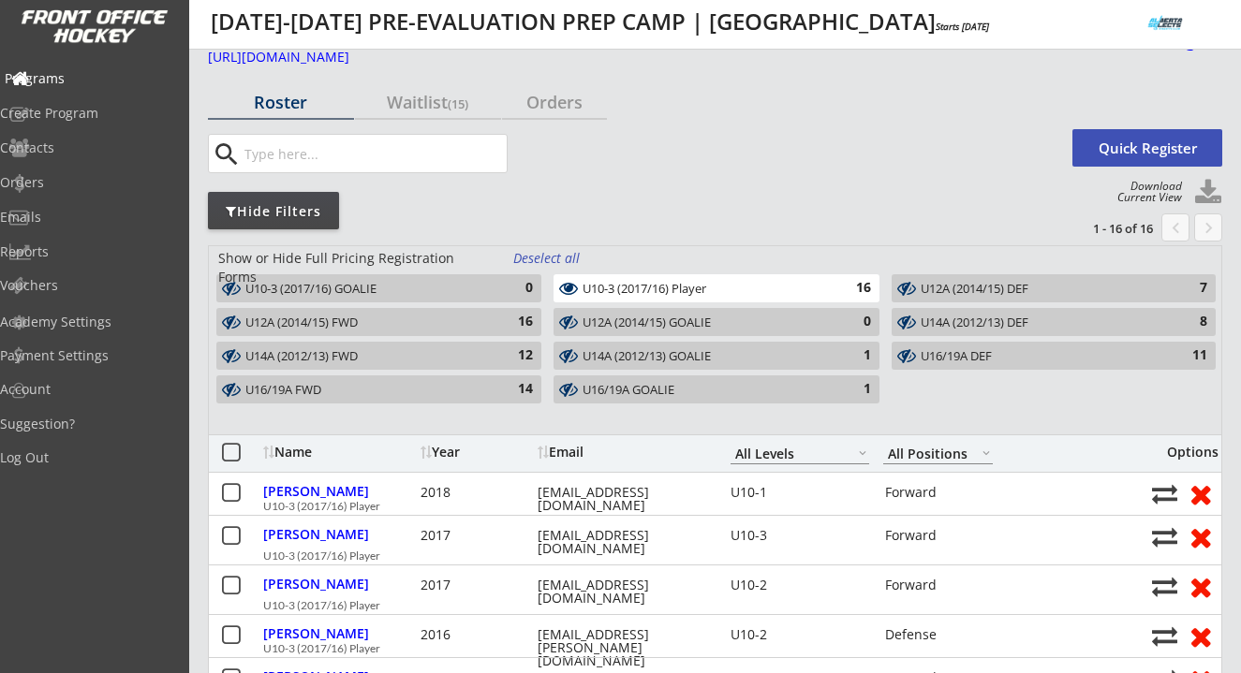
click at [80, 74] on div "Programs" at bounding box center [89, 78] width 169 height 13
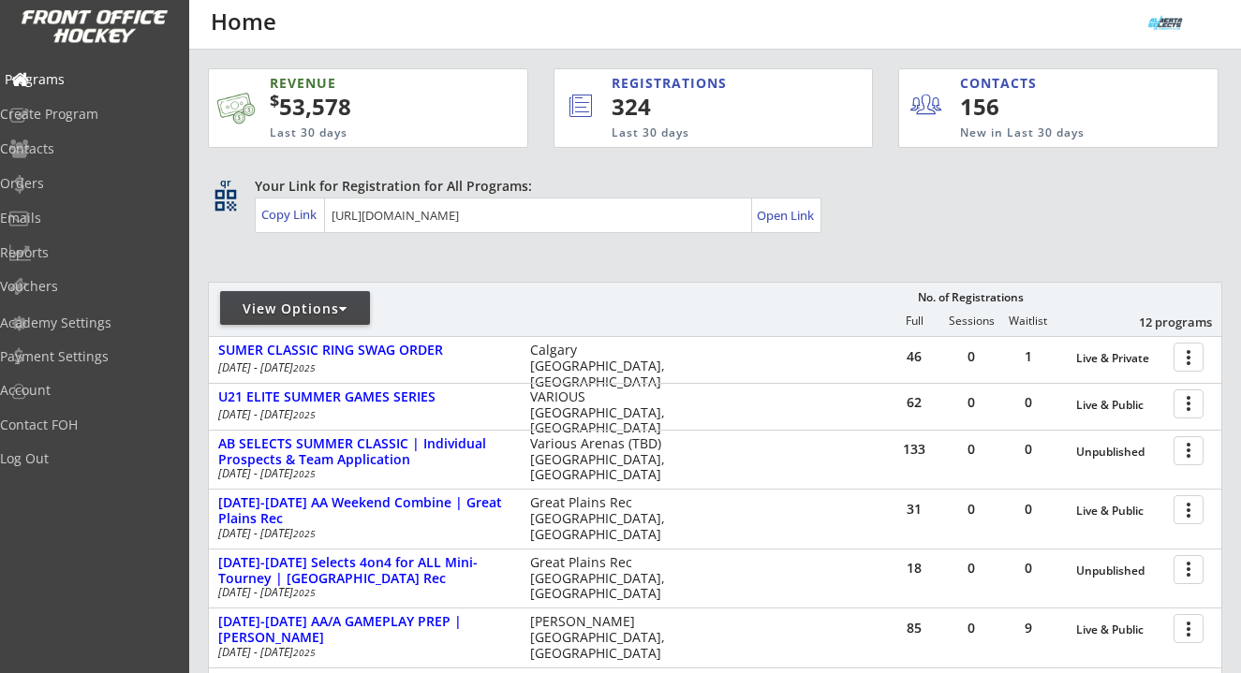
click at [82, 75] on div "Programs" at bounding box center [89, 79] width 169 height 13
click at [94, 88] on div "Programs" at bounding box center [89, 81] width 178 height 33
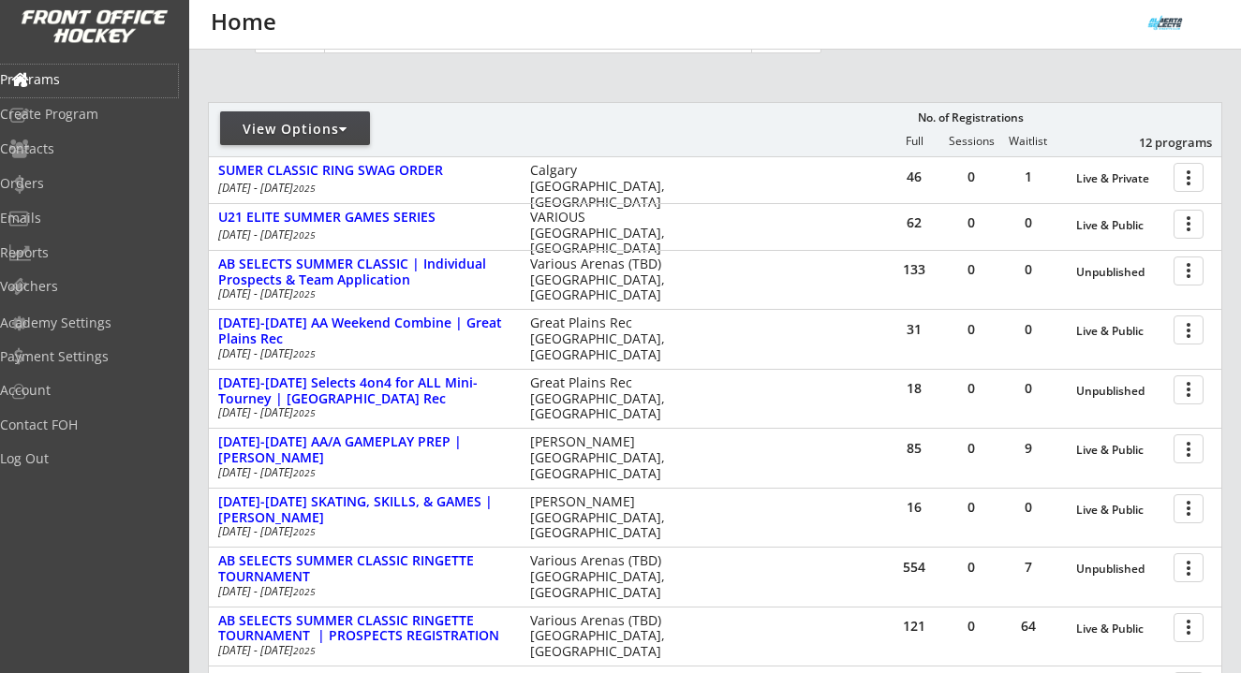
scroll to position [567, 0]
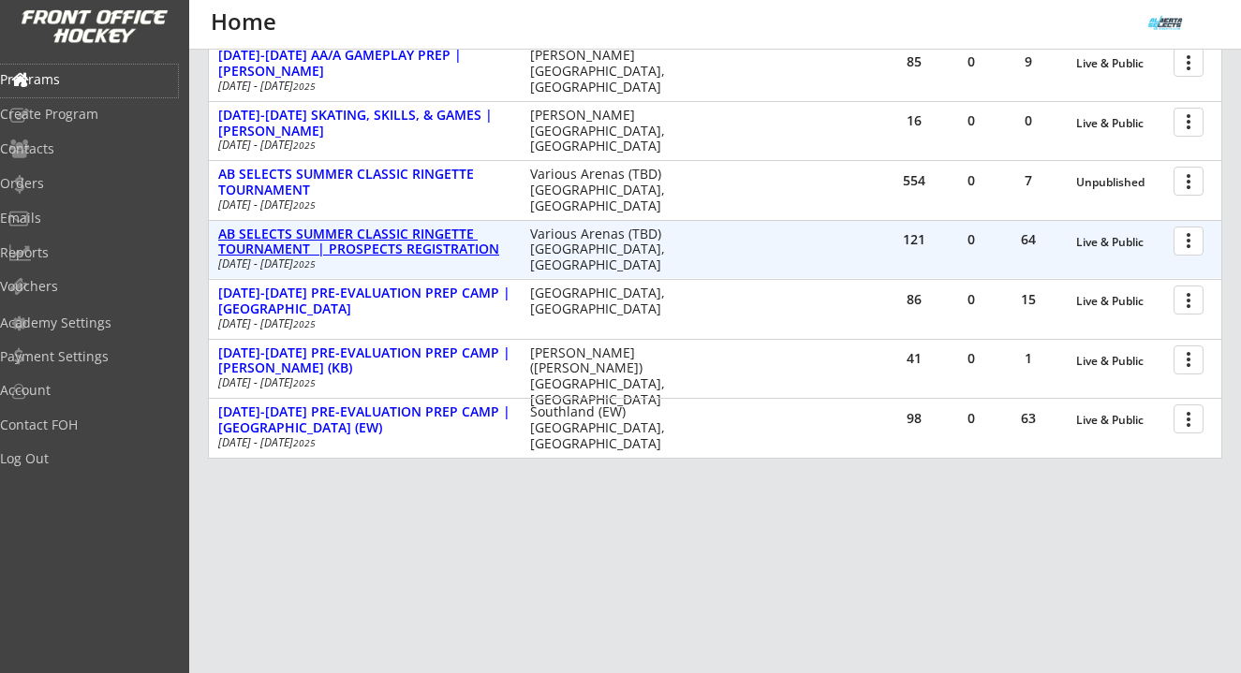
click at [411, 244] on div "AB SELECTS SUMMER CLASSIC RINGETTE TOURNAMENT | PROSPECTS REGISTRATION" at bounding box center [364, 243] width 292 height 32
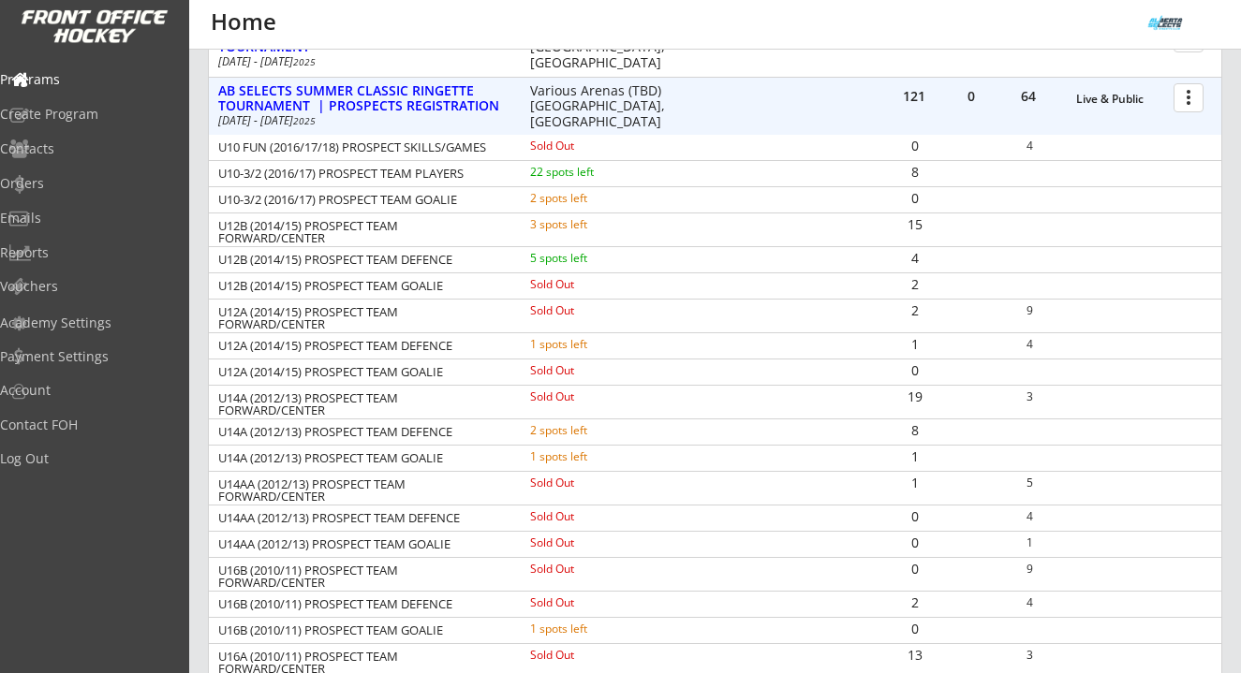
scroll to position [555, 0]
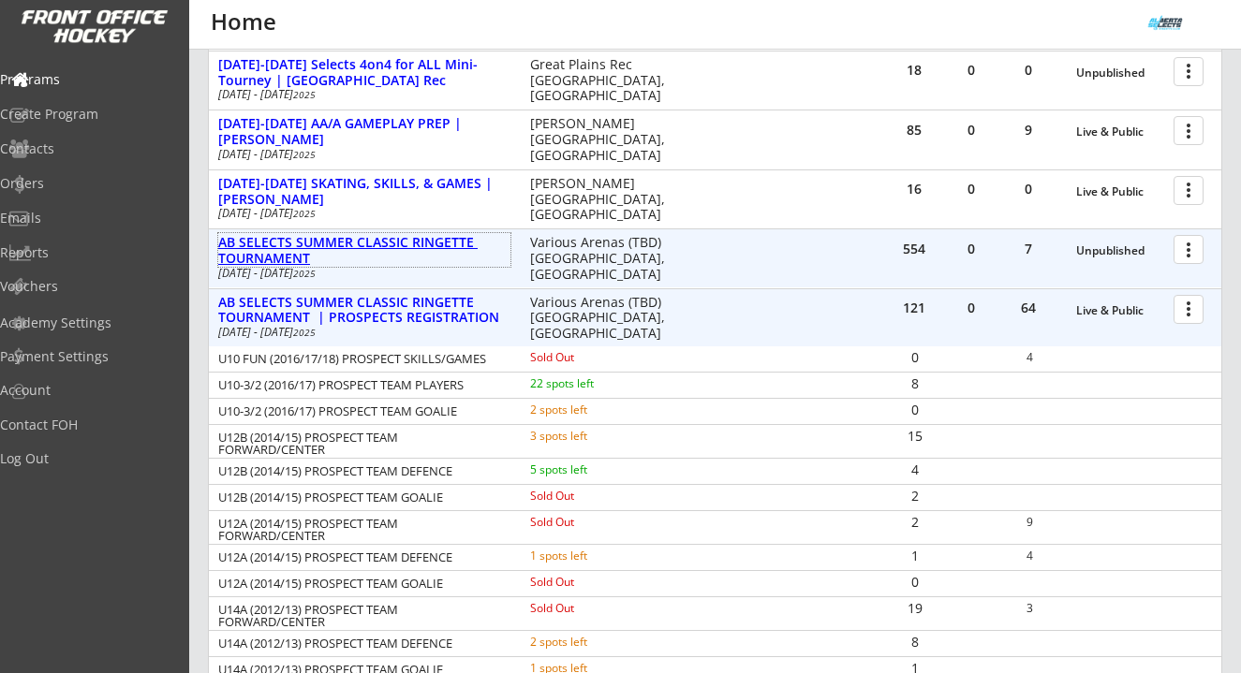
click at [329, 248] on div "AB SELECTS SUMMER CLASSIC RINGETTE TOURNAMENT" at bounding box center [364, 251] width 292 height 32
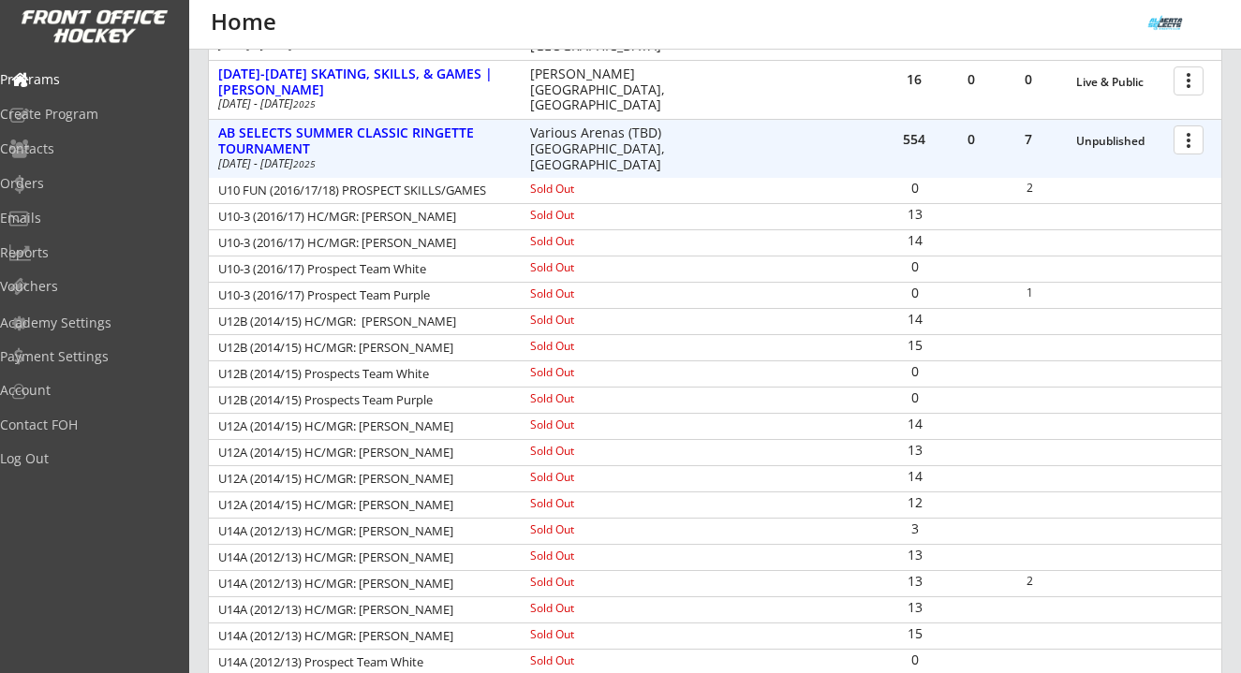
scroll to position [612, 0]
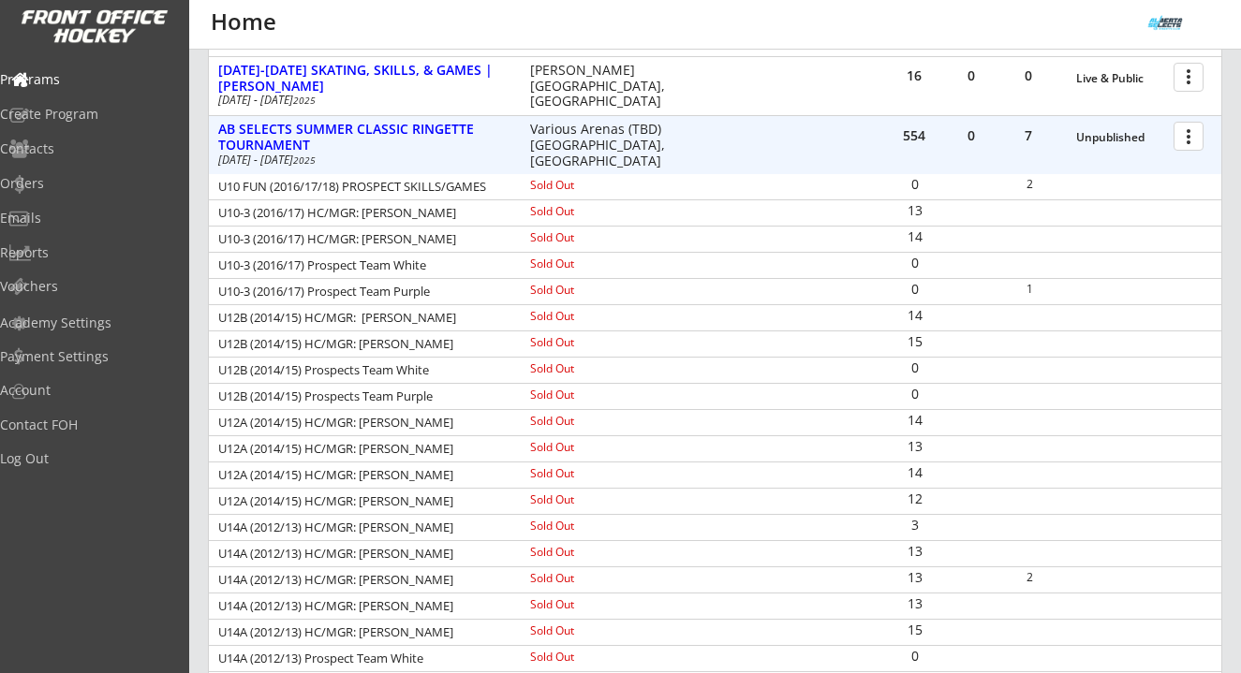
click at [429, 480] on div "U12A (2014/15) HC/MGR: [PERSON_NAME]" at bounding box center [361, 475] width 287 height 12
copy div "Feuchuk"
click at [82, 76] on div "Programs" at bounding box center [89, 79] width 169 height 13
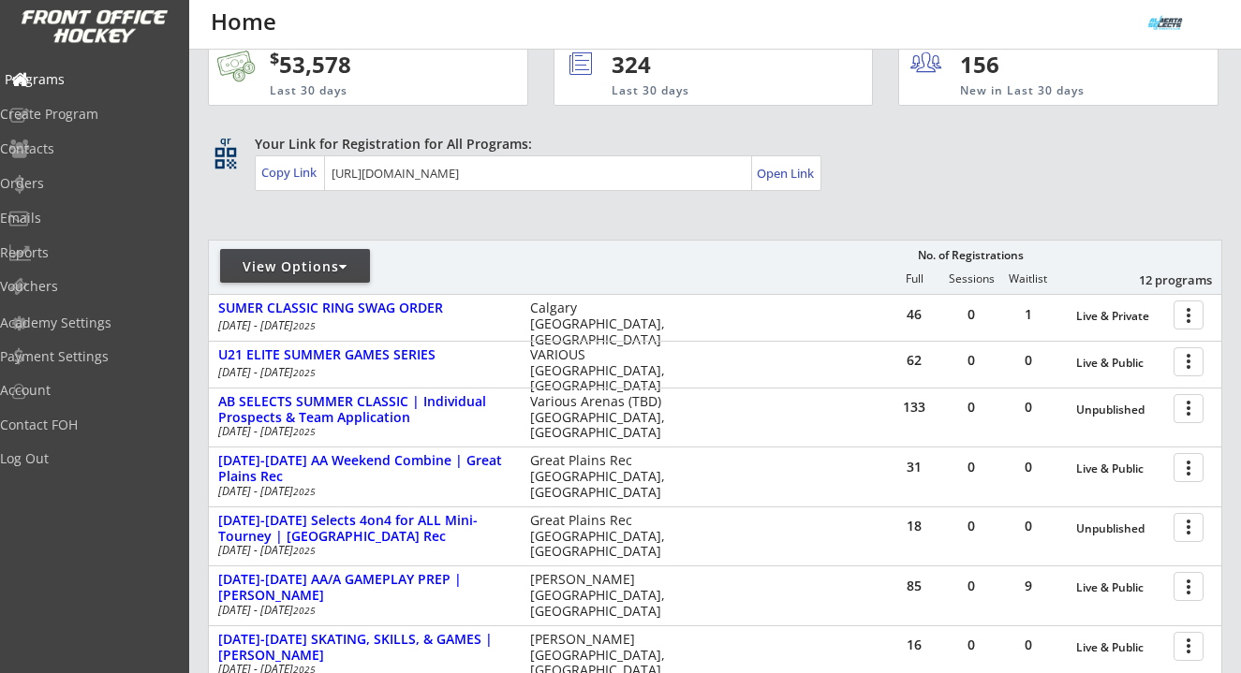
scroll to position [0, 0]
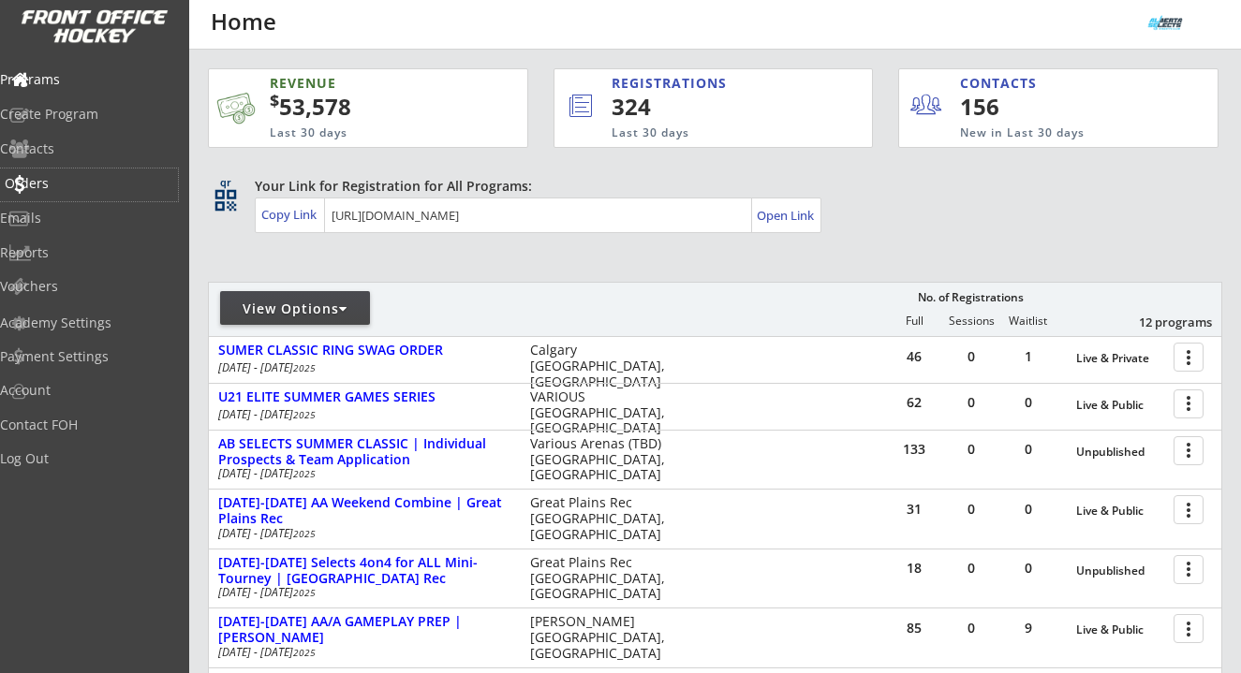
click at [75, 183] on div "Orders" at bounding box center [89, 183] width 169 height 13
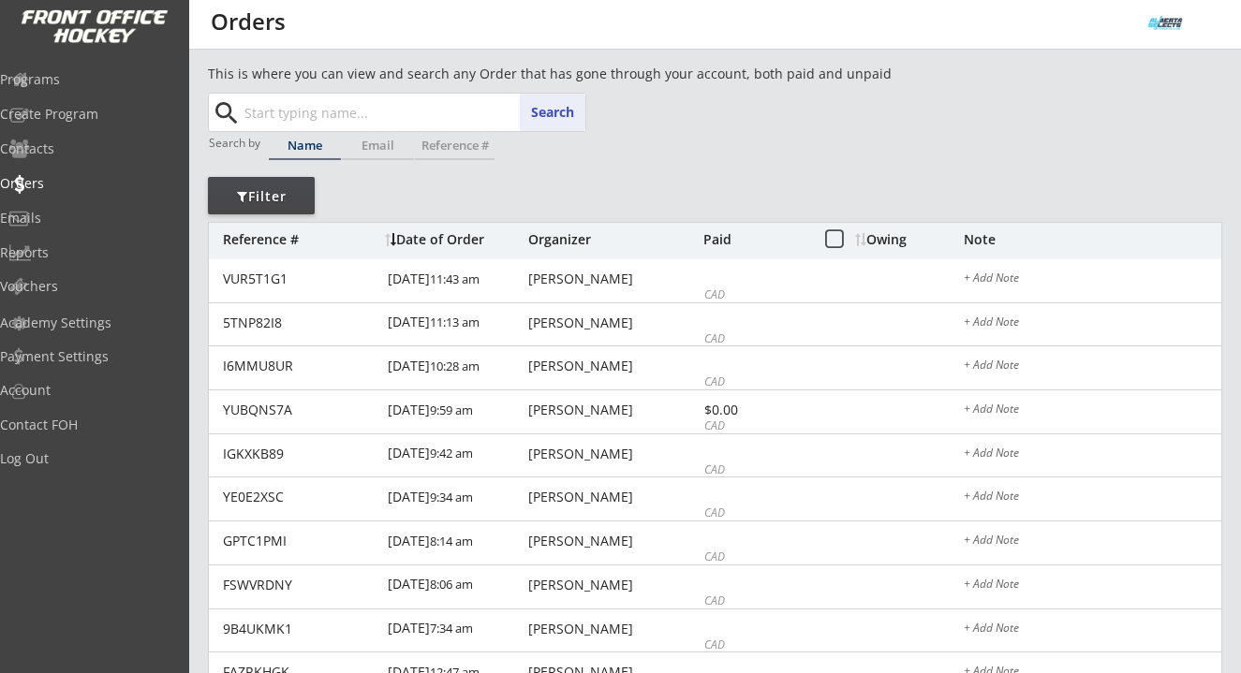
click at [262, 122] on input "text" at bounding box center [413, 112] width 345 height 37
paste input "Feuchuk"
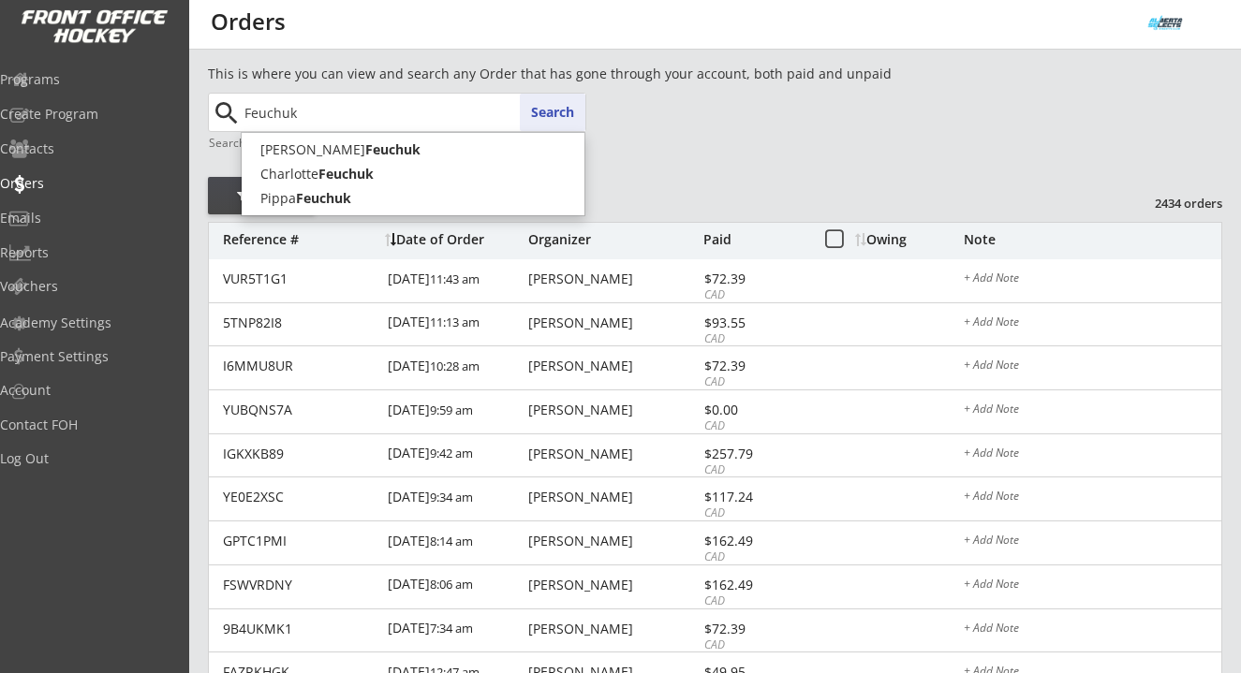
type input "Feuchuk"
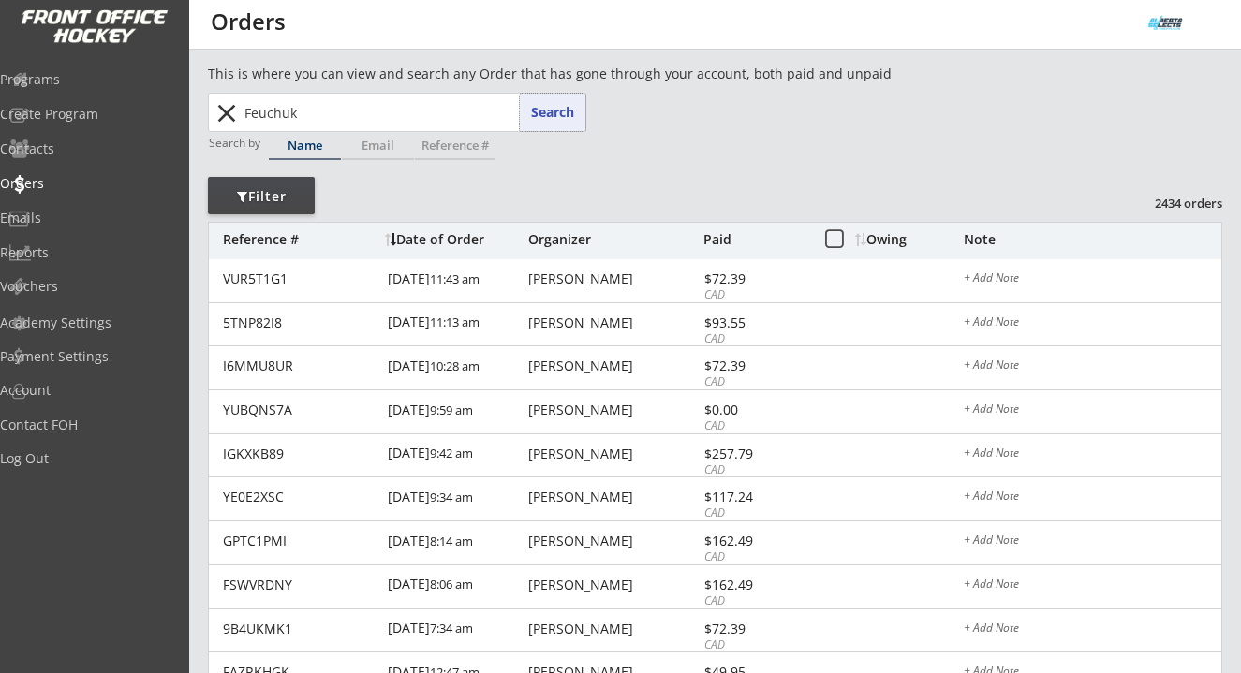
click at [563, 113] on button "Search" at bounding box center [553, 112] width 66 height 37
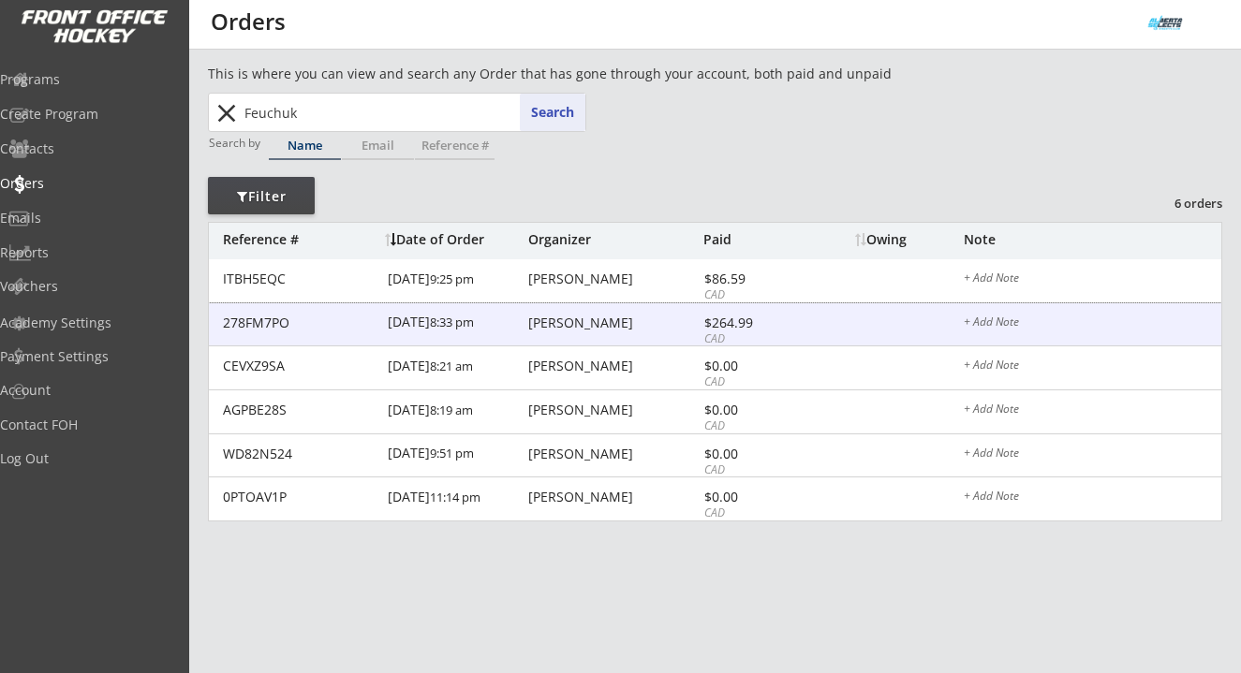
click at [575, 324] on div "[PERSON_NAME]" at bounding box center [613, 323] width 170 height 13
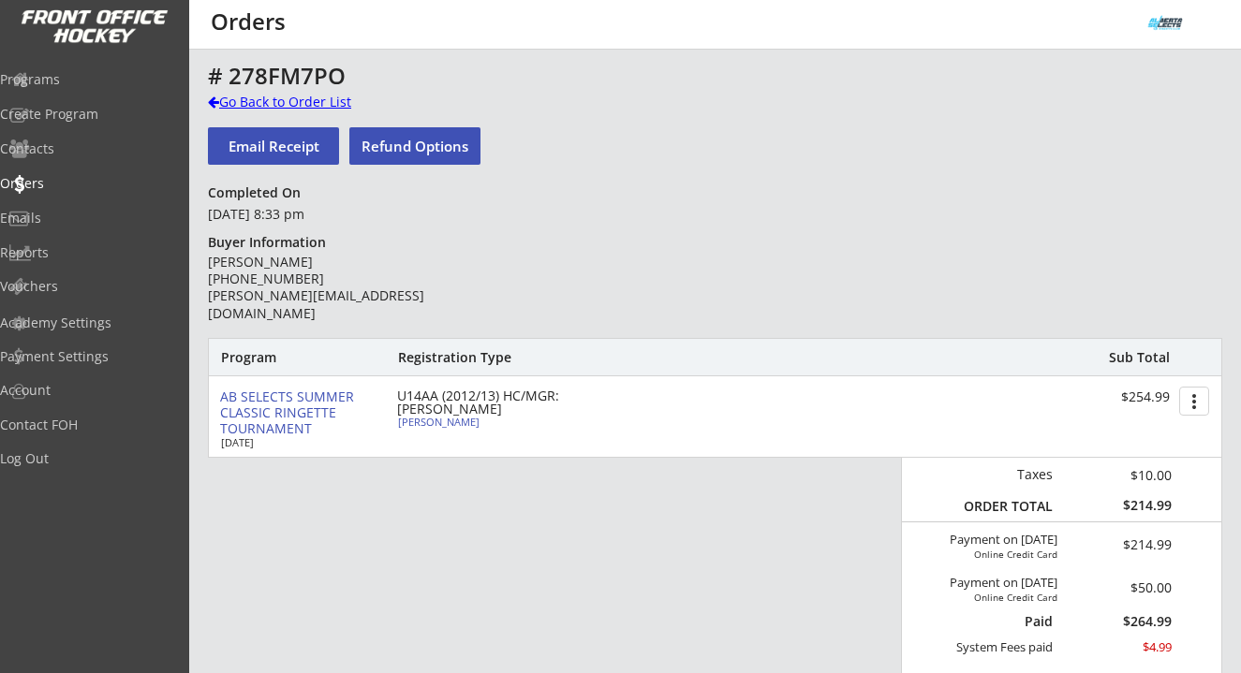
click at [341, 99] on div "Go Back to Order List" at bounding box center [304, 102] width 193 height 19
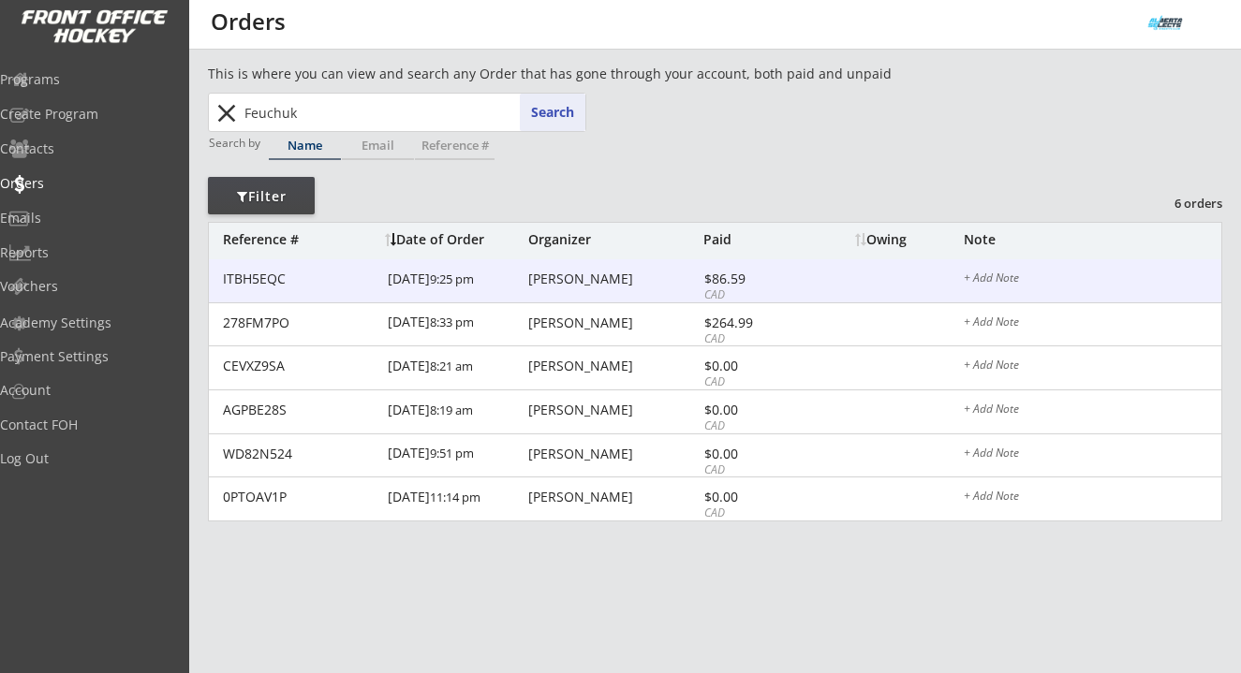
click at [566, 278] on div "[PERSON_NAME]" at bounding box center [613, 279] width 170 height 13
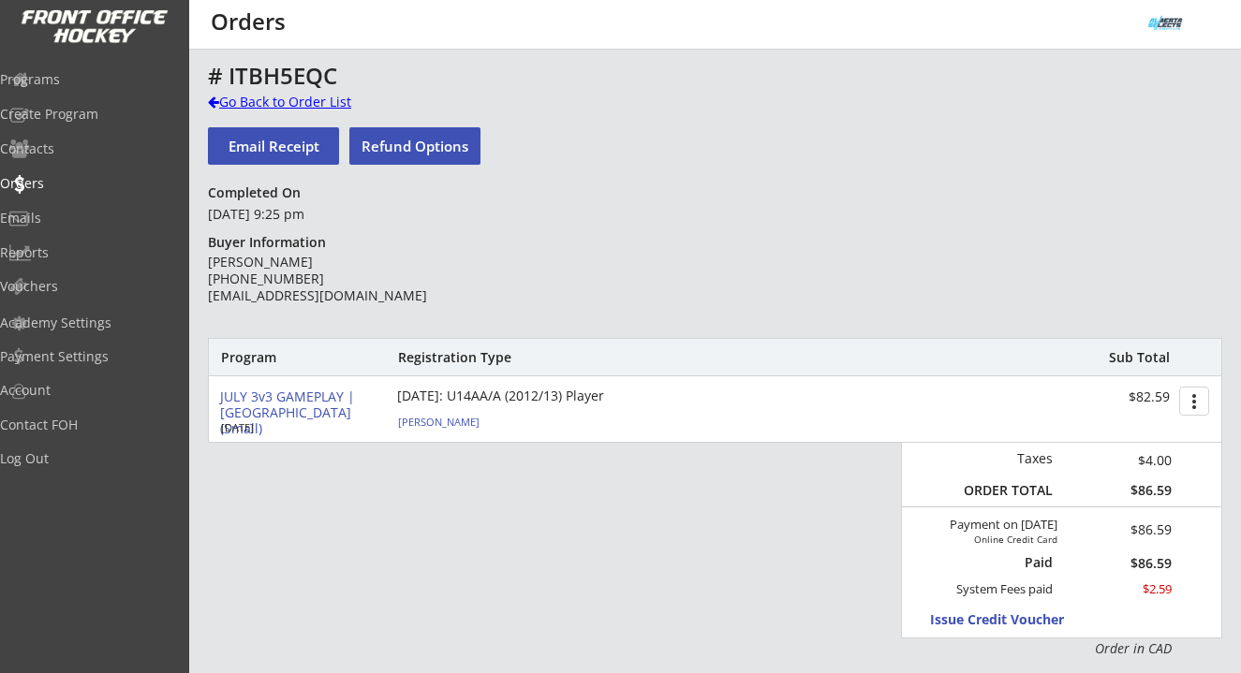
click at [318, 105] on div "Go Back to Order List" at bounding box center [304, 102] width 193 height 19
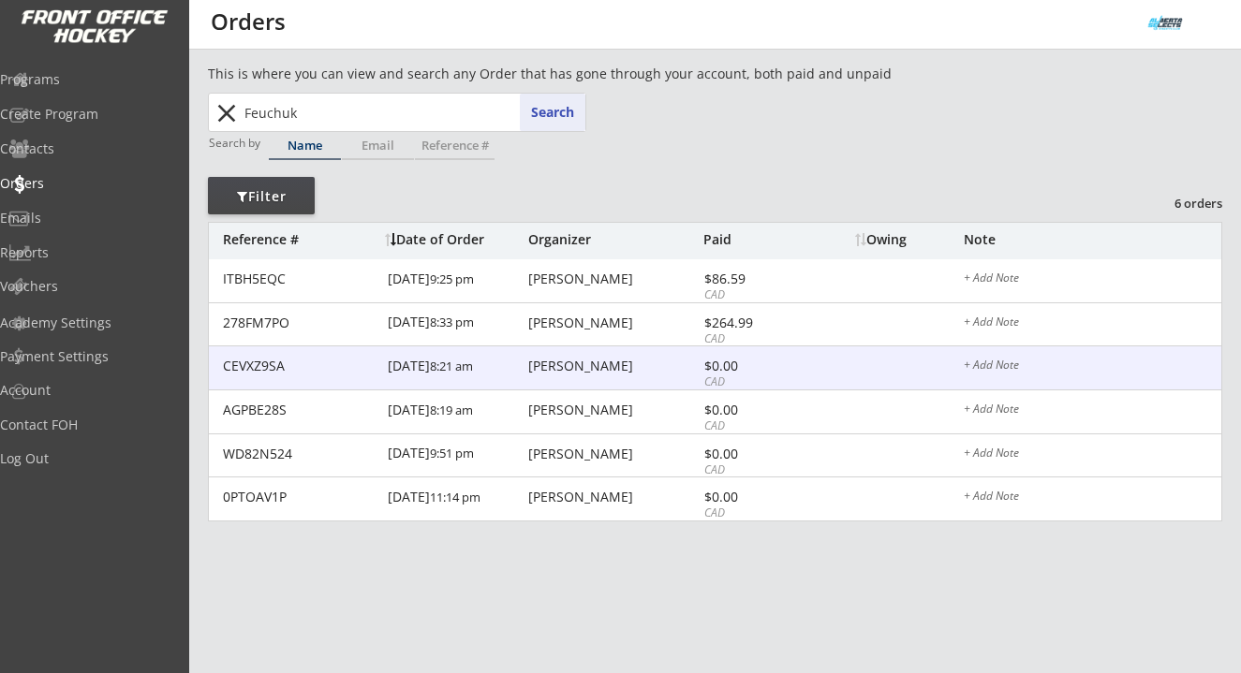
click at [582, 368] on div "[PERSON_NAME]" at bounding box center [613, 366] width 170 height 13
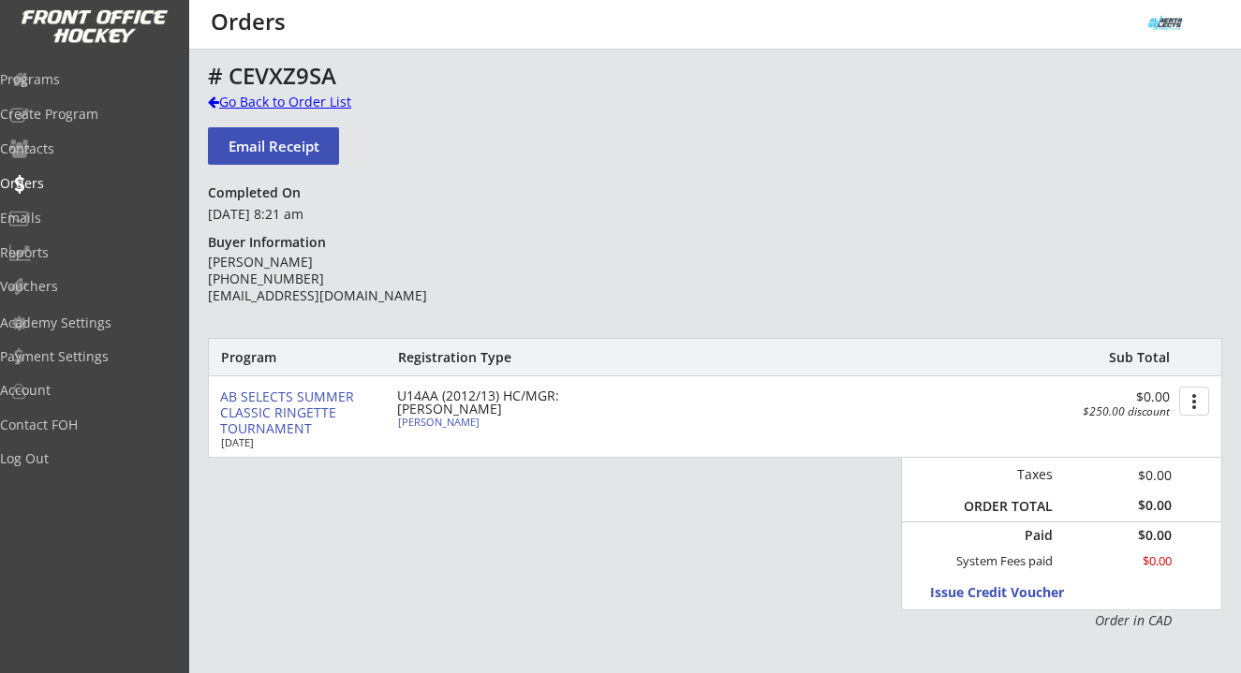
click at [334, 101] on div "Go Back to Order List" at bounding box center [304, 102] width 193 height 19
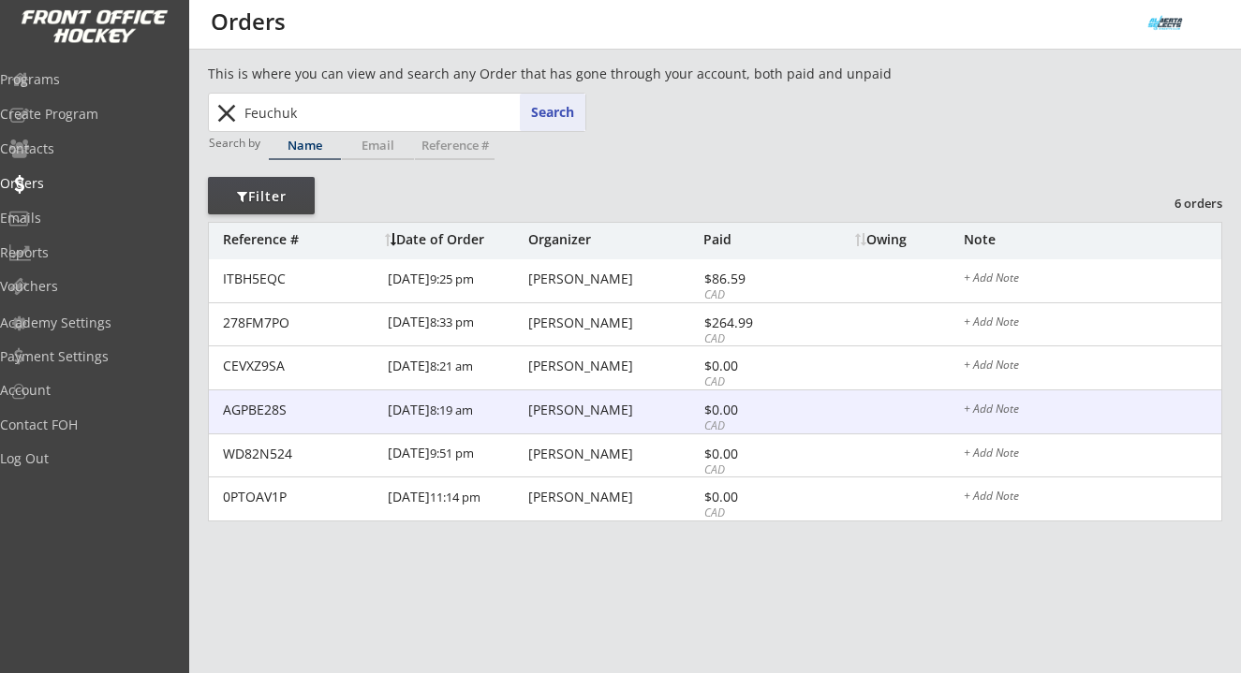
click at [622, 405] on div "[PERSON_NAME]" at bounding box center [613, 410] width 170 height 13
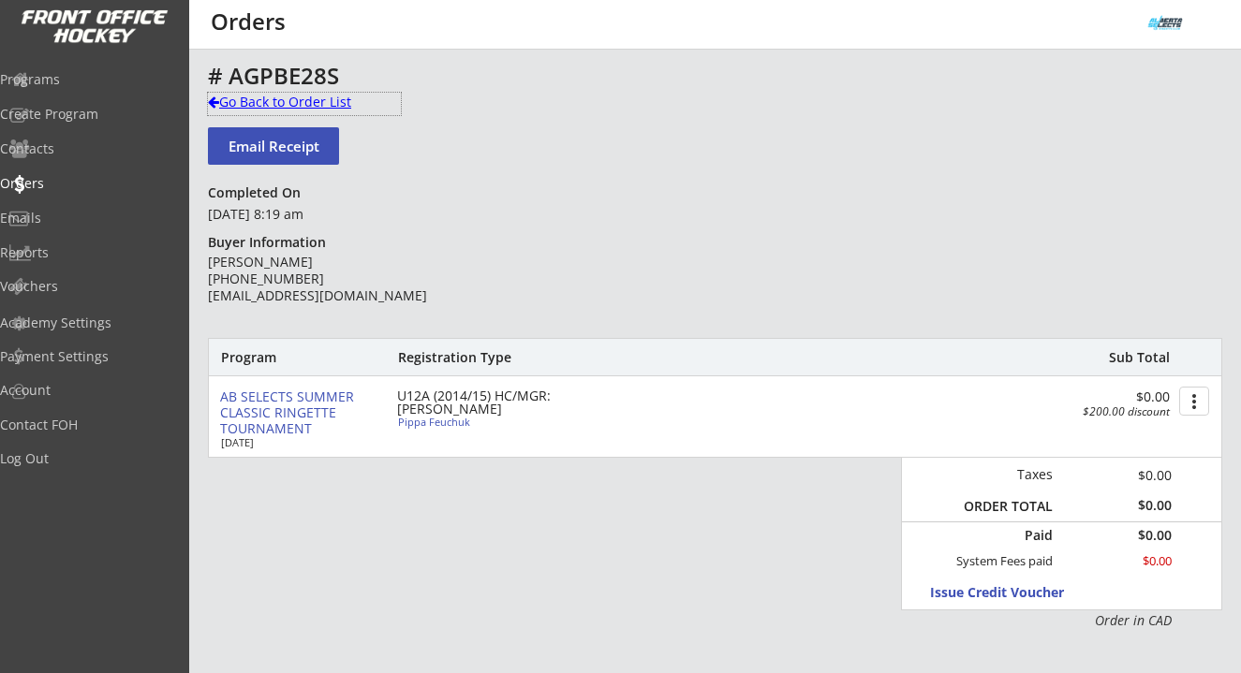
click at [319, 107] on div "Go Back to Order List" at bounding box center [304, 102] width 193 height 19
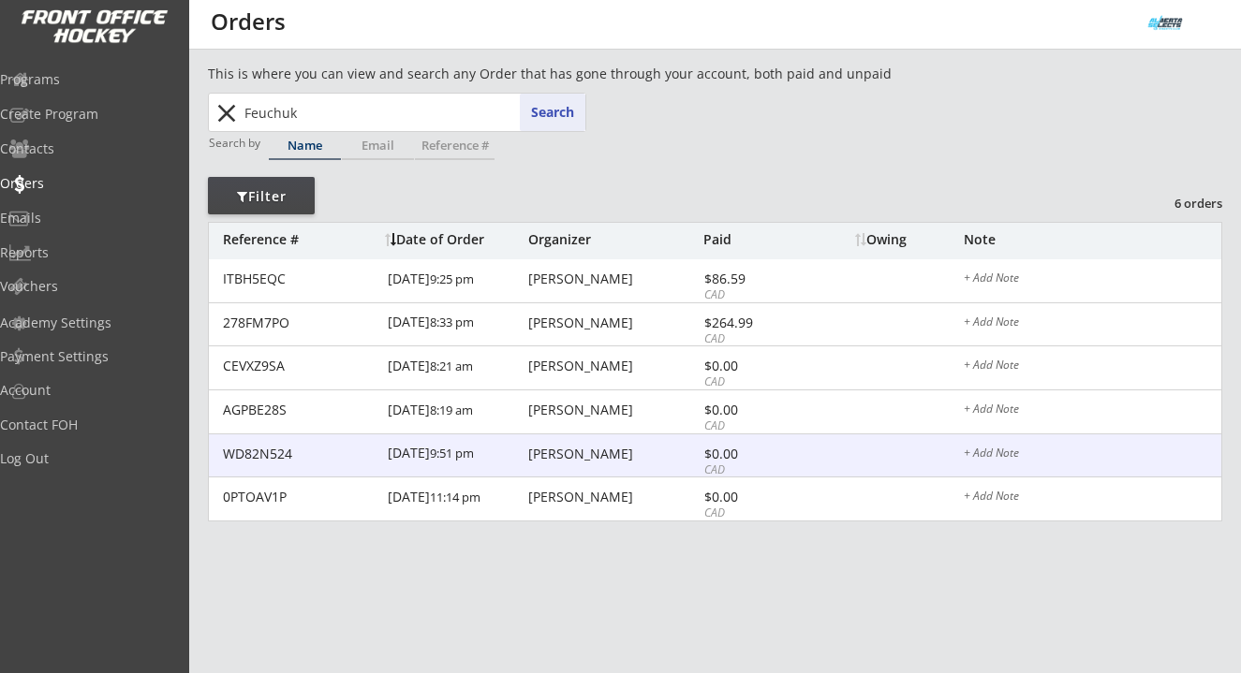
click at [631, 452] on div "[PERSON_NAME]" at bounding box center [613, 454] width 170 height 13
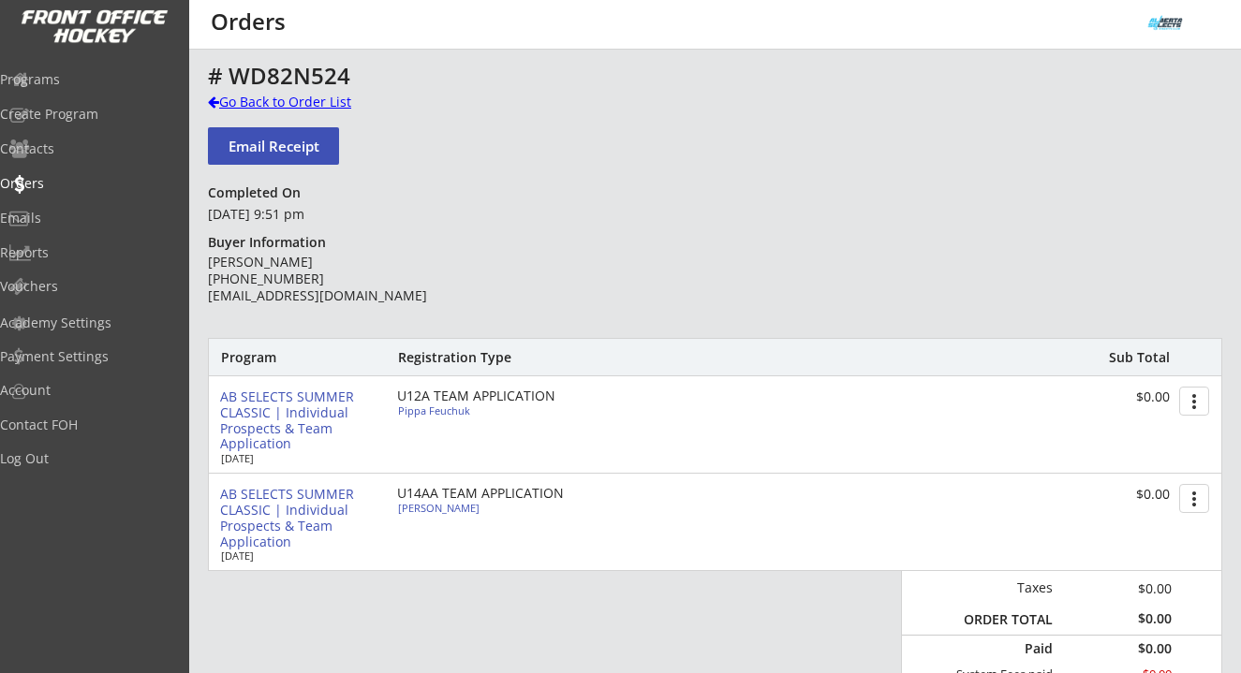
click at [311, 100] on div "Go Back to Order List" at bounding box center [304, 102] width 193 height 19
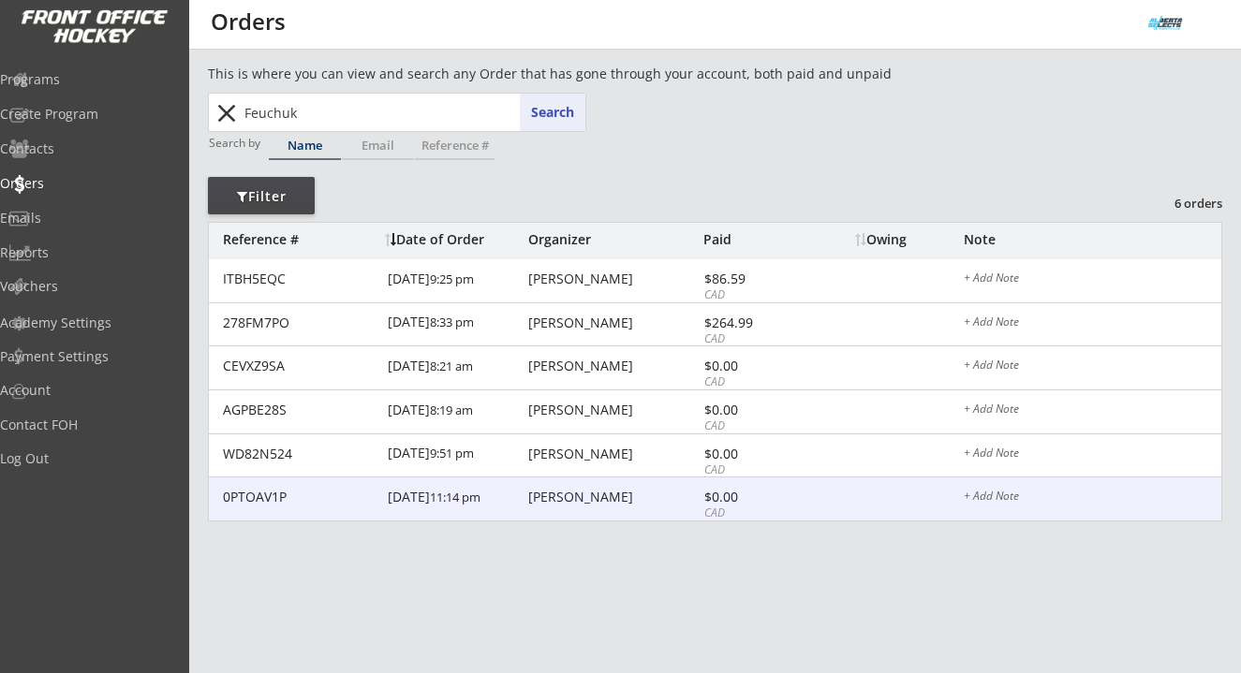
click at [587, 488] on div "0PTOAV1P [DATE] 11:14 pm [PERSON_NAME] $0.00 CAD + Add Note" at bounding box center [715, 500] width 1012 height 44
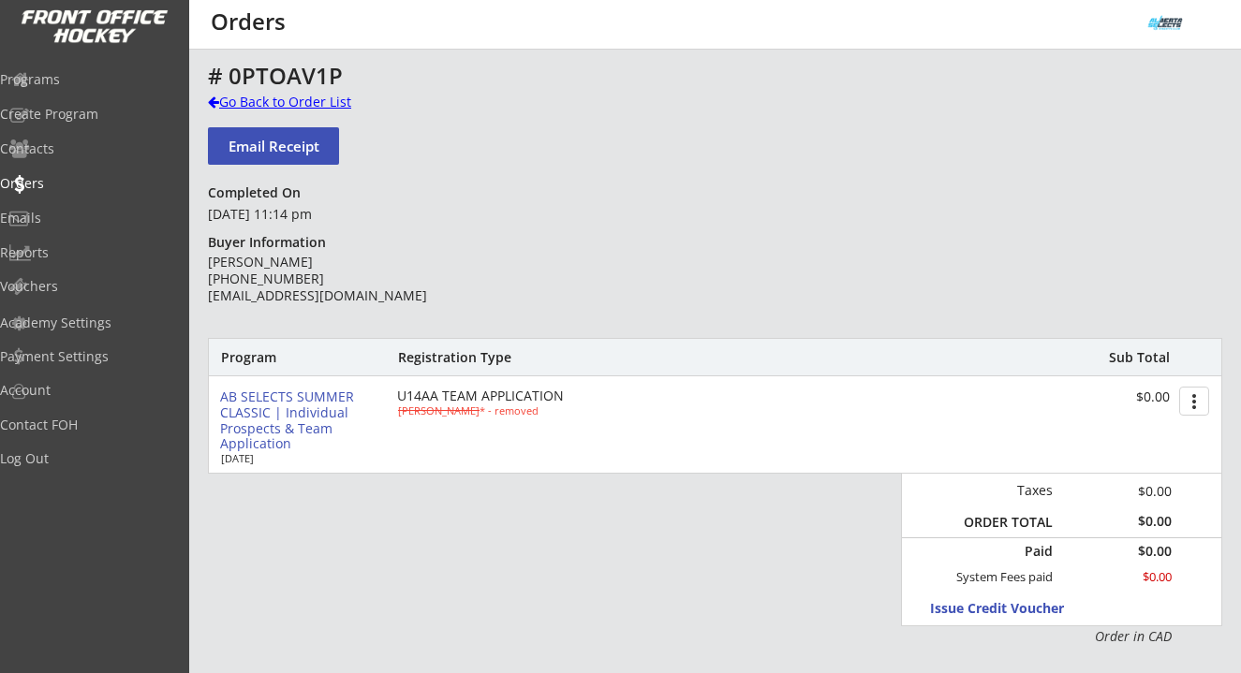
click at [264, 103] on div "Go Back to Order List" at bounding box center [304, 102] width 193 height 19
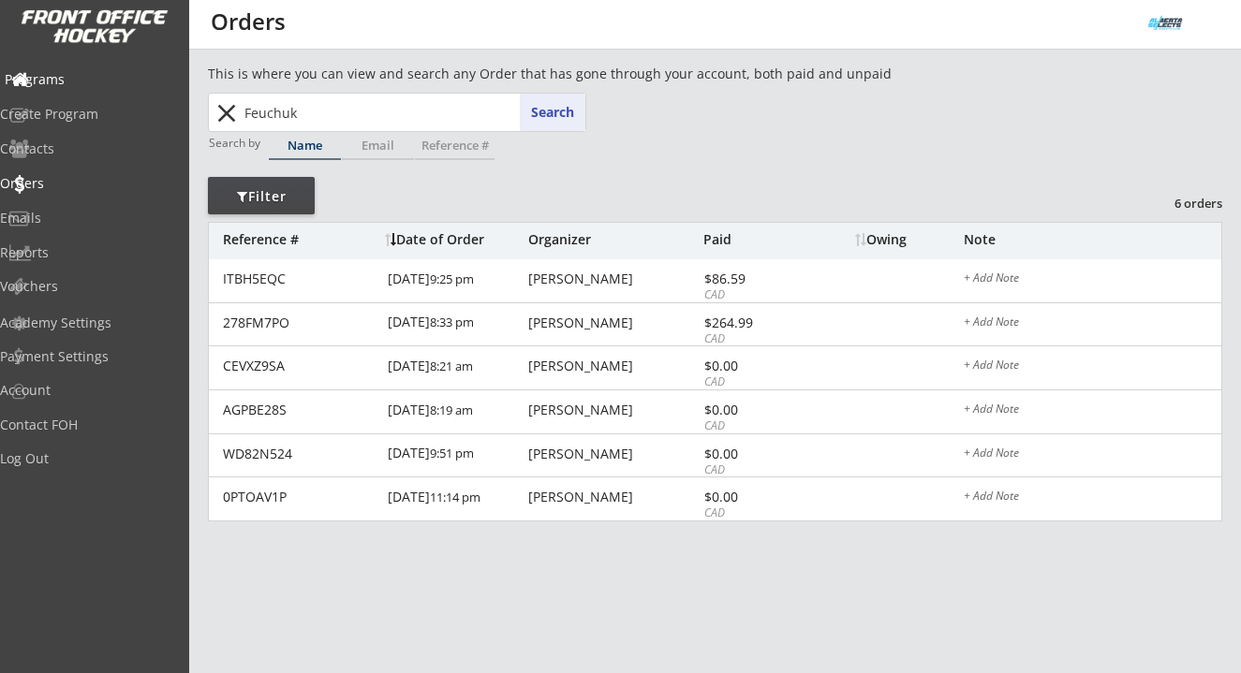
click at [96, 80] on div "Programs" at bounding box center [89, 79] width 169 height 13
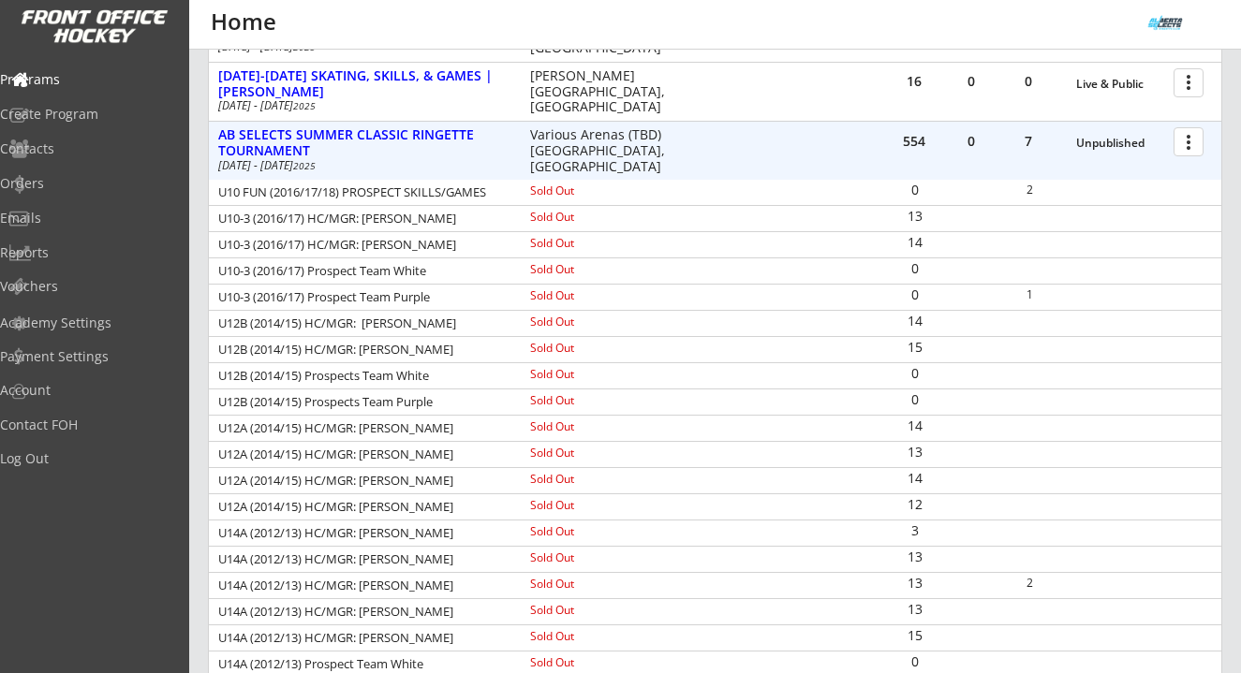
scroll to position [633, 0]
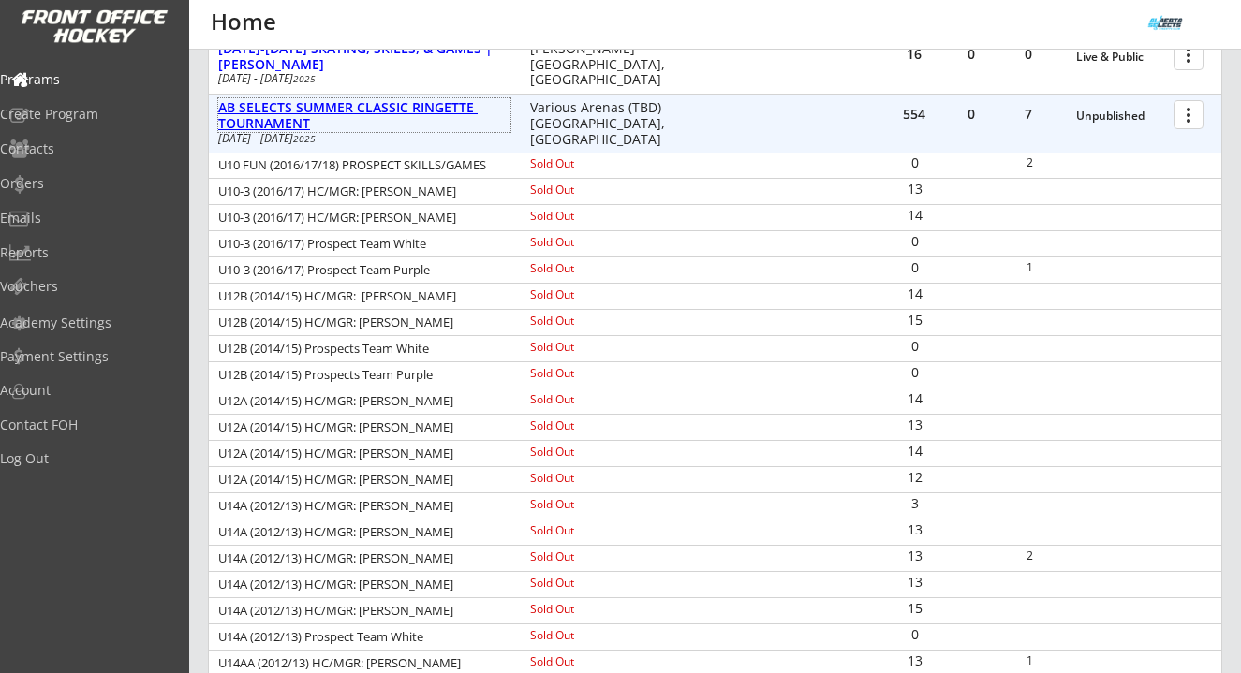
click at [381, 100] on div "AB SELECTS SUMMER CLASSIC RINGETTE TOURNAMENT" at bounding box center [364, 116] width 292 height 32
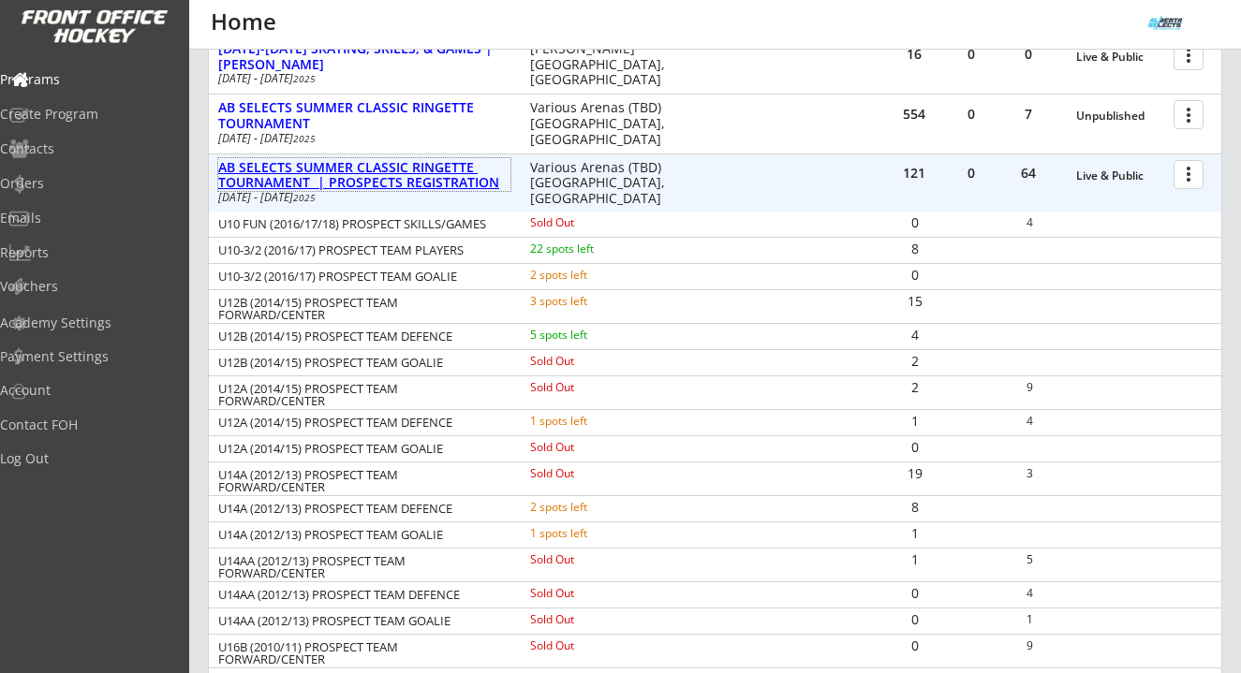
click at [402, 184] on div "AB SELECTS SUMMER CLASSIC RINGETTE TOURNAMENT | PROSPECTS REGISTRATION" at bounding box center [364, 176] width 292 height 32
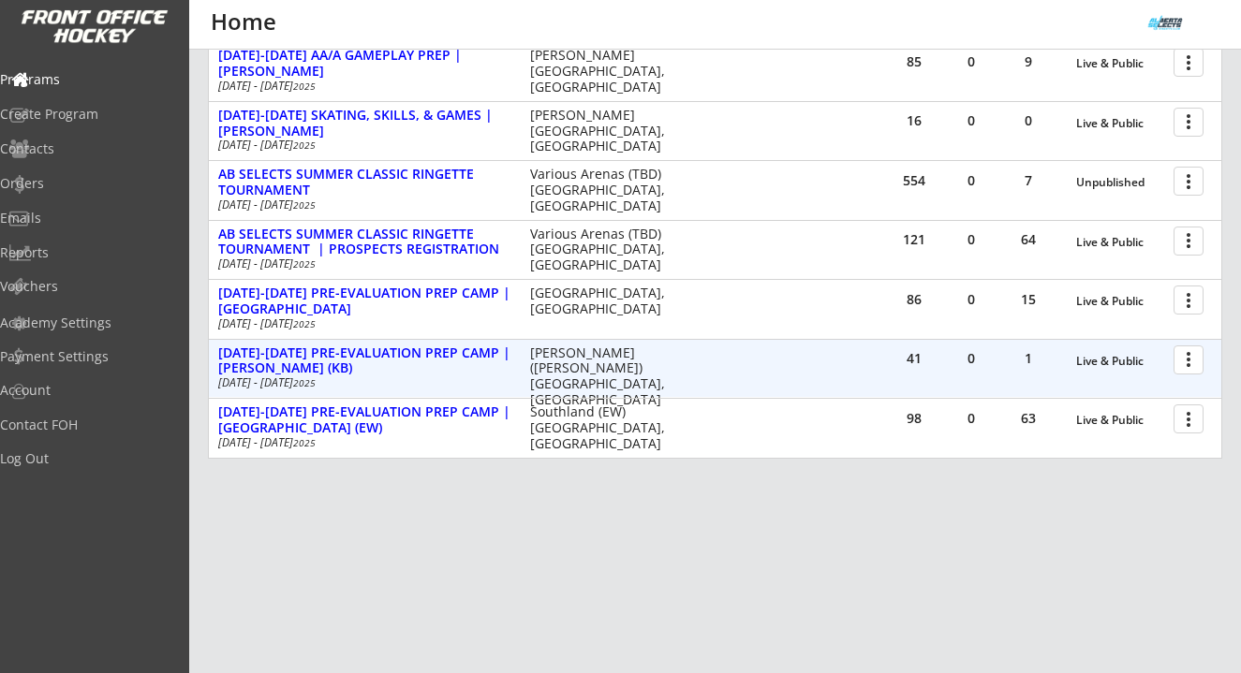
scroll to position [495, 0]
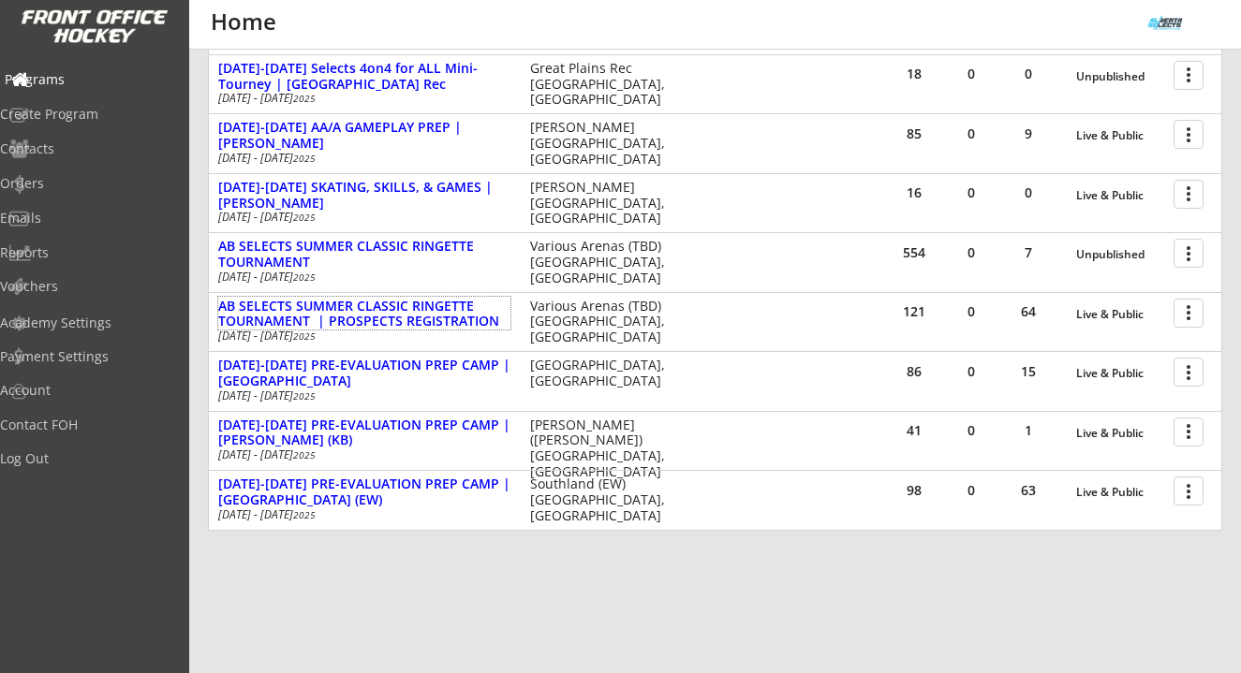
click at [69, 79] on div "Programs" at bounding box center [89, 79] width 169 height 13
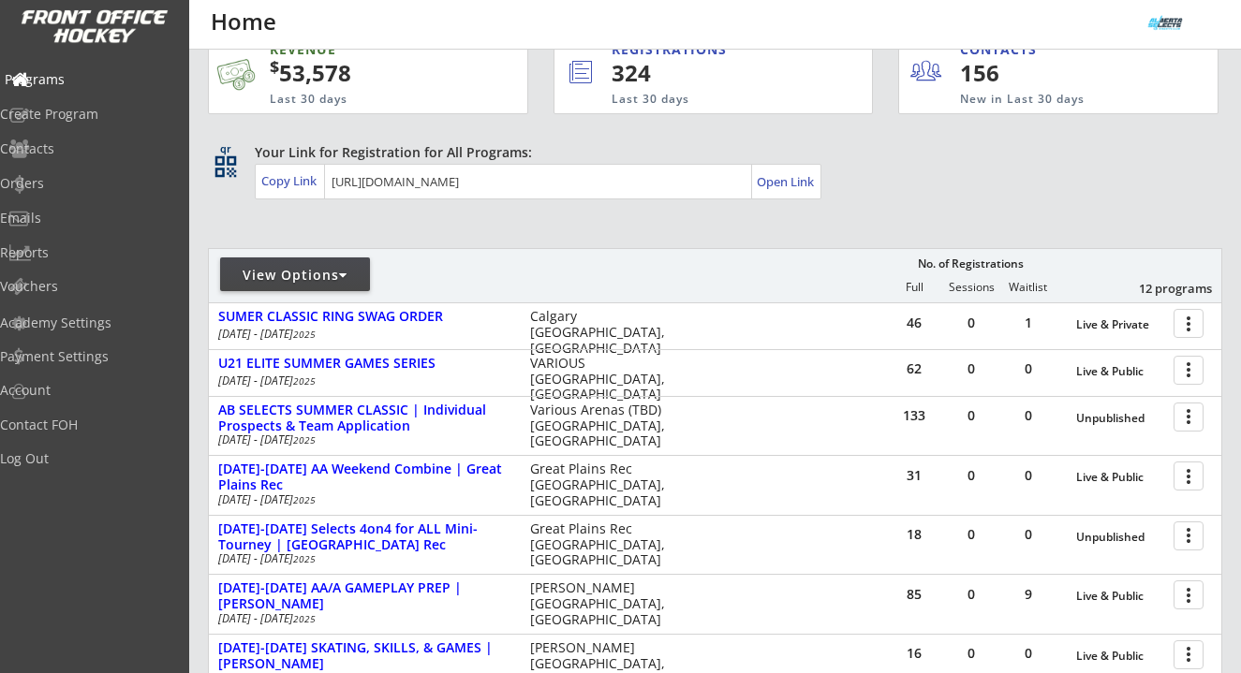
scroll to position [0, 0]
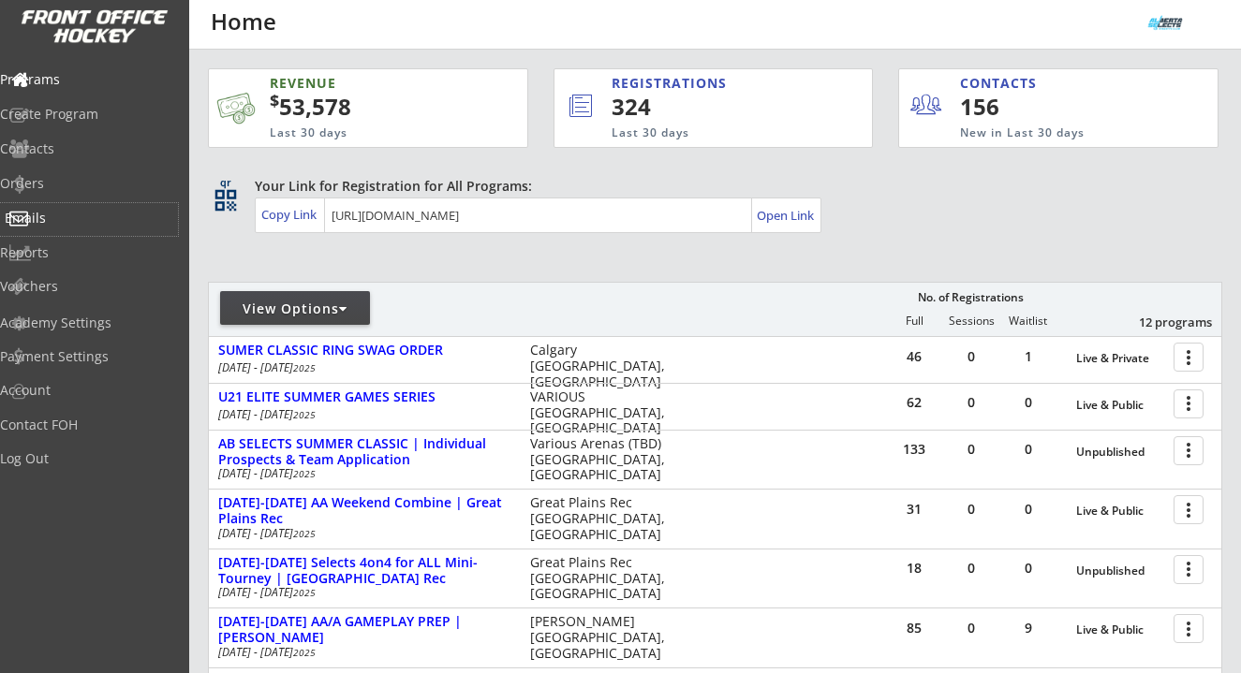
click at [65, 219] on div "Emails" at bounding box center [89, 218] width 169 height 13
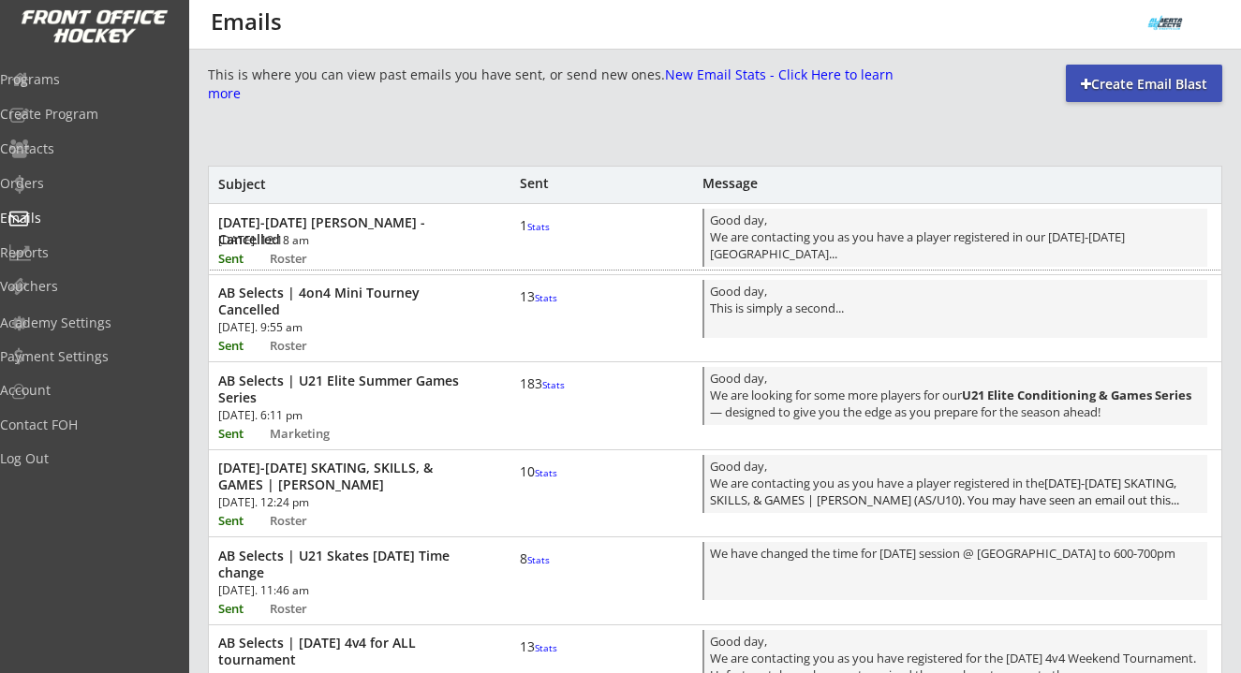
click at [533, 233] on font "Stats" at bounding box center [538, 226] width 22 height 13
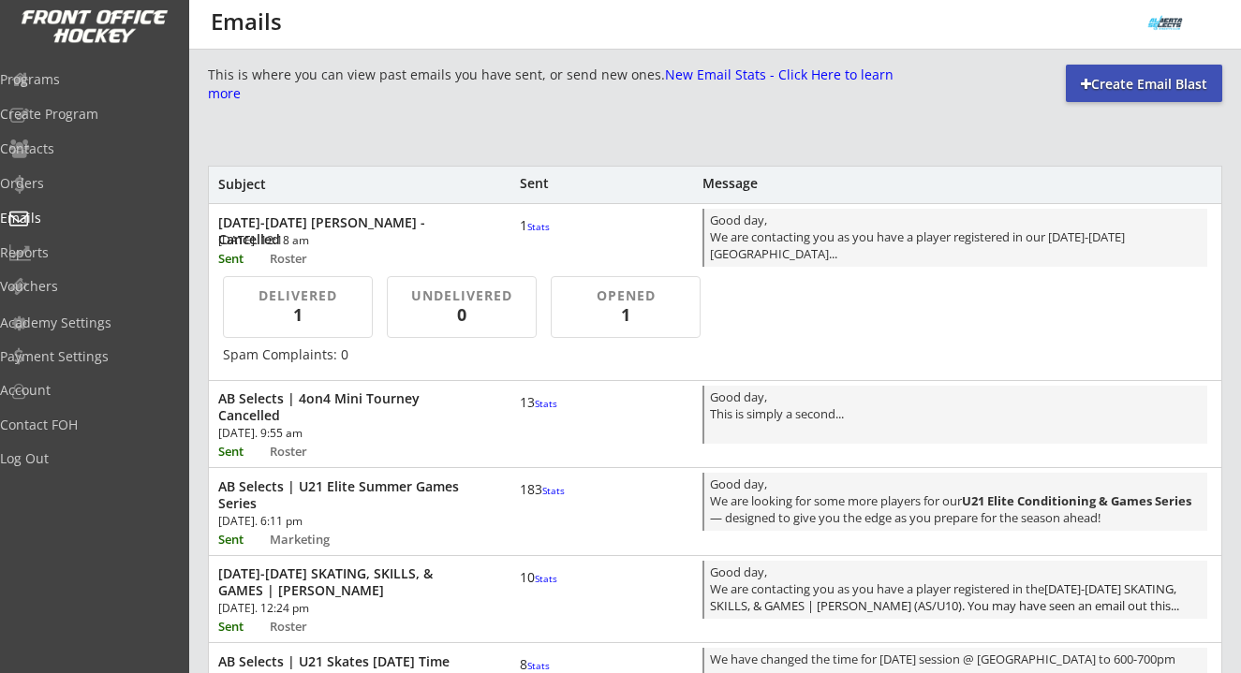
click at [533, 233] on font "Stats" at bounding box center [538, 226] width 22 height 13
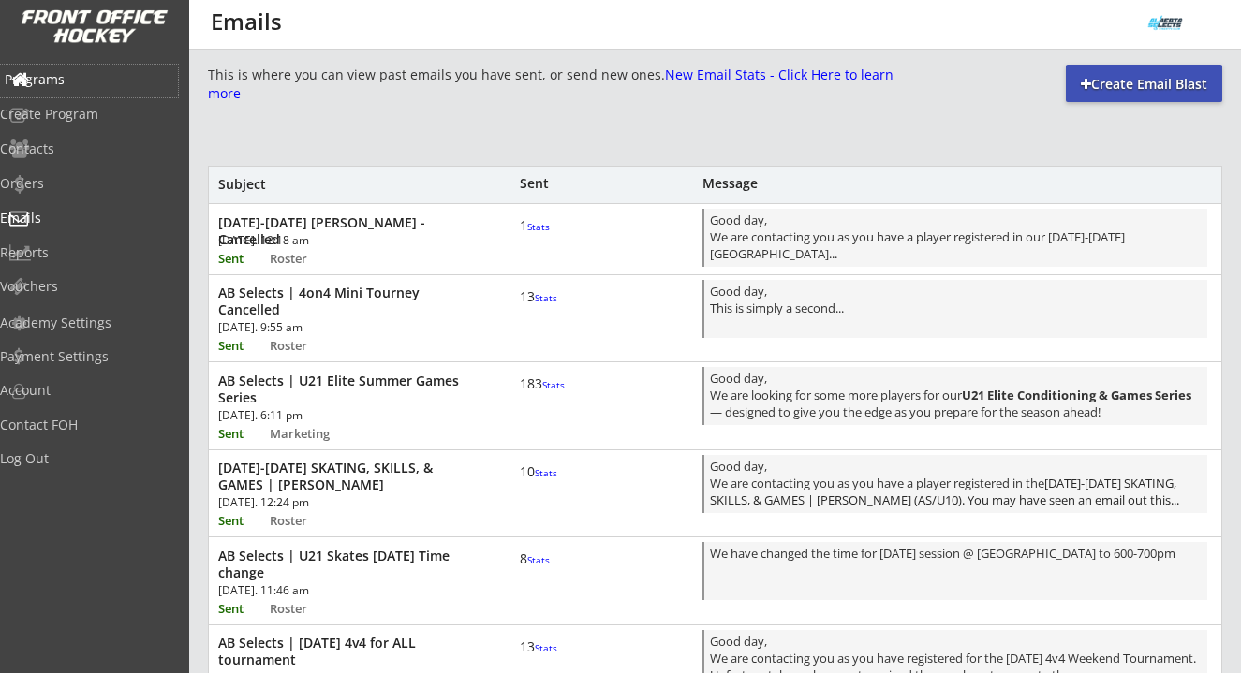
click at [64, 78] on div "Programs" at bounding box center [89, 79] width 169 height 13
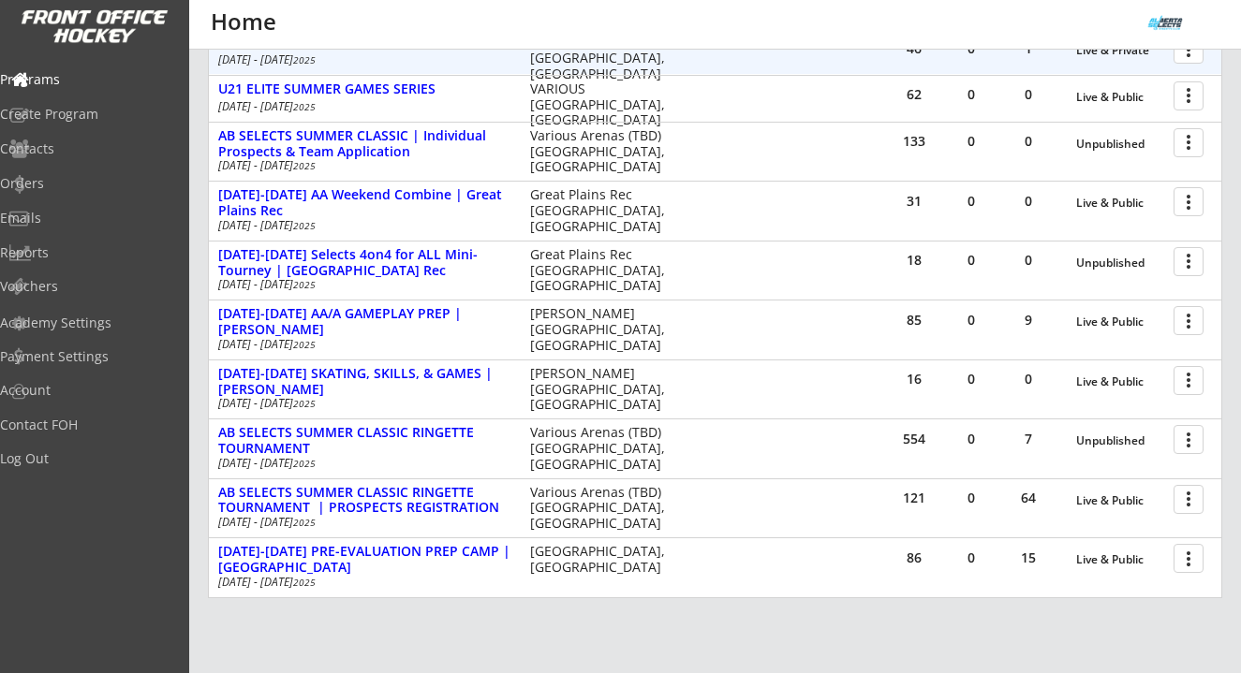
scroll to position [567, 0]
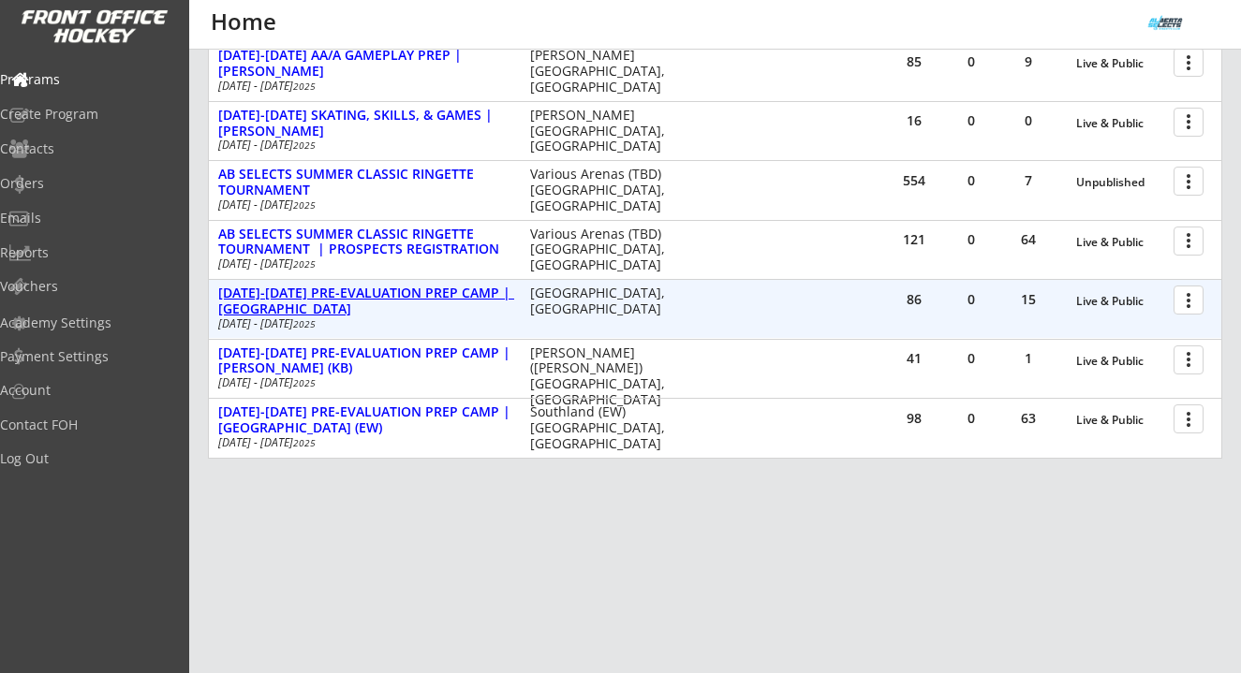
click at [450, 292] on div "[DATE]-[DATE] PRE-EVALUATION PREP CAMP | [GEOGRAPHIC_DATA]" at bounding box center [364, 302] width 292 height 32
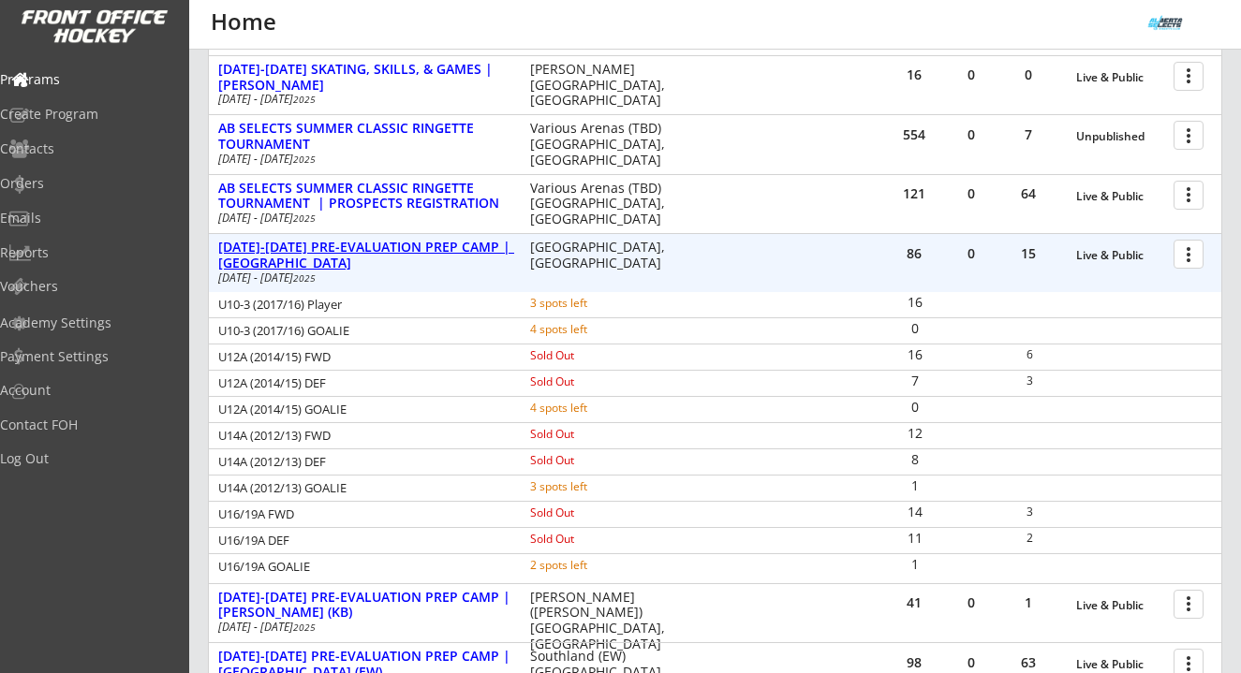
scroll to position [627, 0]
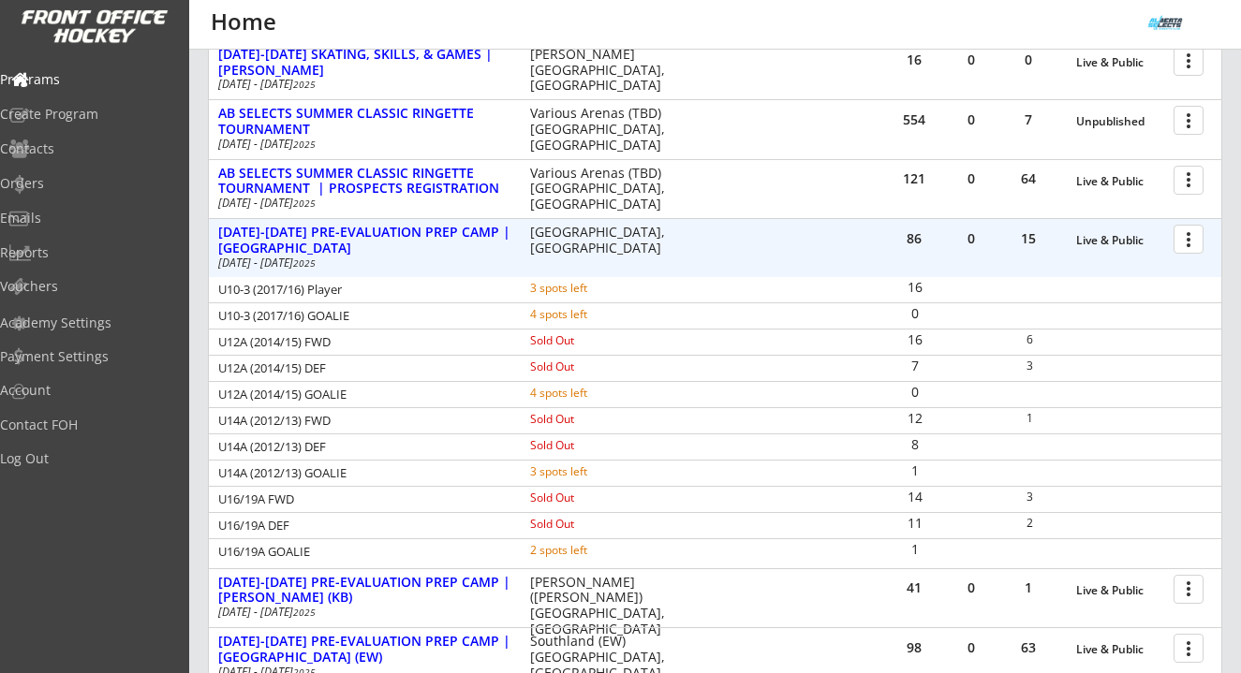
click at [1190, 244] on div at bounding box center [1191, 238] width 33 height 33
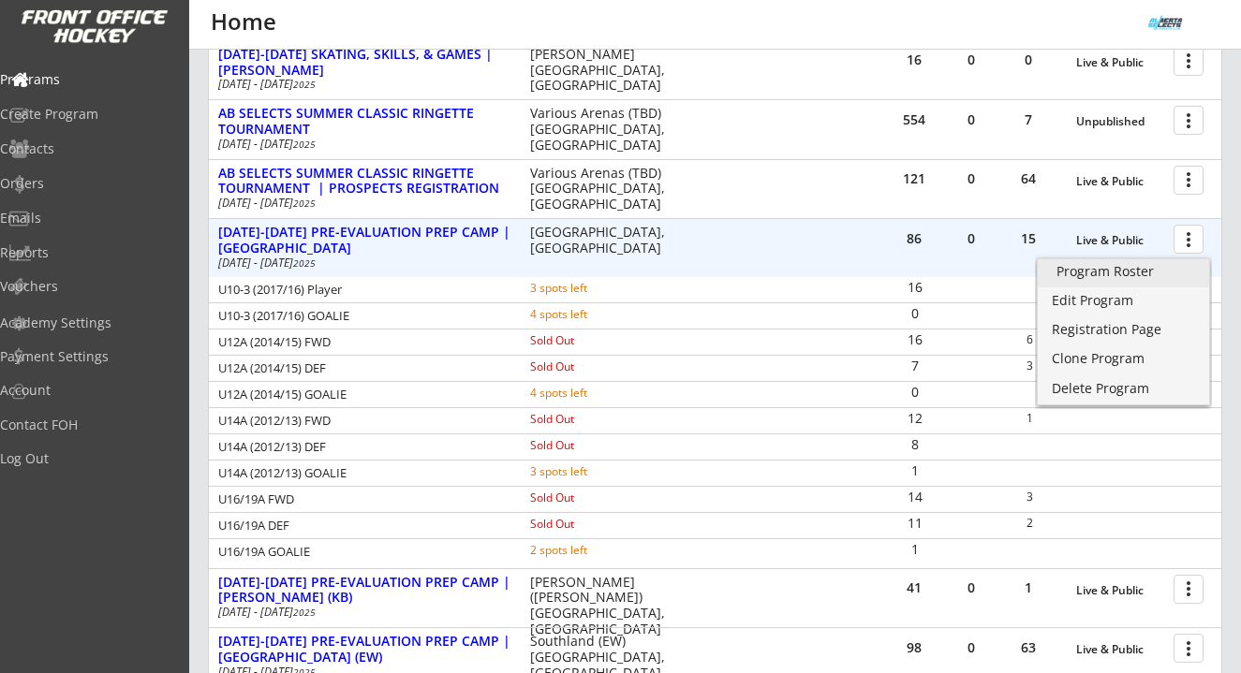
click at [1132, 277] on div "Program Roster" at bounding box center [1123, 271] width 134 height 13
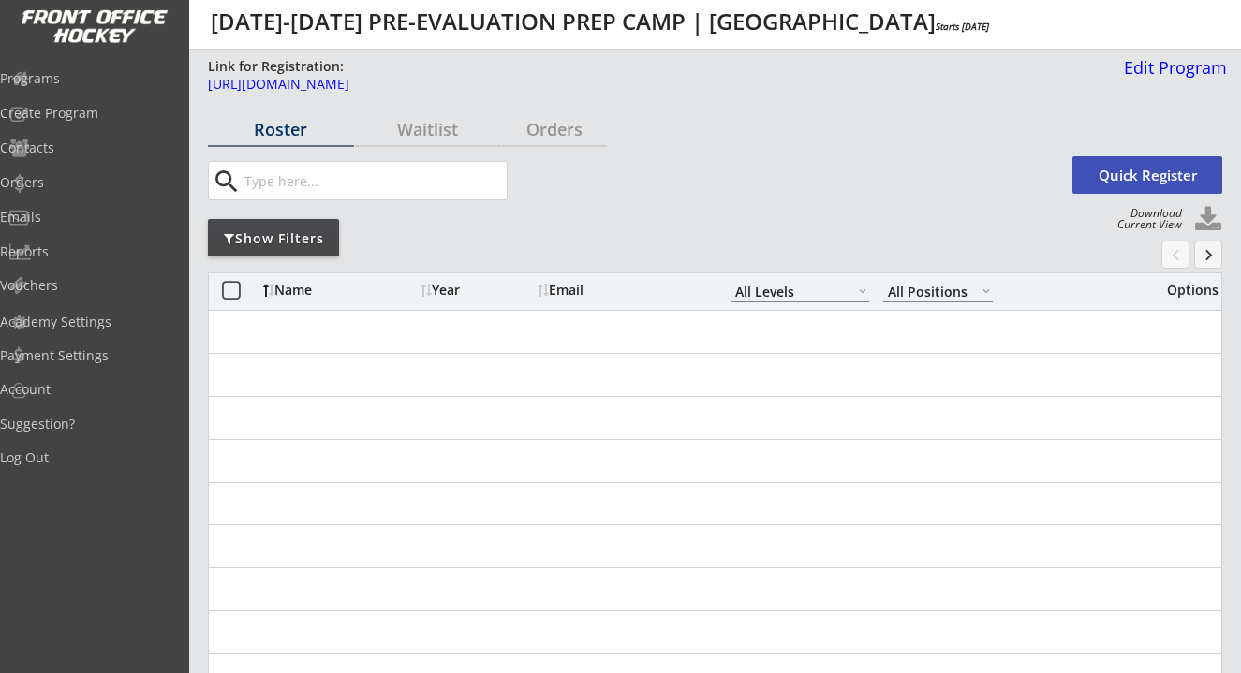
select select ""All Levels""
select select ""All Positions""
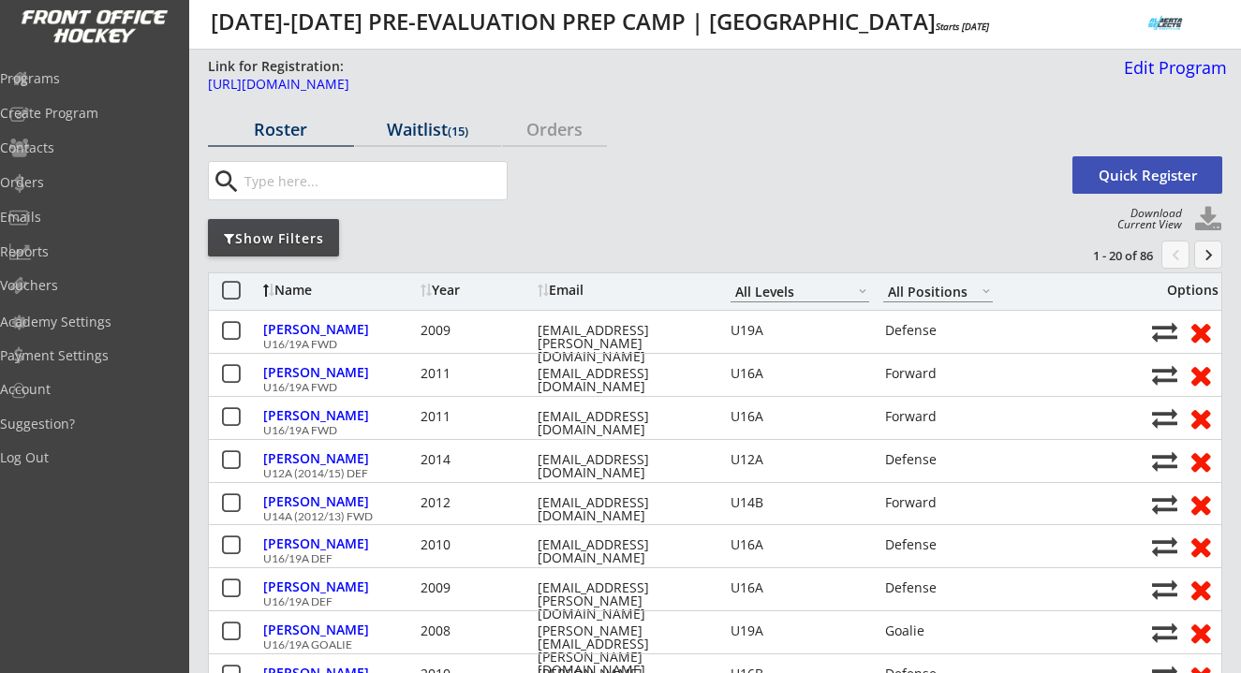
click at [421, 127] on div "Waitlist (15)" at bounding box center [428, 129] width 146 height 17
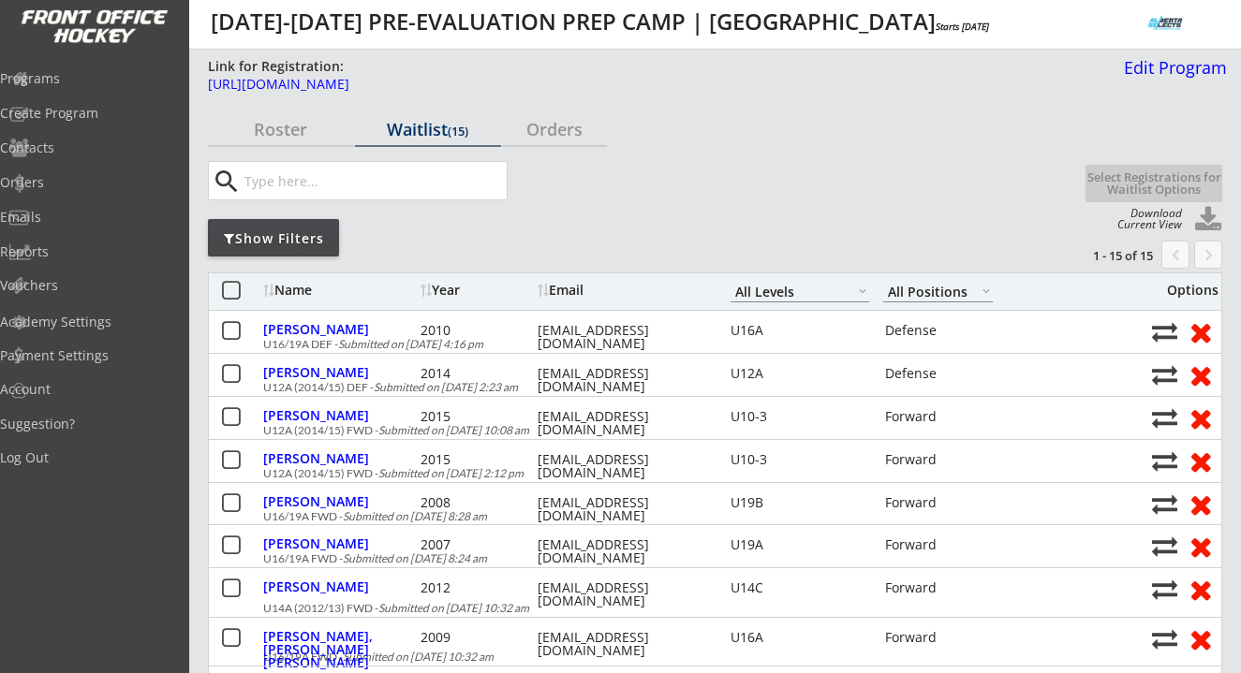
click at [292, 240] on div "Show Filters" at bounding box center [273, 238] width 131 height 19
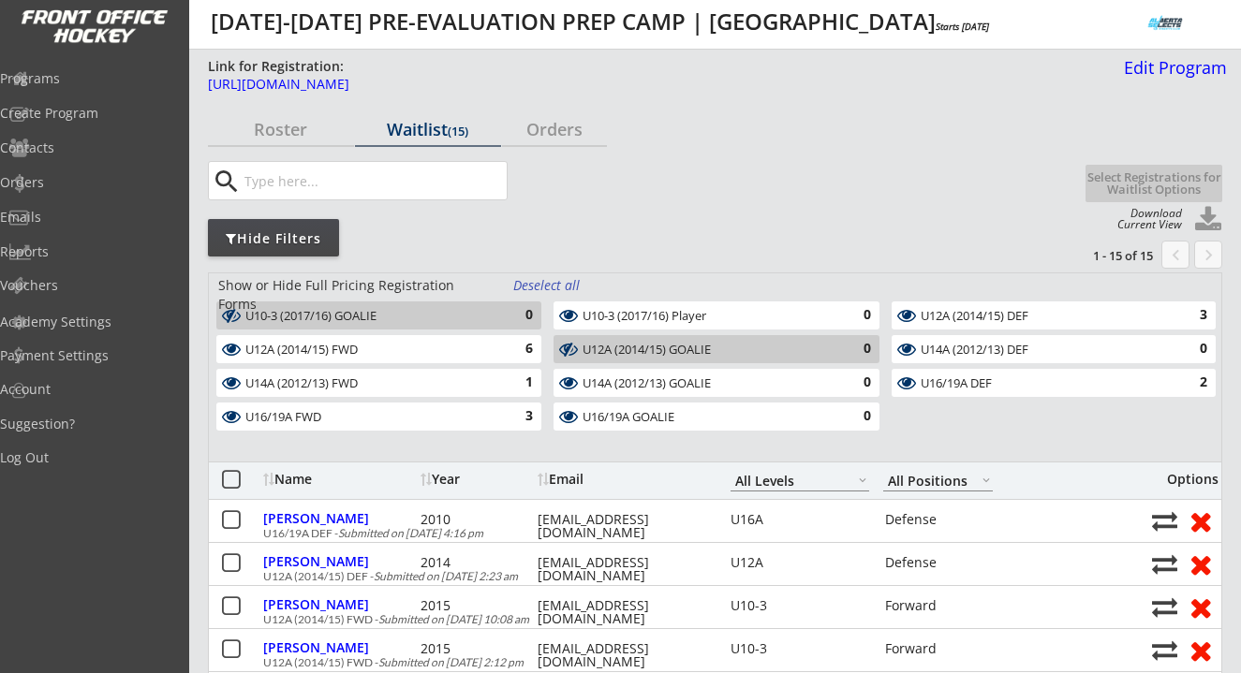
click at [541, 283] on div "Deselect all" at bounding box center [547, 285] width 69 height 19
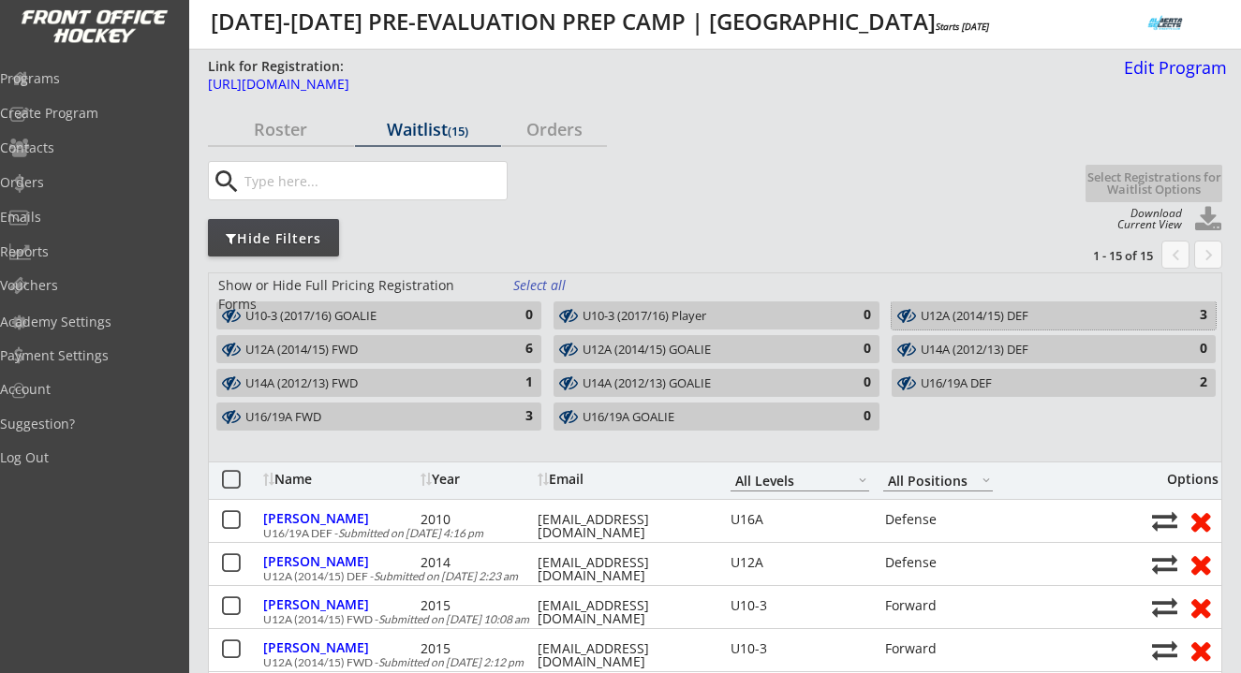
click at [979, 318] on div "U12A (2014/15) DEF" at bounding box center [1043, 316] width 244 height 15
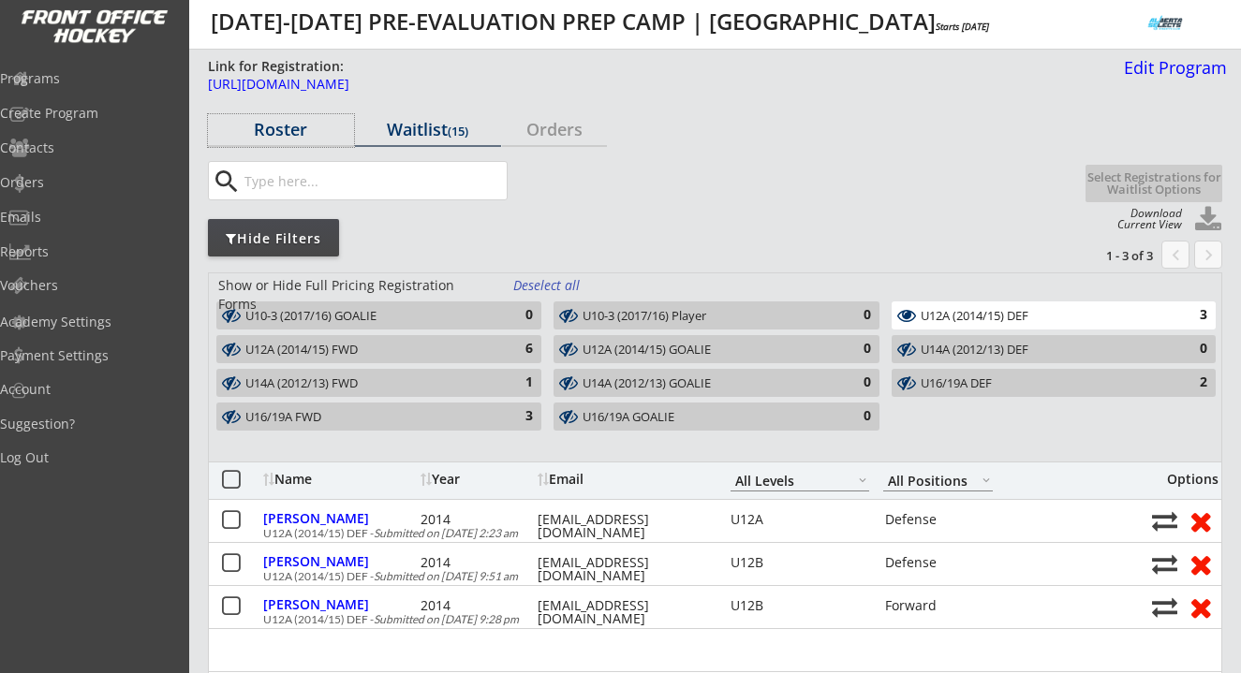
click at [269, 128] on div "Roster" at bounding box center [281, 129] width 146 height 17
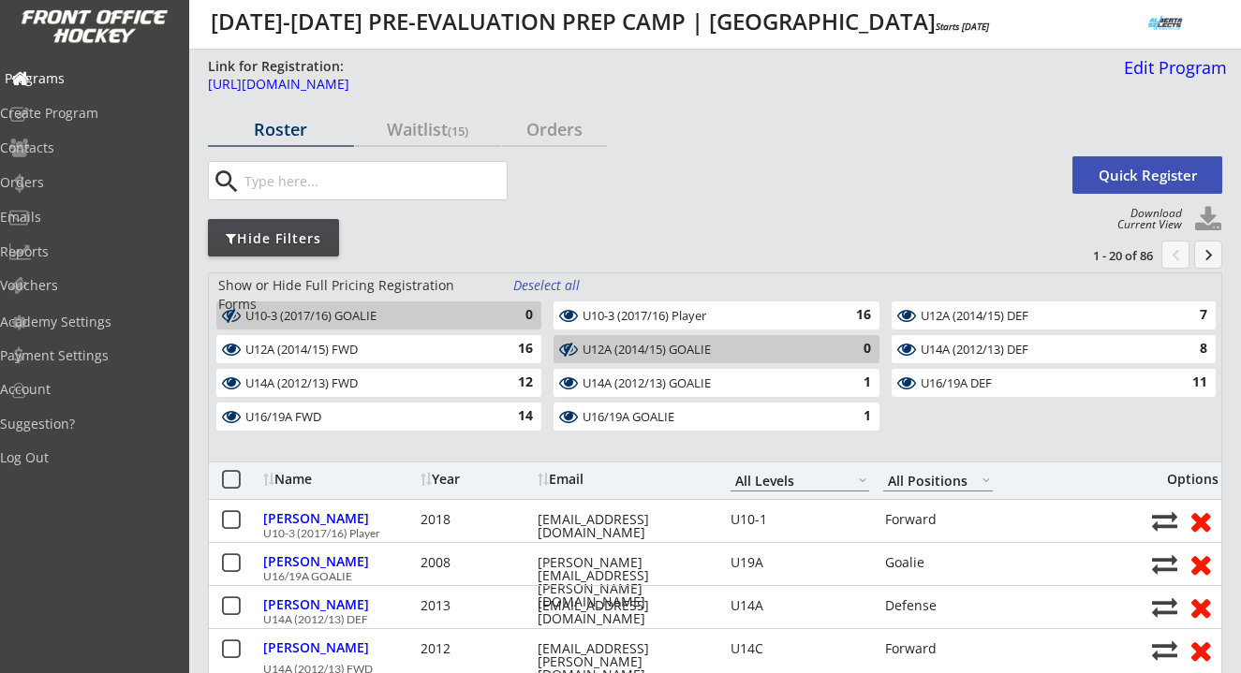
click at [71, 77] on div "Programs" at bounding box center [89, 78] width 169 height 13
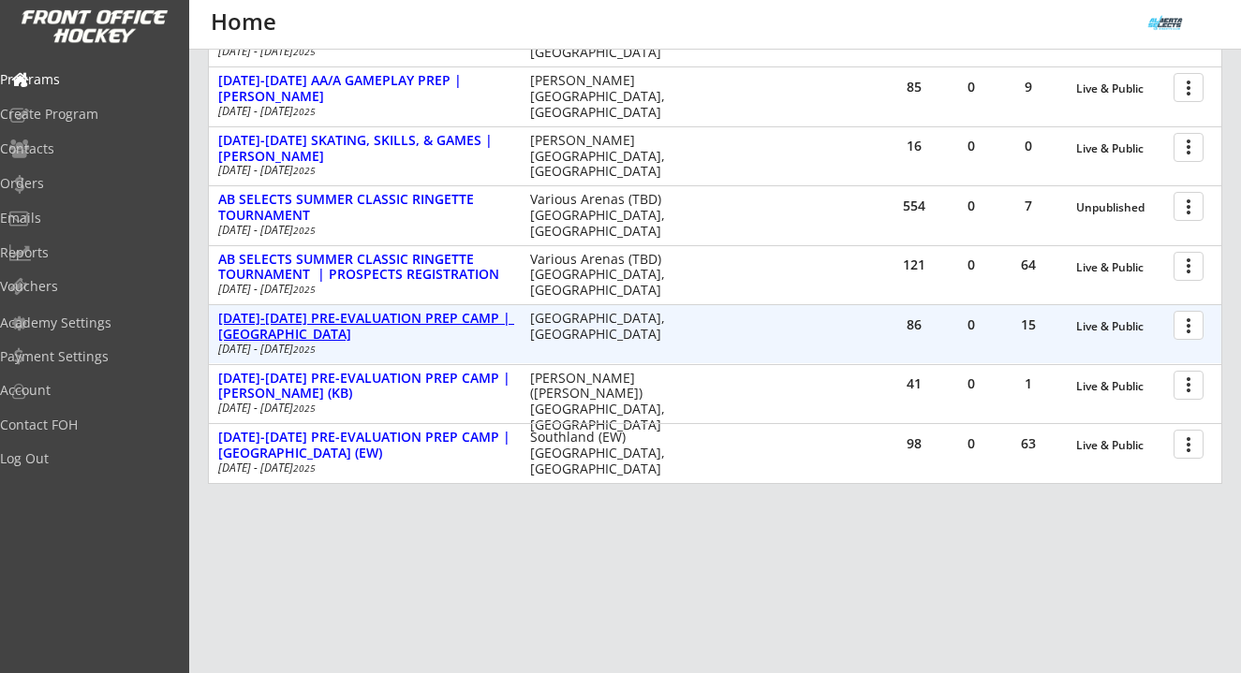
scroll to position [543, 0]
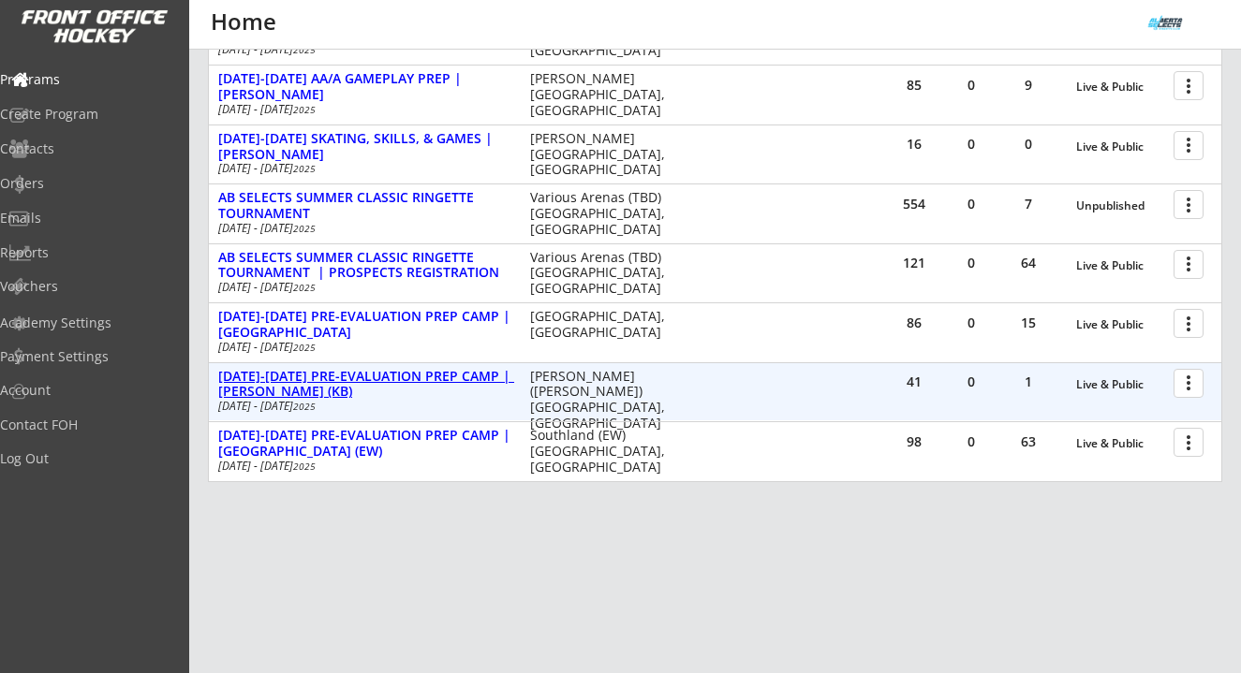
click at [457, 373] on div "[DATE]-[DATE] PRE-EVALUATION PREP CAMP | [PERSON_NAME] (KB)" at bounding box center [364, 385] width 292 height 32
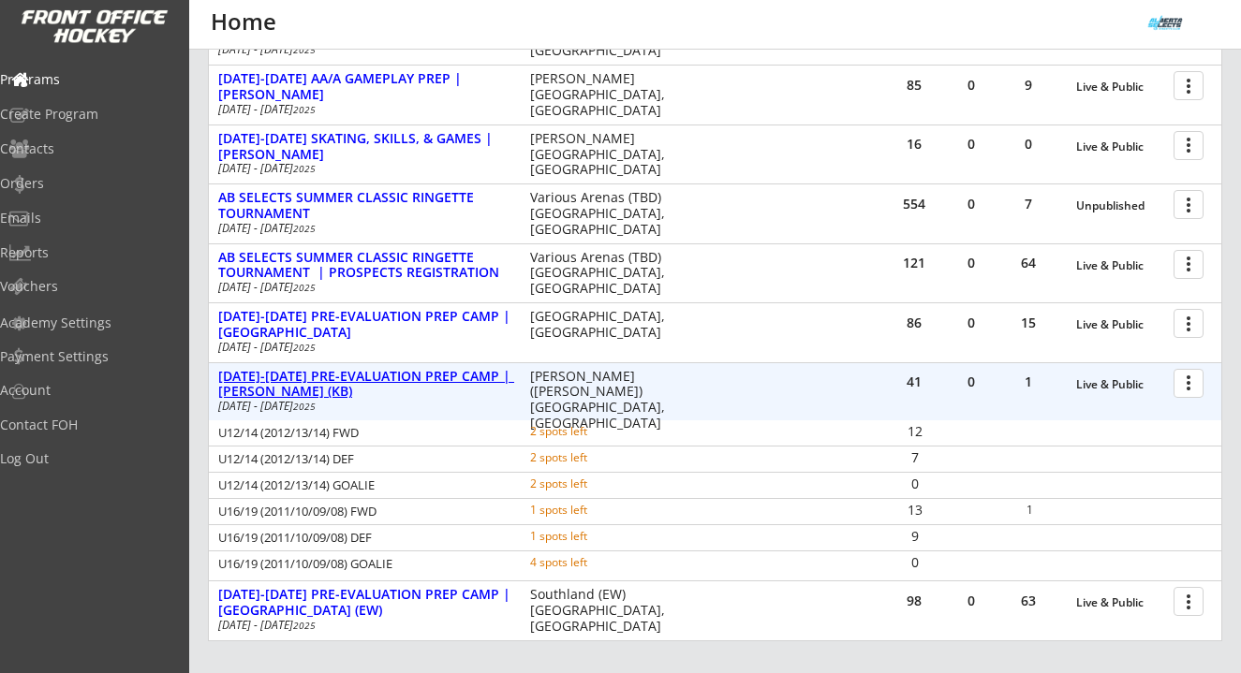
click at [457, 373] on div "AUG 25-28 PRE-EVALUATION PREP CAMP | Max Bell (KB)" at bounding box center [364, 385] width 292 height 32
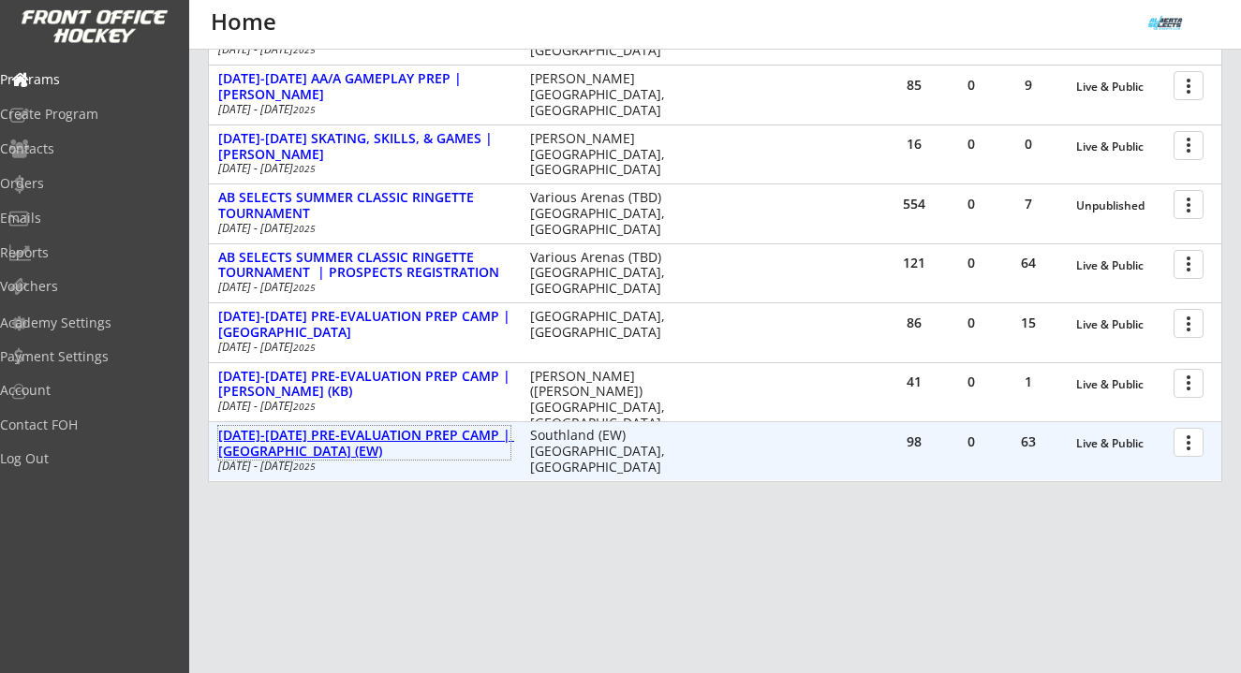
click at [460, 441] on div "AUG 25-28 PRE-EVALUATION PREP CAMP | Southland (EW)" at bounding box center [364, 444] width 292 height 32
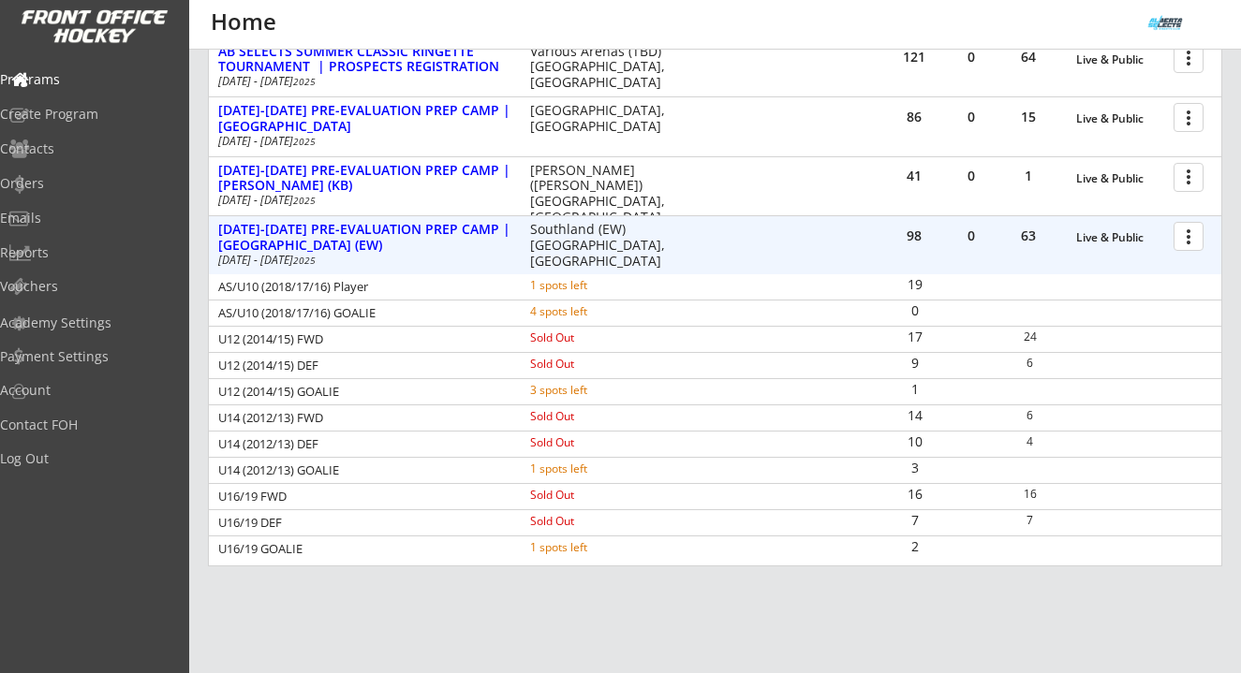
scroll to position [775, 0]
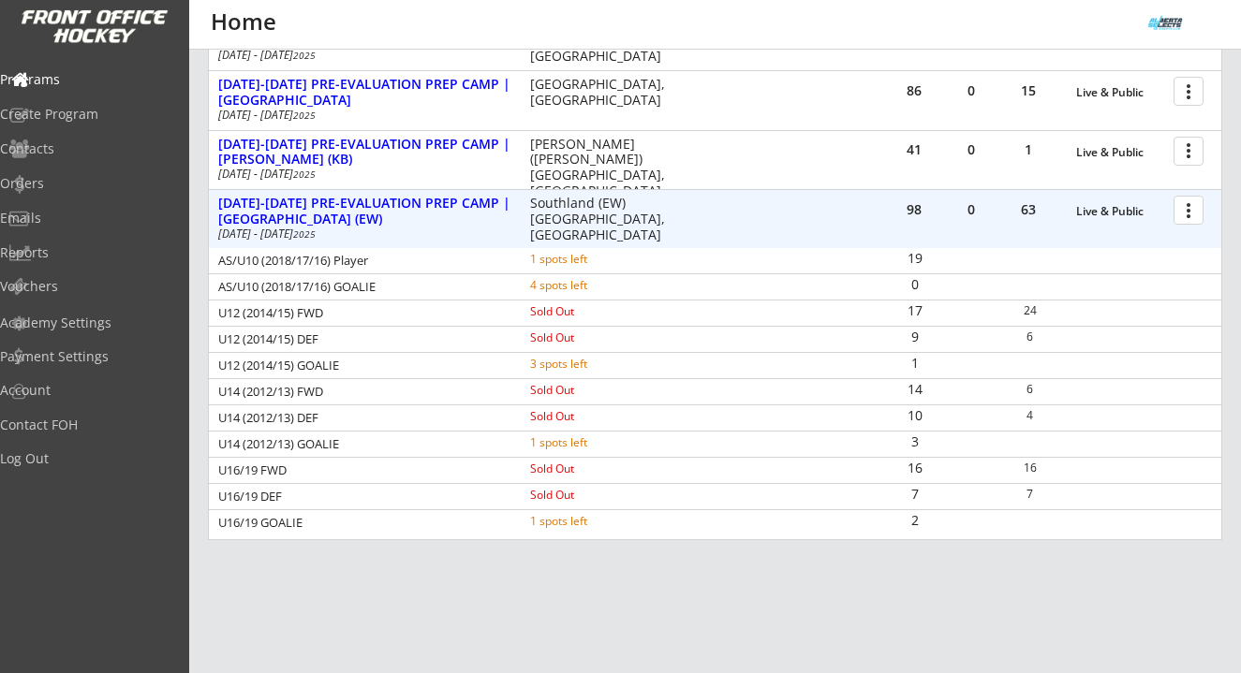
click at [1188, 219] on div at bounding box center [1191, 209] width 33 height 33
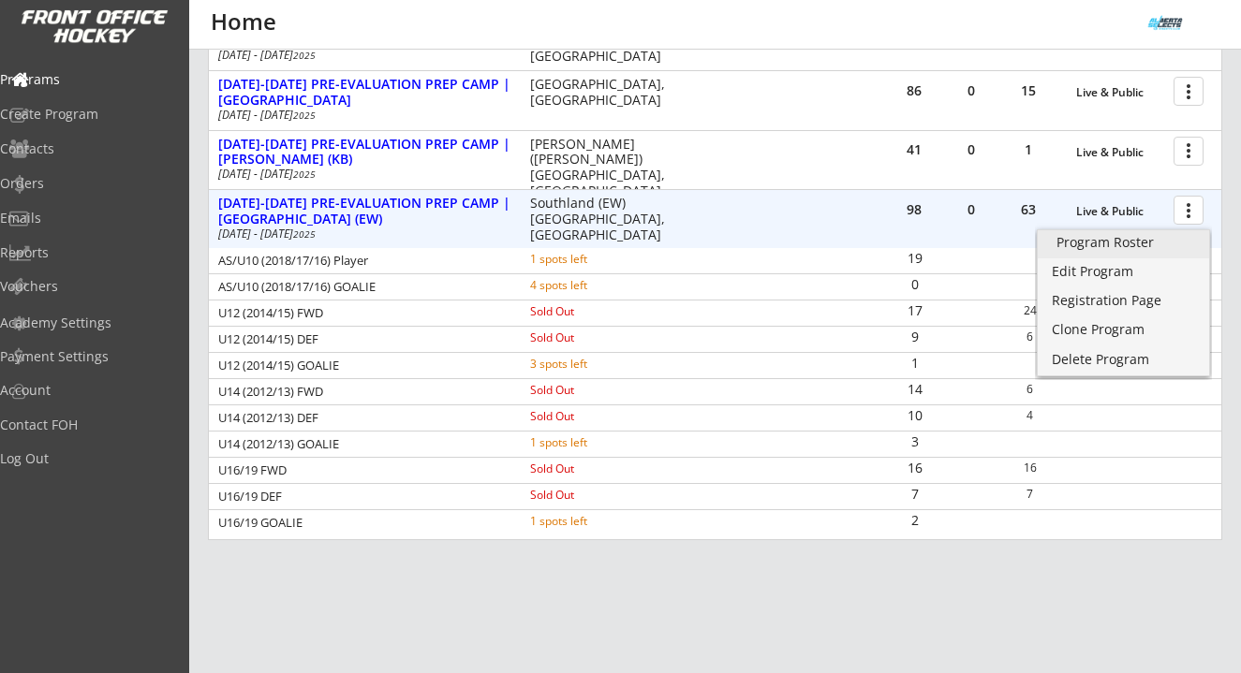
click at [1124, 240] on div "Program Roster" at bounding box center [1123, 242] width 134 height 13
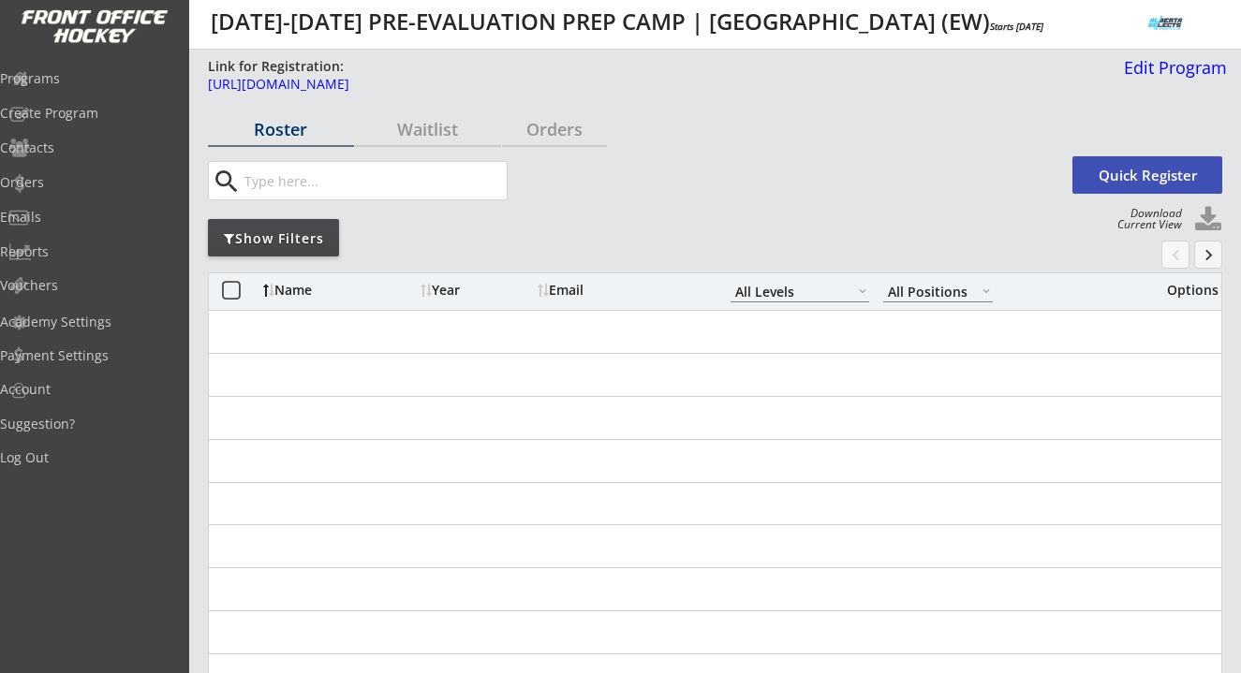
select select ""All Levels""
select select ""All Positions""
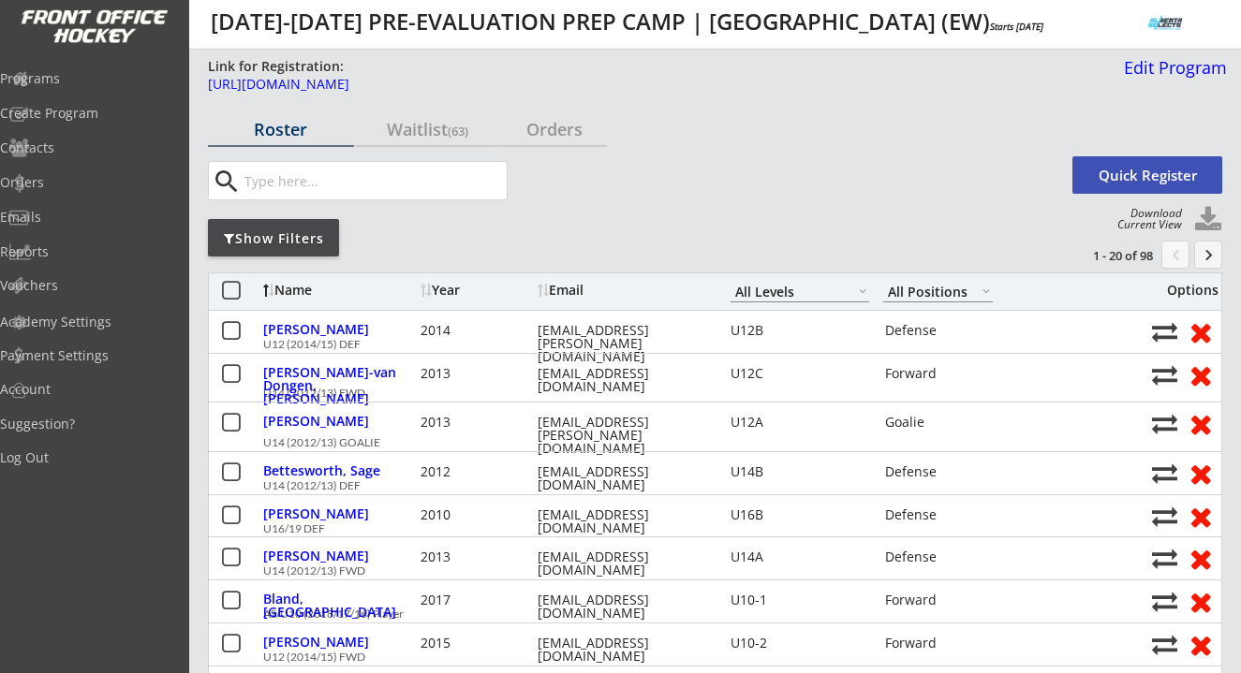
click at [297, 225] on div "Show Filters" at bounding box center [273, 237] width 131 height 37
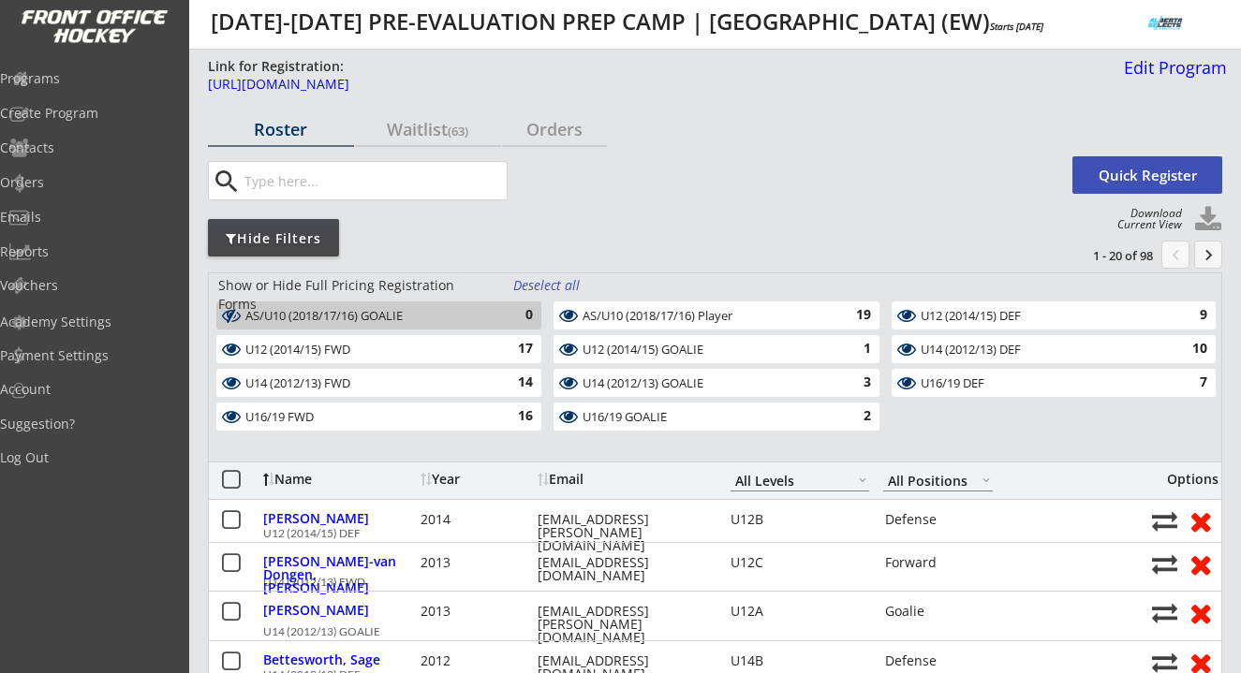
click at [540, 287] on div "Deselect all" at bounding box center [547, 285] width 69 height 19
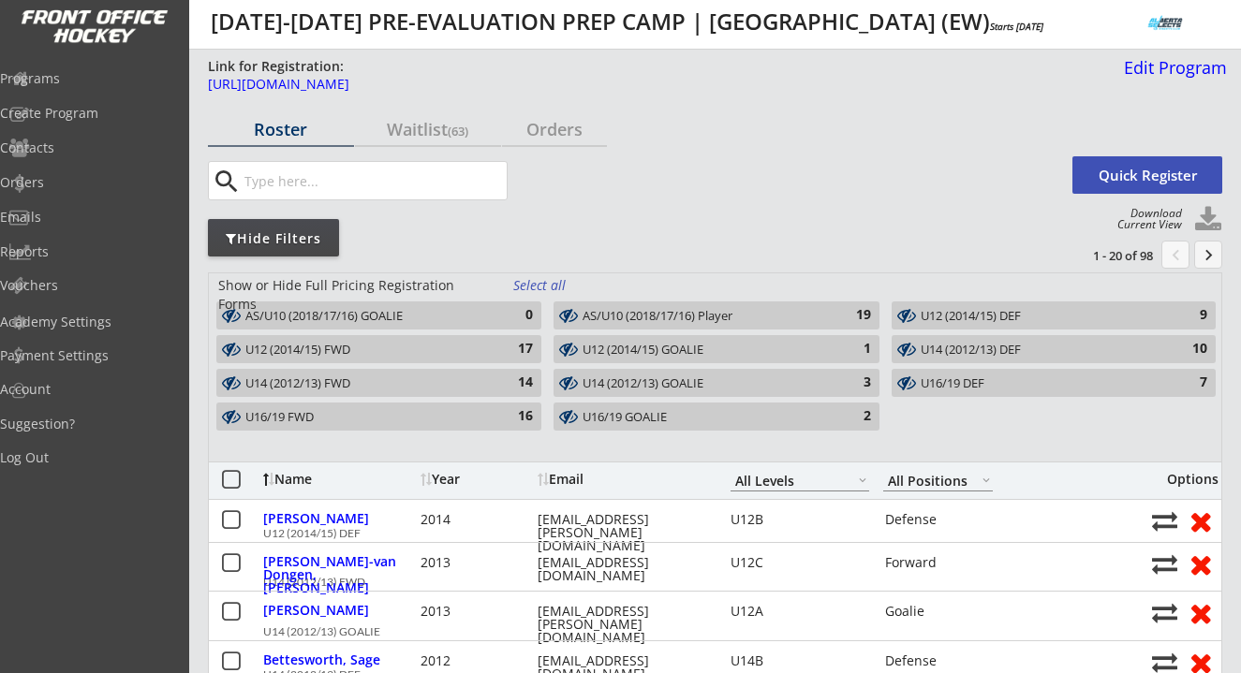
click at [497, 388] on div "14" at bounding box center [513, 383] width 37 height 19
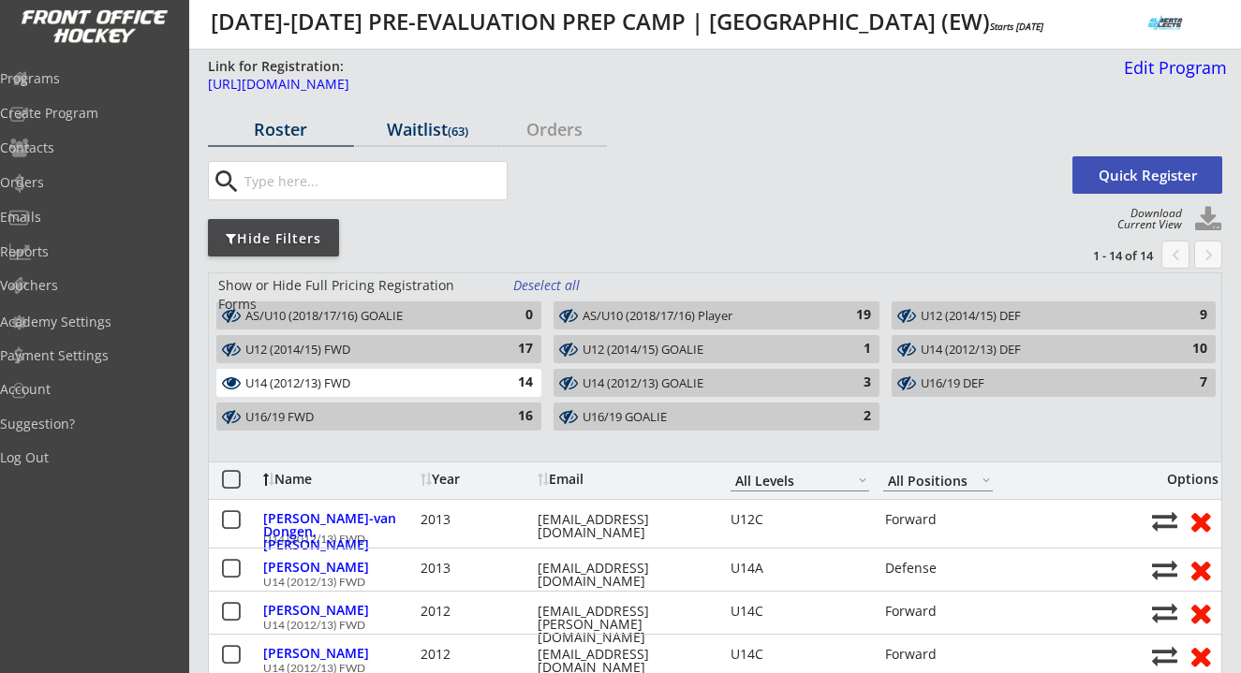
click at [417, 125] on div "Waitlist (63)" at bounding box center [428, 129] width 146 height 17
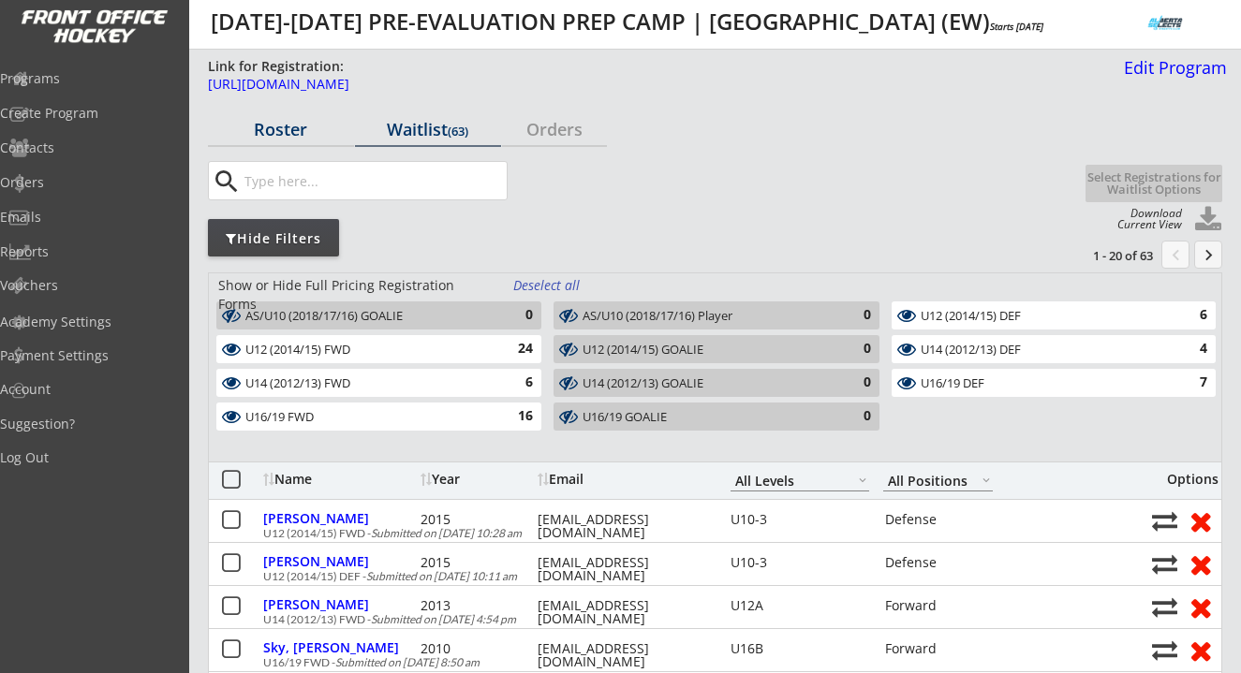
click at [278, 125] on div "Roster" at bounding box center [281, 129] width 146 height 17
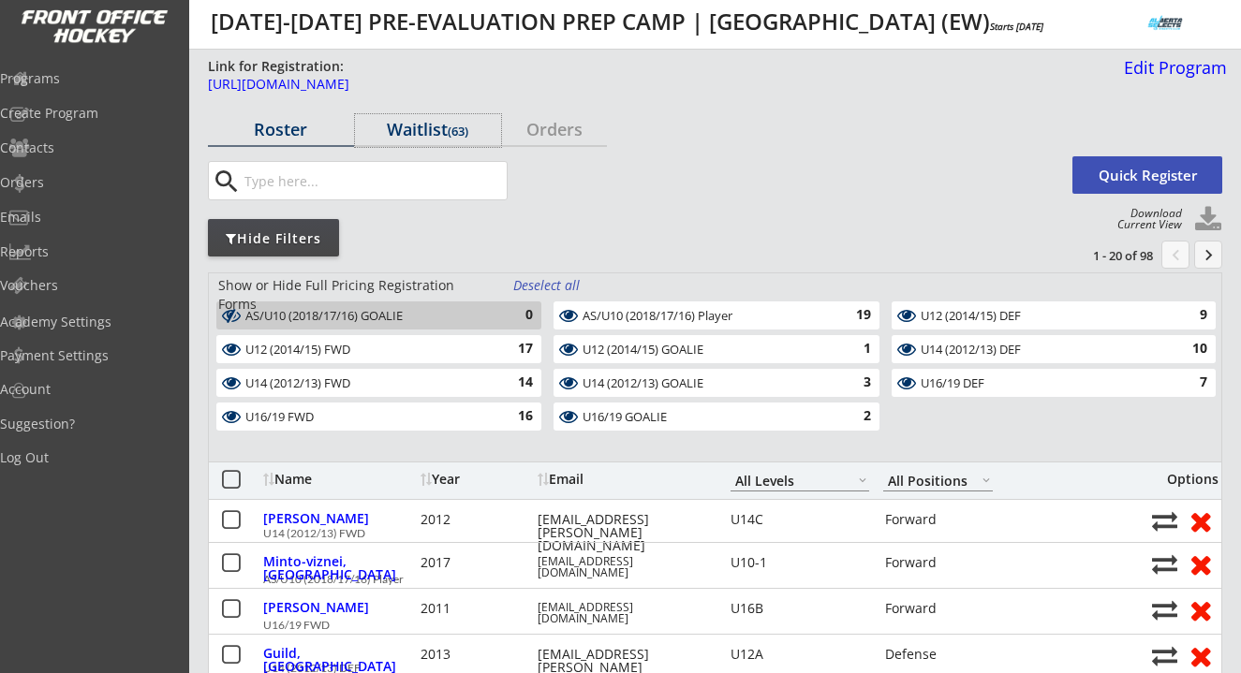
click at [424, 122] on div "Waitlist (63)" at bounding box center [428, 129] width 146 height 17
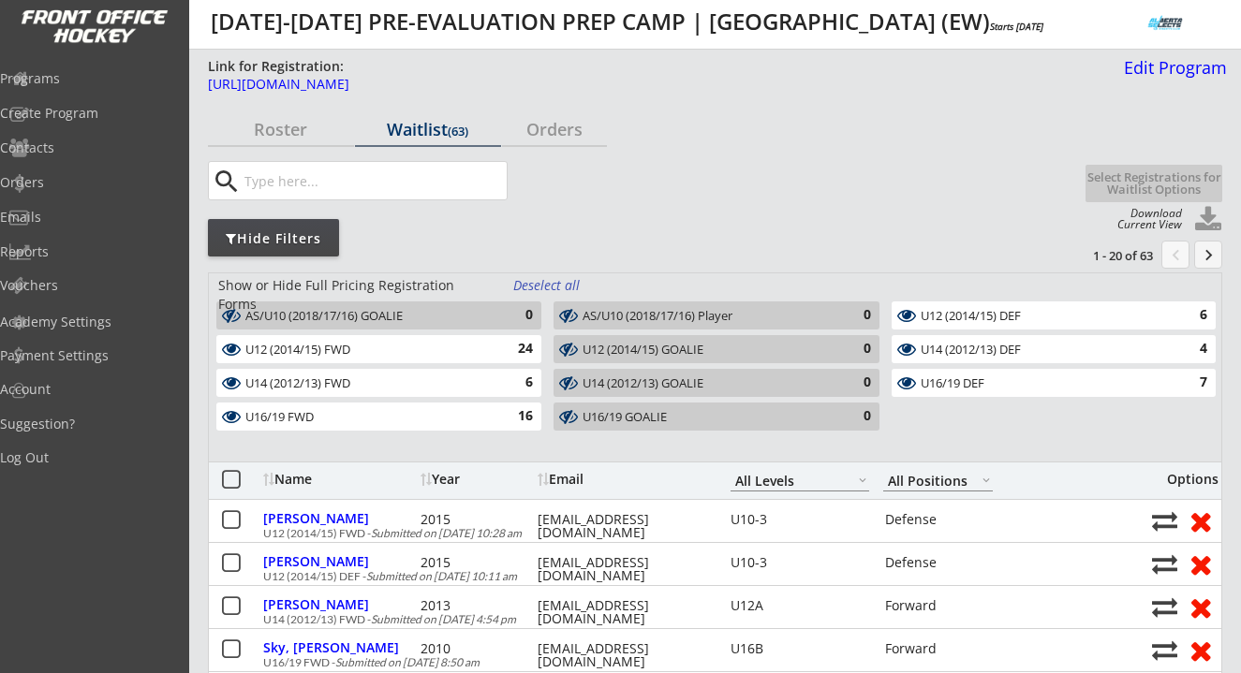
click at [561, 282] on div "Deselect all" at bounding box center [547, 285] width 69 height 19
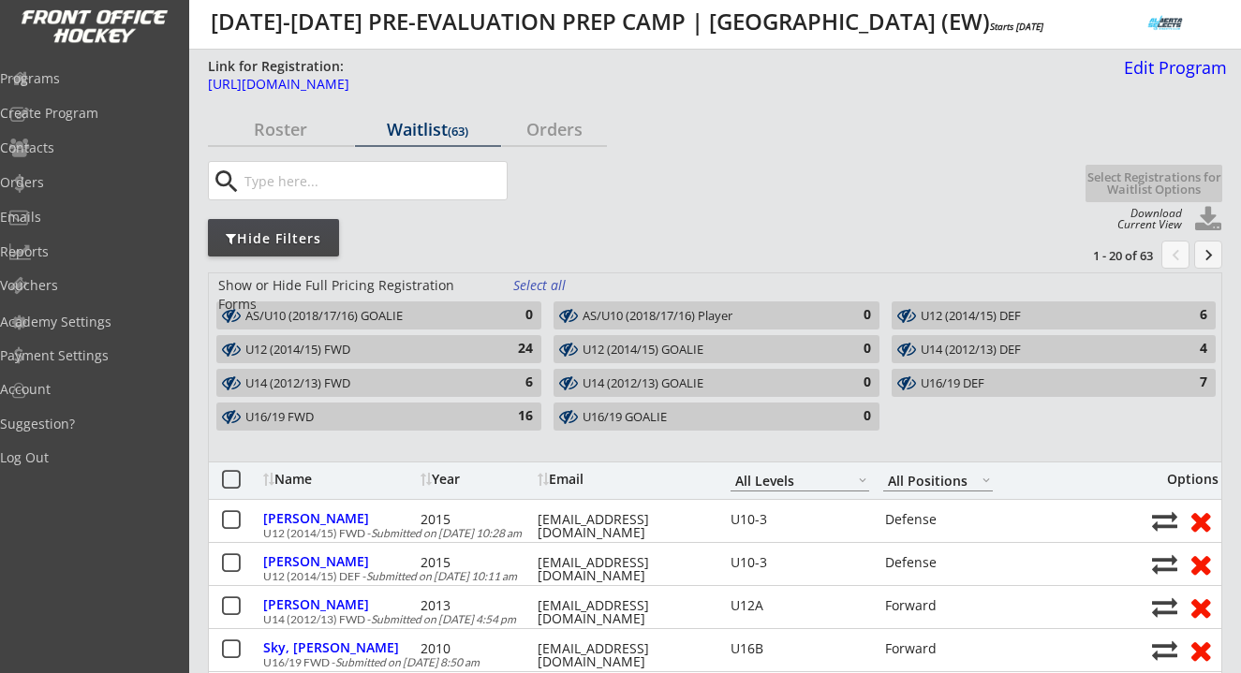
click at [513, 378] on div "6" at bounding box center [513, 383] width 37 height 19
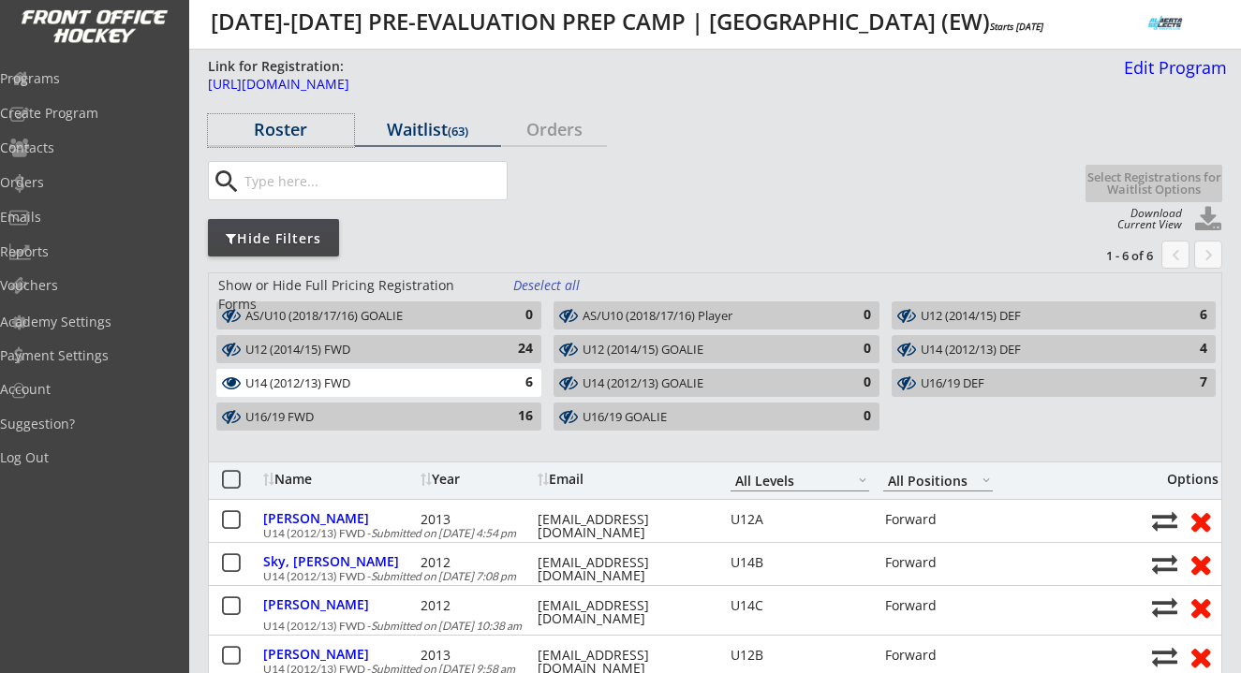
click at [286, 125] on div "Roster" at bounding box center [281, 129] width 146 height 17
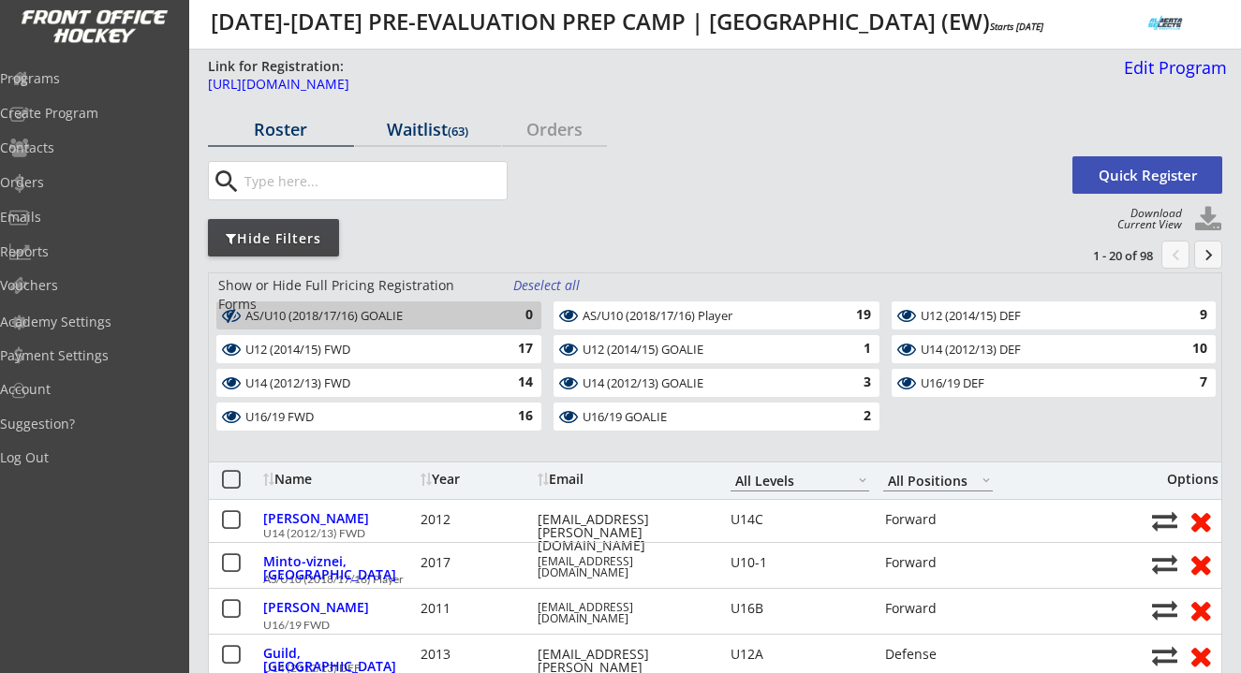
click at [441, 128] on div "Waitlist (63)" at bounding box center [428, 129] width 146 height 17
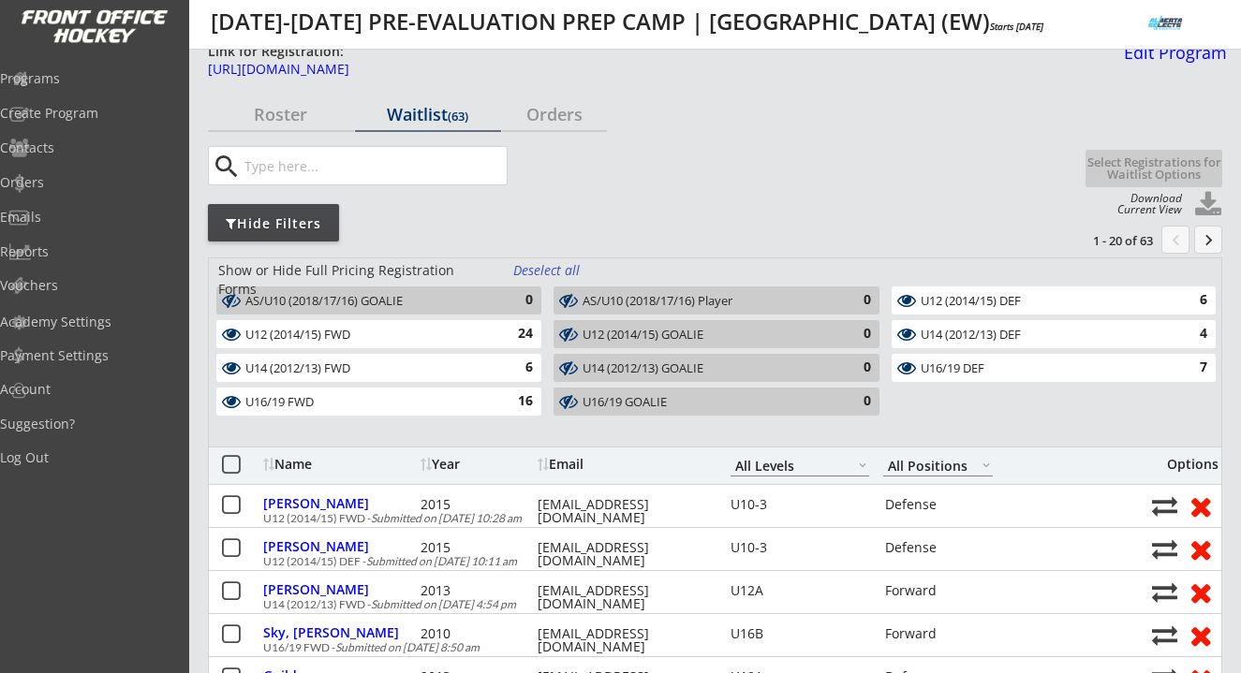
scroll to position [22, 0]
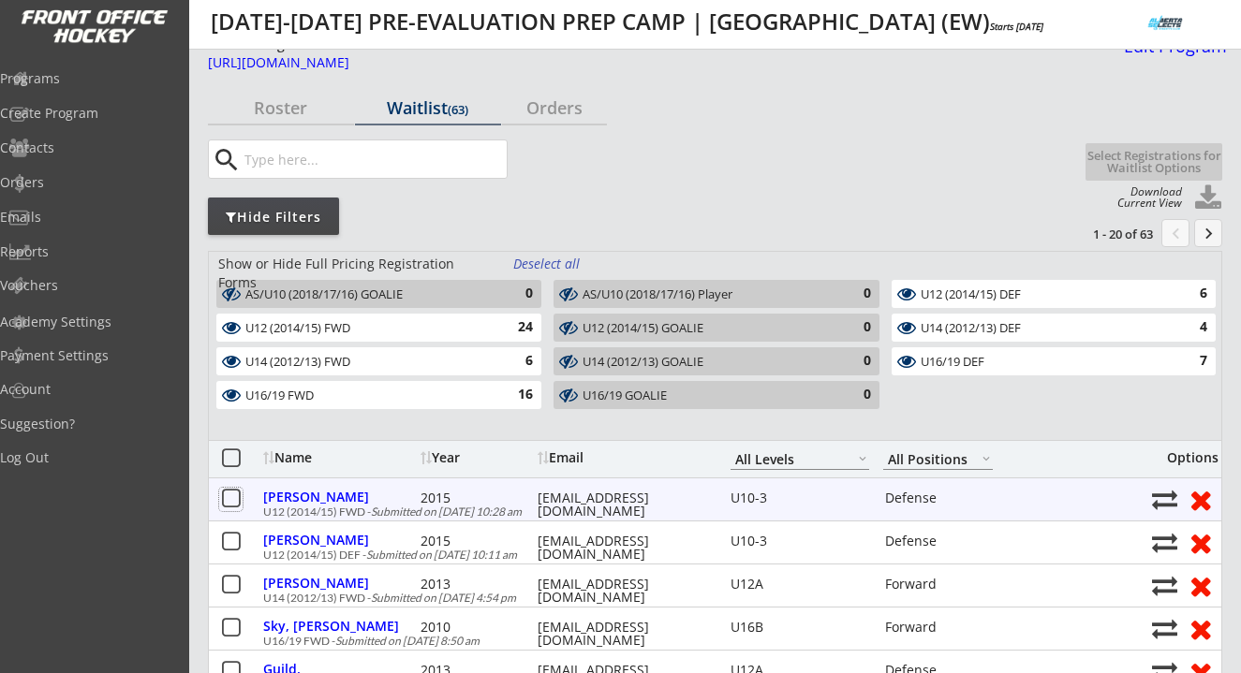
click at [238, 503] on button at bounding box center [230, 499] width 23 height 23
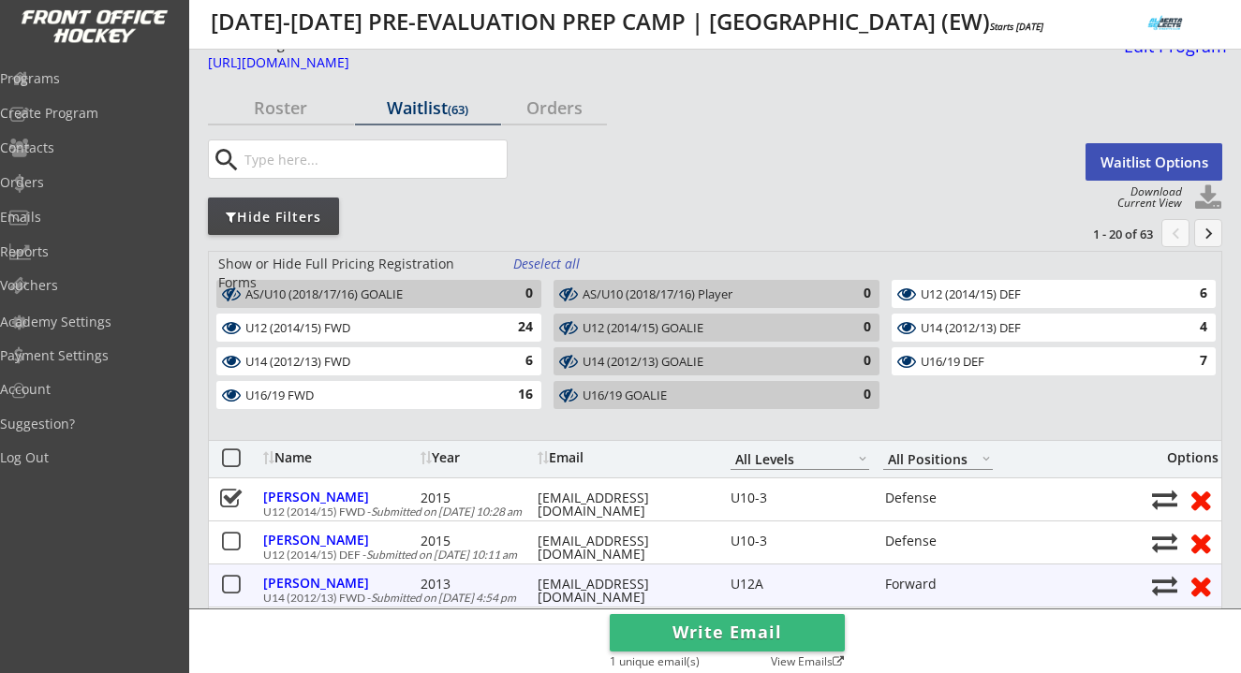
click at [230, 583] on button at bounding box center [230, 585] width 23 height 23
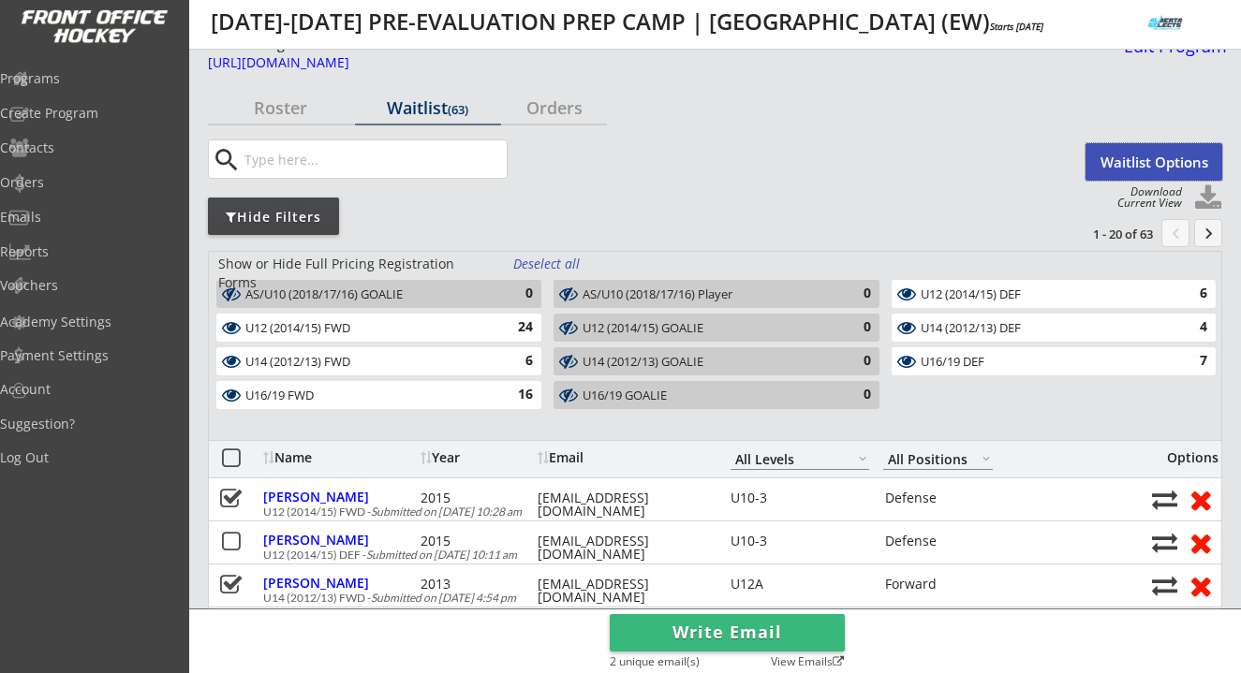
click at [1103, 162] on button "Waitlist Options" at bounding box center [1153, 161] width 137 height 37
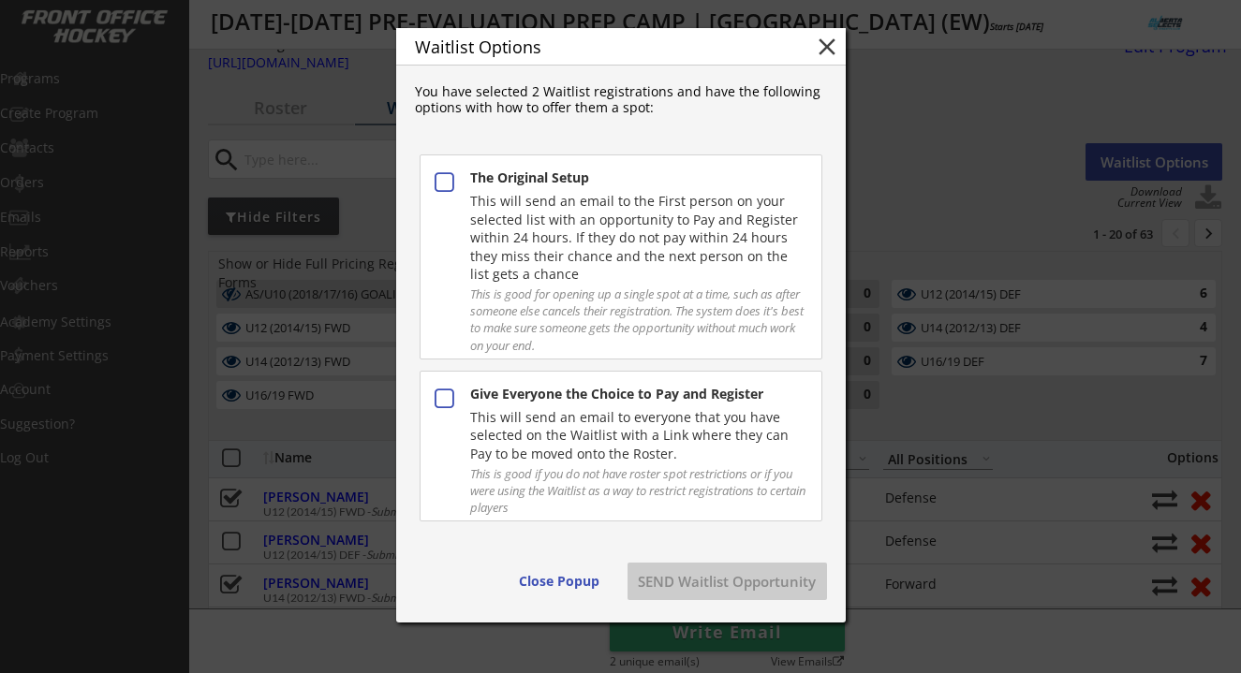
click at [685, 439] on div "This will send an email to everyone that you have selected on the Waitlist with…" at bounding box center [637, 435] width 335 height 55
click at [710, 589] on button "SEND Waitlist Opportunity" at bounding box center [726, 581] width 199 height 37
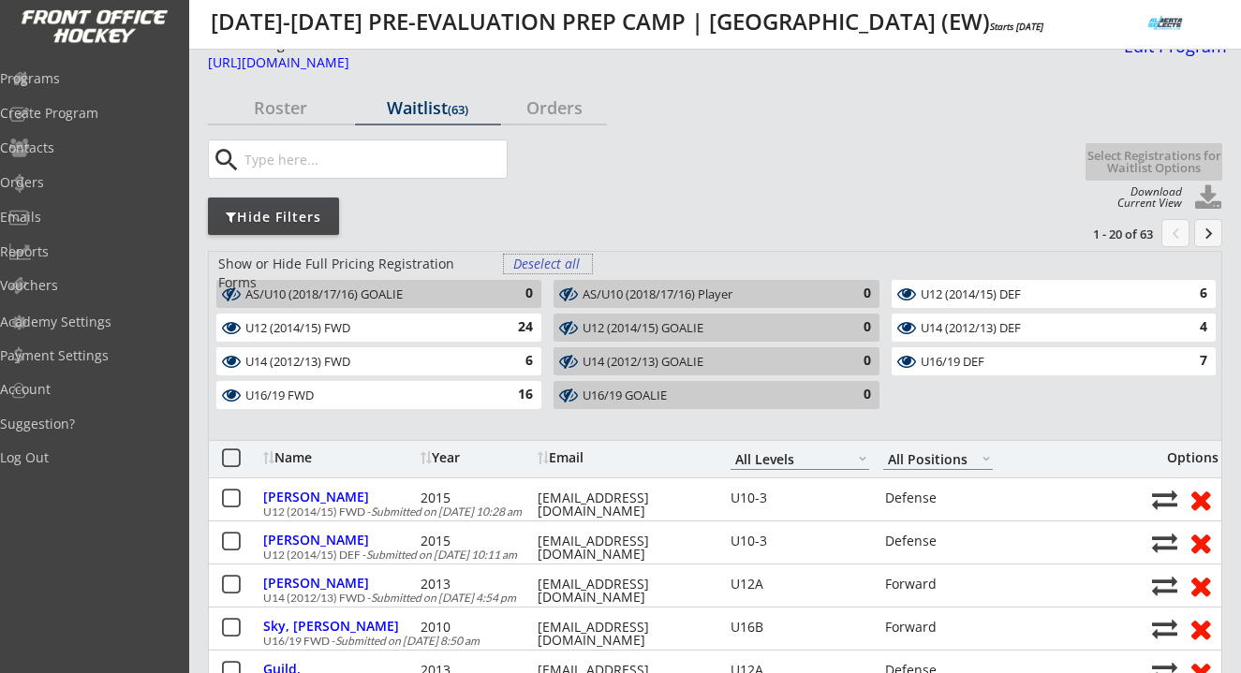
click at [535, 263] on div "Deselect all" at bounding box center [547, 264] width 69 height 19
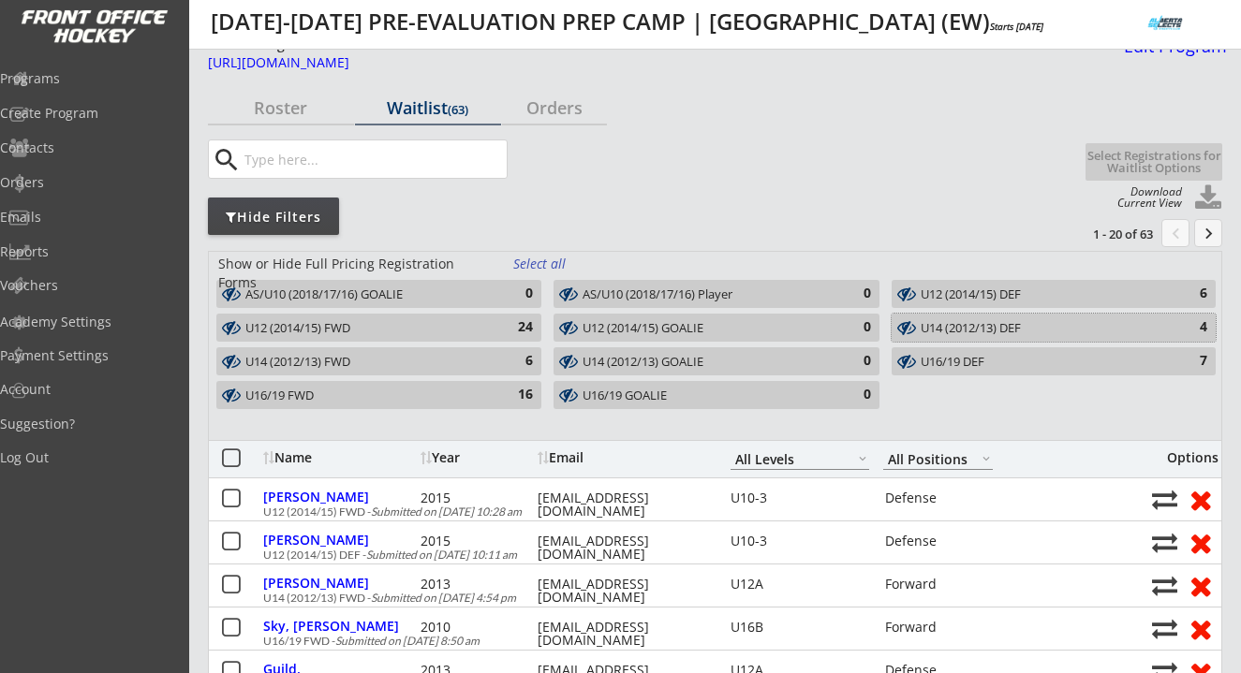
click at [959, 324] on div "U14 (2012/13) DEF" at bounding box center [1043, 328] width 244 height 15
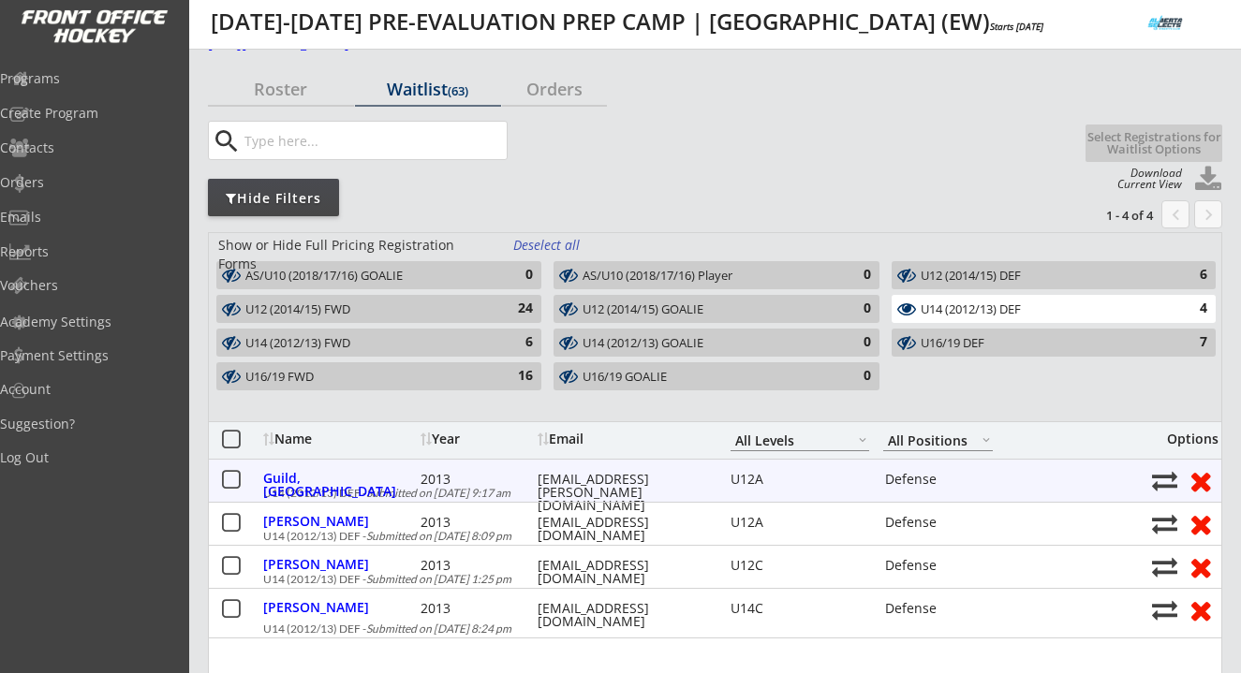
scroll to position [0, 0]
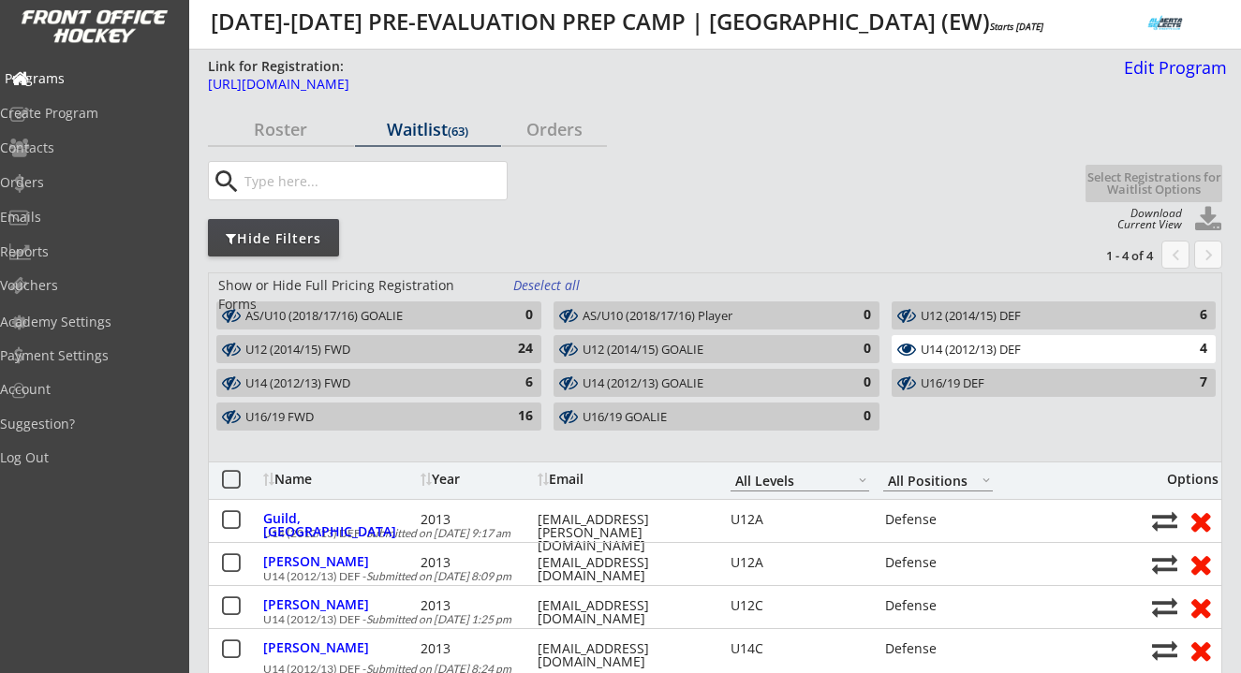
click at [87, 79] on div "Programs" at bounding box center [89, 78] width 169 height 13
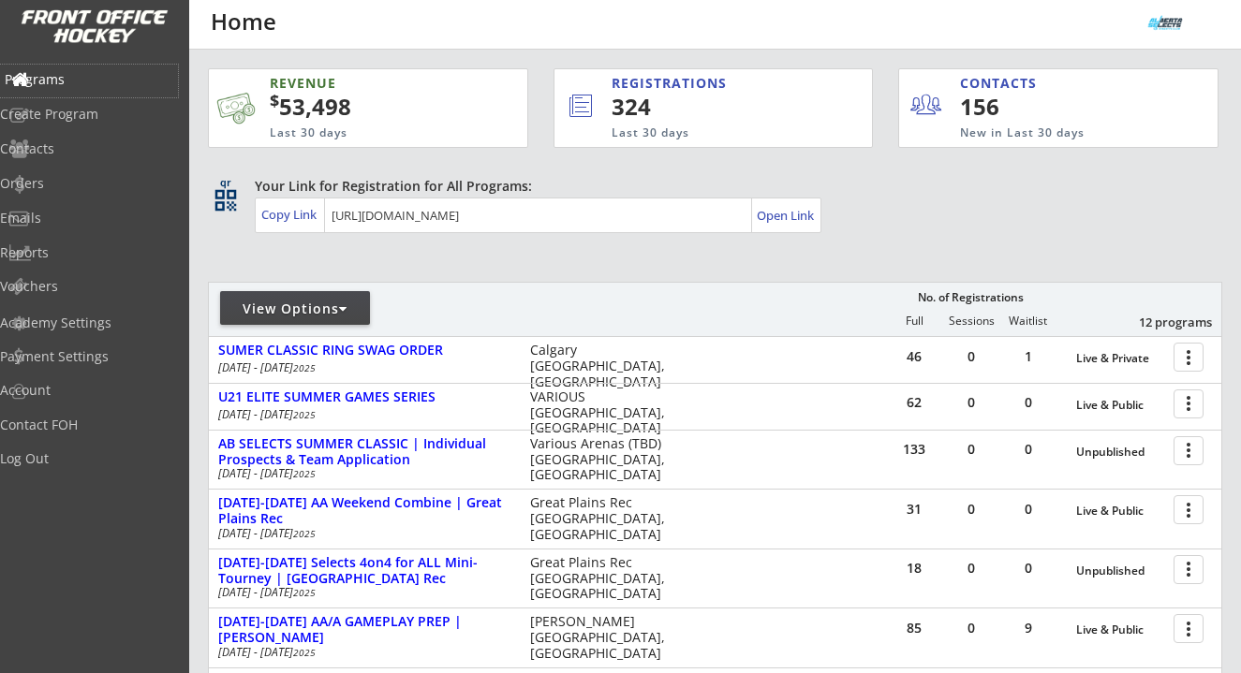
click at [75, 69] on div "Programs" at bounding box center [89, 81] width 178 height 33
